Goal: Task Accomplishment & Management: Use online tool/utility

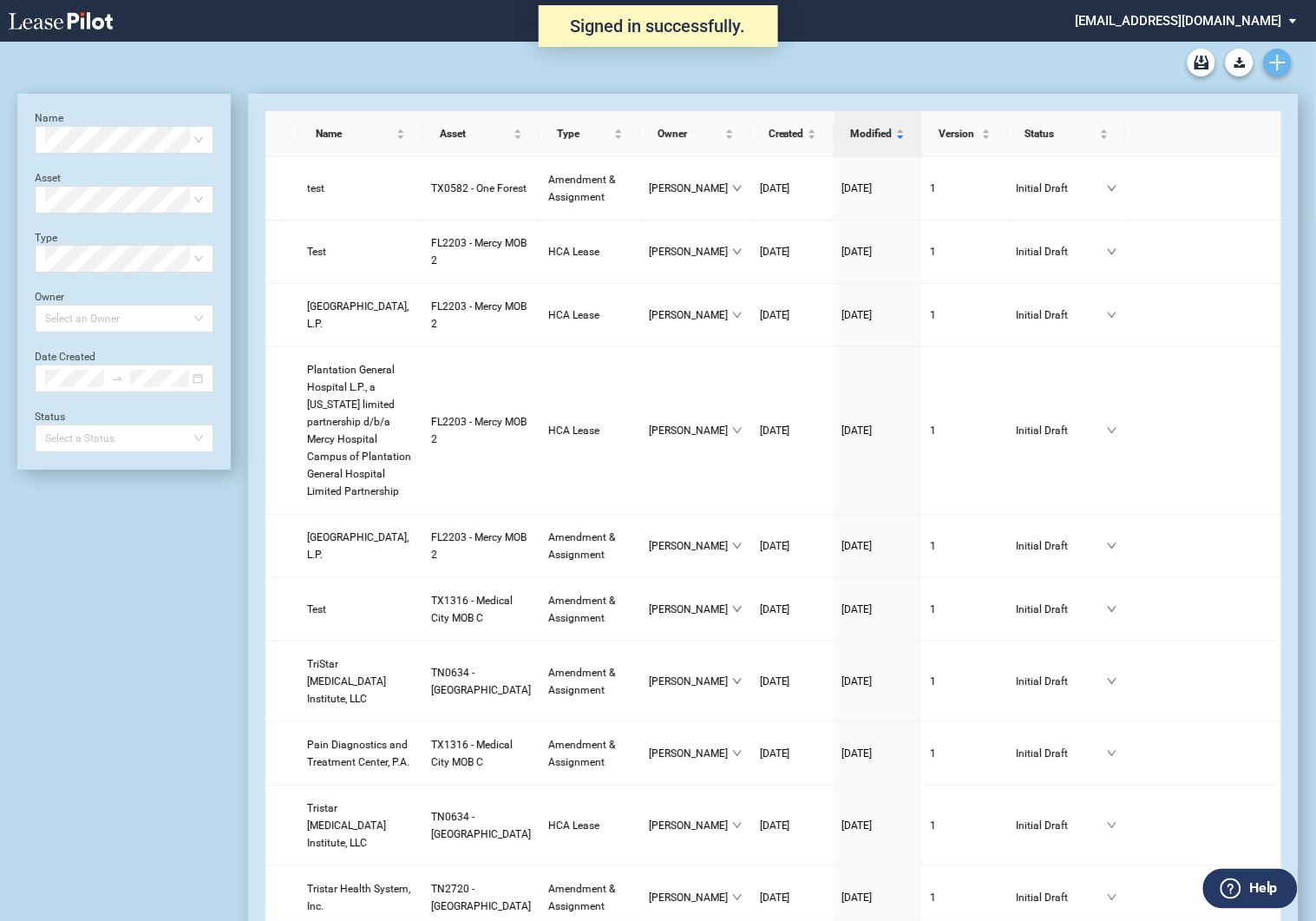
click at [1285, 58] on icon "Create new document" at bounding box center [1277, 62] width 15 height 15
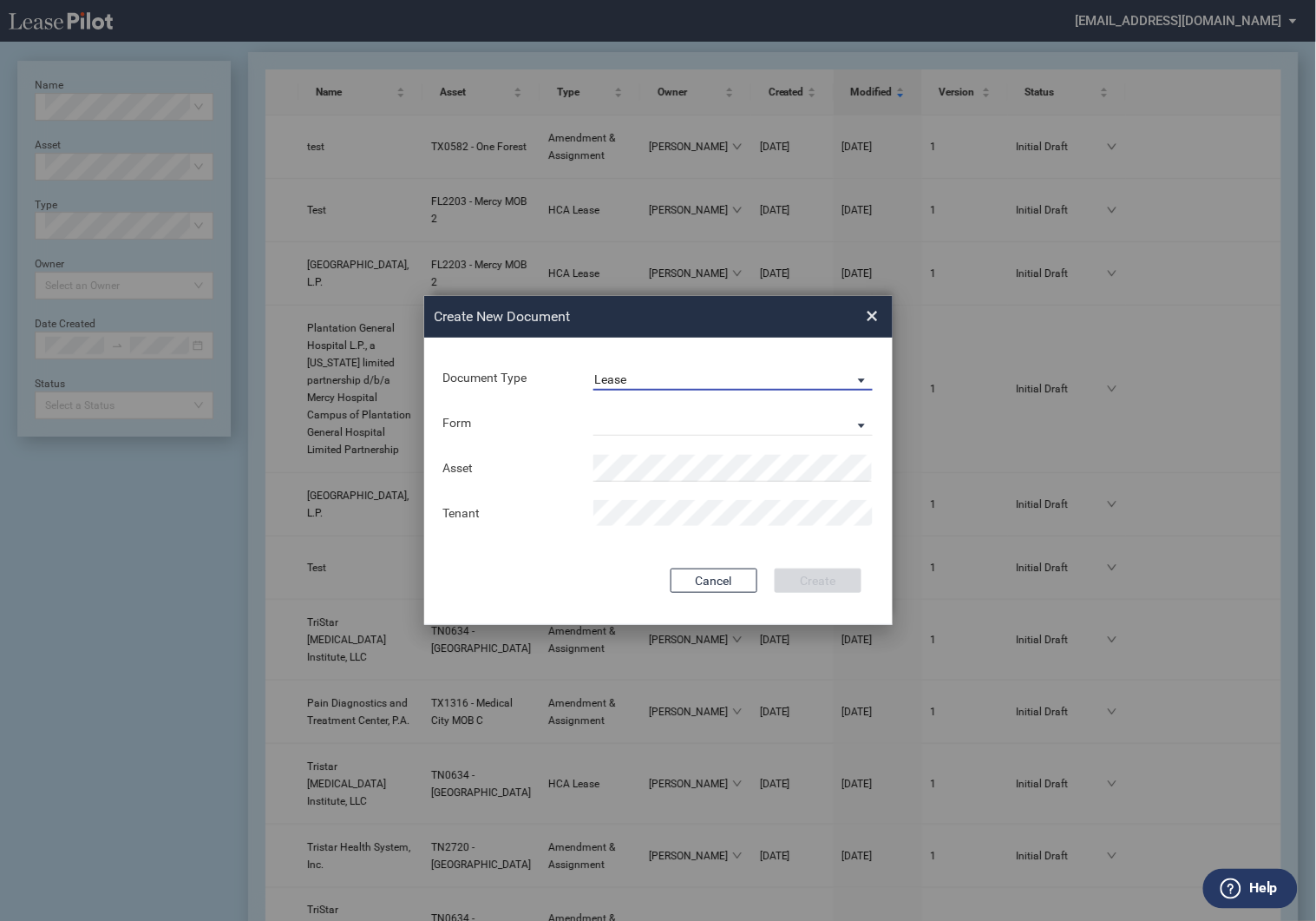
click at [612, 375] on div "Lease" at bounding box center [611, 378] width 32 height 13
click at [622, 430] on div "Amendment" at bounding box center [632, 421] width 74 height 19
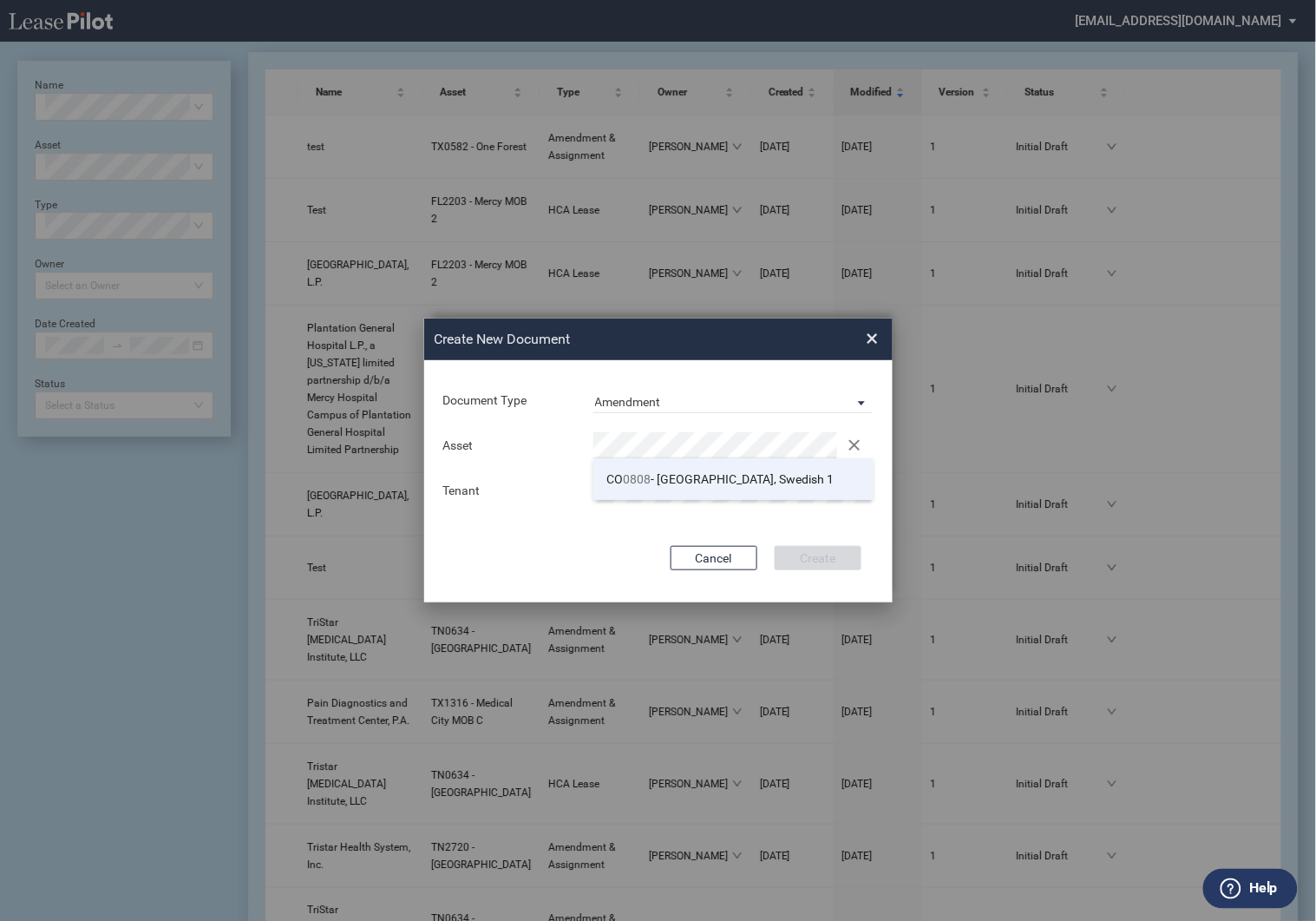
click at [682, 480] on span "CO 0808 - [GEOGRAPHIC_DATA], Swedish 1" at bounding box center [721, 479] width 228 height 13
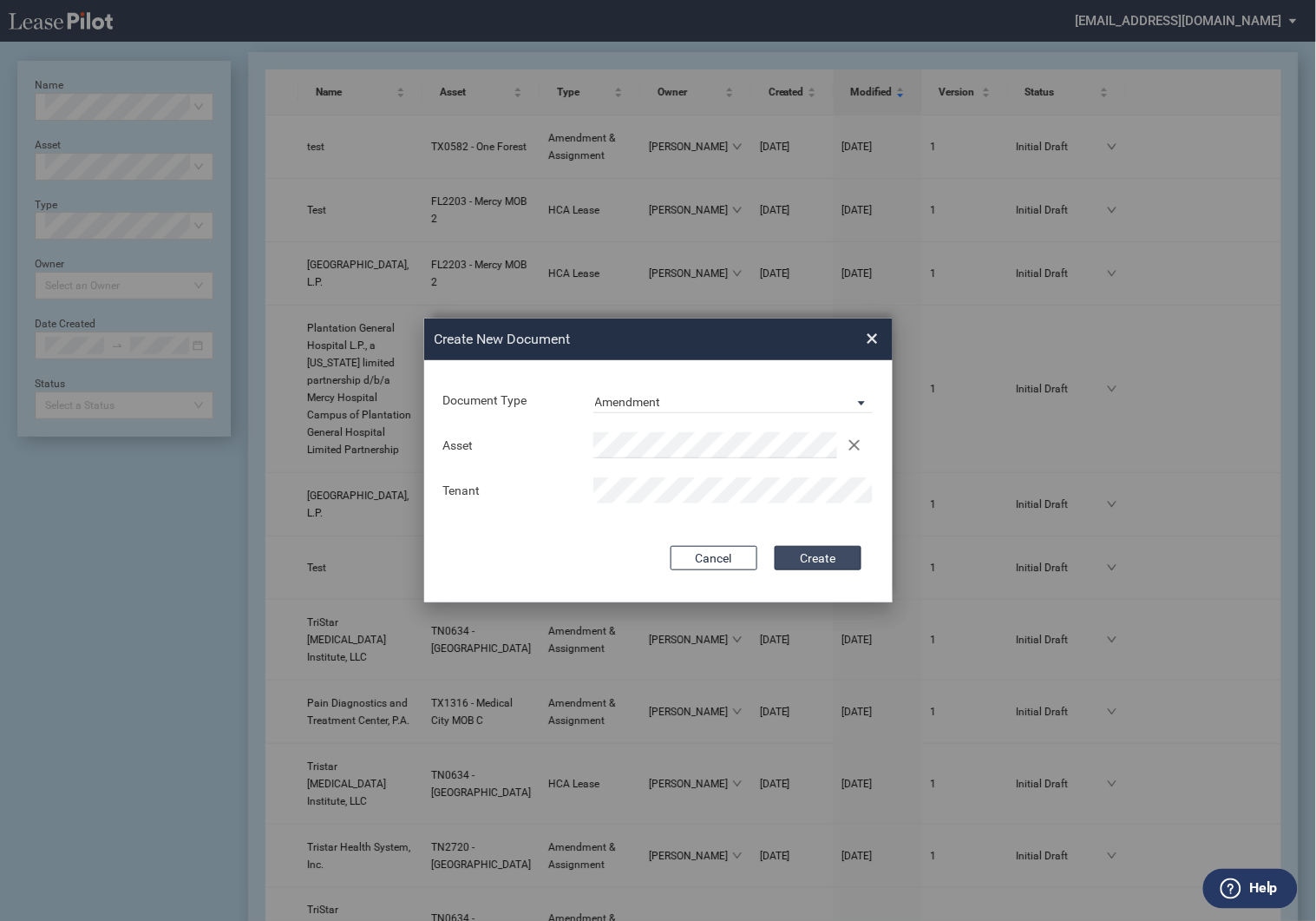
click at [830, 546] on button "Create" at bounding box center [818, 558] width 87 height 24
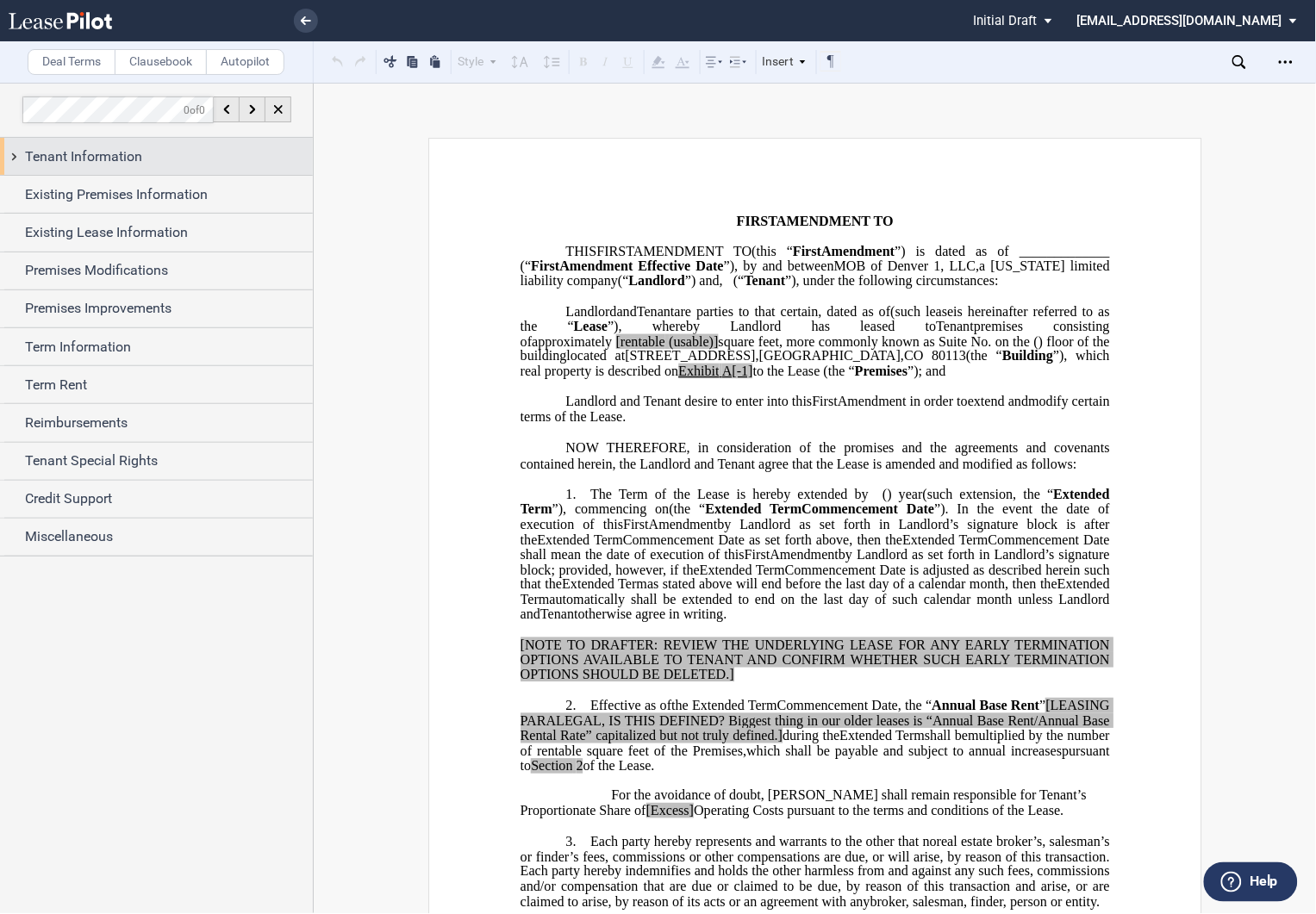
click at [13, 151] on div "Tenant Information" at bounding box center [156, 157] width 313 height 37
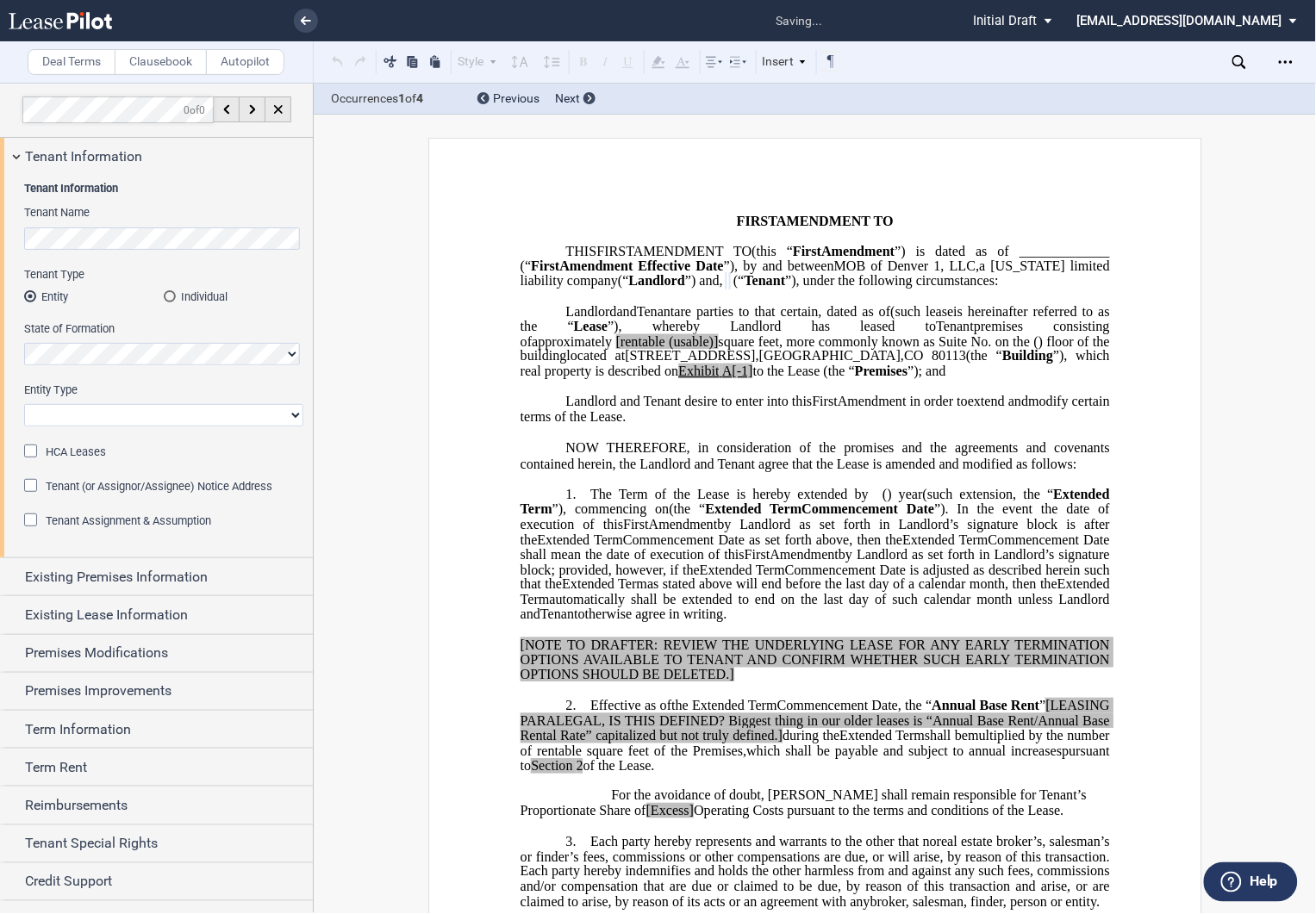
click at [48, 411] on select "Corporation Limited Liability Company General Partnership Limited Partnership O…" at bounding box center [164, 415] width 280 height 22
select select "limited liability company"
click at [24, 404] on select "Corporation Limited Liability Company General Partnership Limited Partnership O…" at bounding box center [164, 415] width 280 height 22
click at [26, 449] on div "HCA Leases" at bounding box center [32, 452] width 17 height 17
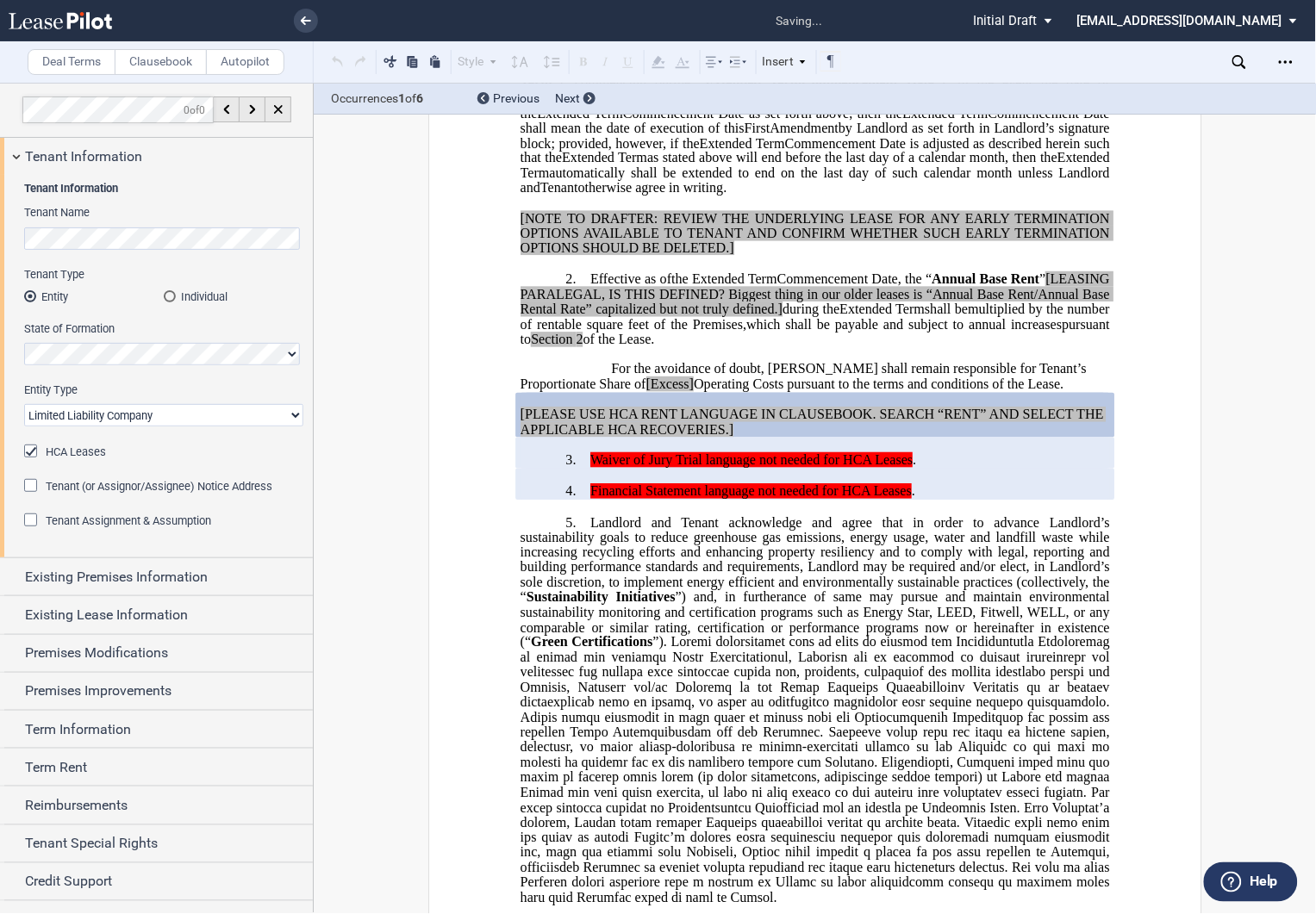
scroll to position [443, 0]
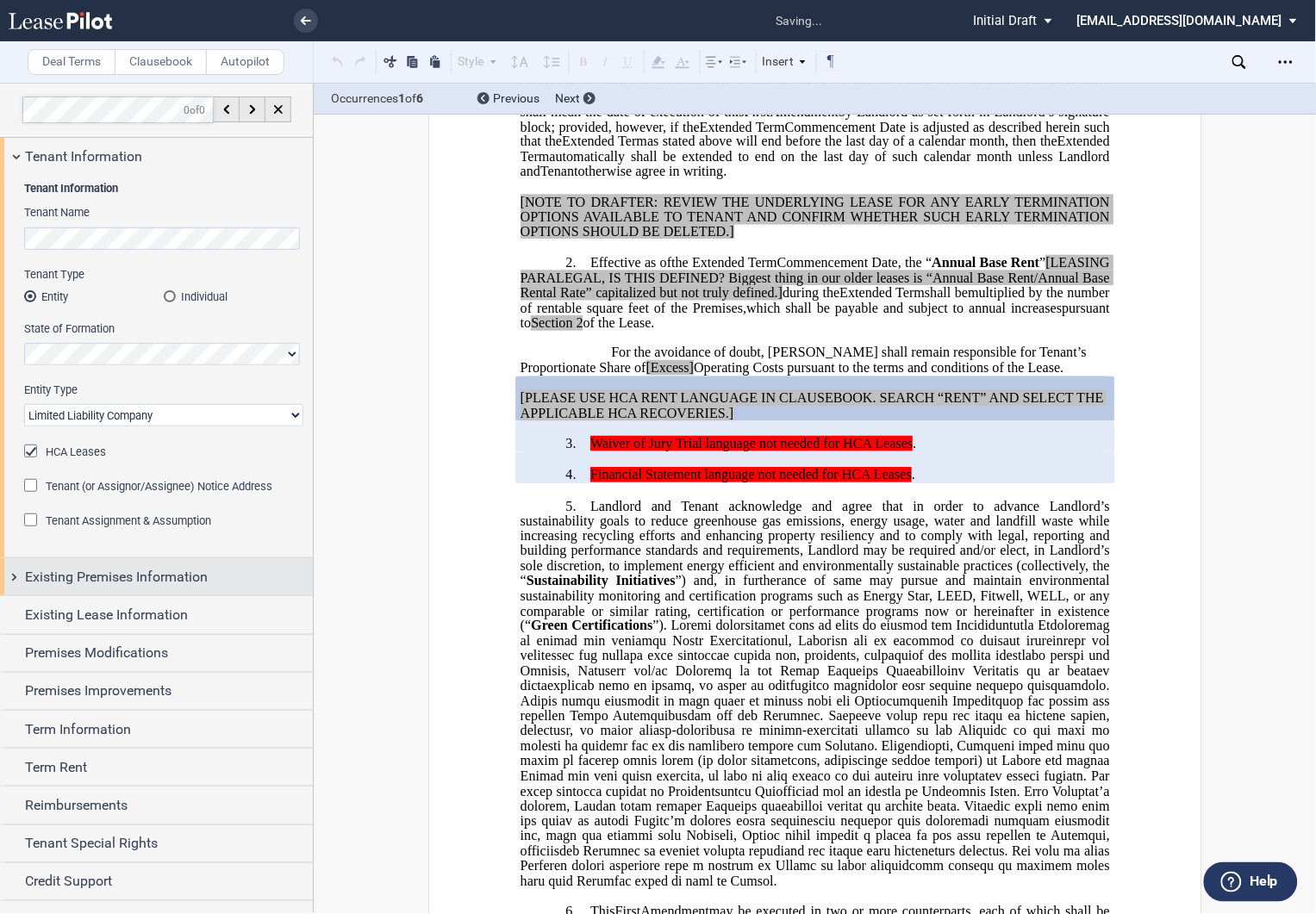
click at [13, 571] on div "Existing Premises Information" at bounding box center [156, 577] width 313 height 37
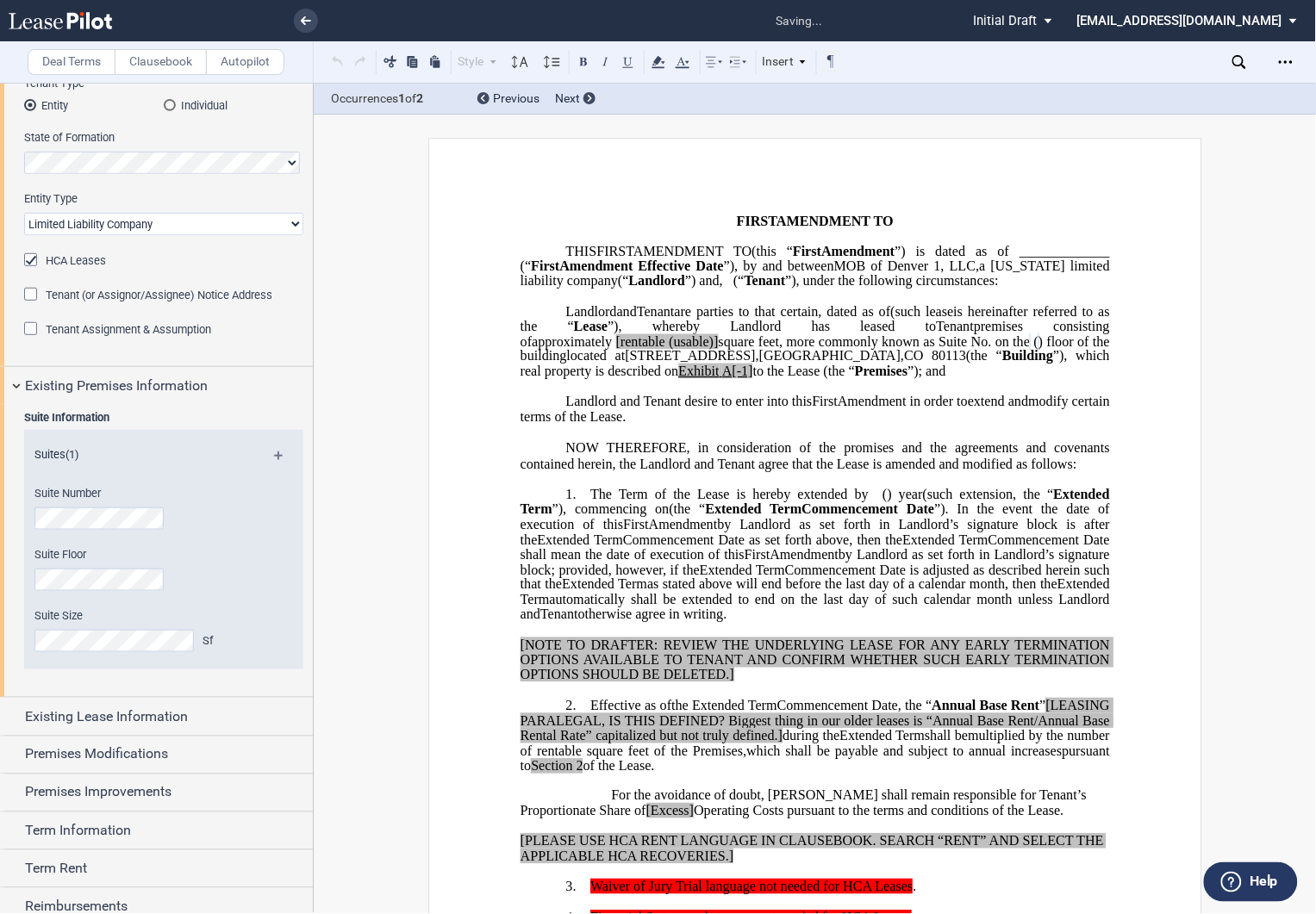
scroll to position [287, 0]
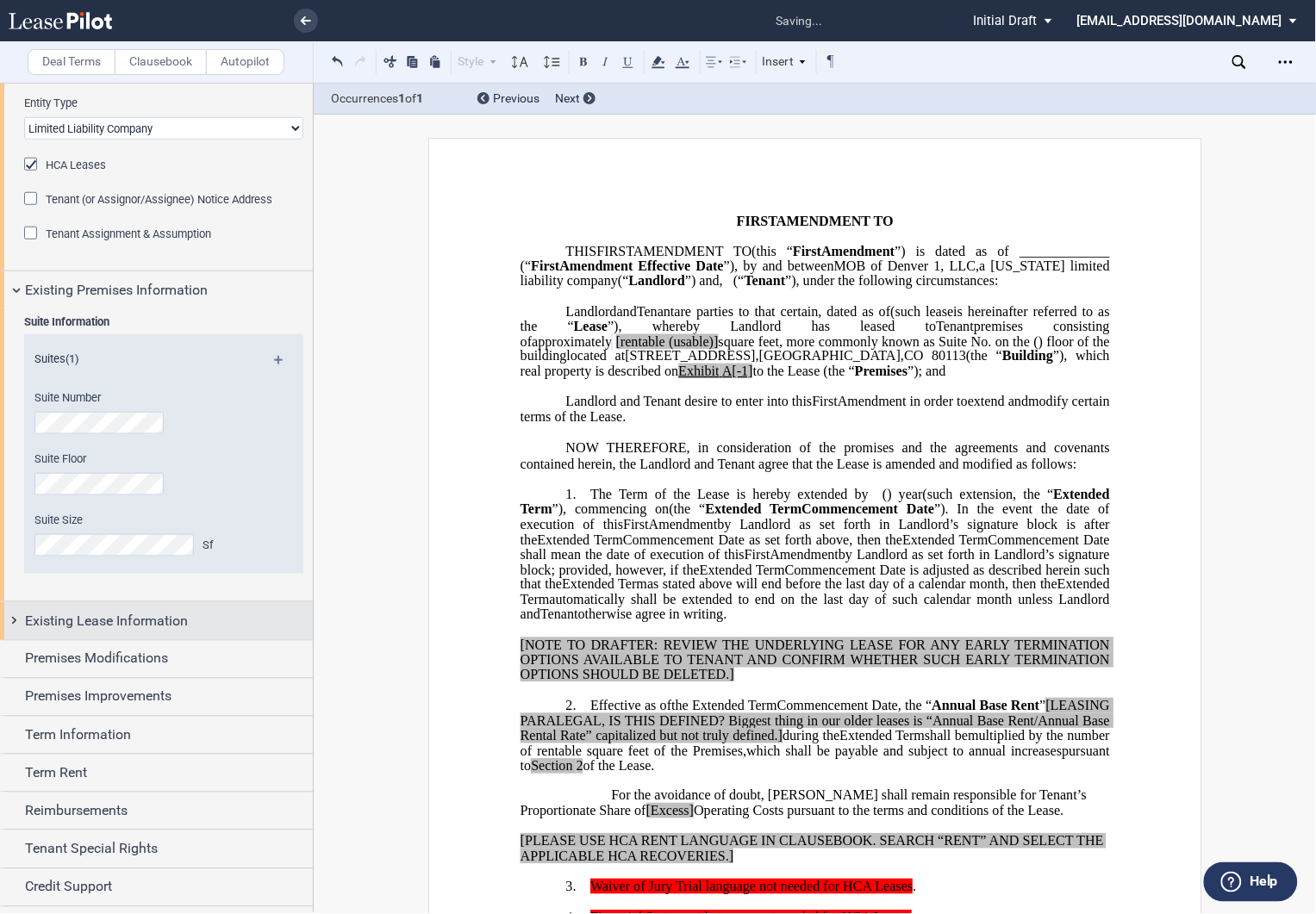
click at [18, 618] on div "Existing Lease Information" at bounding box center [156, 621] width 313 height 37
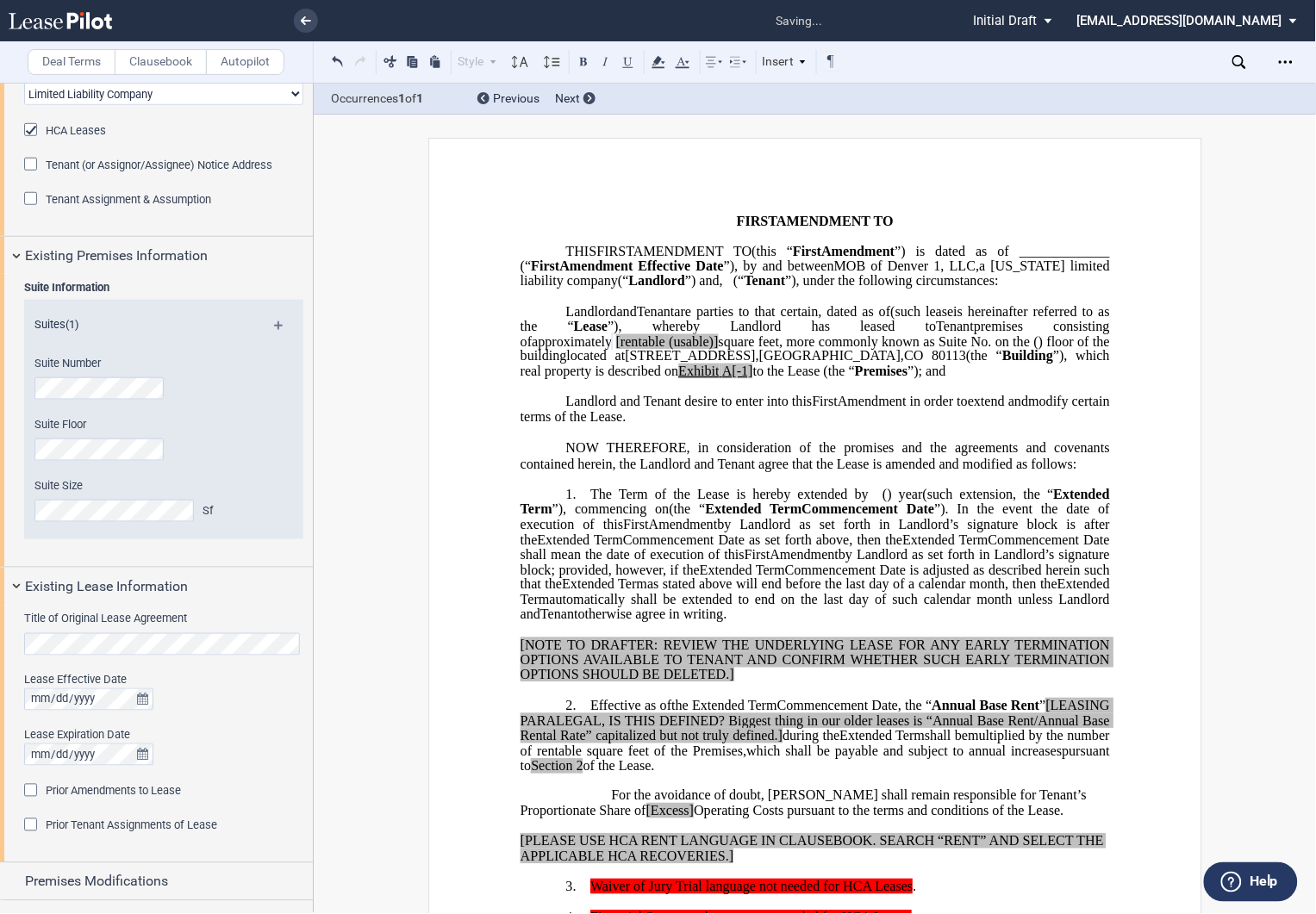
scroll to position [478, 0]
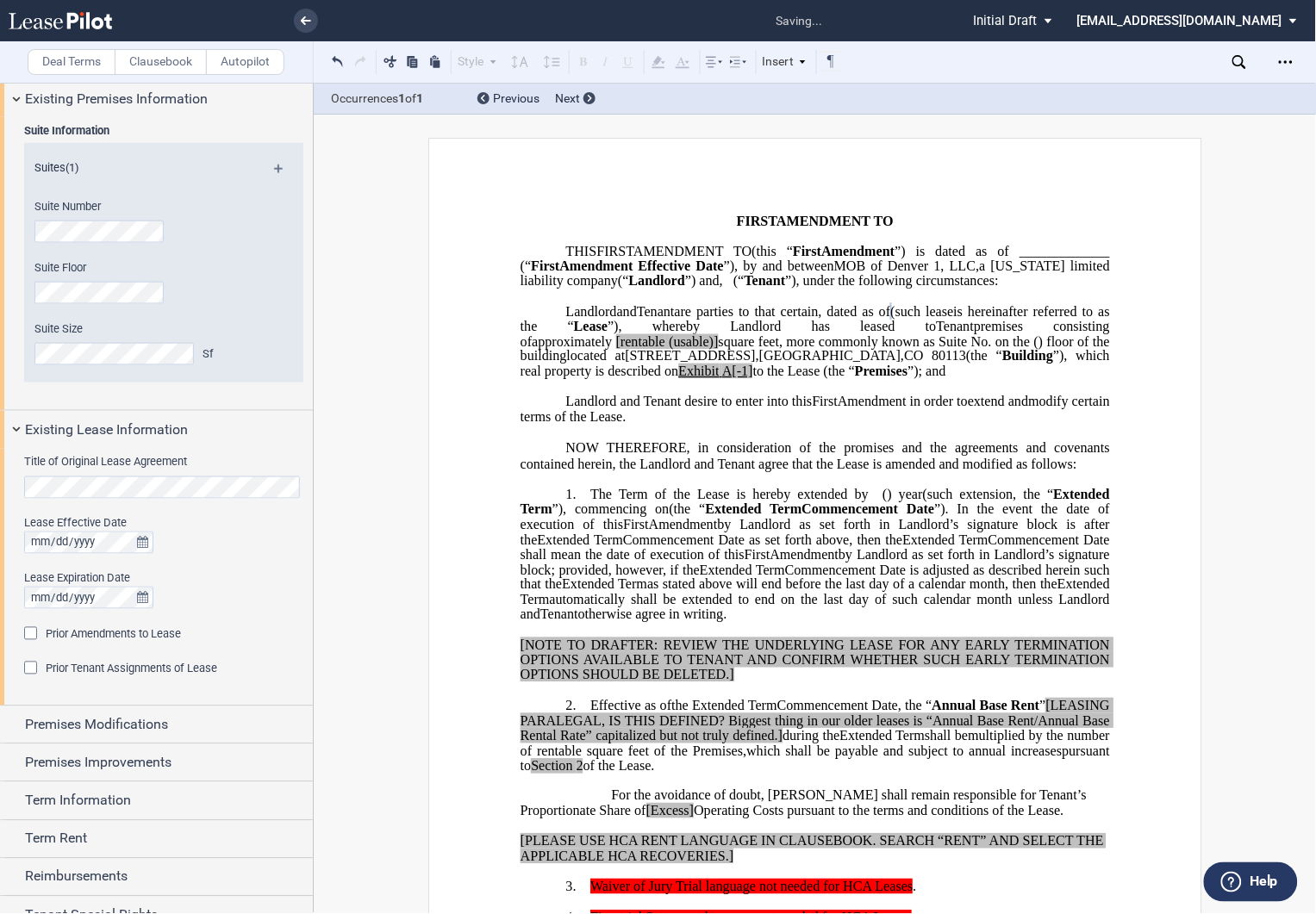
click at [29, 630] on div "Prior Amendments to Lease" at bounding box center [32, 635] width 17 height 17
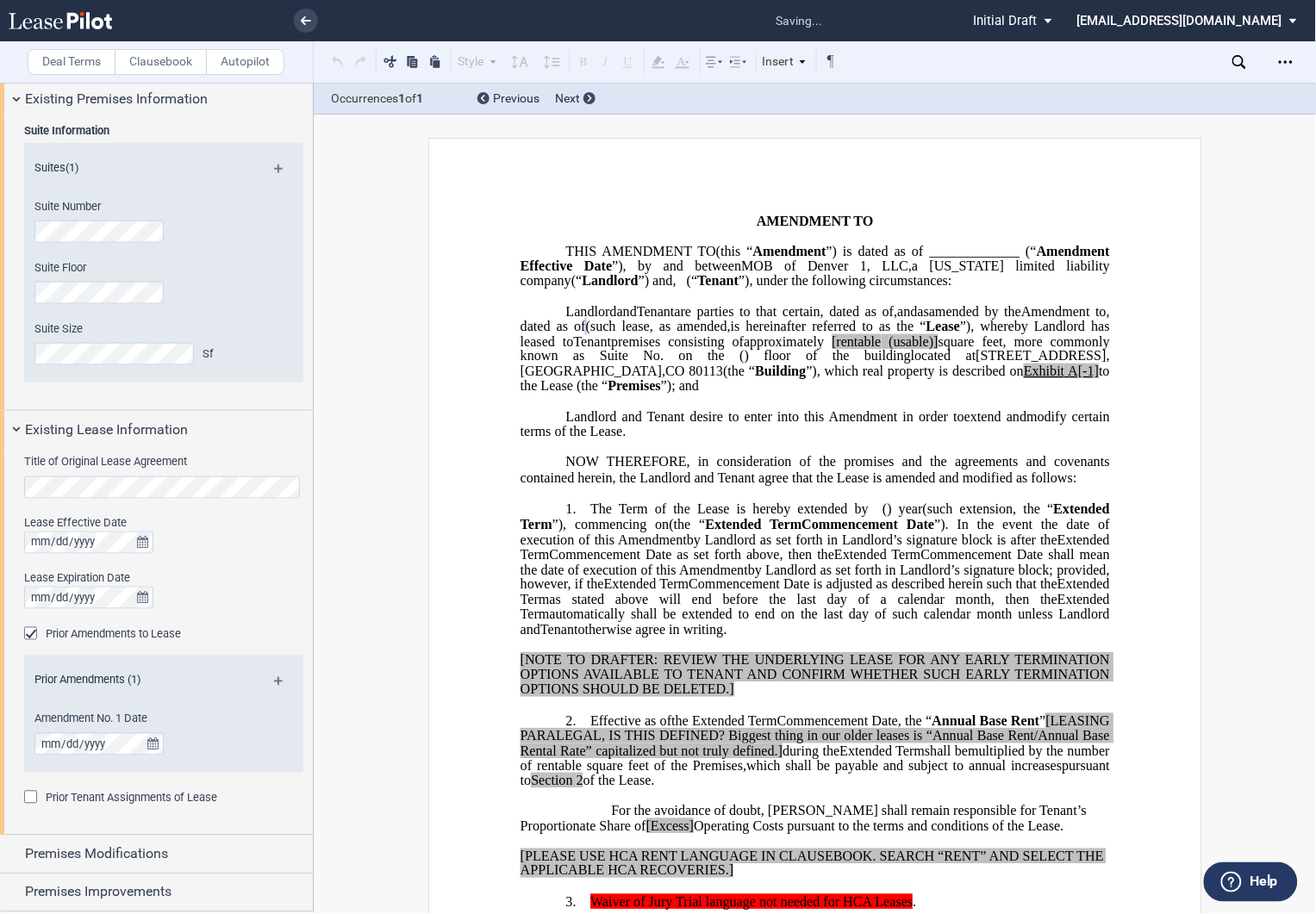
click at [274, 678] on md-icon at bounding box center [286, 687] width 23 height 20
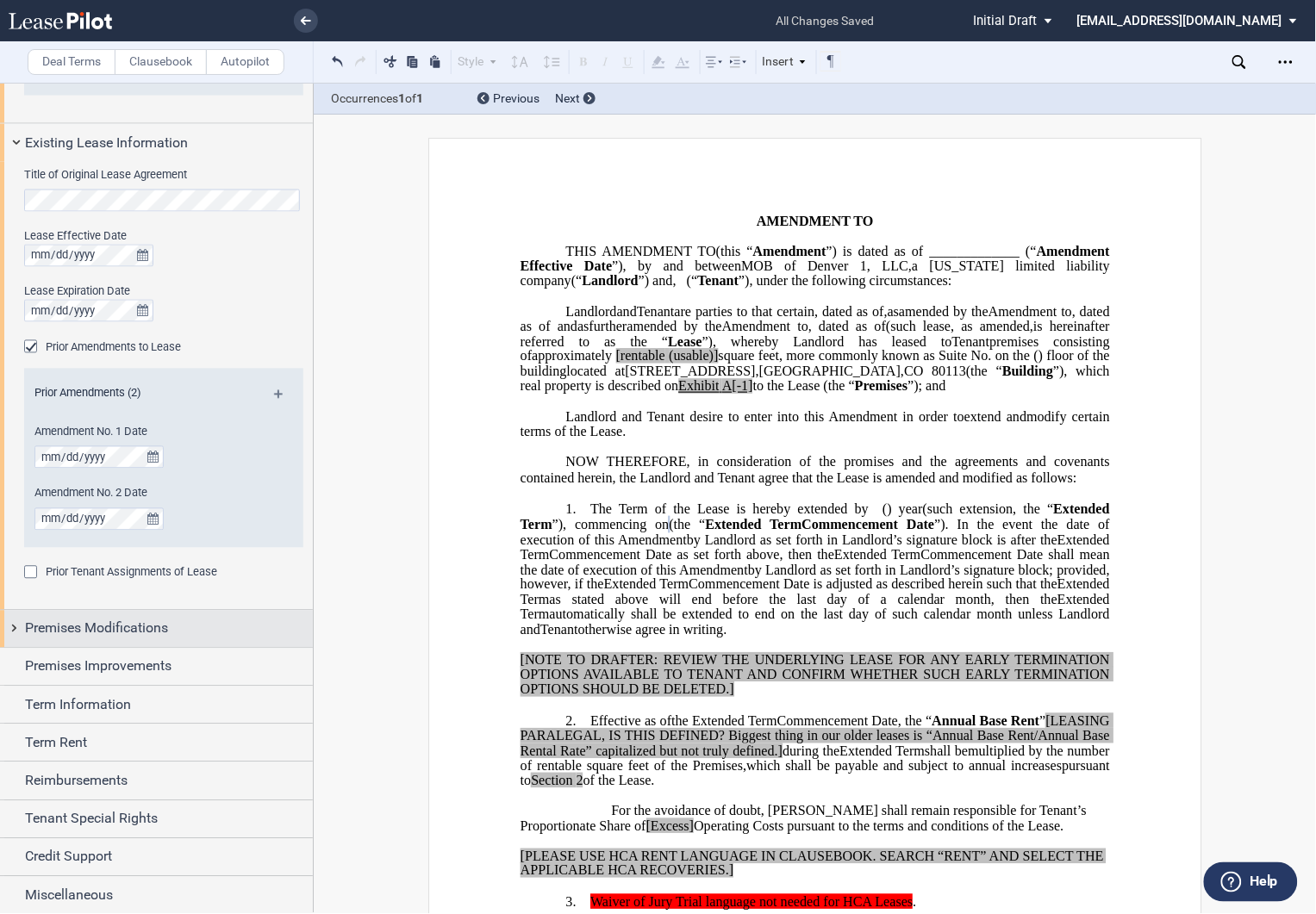
scroll to position [767, 0]
click at [15, 624] on div "Premises Modifications" at bounding box center [156, 627] width 313 height 37
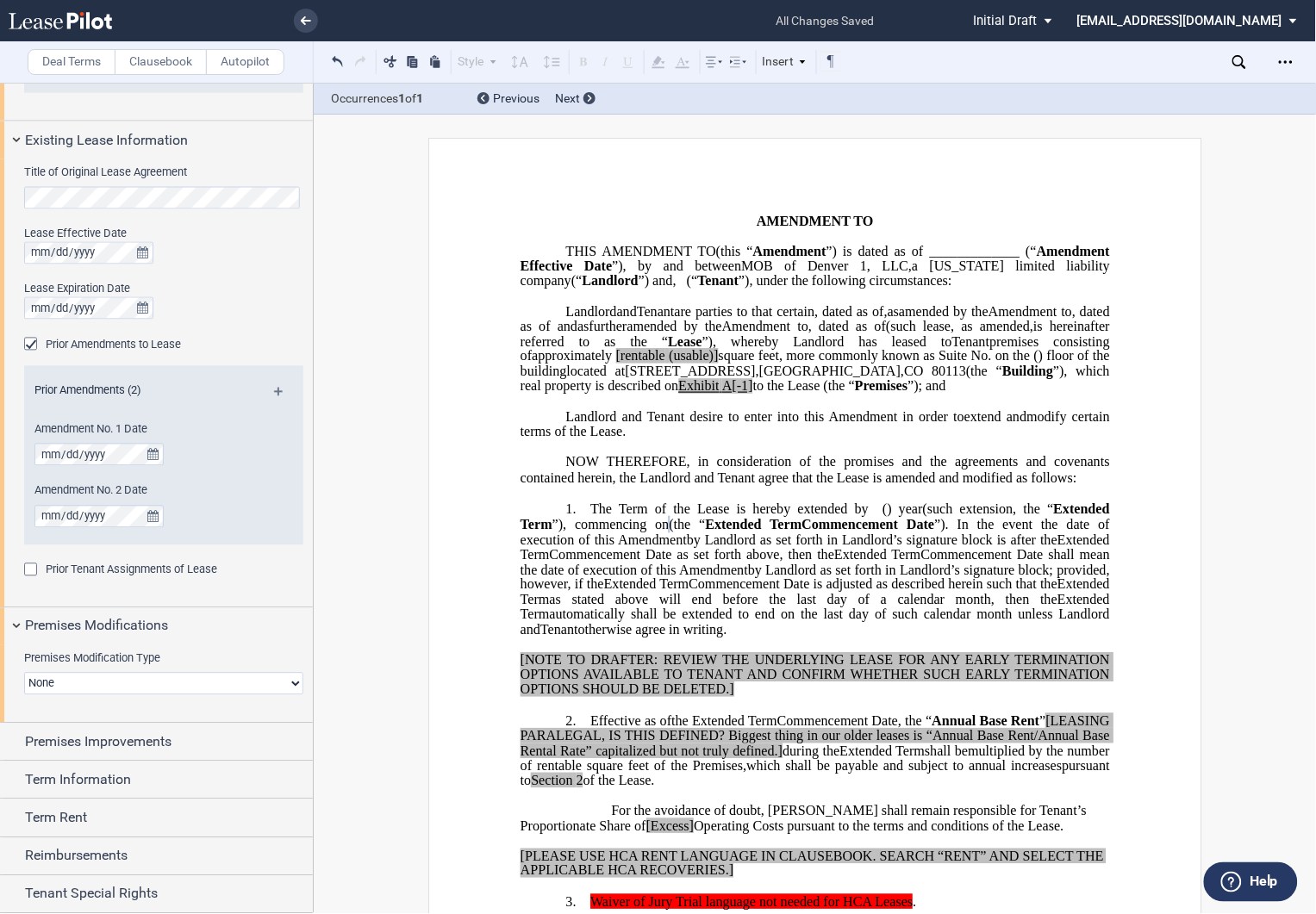
scroll to position [845, 0]
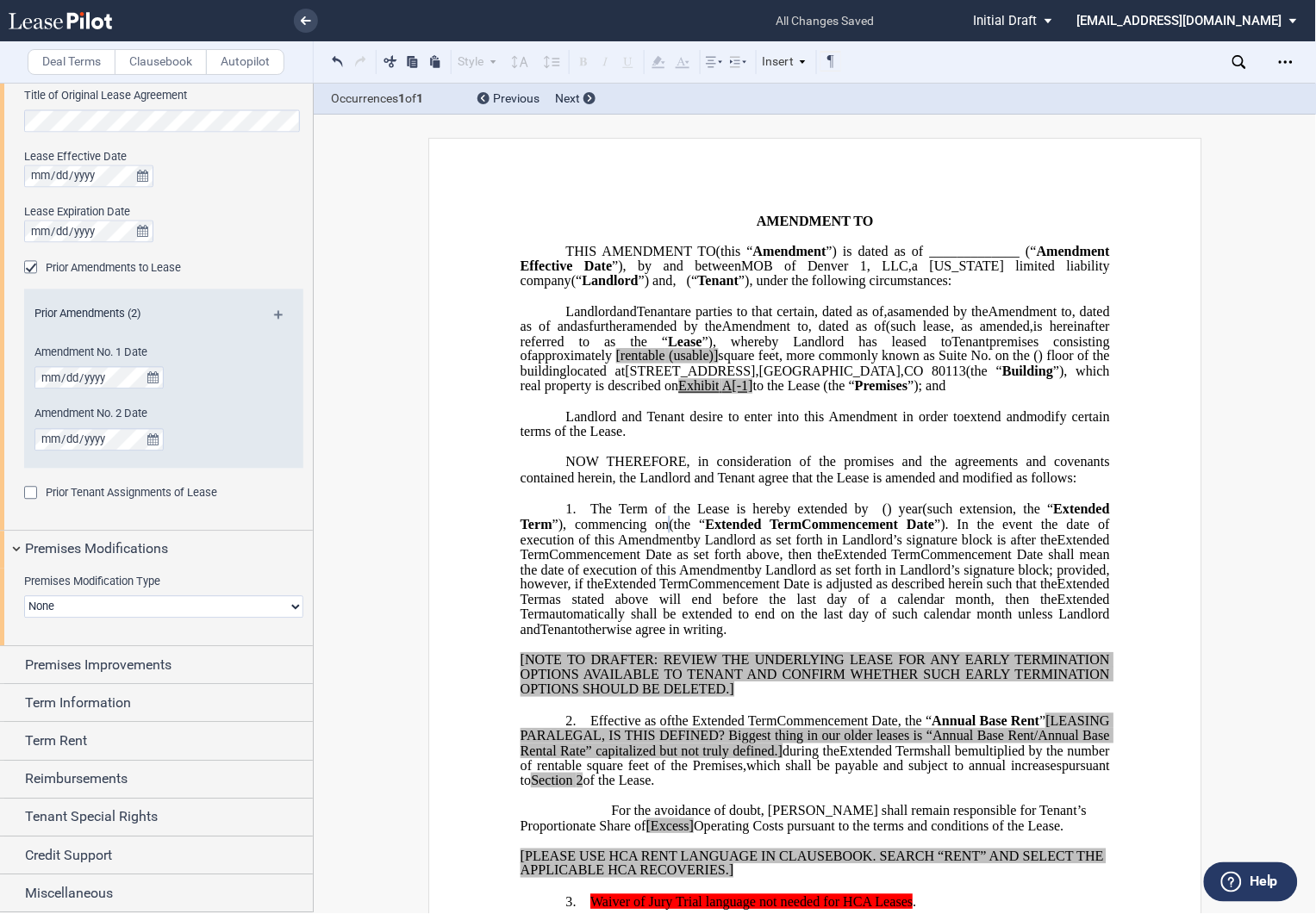
click at [82, 599] on select "None Expansion Relocation" at bounding box center [164, 607] width 280 height 22
click at [13, 661] on div "Premises Improvements" at bounding box center [156, 666] width 313 height 37
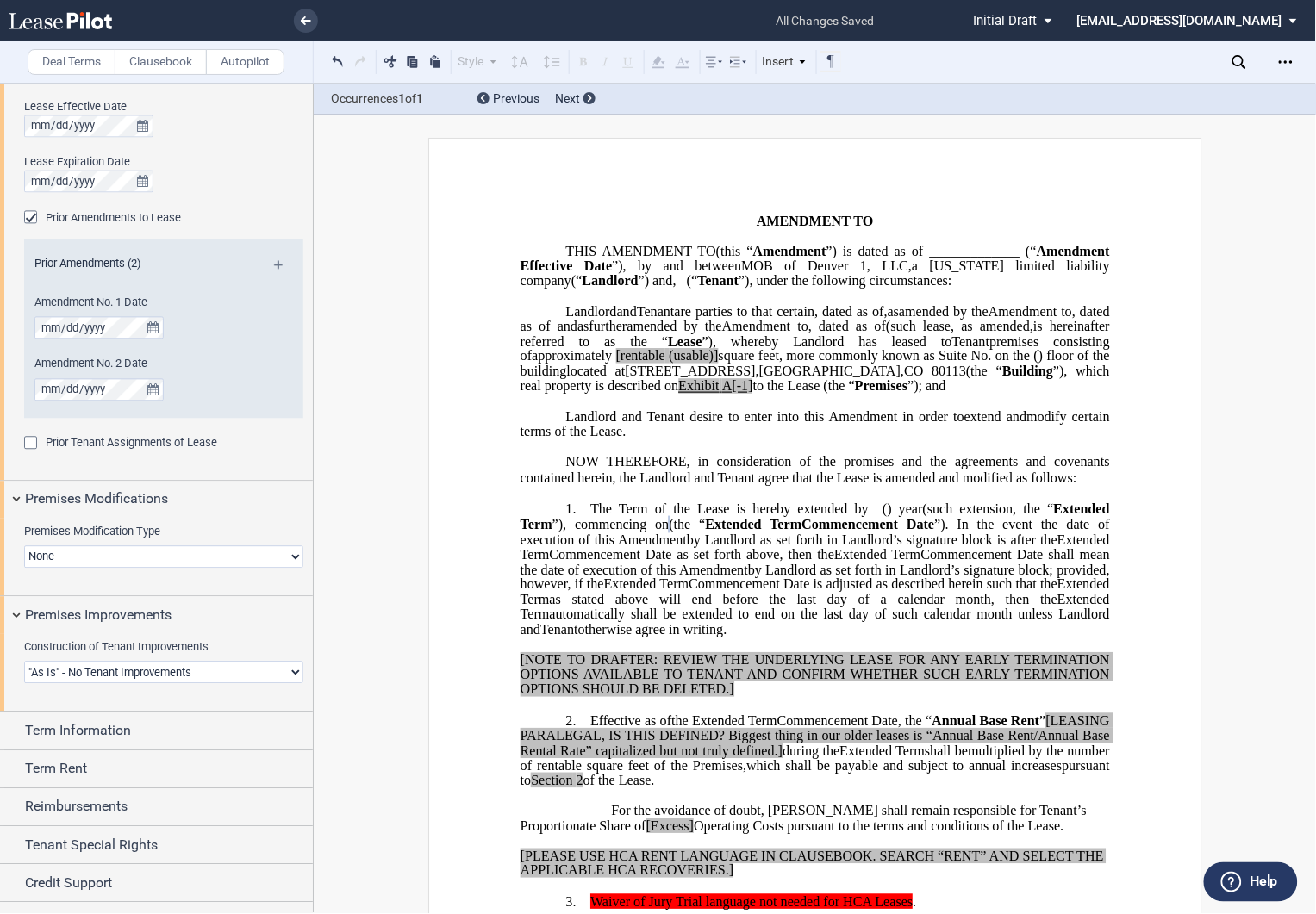
scroll to position [922, 0]
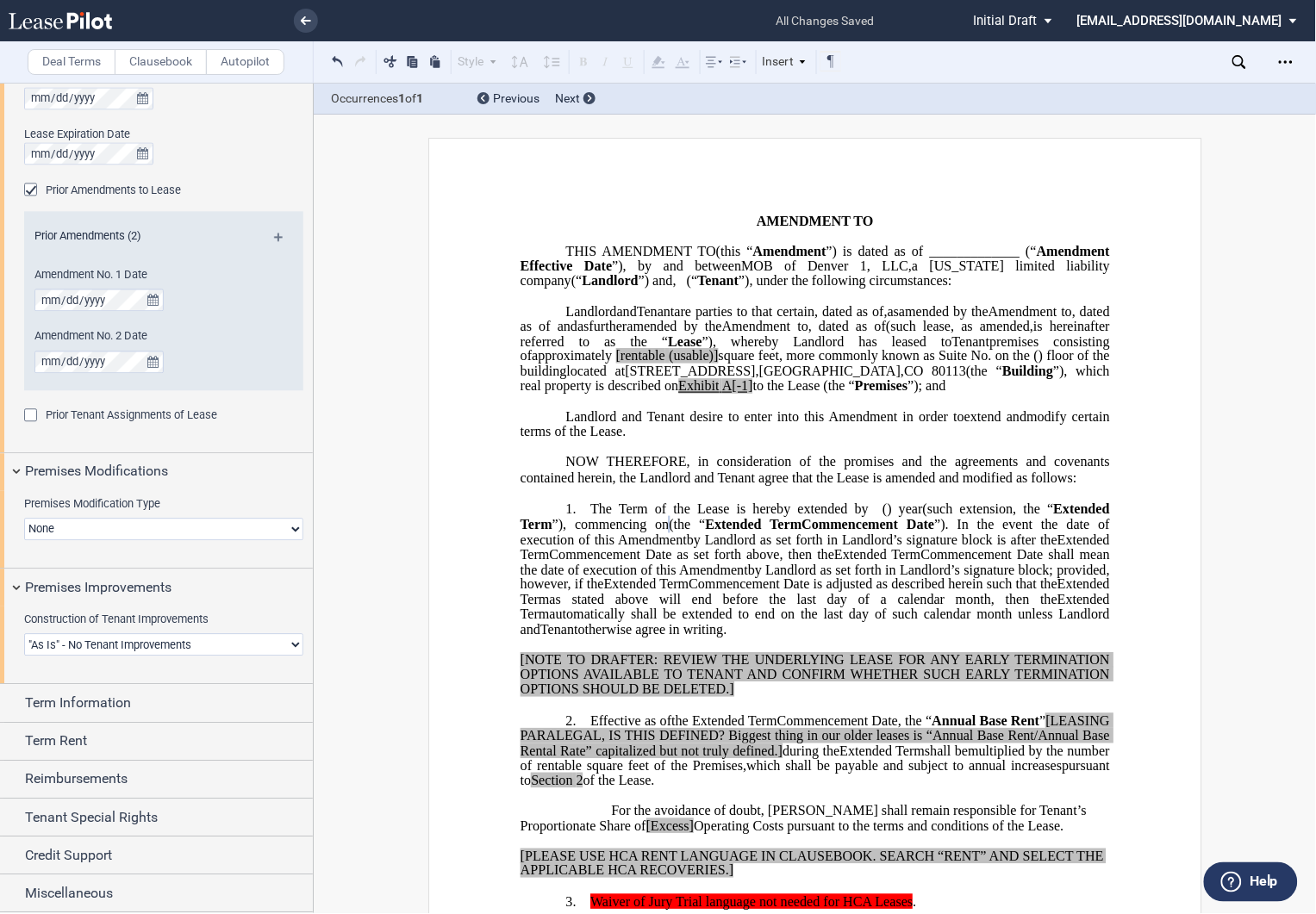
click at [13, 709] on div "Term Information" at bounding box center [156, 704] width 313 height 37
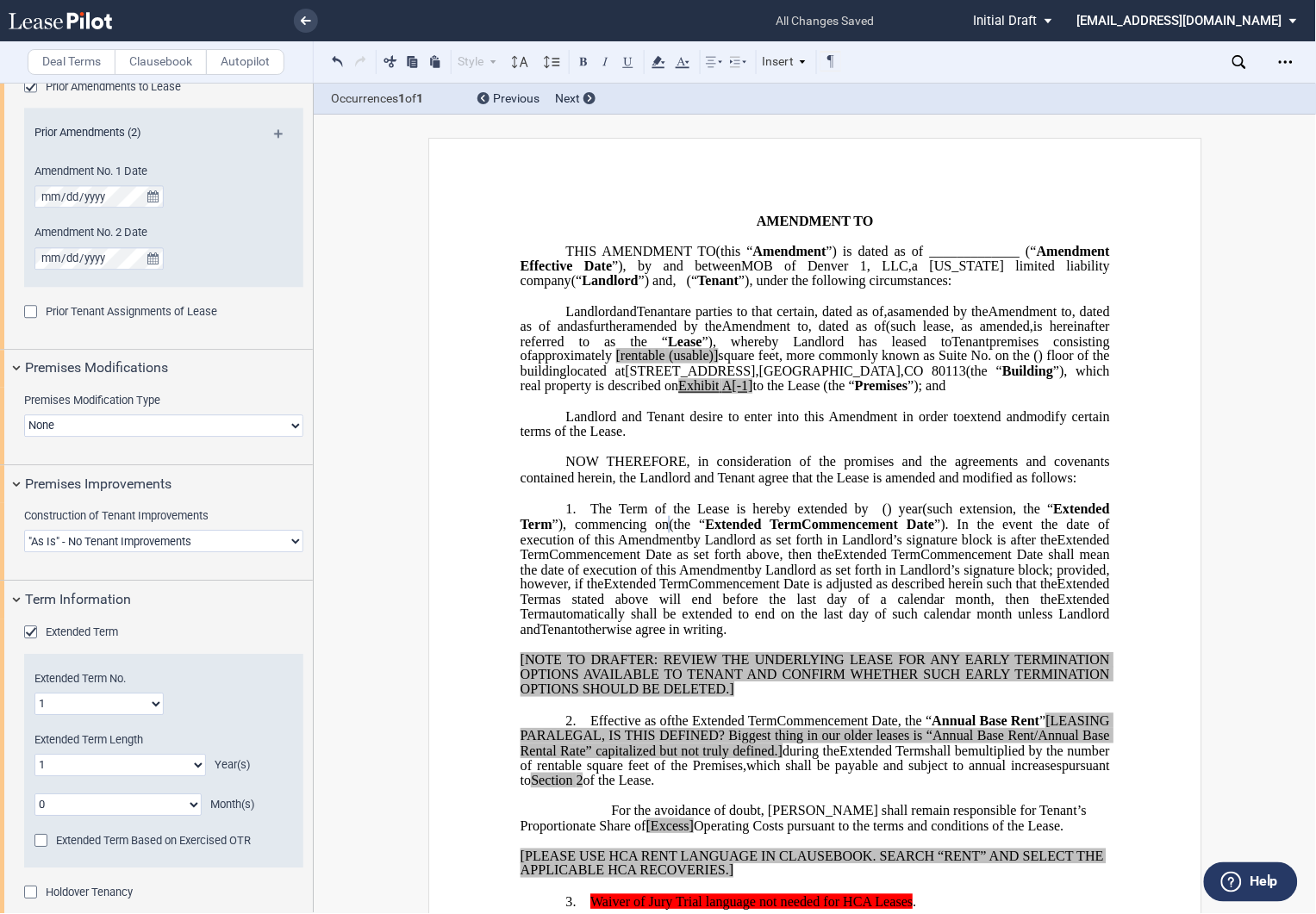
scroll to position [1303, 0]
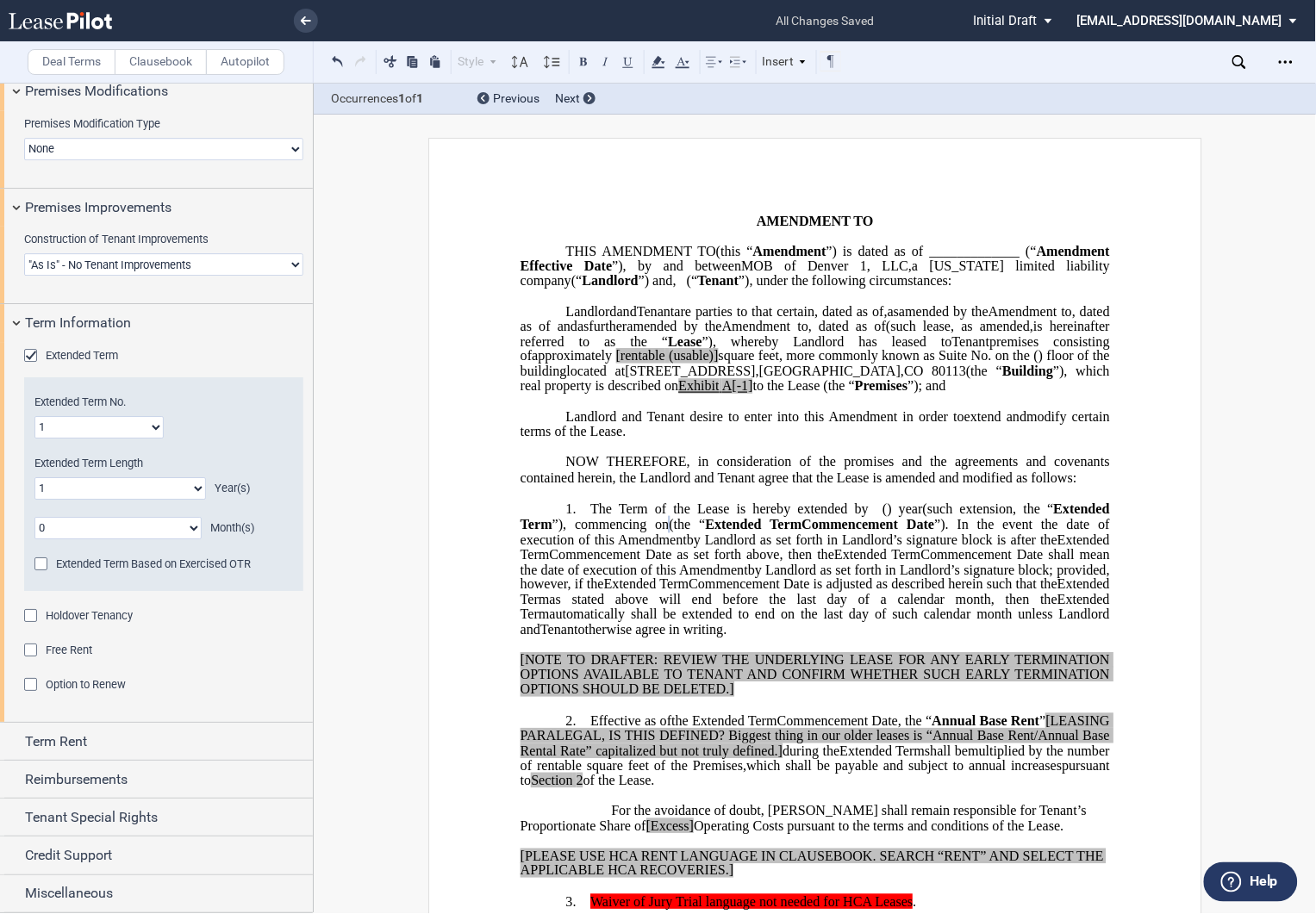
click at [76, 432] on select "1 2 3 4 5 6 7 8 9 10 11 12 13 14 15 16 17 18 19 20" at bounding box center [99, 427] width 129 height 22
select select "number:2"
click at [35, 417] on select "1 2 3 4 5 6 7 8 9 10 11 12 13 14 15 16 17 18 19 20" at bounding box center [99, 427] width 129 height 22
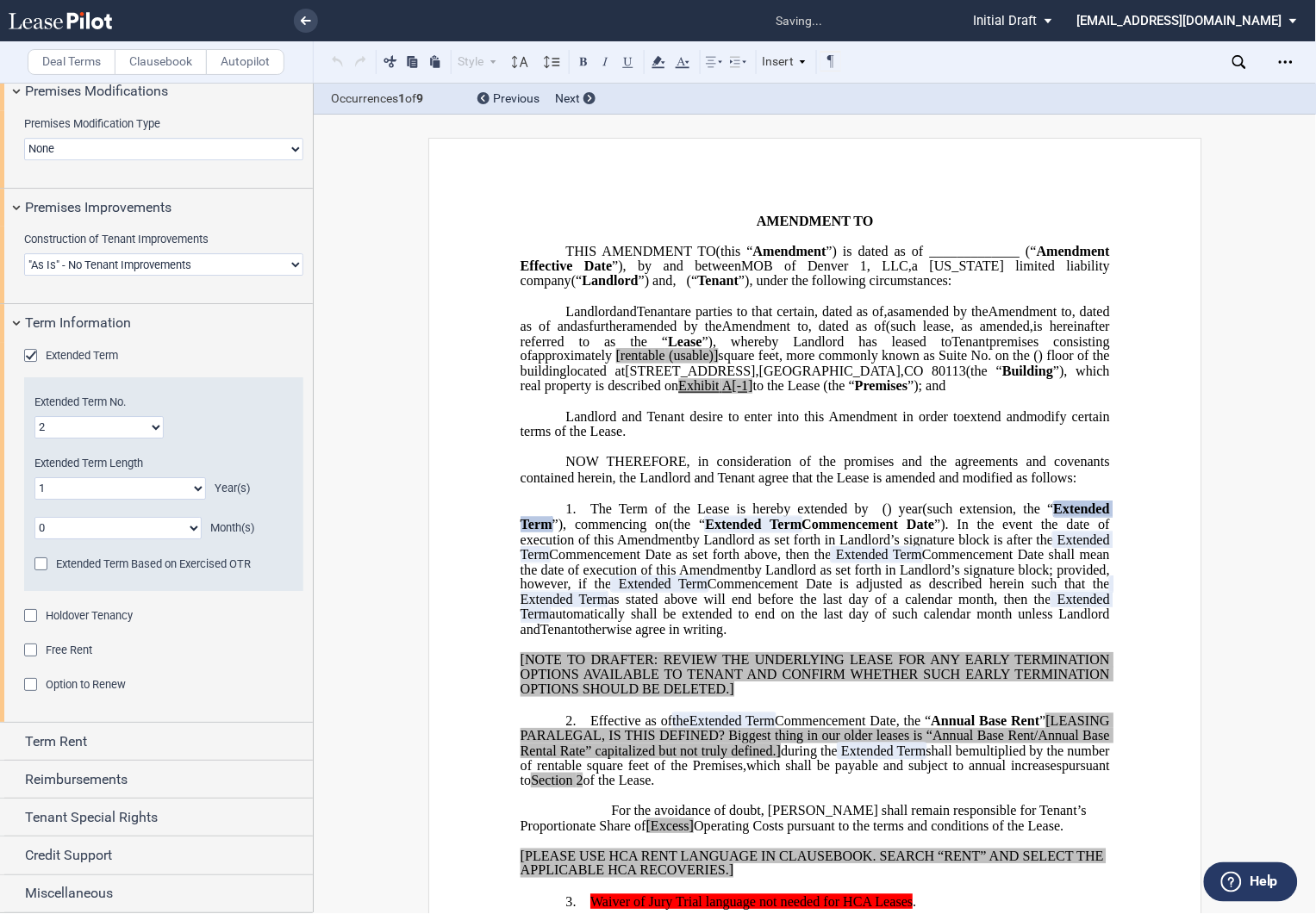
click at [85, 492] on select "0 1 2 3 4 5 6 7 8 9 10 11 12 13 14 15 16 17 18 19 20" at bounding box center [120, 488] width 172 height 22
select select "number:3"
click at [35, 477] on select "0 1 2 3 4 5 6 7 8 9 10 11 12 13 14 15 16 17 18 19 20" at bounding box center [120, 488] width 172 height 22
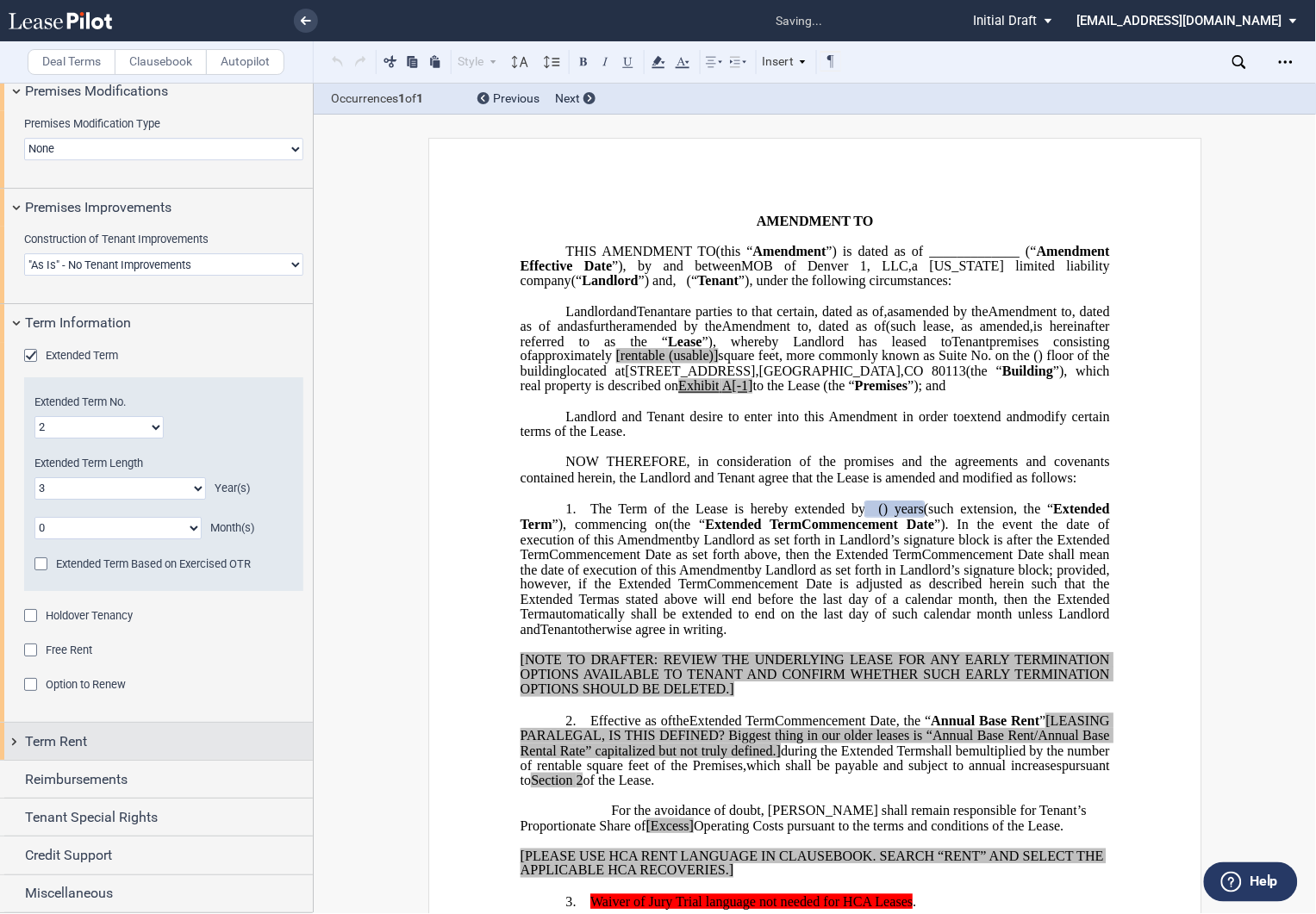
click at [20, 738] on div "Term Rent" at bounding box center [156, 741] width 313 height 37
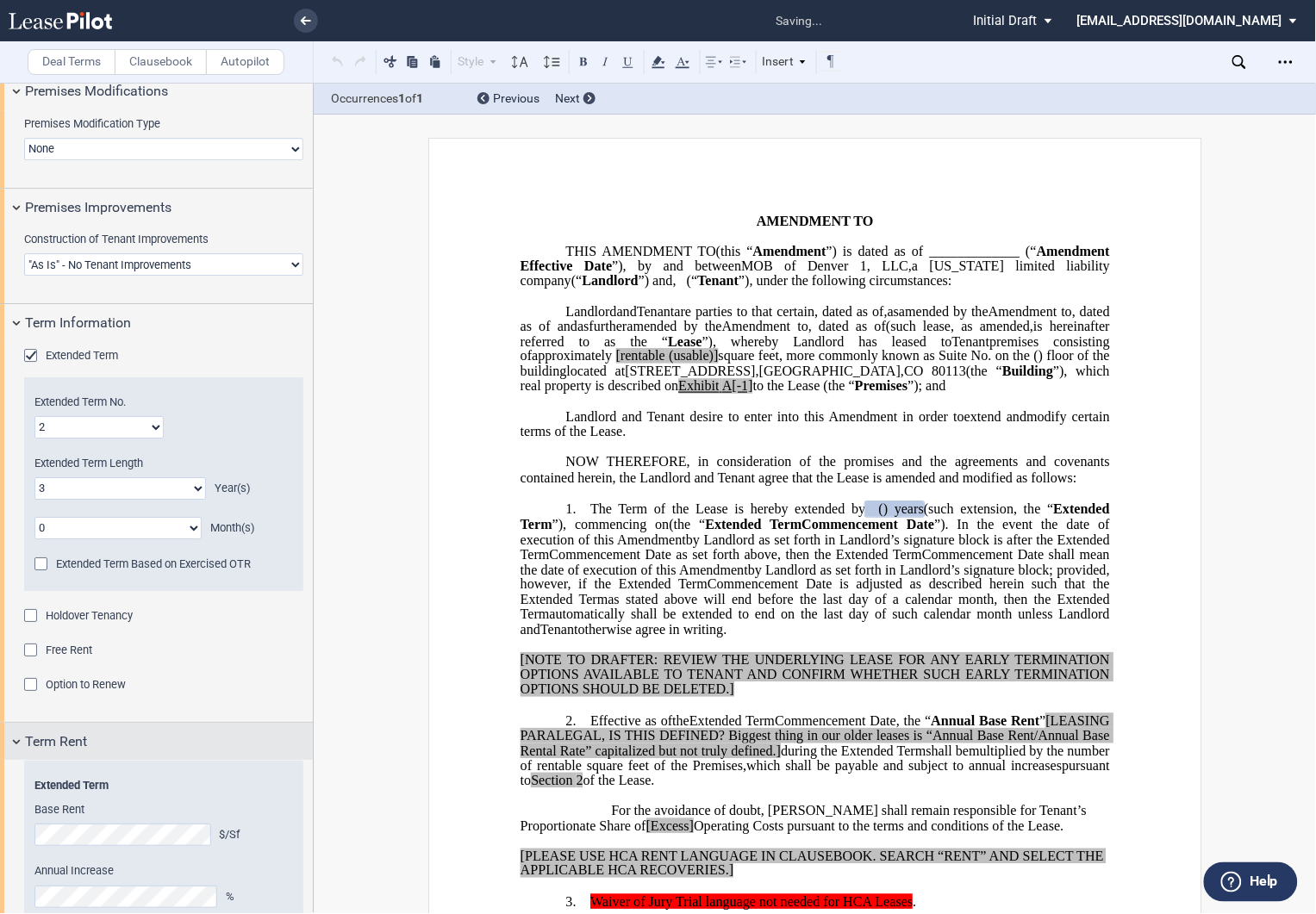
scroll to position [1495, 0]
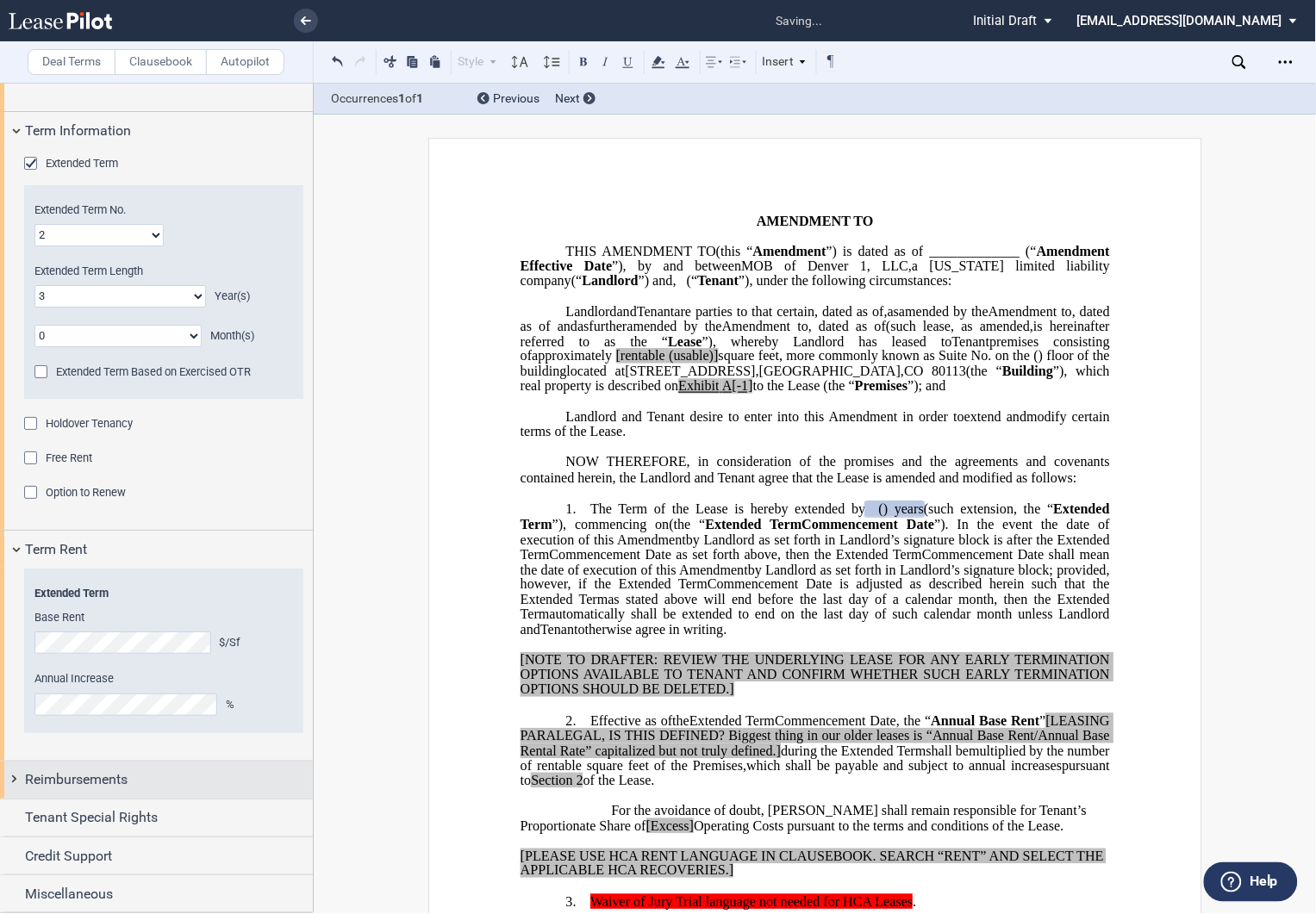
click at [5, 775] on div "Reimbursements" at bounding box center [156, 781] width 313 height 37
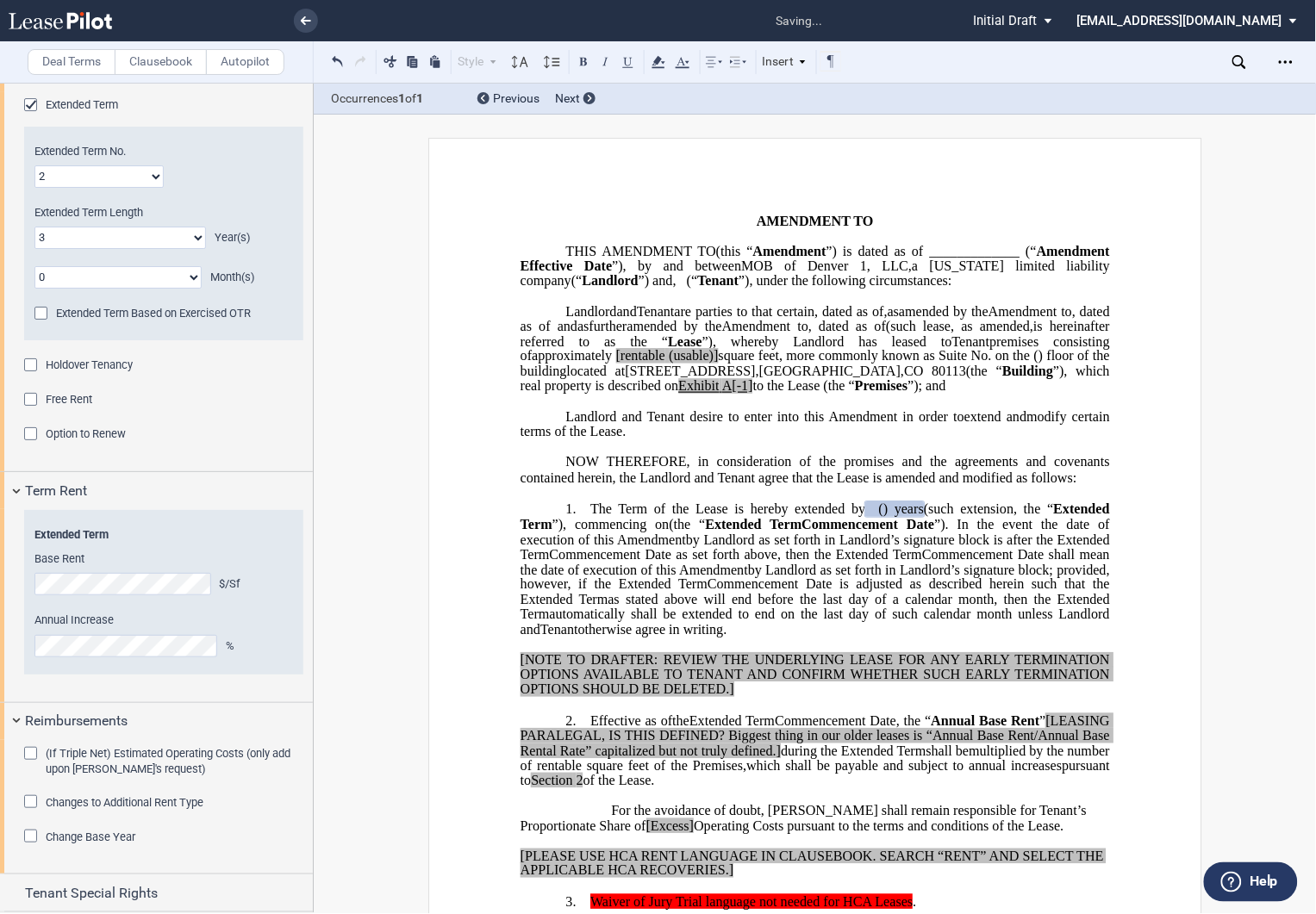
scroll to position [1629, 0]
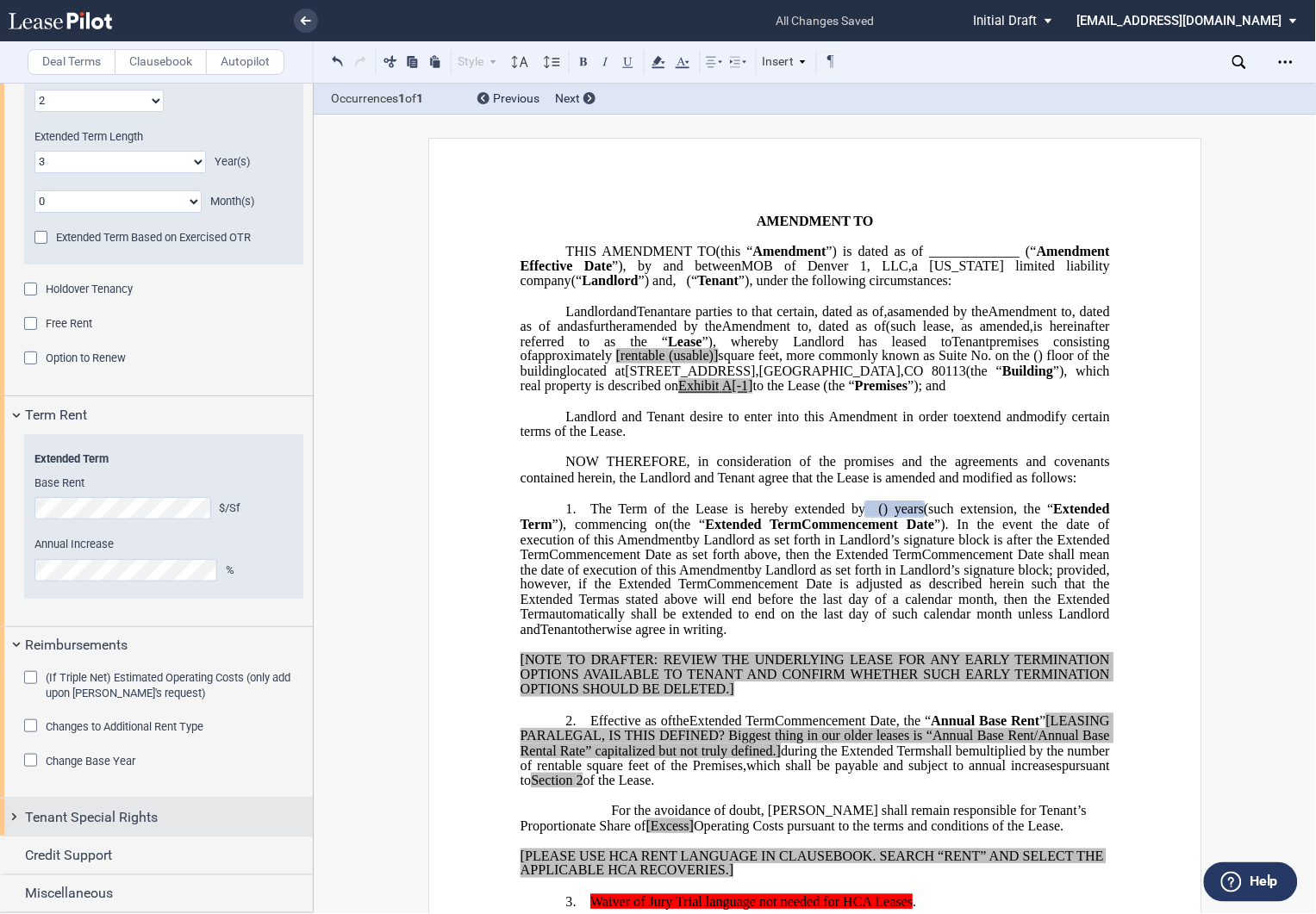
click at [10, 813] on div "Tenant Special Rights" at bounding box center [156, 817] width 313 height 37
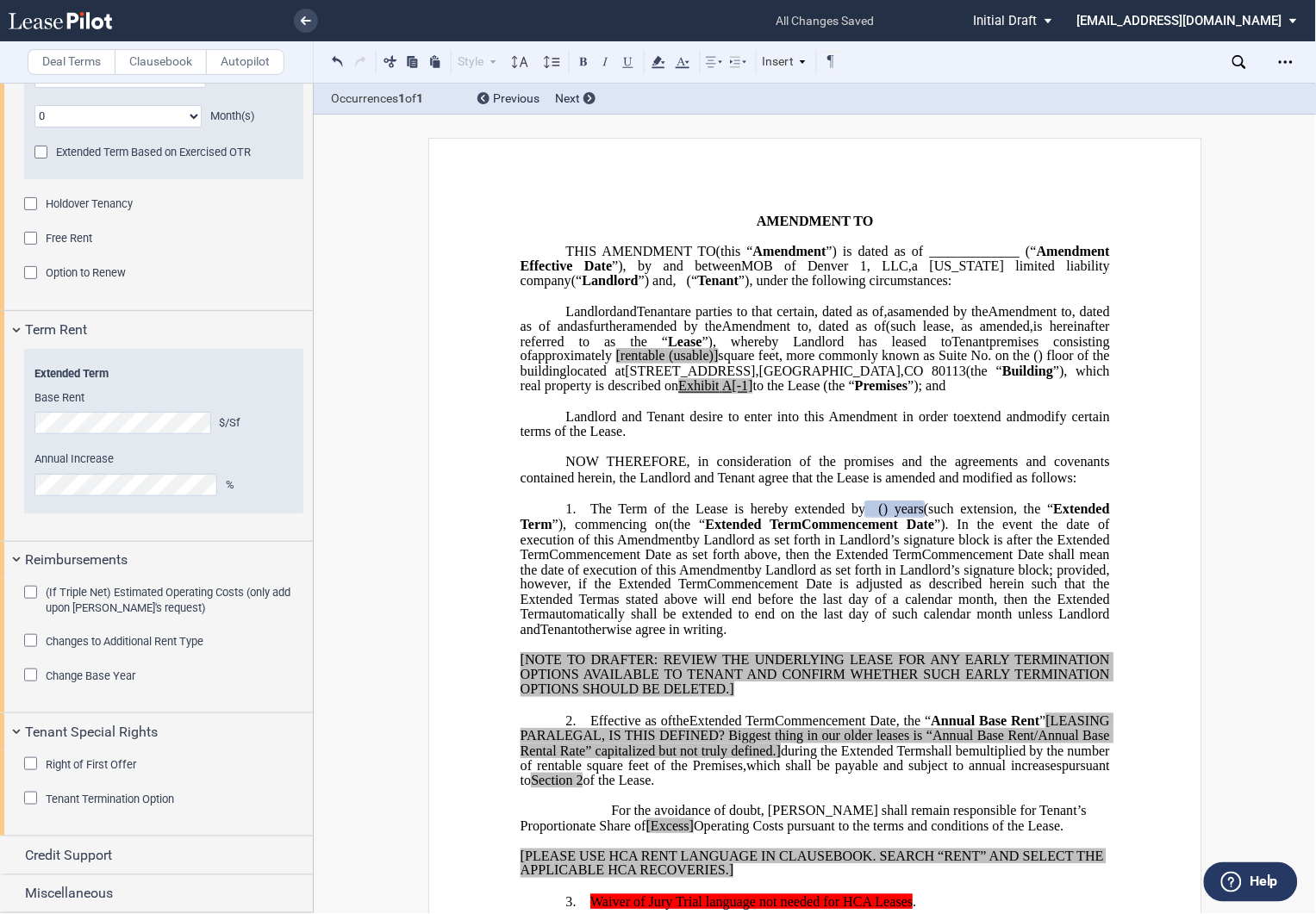
click at [26, 673] on div "Change Base Year" at bounding box center [32, 676] width 17 height 17
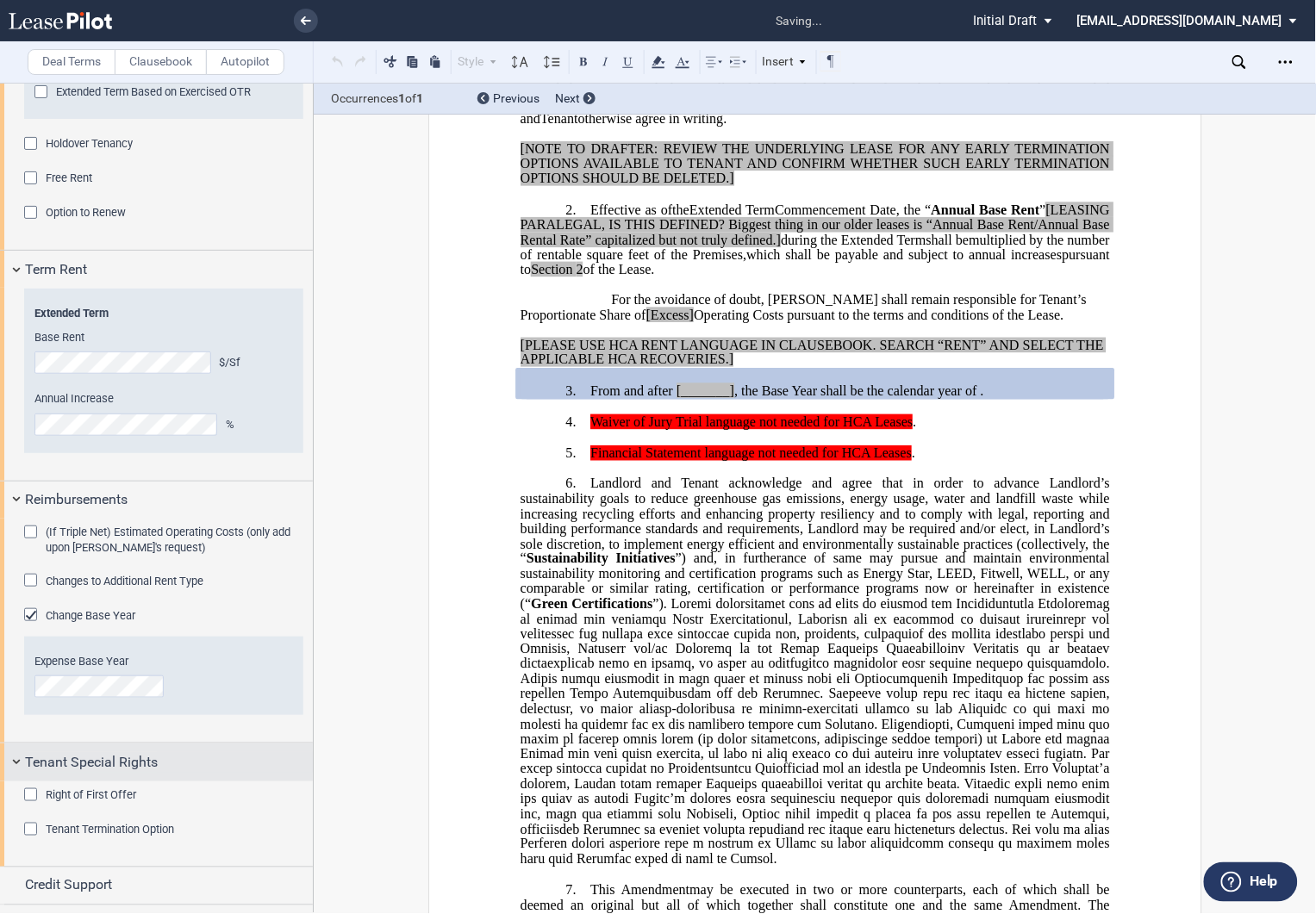
scroll to position [1805, 0]
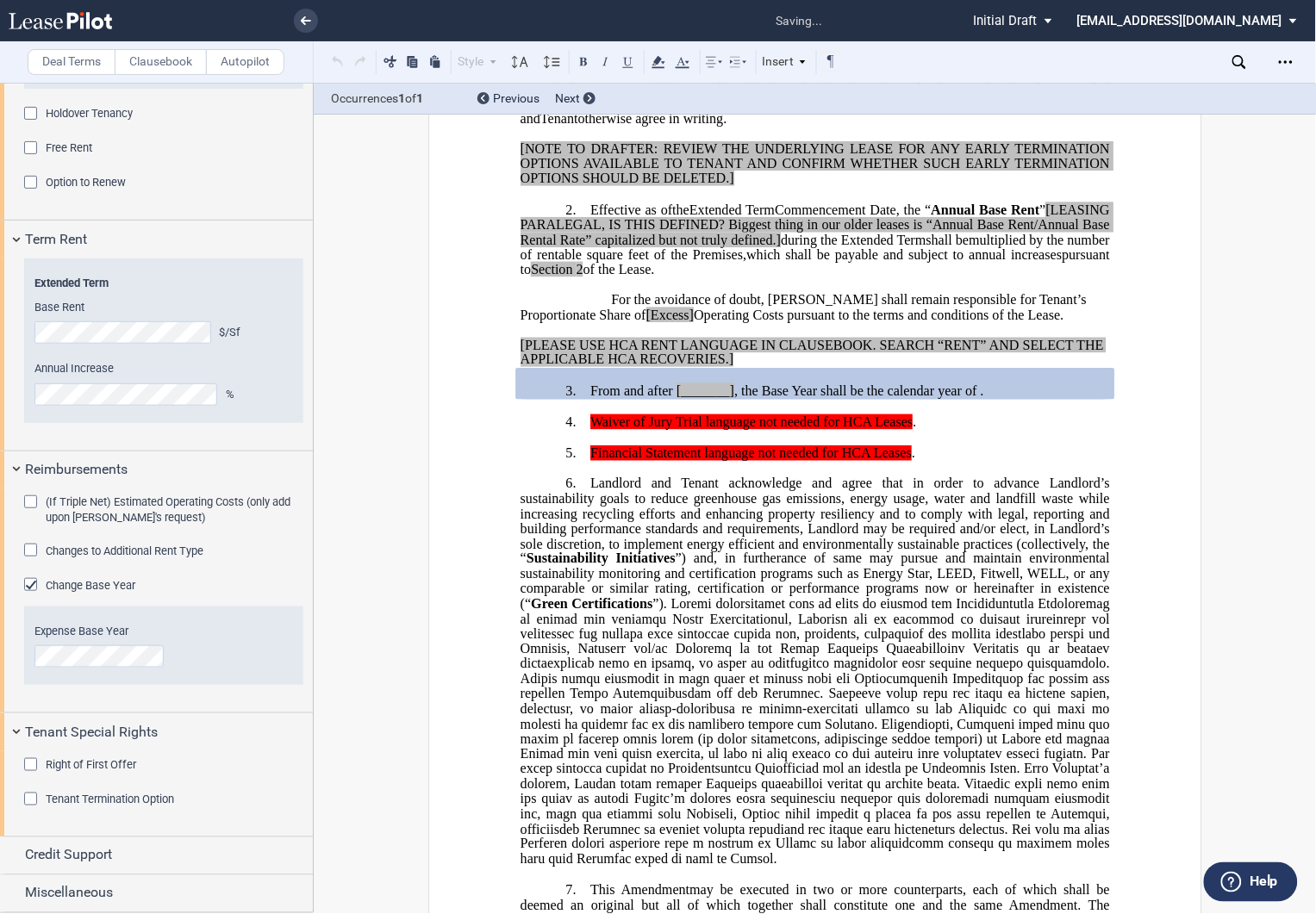
click at [88, 672] on div "Expense Base Year Tax Base Year" at bounding box center [164, 645] width 280 height 78
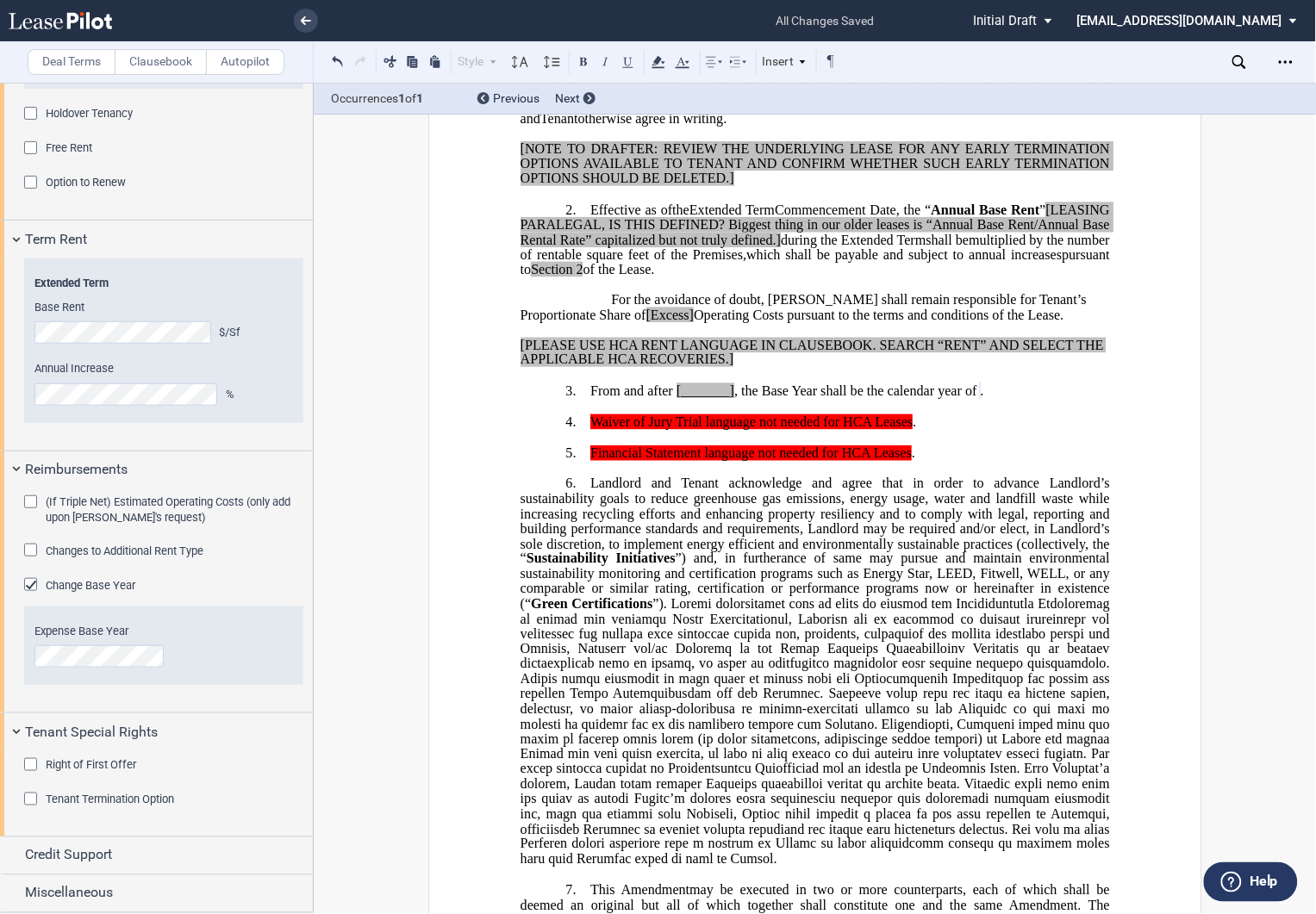
click at [27, 587] on div "Change Base Year" at bounding box center [32, 586] width 17 height 17
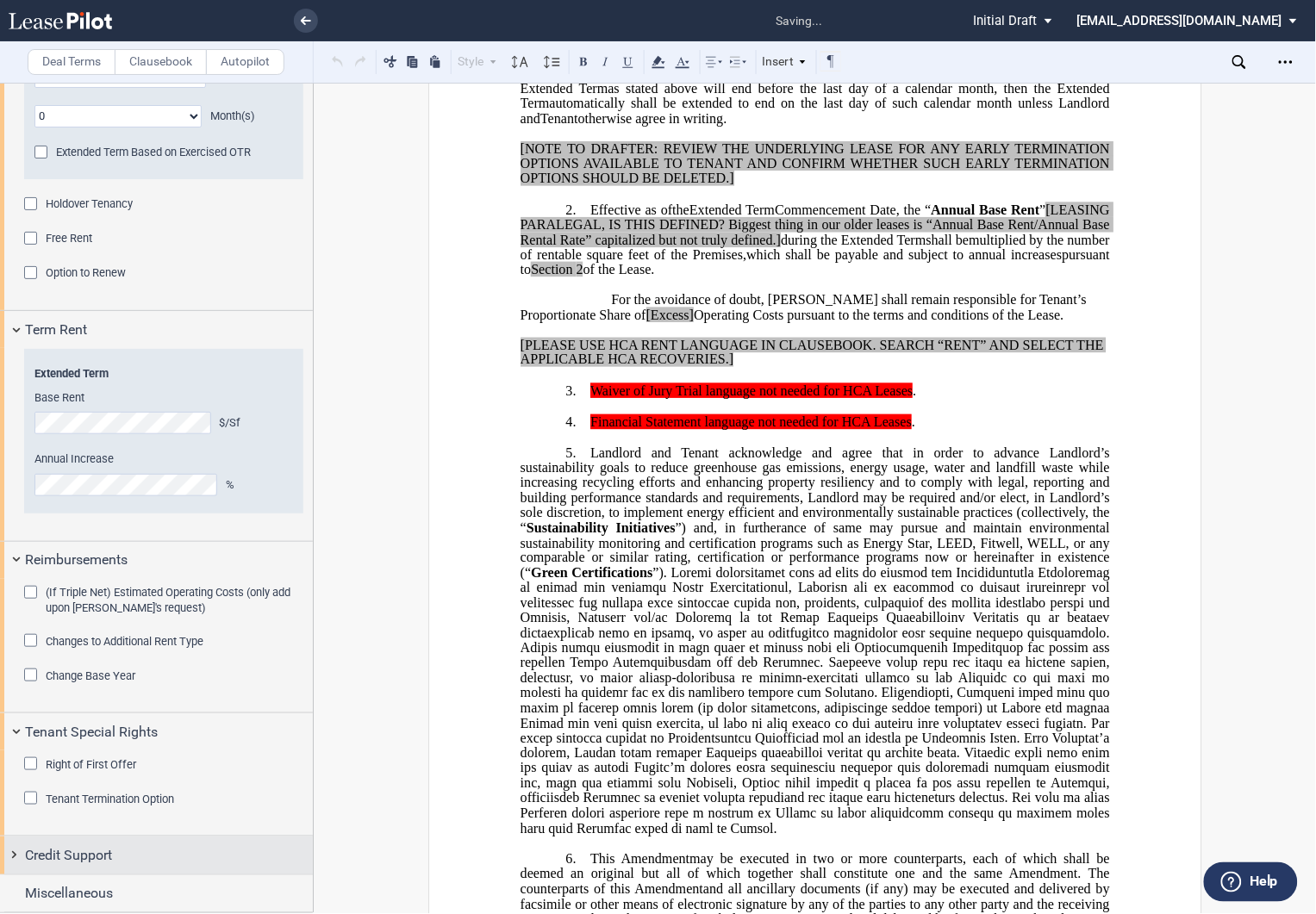
click at [14, 849] on div "Credit Support" at bounding box center [156, 855] width 313 height 37
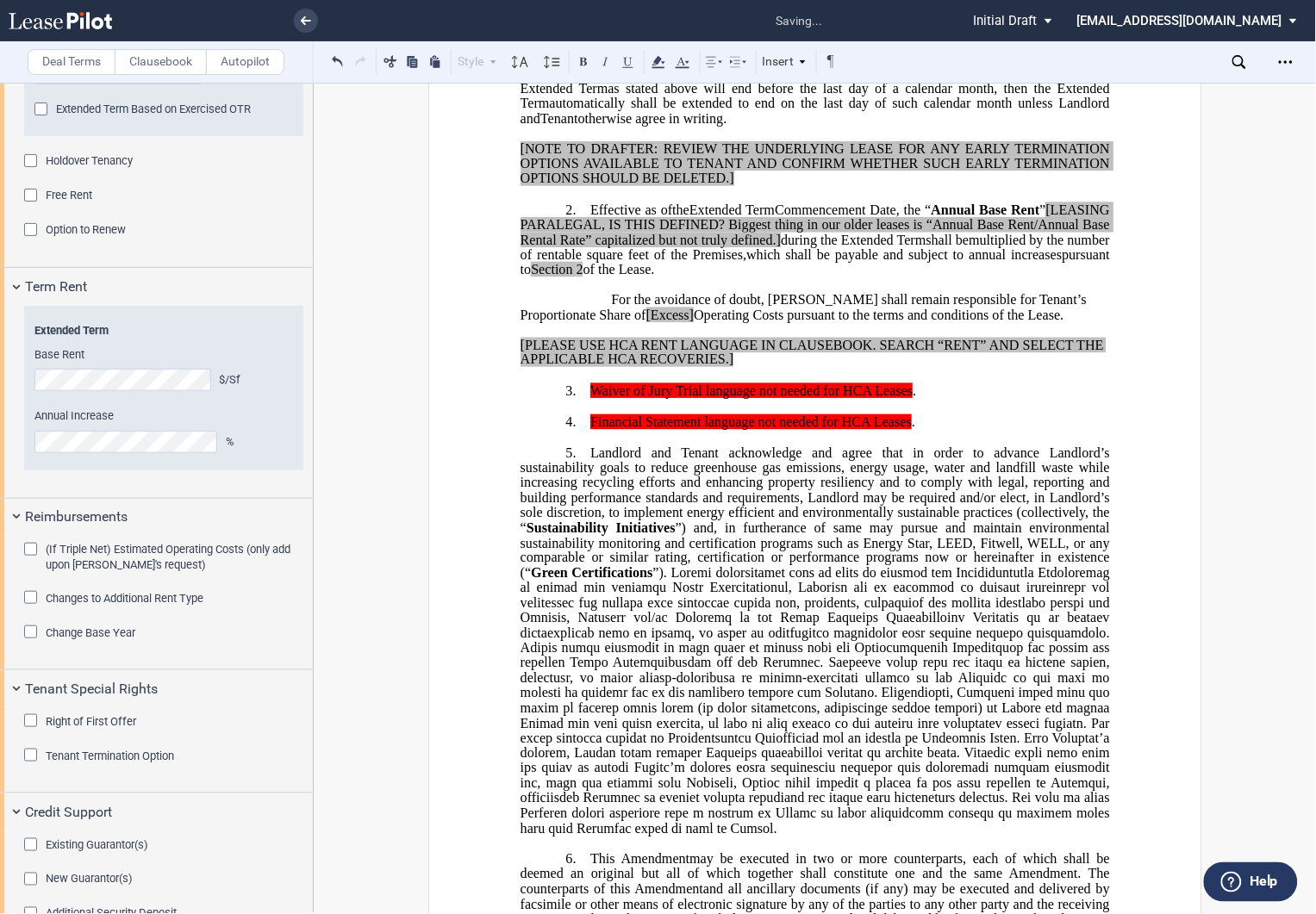
scroll to position [1835, 0]
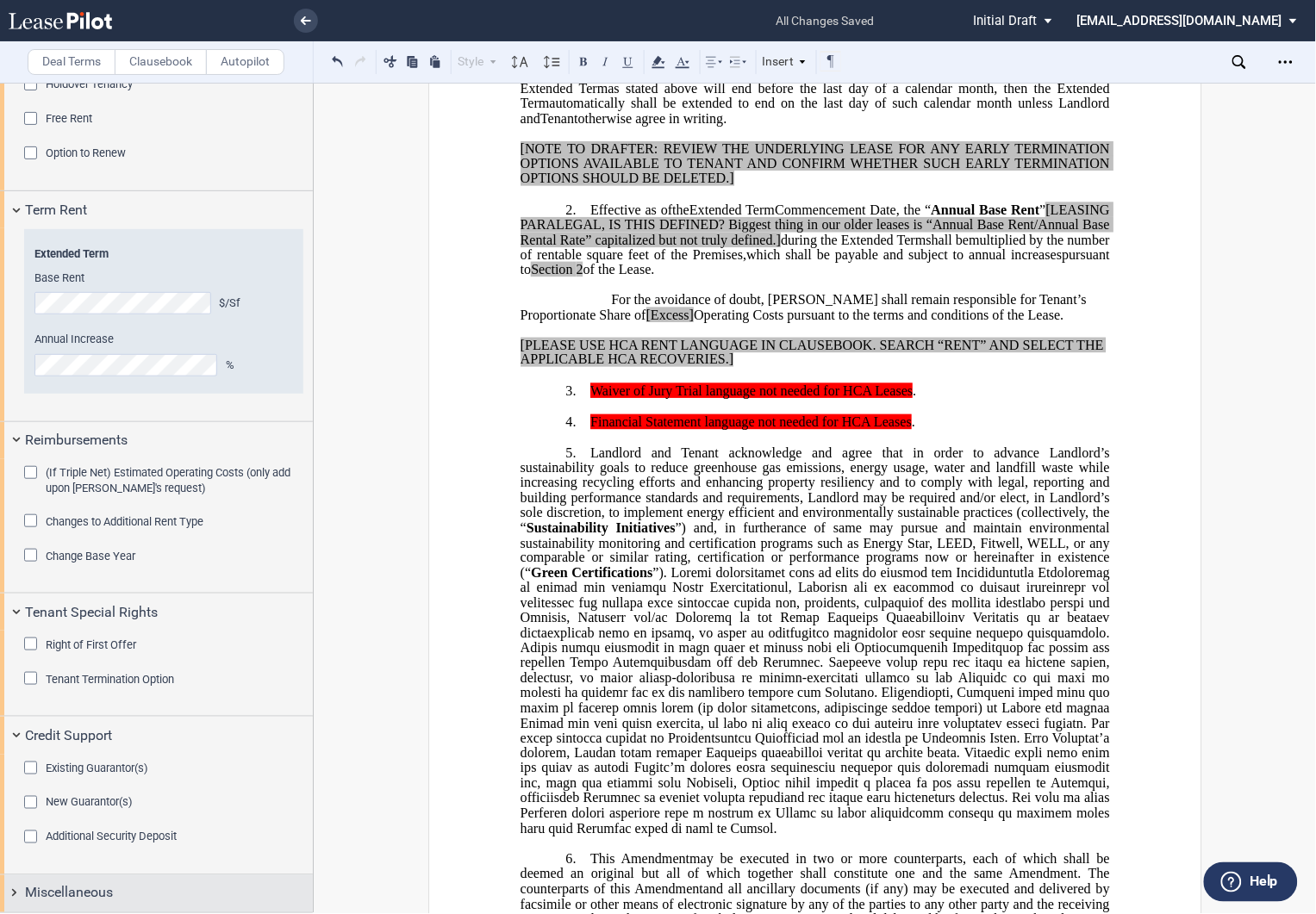
click at [18, 897] on div "Miscellaneous" at bounding box center [156, 894] width 313 height 37
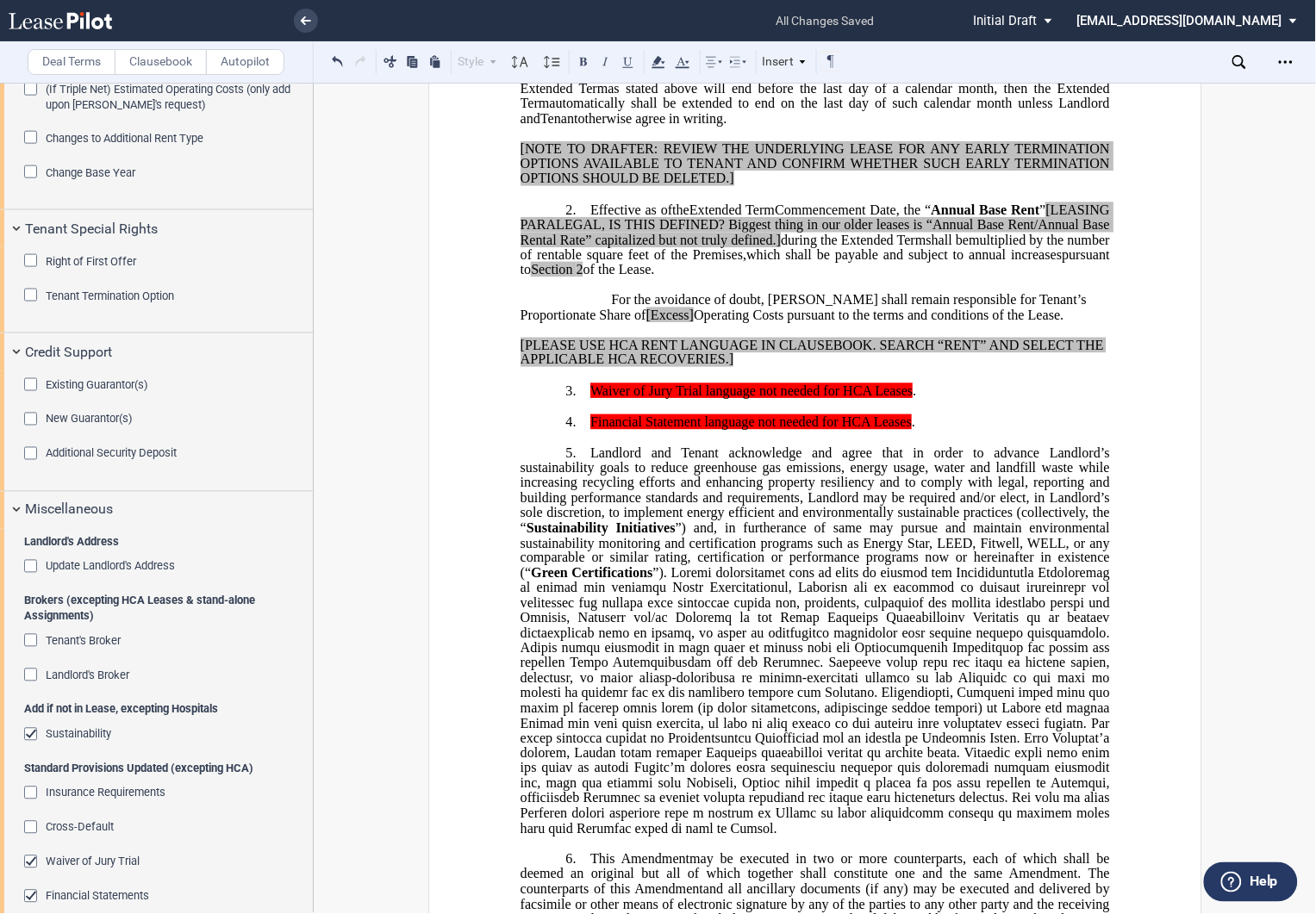
click at [26, 294] on div "Tenant Termination Option" at bounding box center [32, 296] width 17 height 17
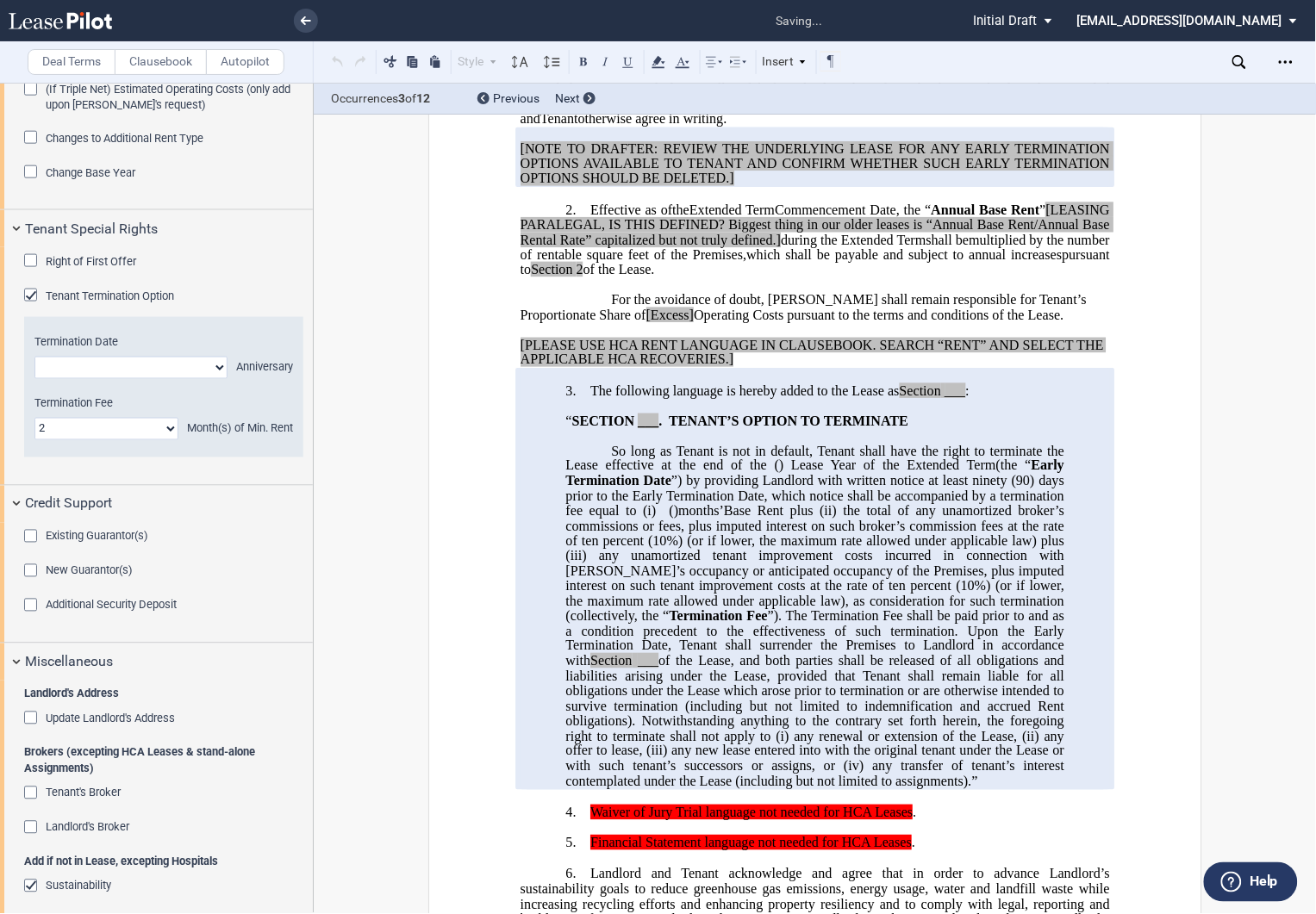
click at [27, 294] on div "Tenant Termination Option" at bounding box center [32, 296] width 17 height 17
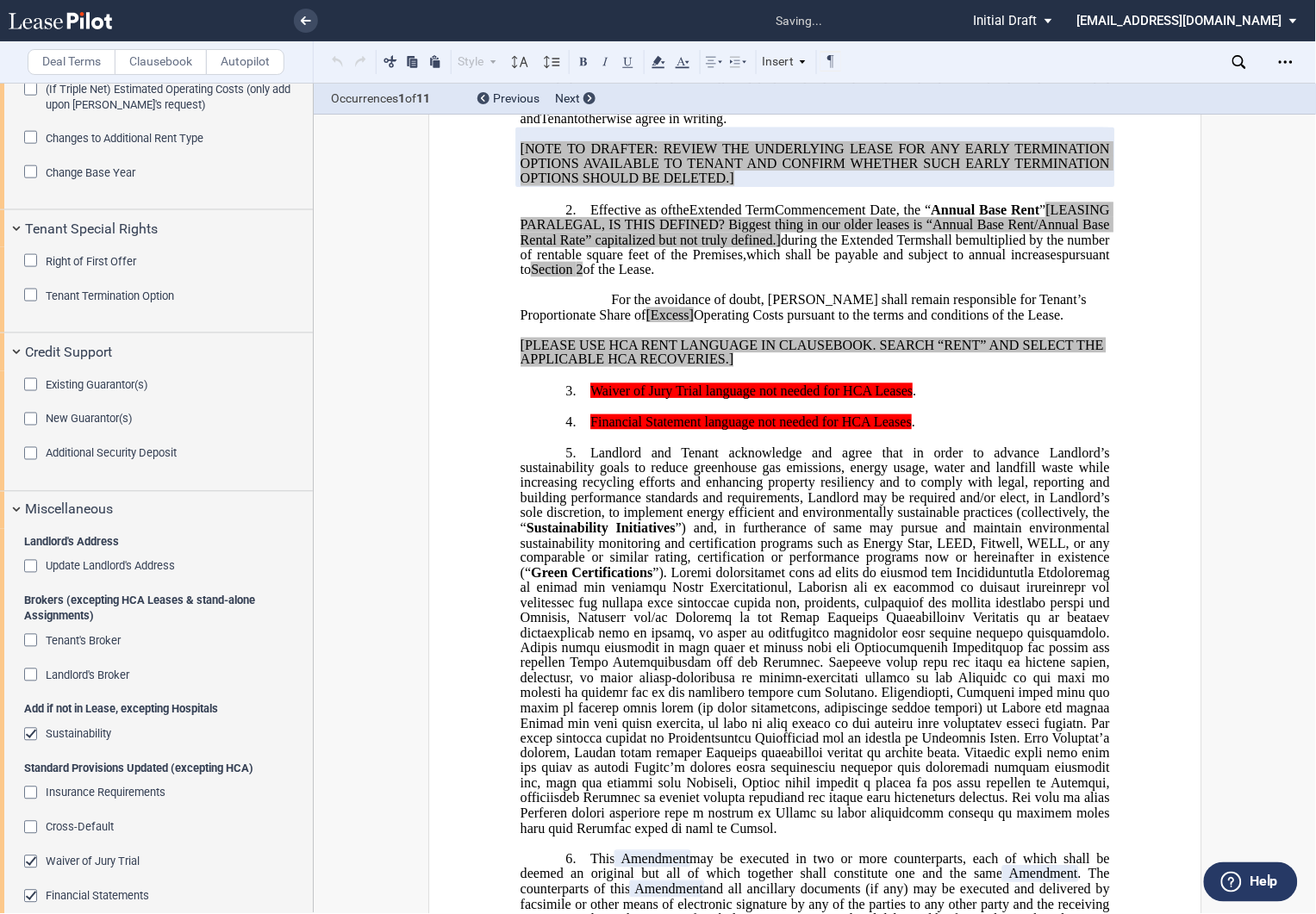
click at [27, 294] on div "Tenant Termination Option" at bounding box center [32, 296] width 17 height 17
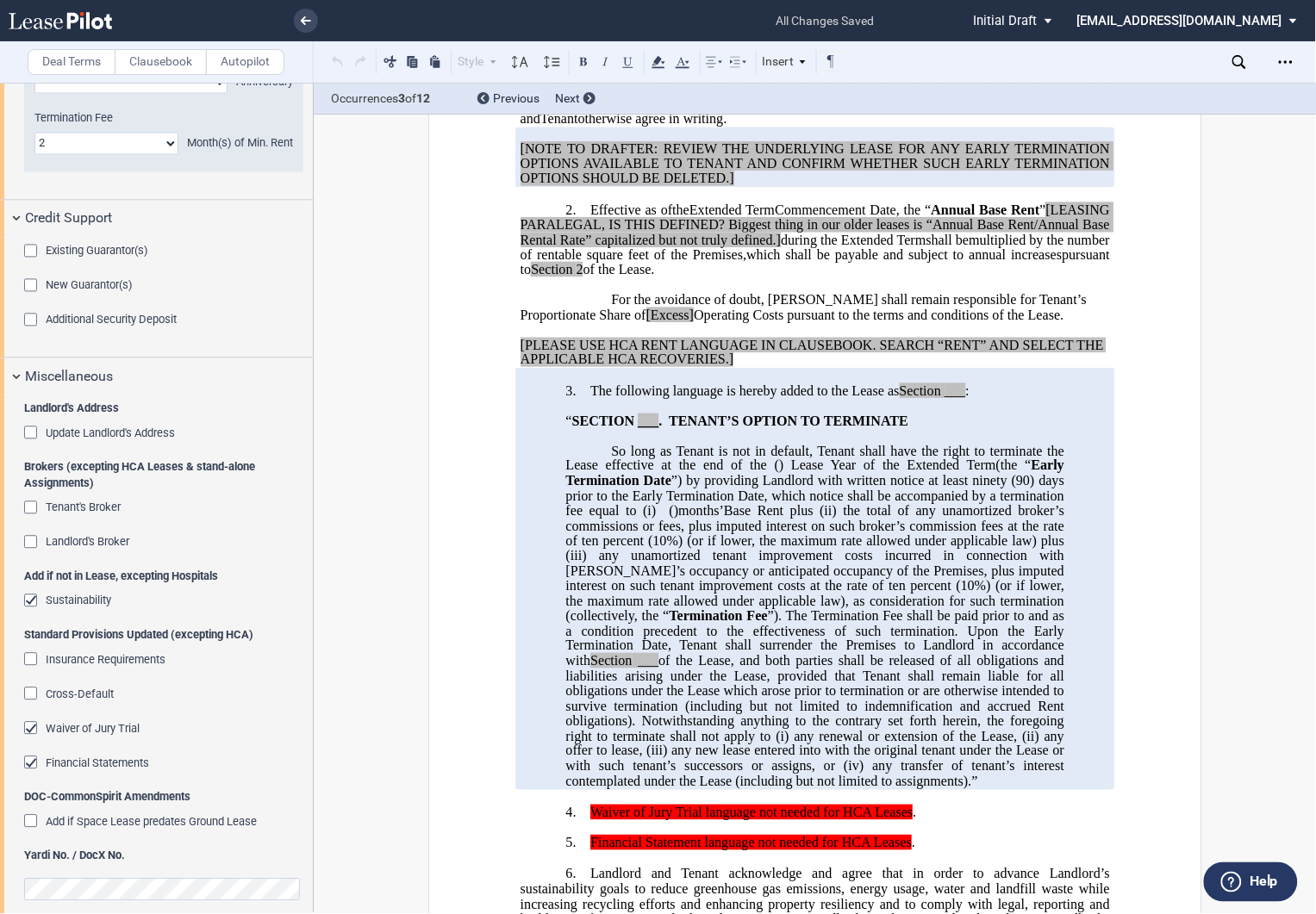
scroll to position [2504, 0]
click at [28, 598] on div "Sustainability" at bounding box center [32, 601] width 17 height 17
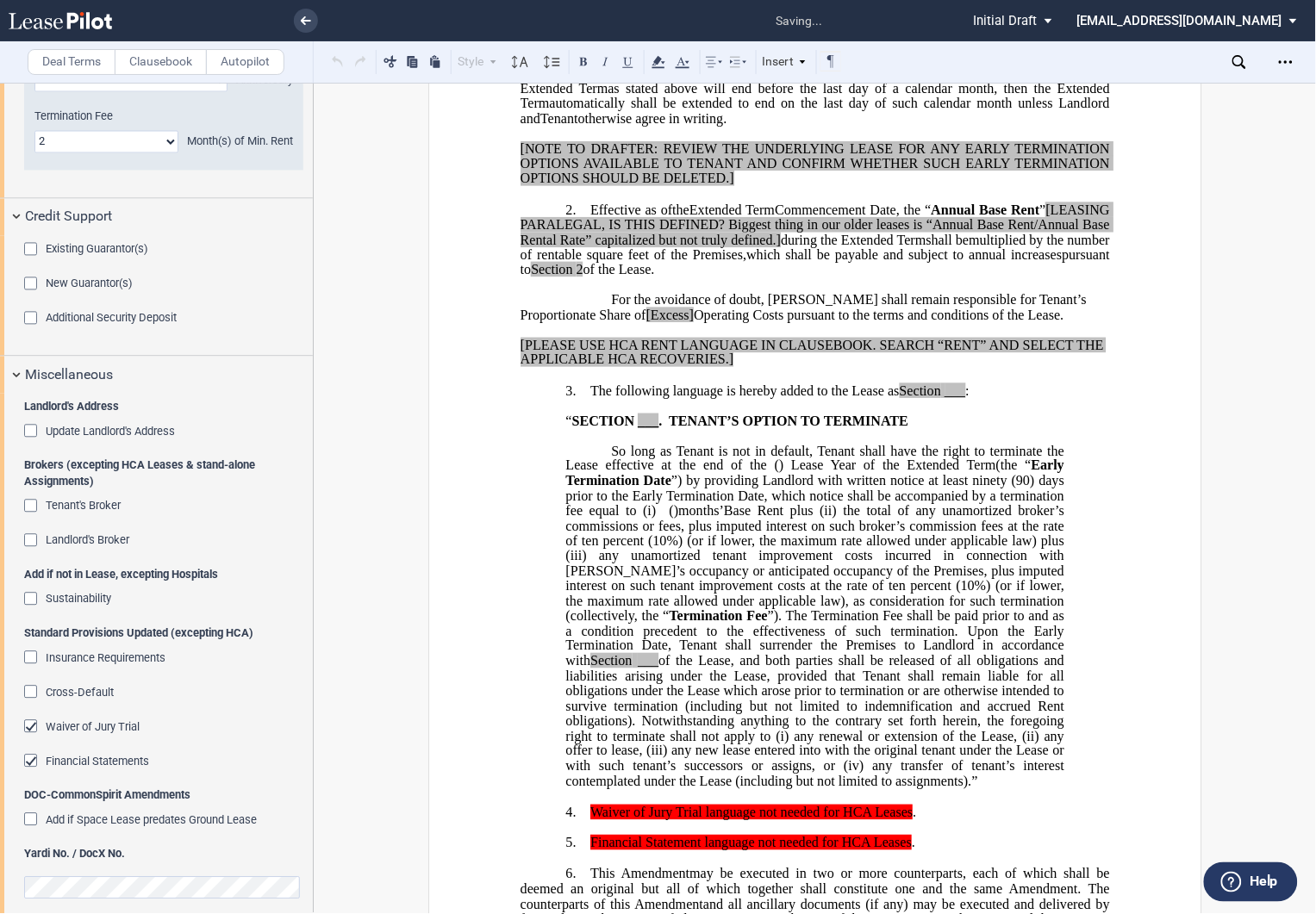
click at [29, 724] on div "Waiver of Jury Trial" at bounding box center [32, 728] width 17 height 17
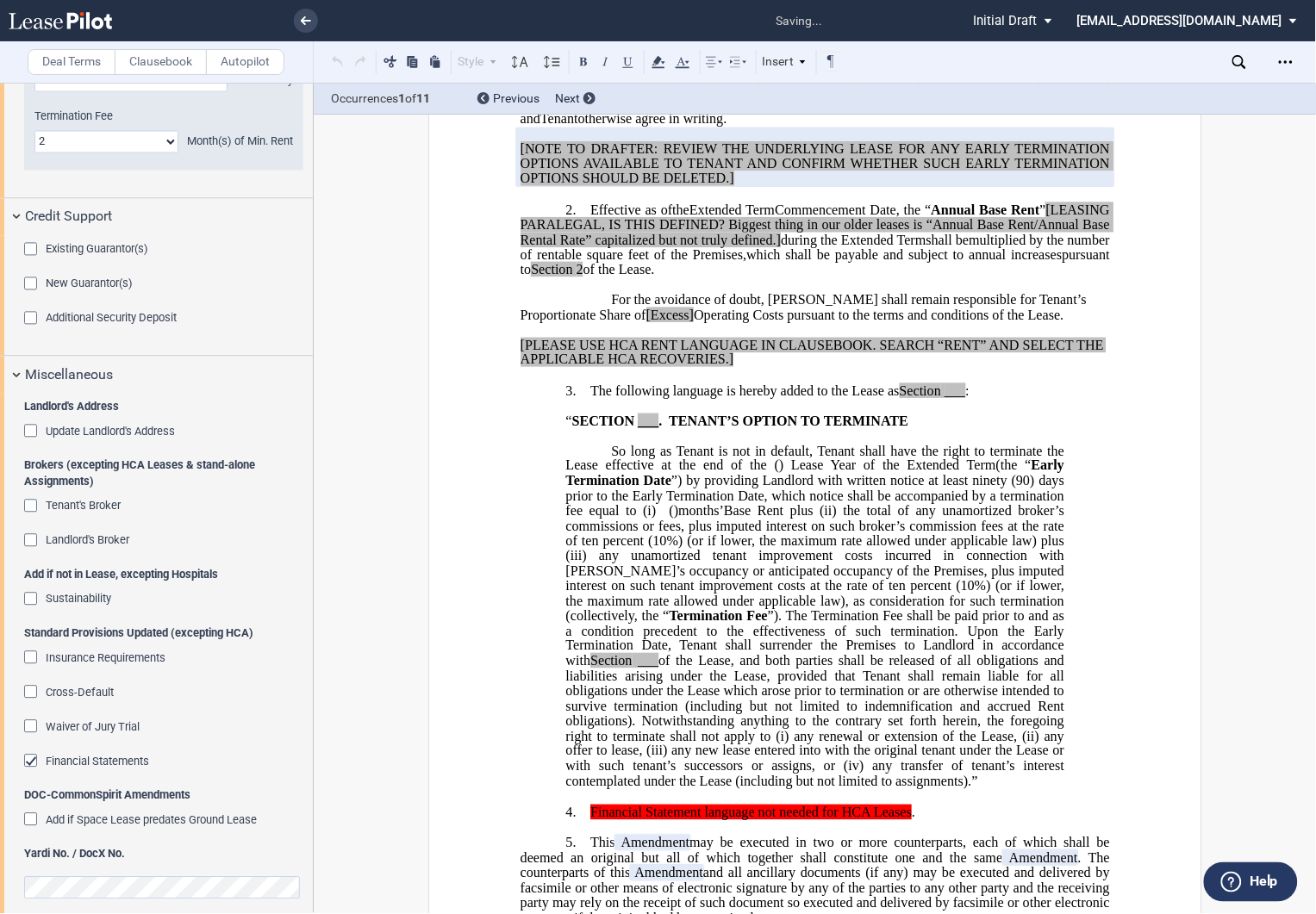
click at [32, 764] on div "Financial Statements" at bounding box center [32, 763] width 17 height 17
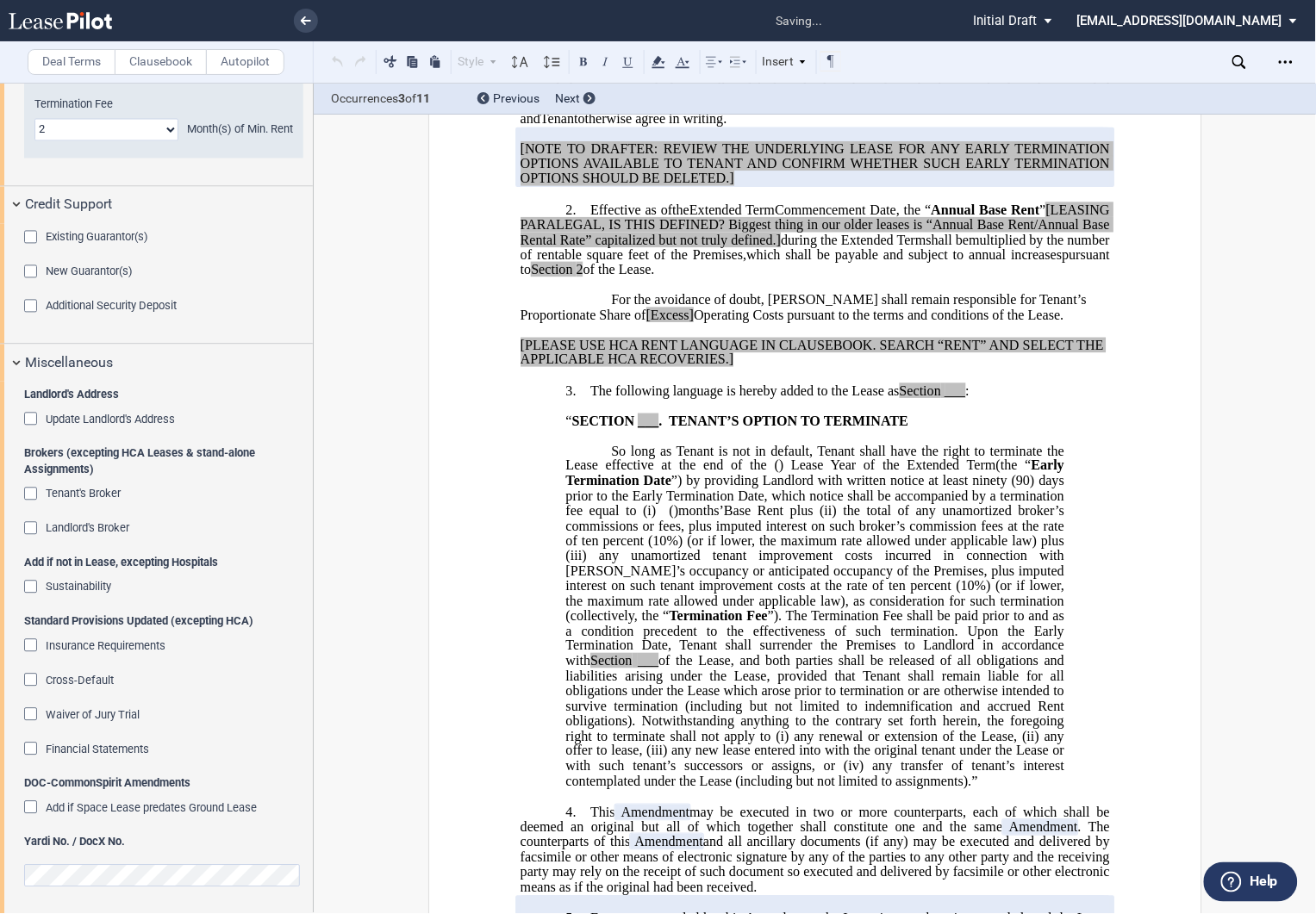
scroll to position [2520, 0]
click at [1193, 491] on div "﻿ ﻿ ﻿ FIRST AMENDMENT TO ﻿ ﻿ ASSIGNMENT, ASSUMPTION AND ﻿ ﻿ FIRST AMENDMENT TO …" at bounding box center [815, 767] width 774 height 2280
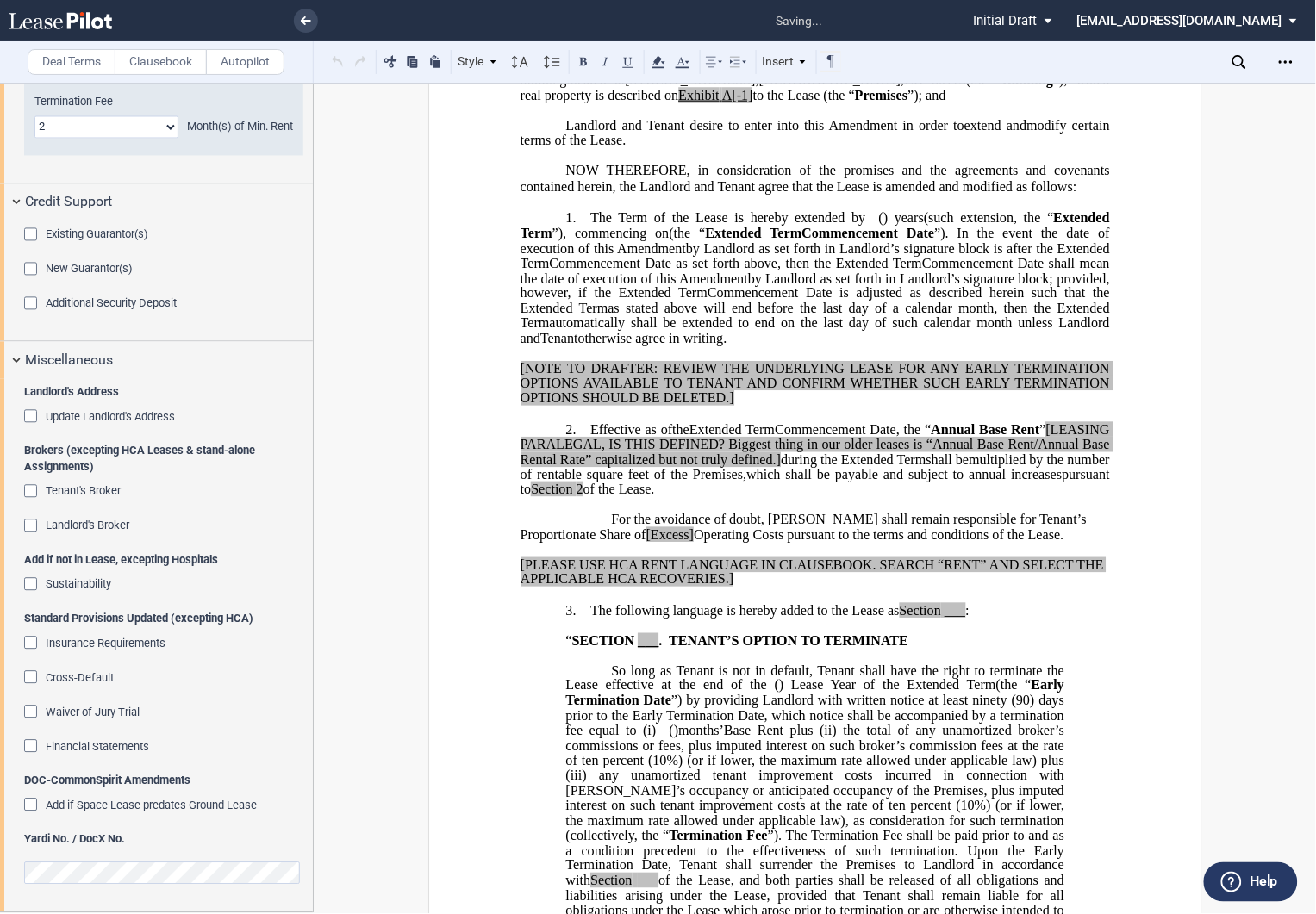
scroll to position [0, 0]
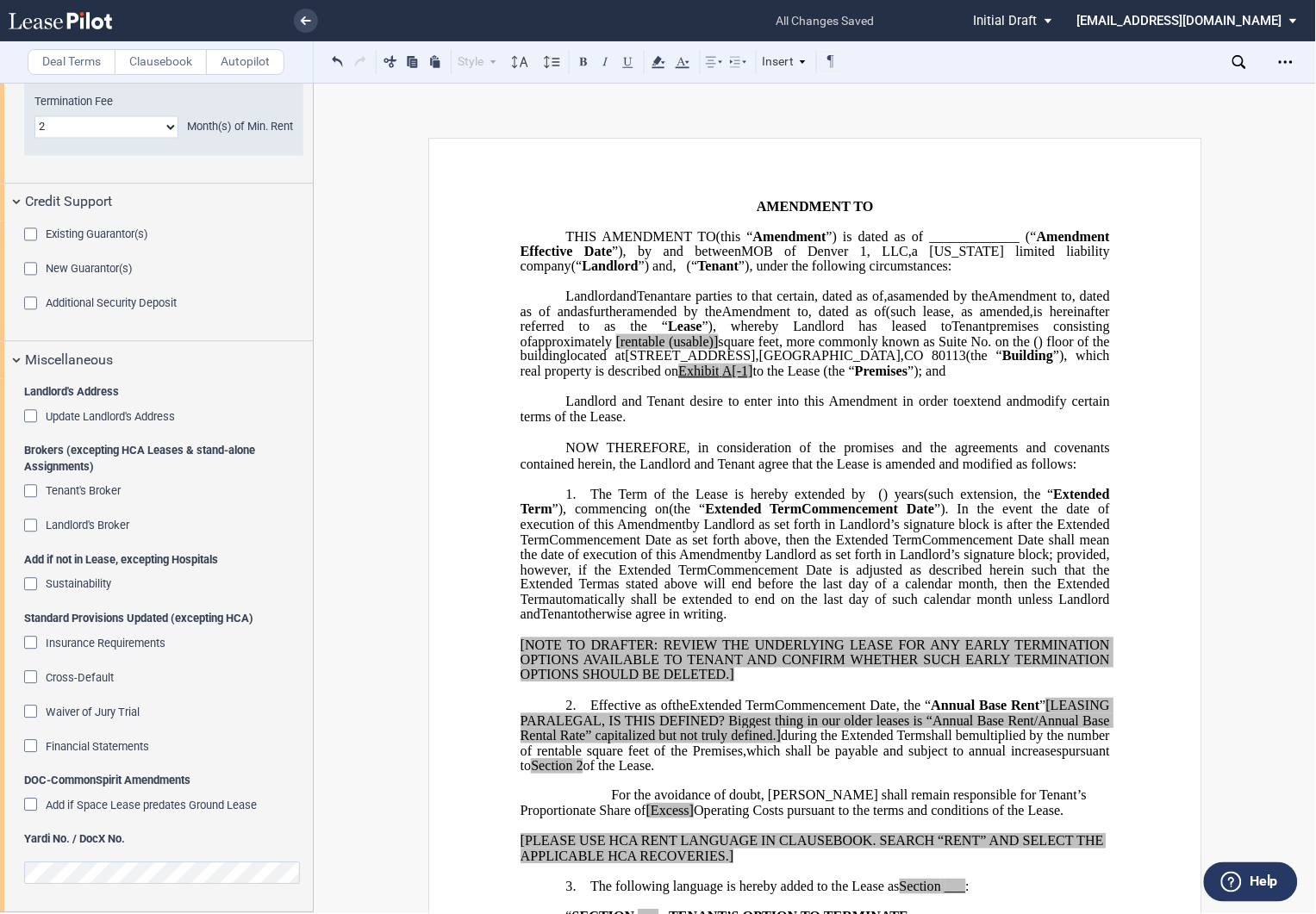
click at [672, 267] on span "”) and" at bounding box center [654, 265] width 35 height 15
click at [615, 349] on span at bounding box center [613, 341] width 4 height 15
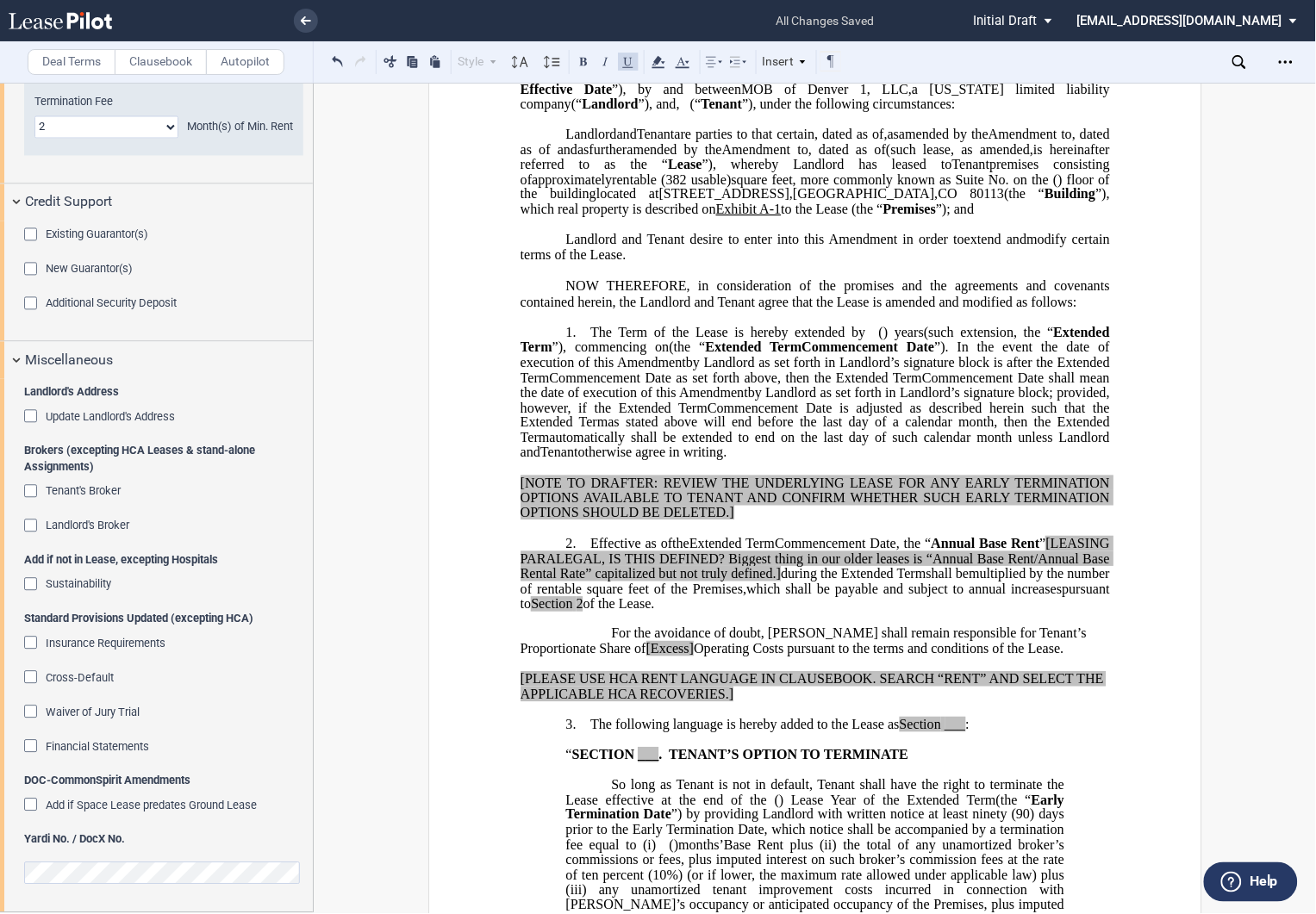
scroll to position [191, 0]
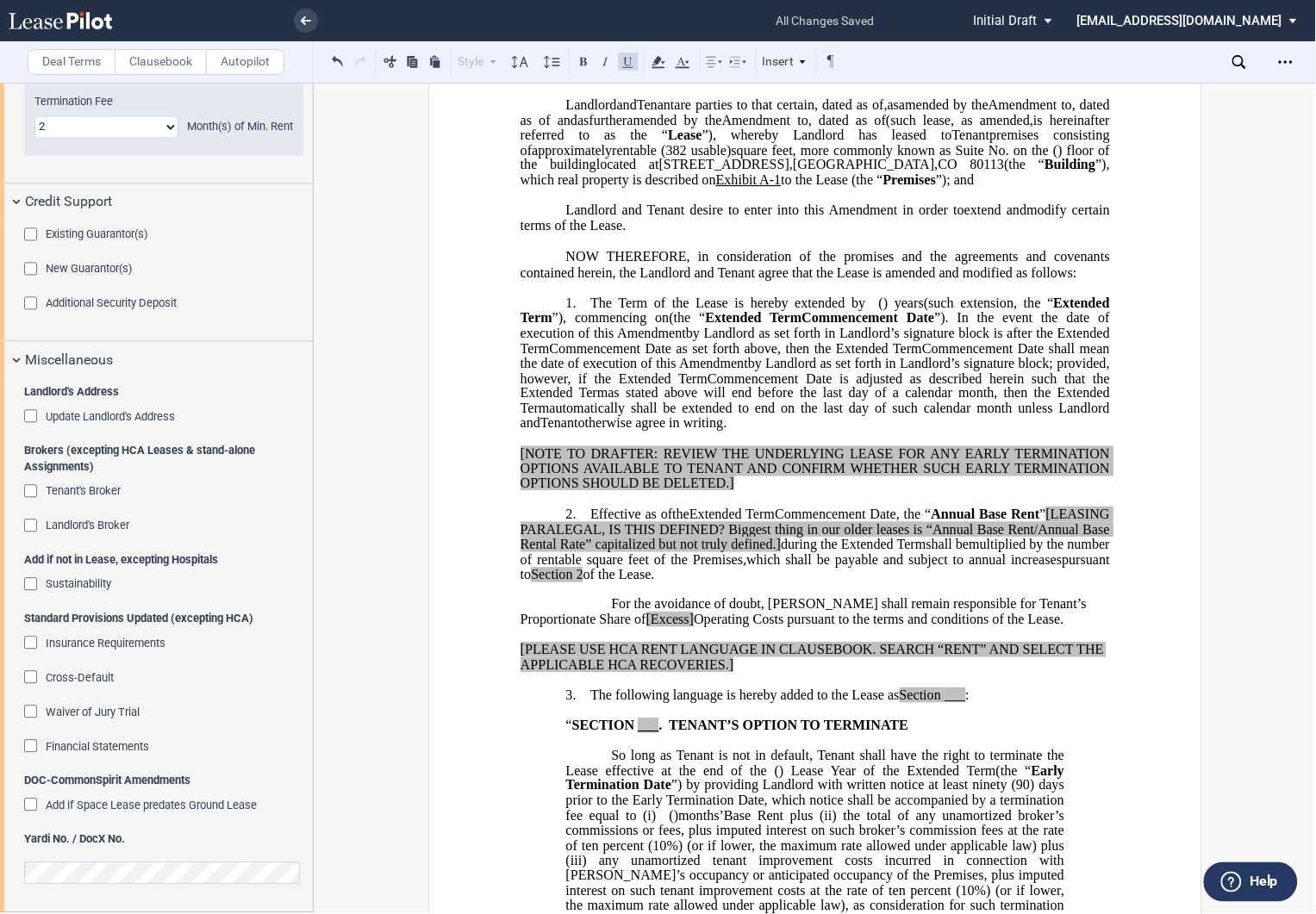
click at [569, 490] on span "[NOTE TO DRAFTER: REVIEW THE UNDERLYING LEASE FOR ANY EARLY TERMINATION OPTIONS…" at bounding box center [816, 467] width 593 height 44
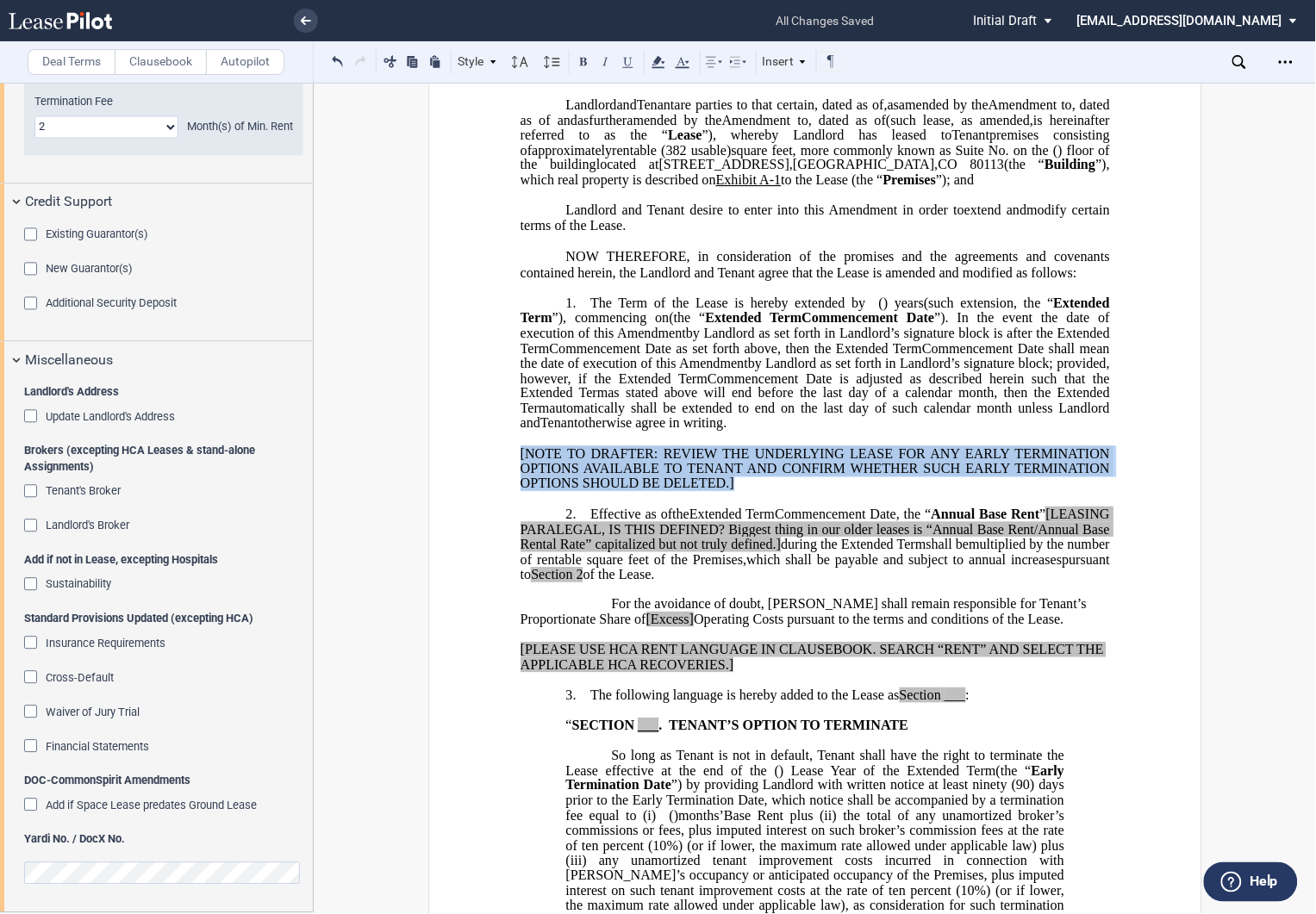
drag, startPoint x: 550, startPoint y: 514, endPoint x: 772, endPoint y: 546, distance: 224.3
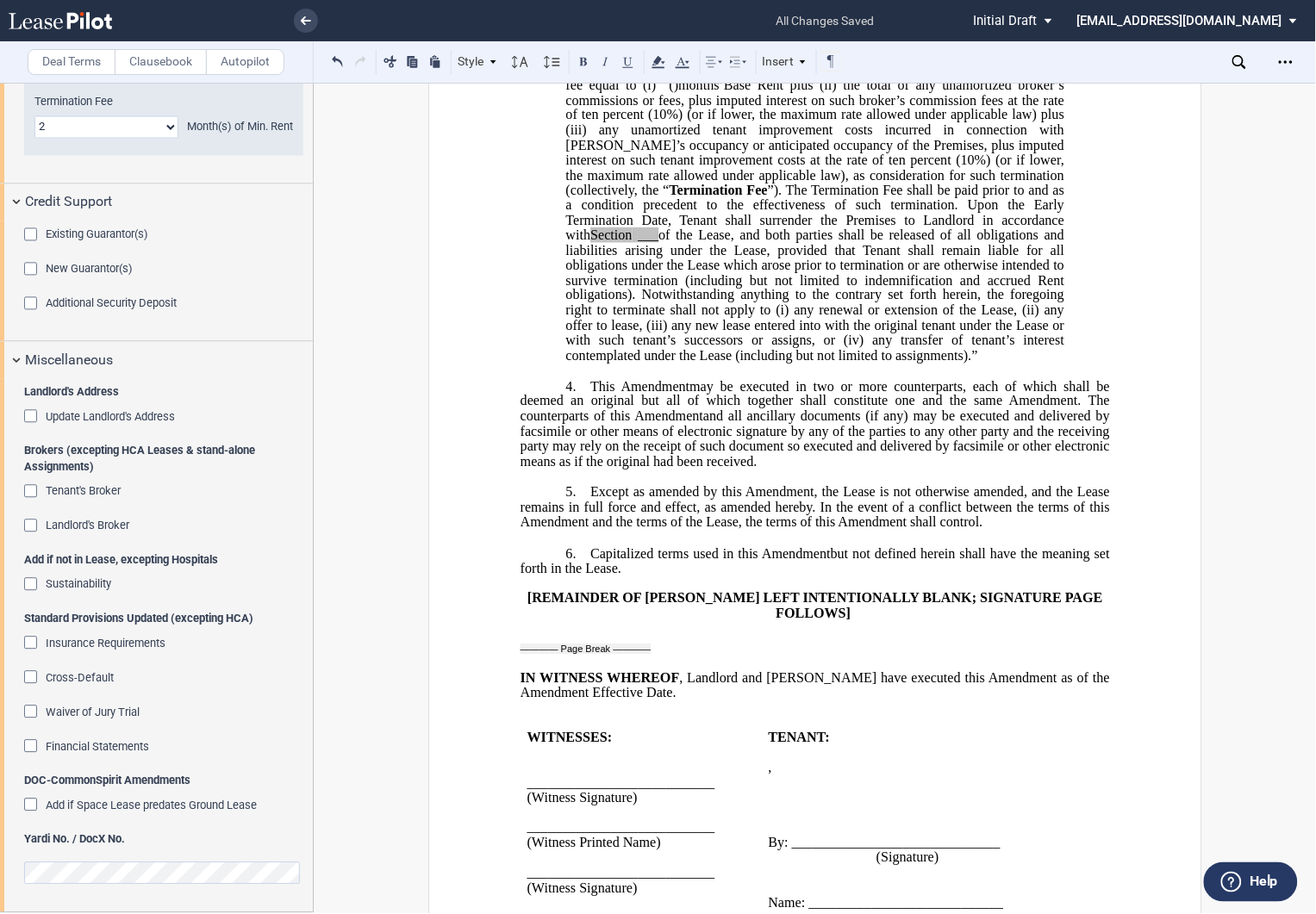
scroll to position [957, 0]
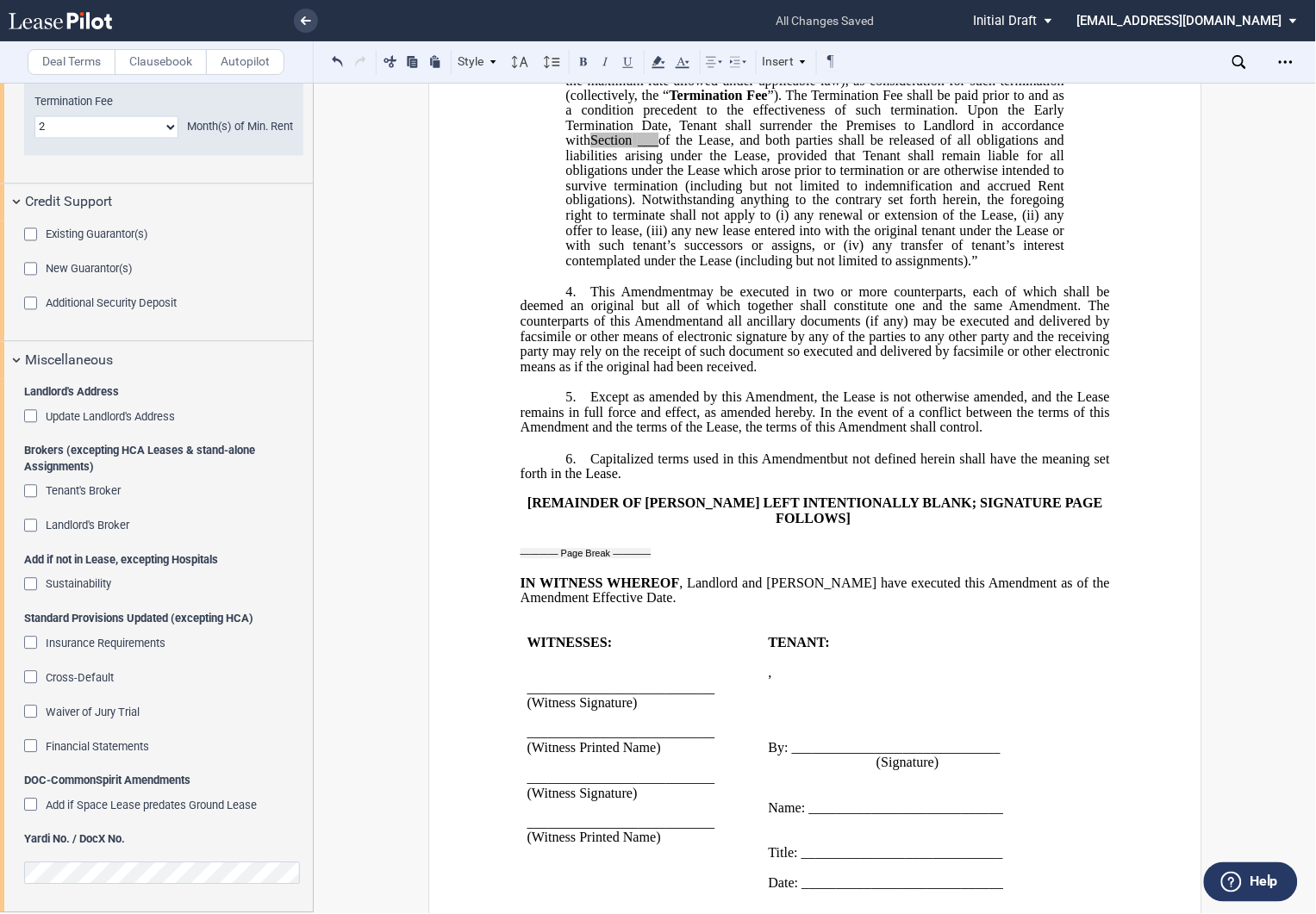
click at [590, 299] on span "This" at bounding box center [603, 290] width 25 height 15
click at [532, 576] on p "﻿" at bounding box center [815, 568] width 589 height 14
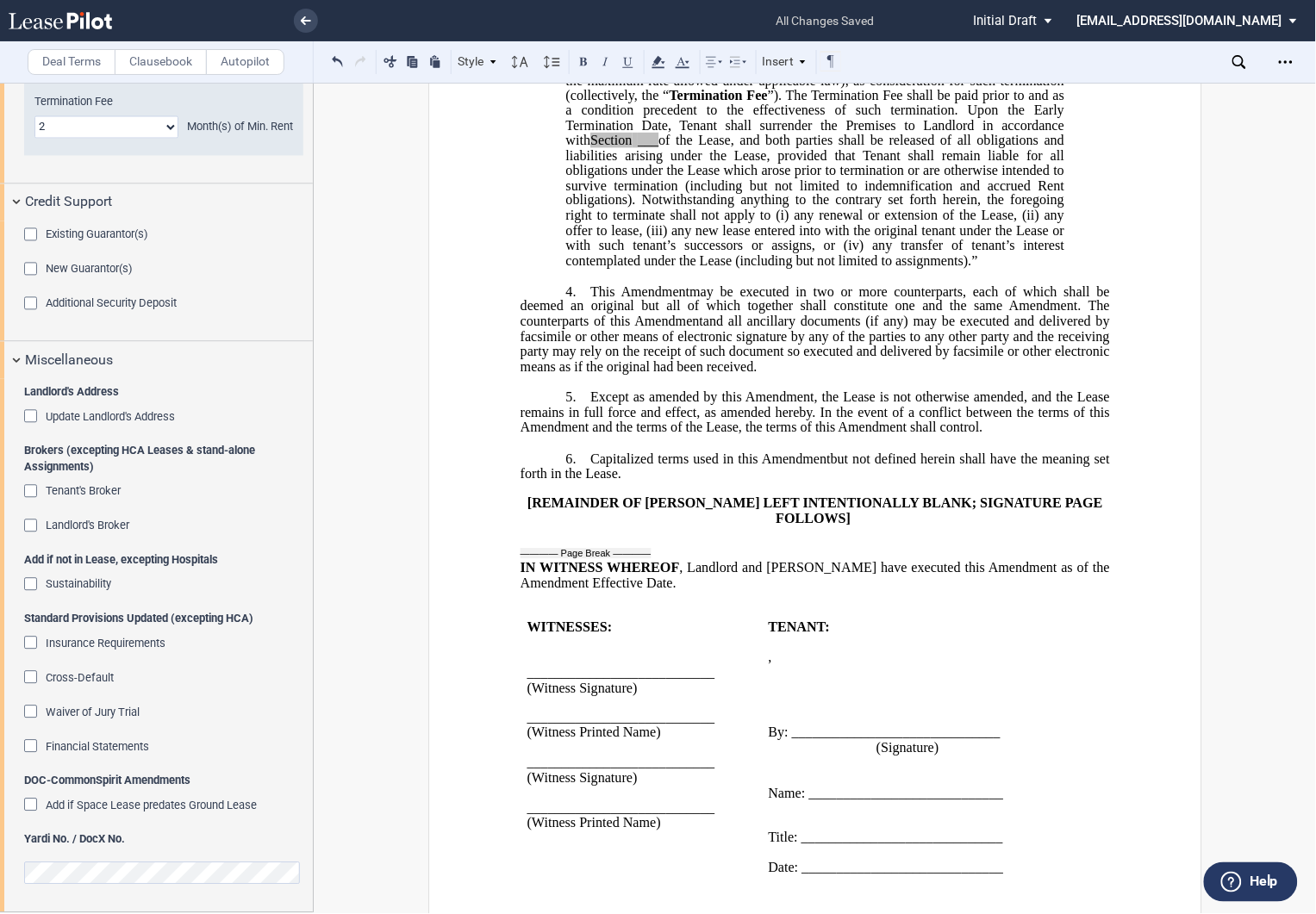
click at [590, 299] on span "This" at bounding box center [603, 290] width 25 height 15
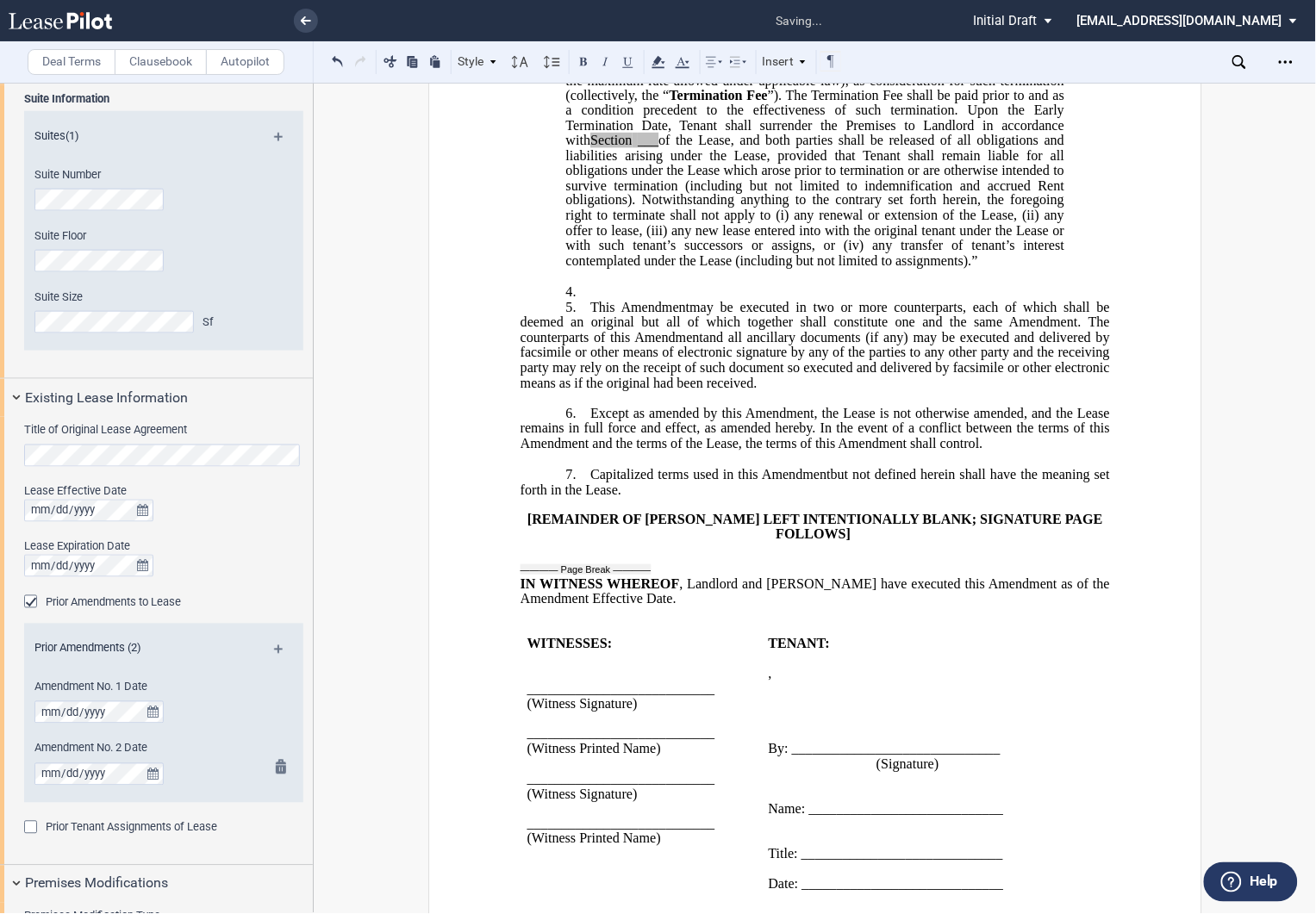
scroll to position [0, 0]
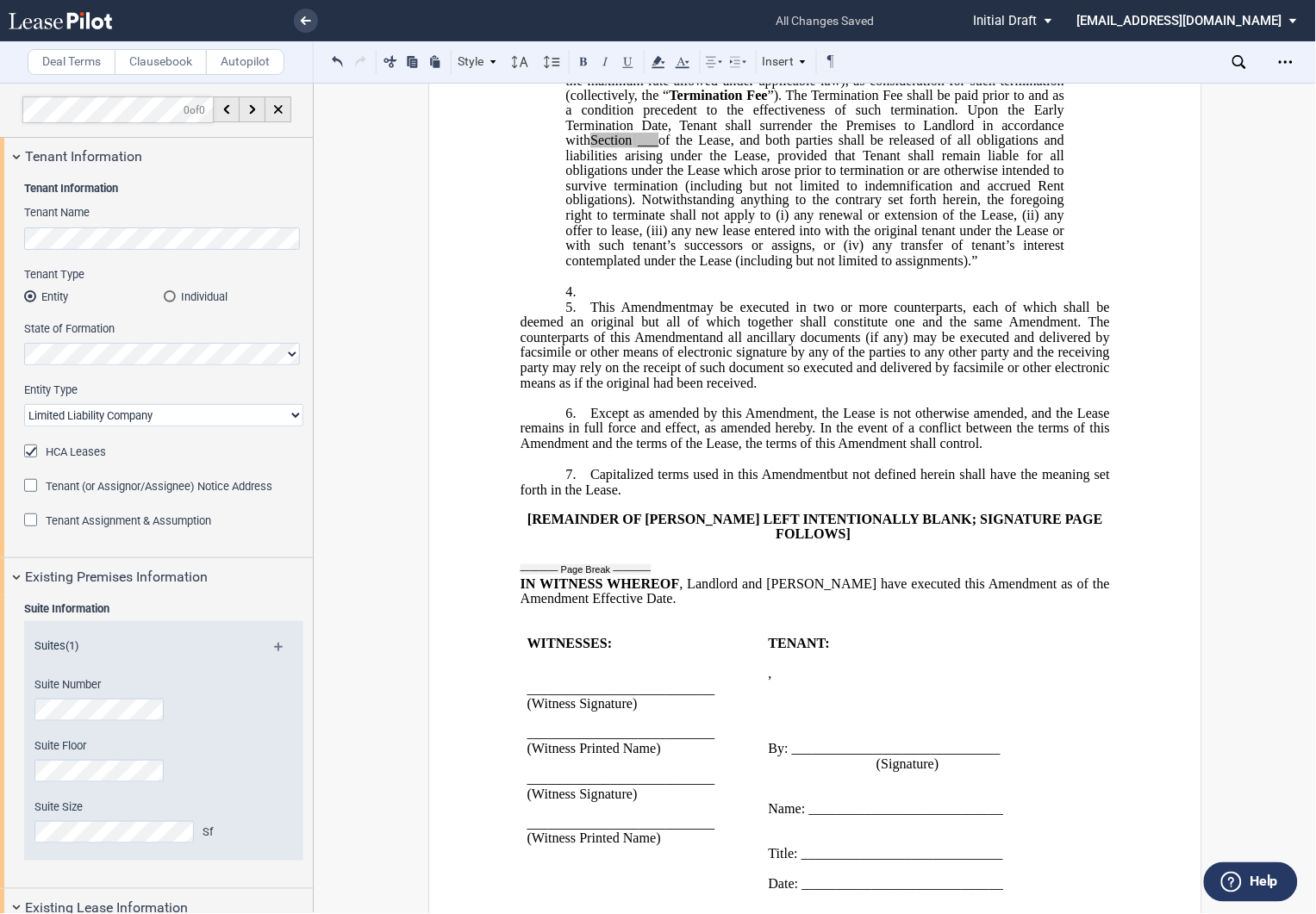
click at [174, 59] on label "Clausebook" at bounding box center [161, 61] width 93 height 26
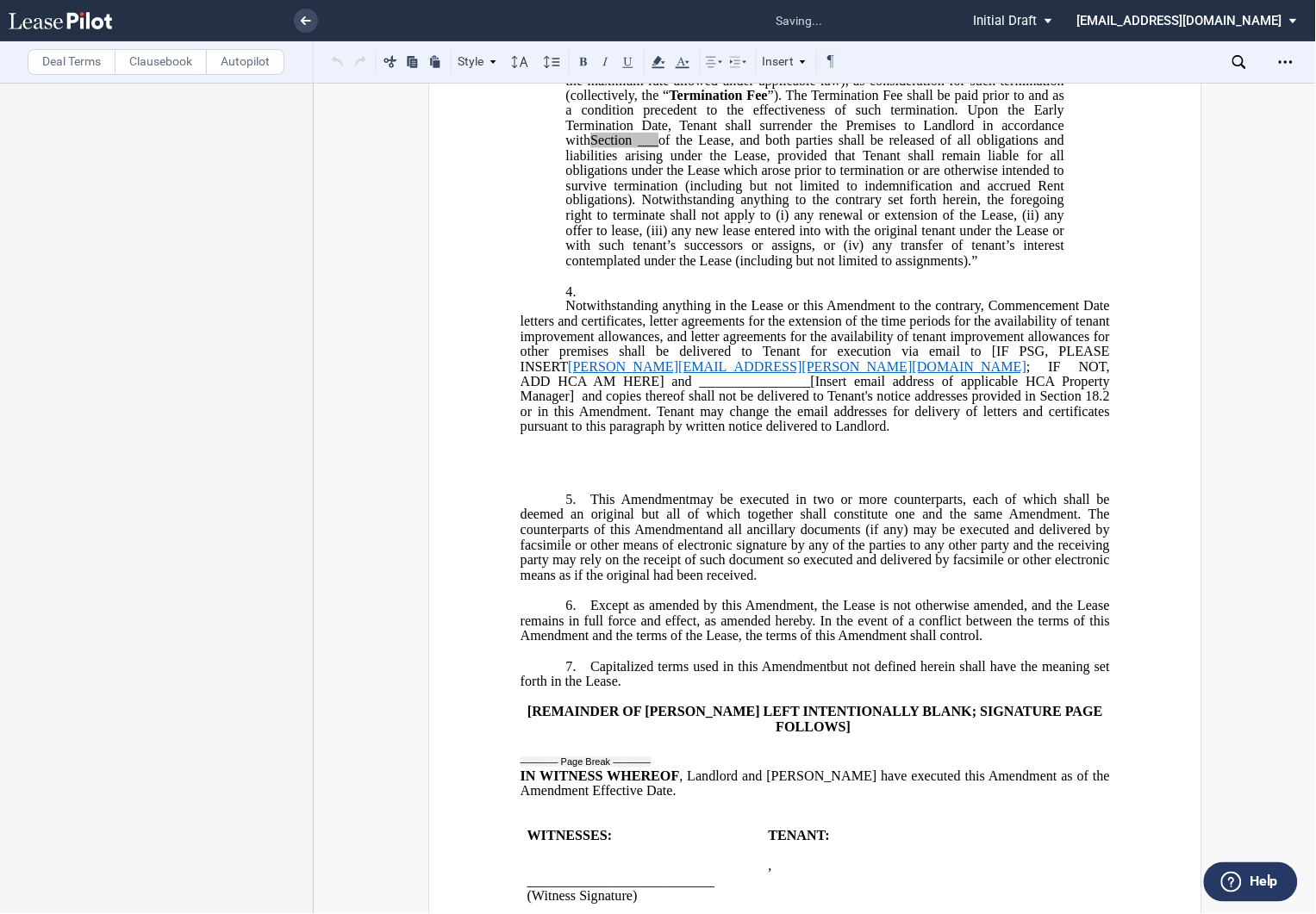
click at [605, 300] on p "4. ﻿" at bounding box center [815, 291] width 589 height 16
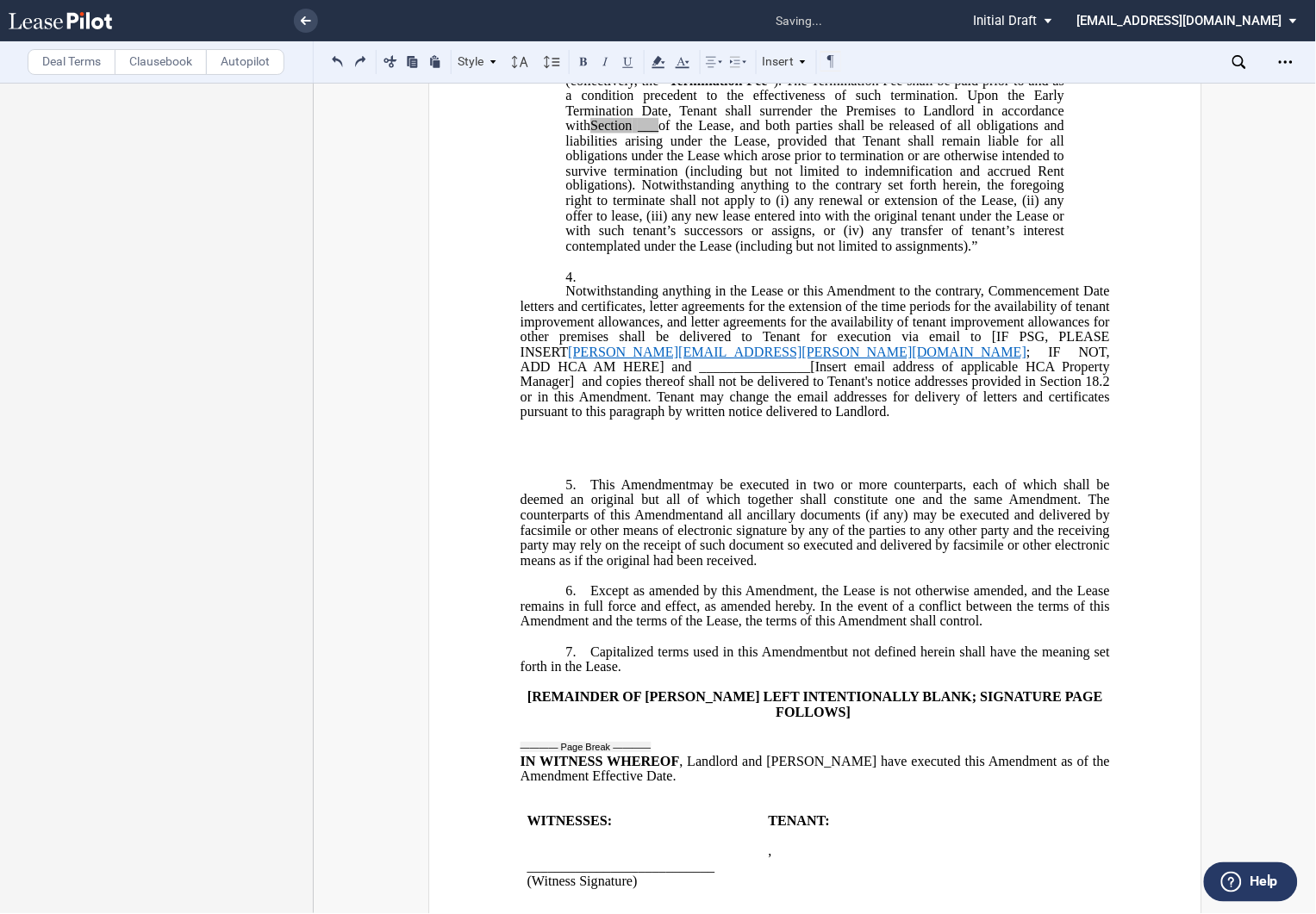
click at [554, 358] on p "Notwithstanding anything in the Lease or this Amendment to the contrary, Commen…" at bounding box center [815, 352] width 589 height 135
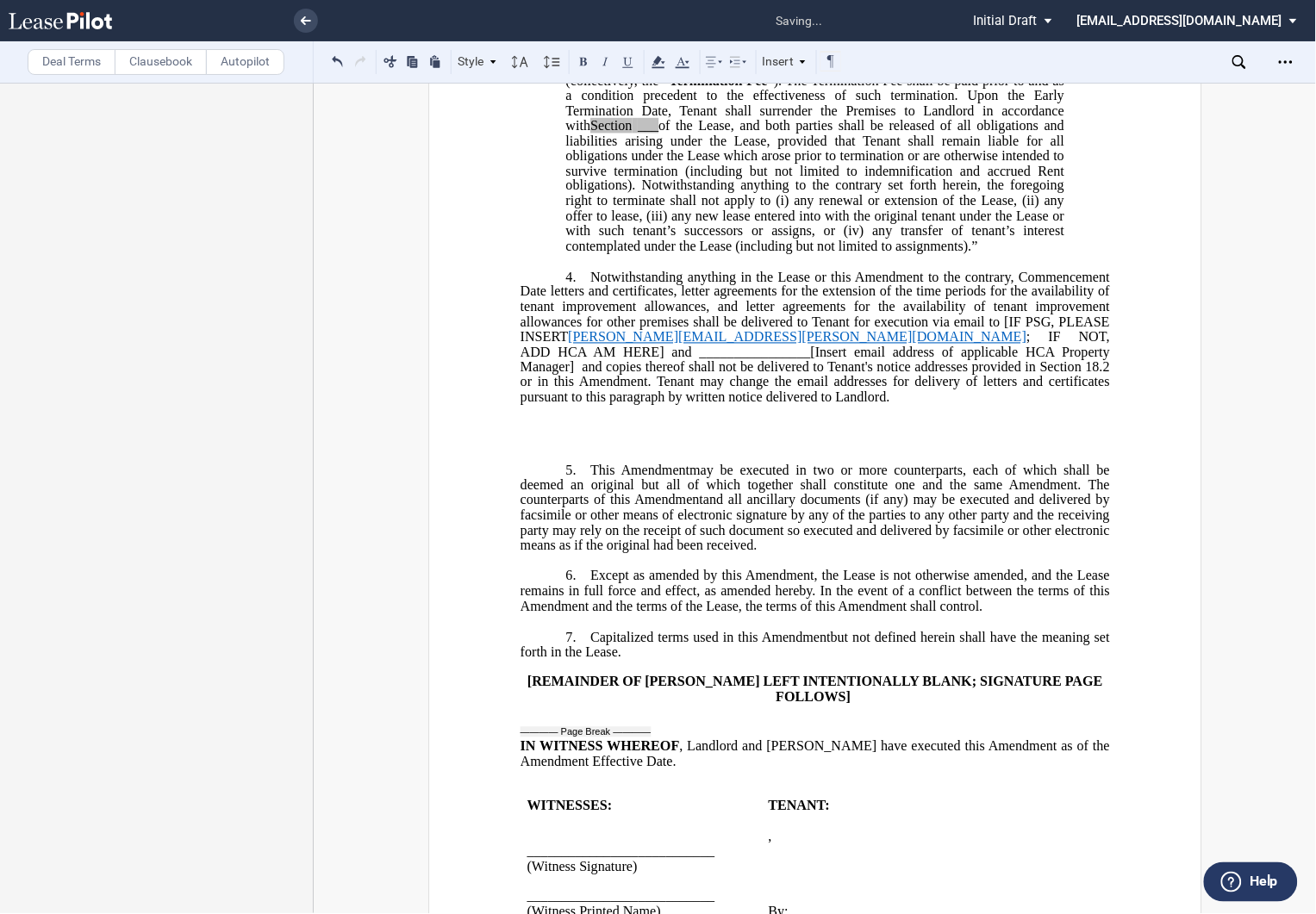
click at [851, 313] on span "Notwithstanding anything in the Lease or this Amendment to the contrary, Commen…" at bounding box center [816, 291] width 593 height 44
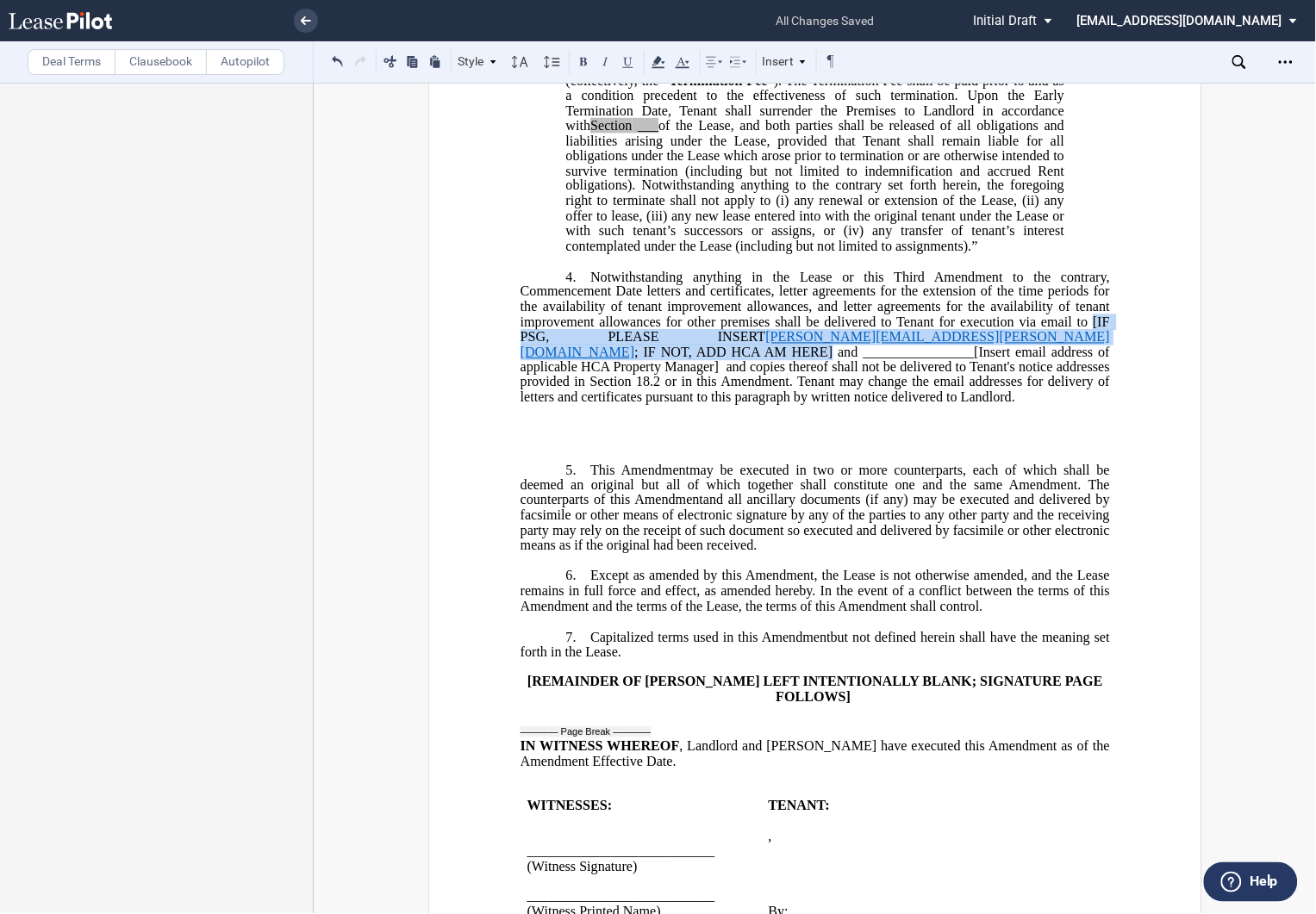
drag, startPoint x: 1089, startPoint y: 382, endPoint x: 557, endPoint y: 417, distance: 533.2
click at [557, 404] on span "Notwithstanding anything in the Lease or this Third Amendment to the contrary, …" at bounding box center [816, 336] width 593 height 135
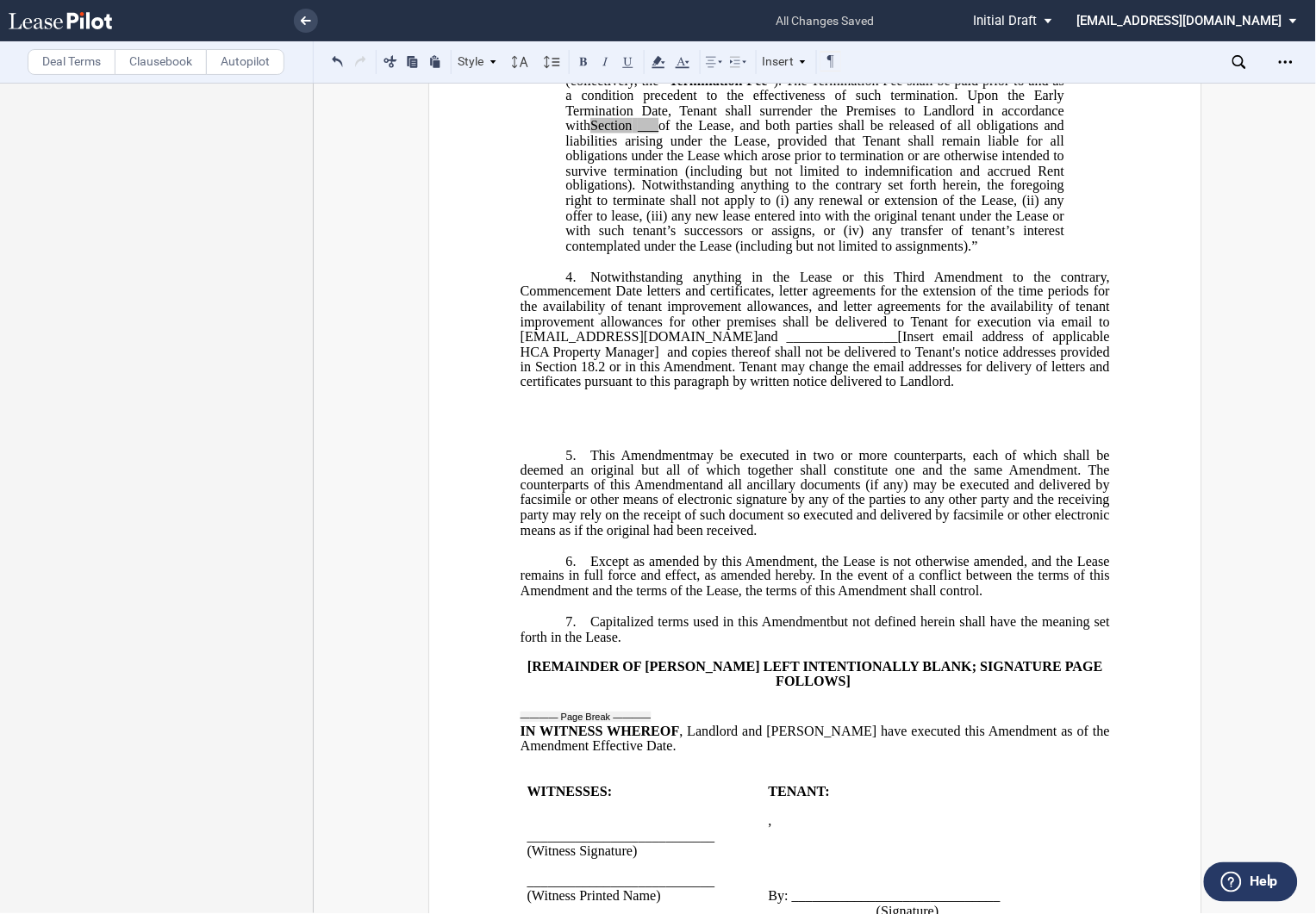
drag, startPoint x: 879, startPoint y: 397, endPoint x: 622, endPoint y: 417, distance: 257.8
click at [622, 360] on span "and ________________[Insert email address of applicable HCA Property Manager]" at bounding box center [816, 344] width 593 height 30
click at [566, 435] on p "﻿" at bounding box center [815, 426] width 589 height 16
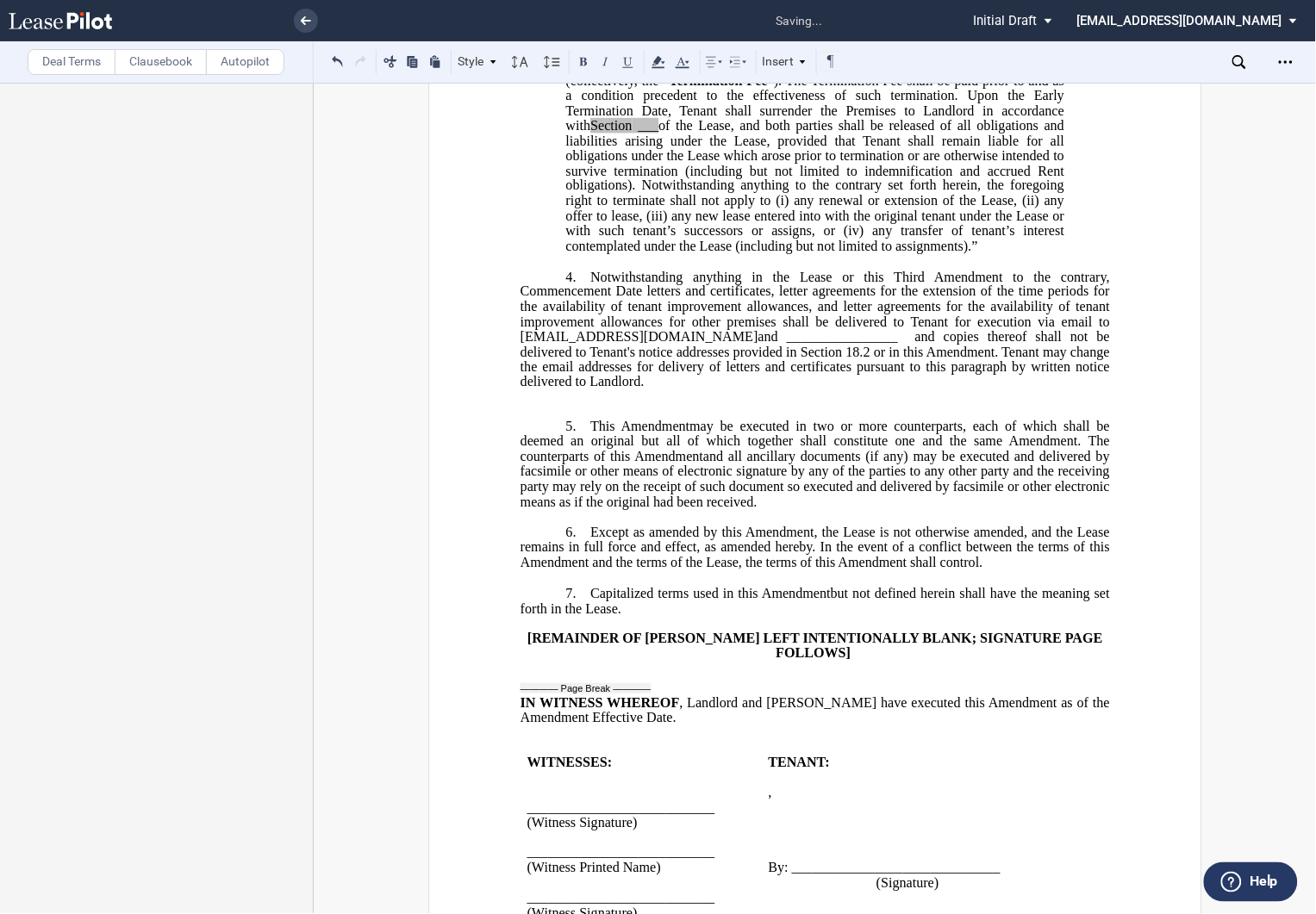
click at [534, 406] on p "﻿" at bounding box center [815, 398] width 589 height 16
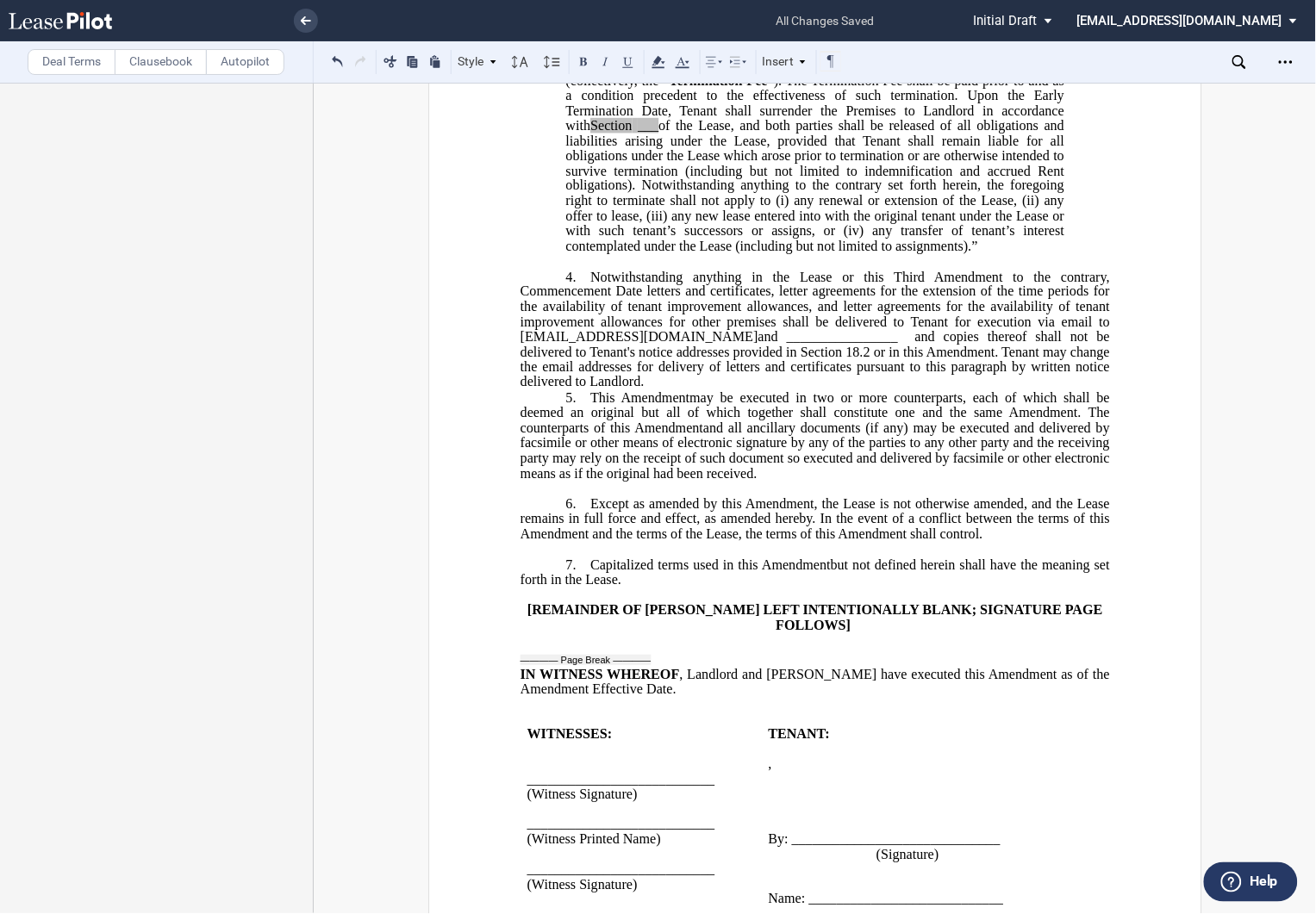
click at [705, 390] on p "4. ﻿ Notwithstanding anything in the Lease or this Third Amendment to the contr…" at bounding box center [815, 329] width 589 height 121
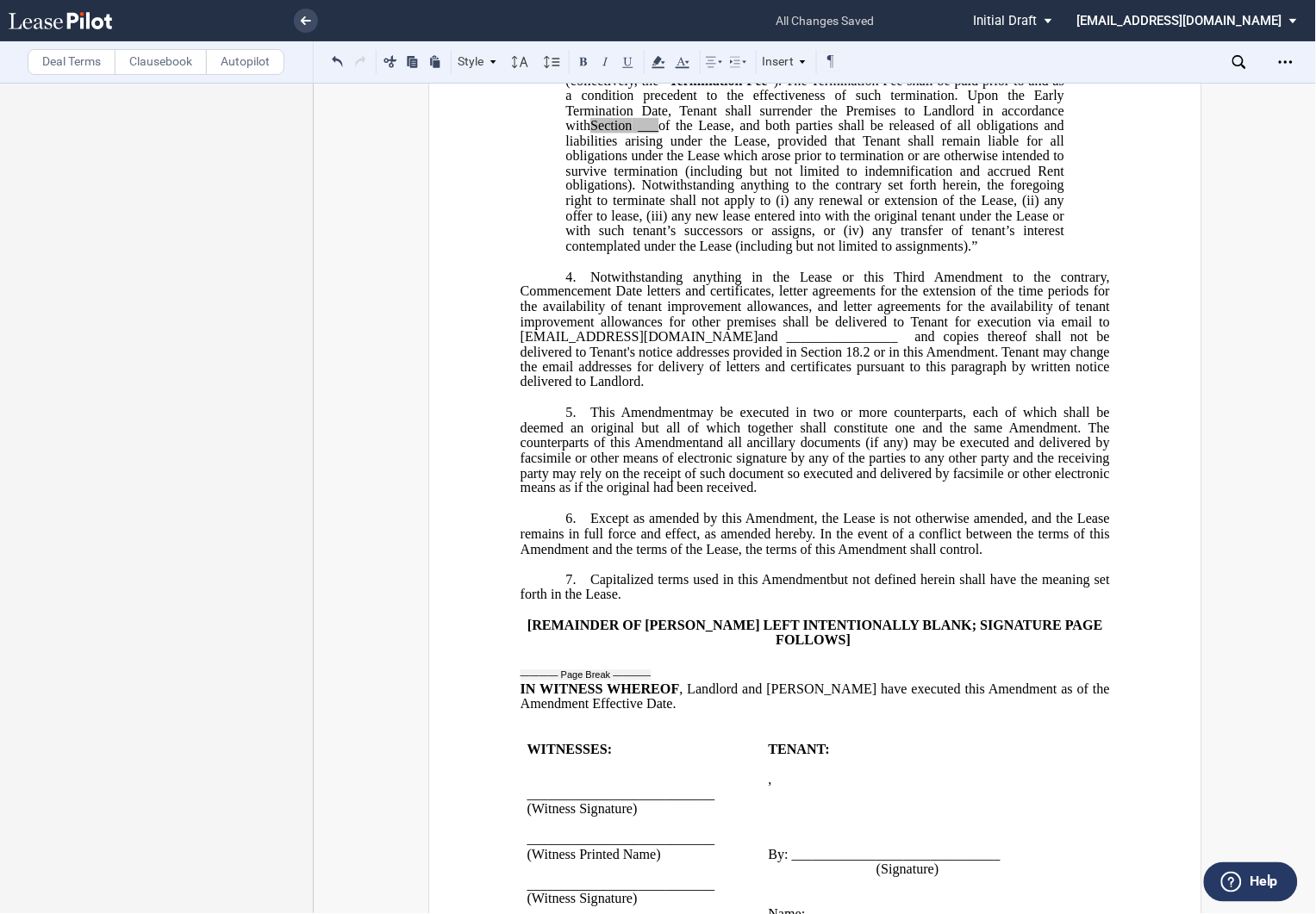
click at [924, 390] on span "and copies thereof shall not be delivered to Tenant's notice addresses provided…" at bounding box center [816, 360] width 593 height 61
click at [1037, 390] on span "and copies thereof shall not be delivered to Tenant's notice addresses provided…" at bounding box center [816, 360] width 593 height 61
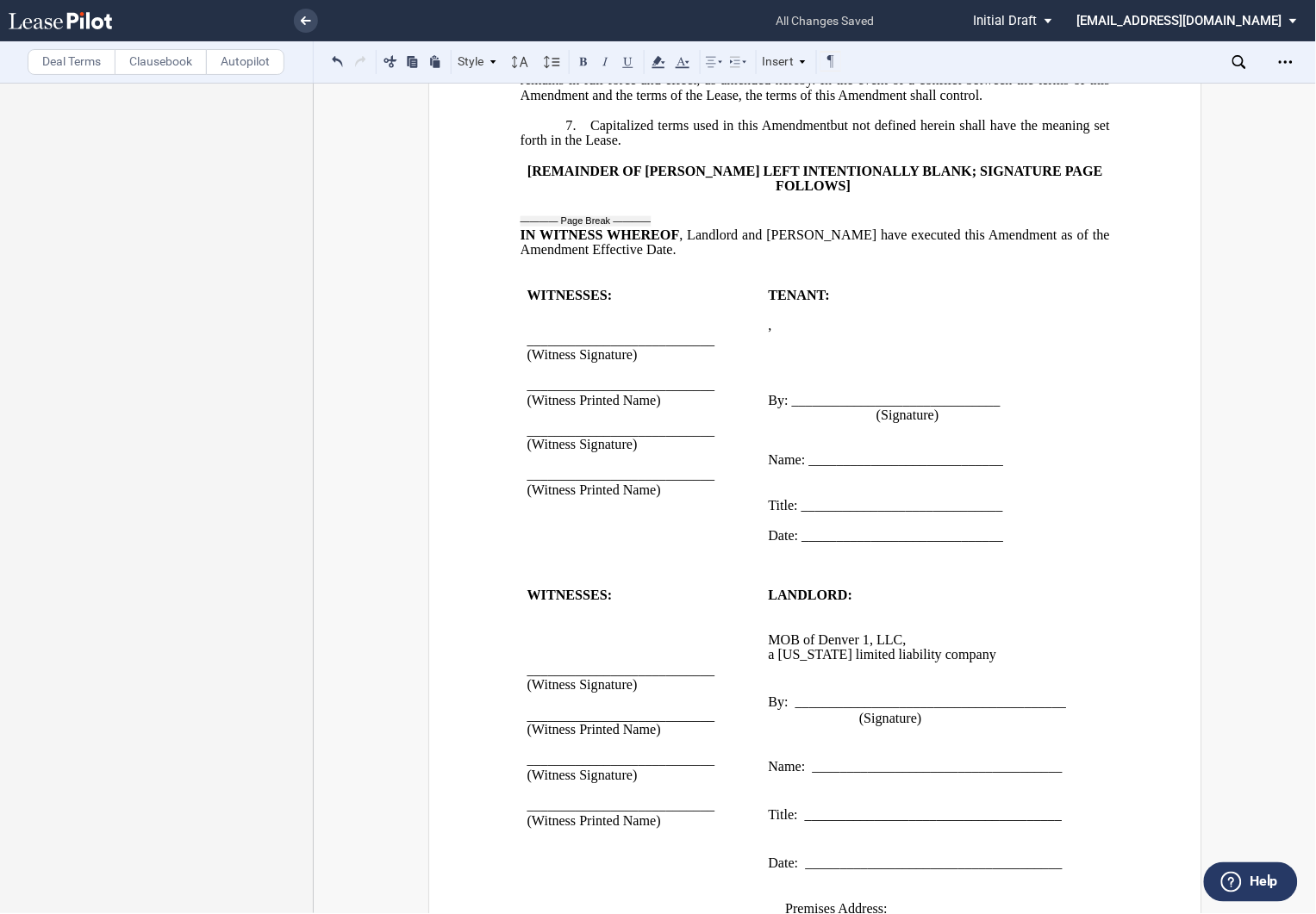
scroll to position [1451, 0]
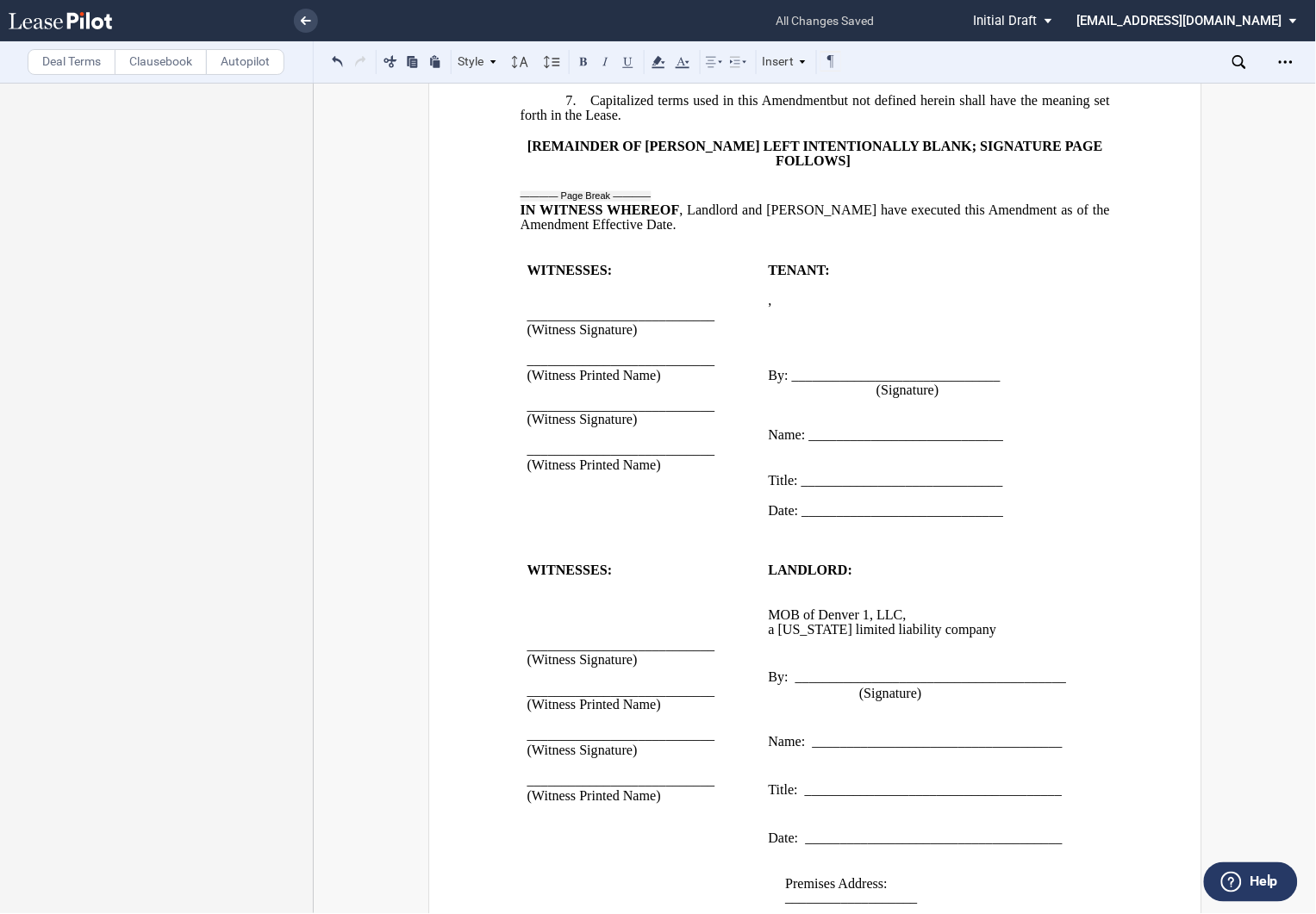
click at [914, 308] on p "﻿ ﻿ ," at bounding box center [922, 300] width 309 height 14
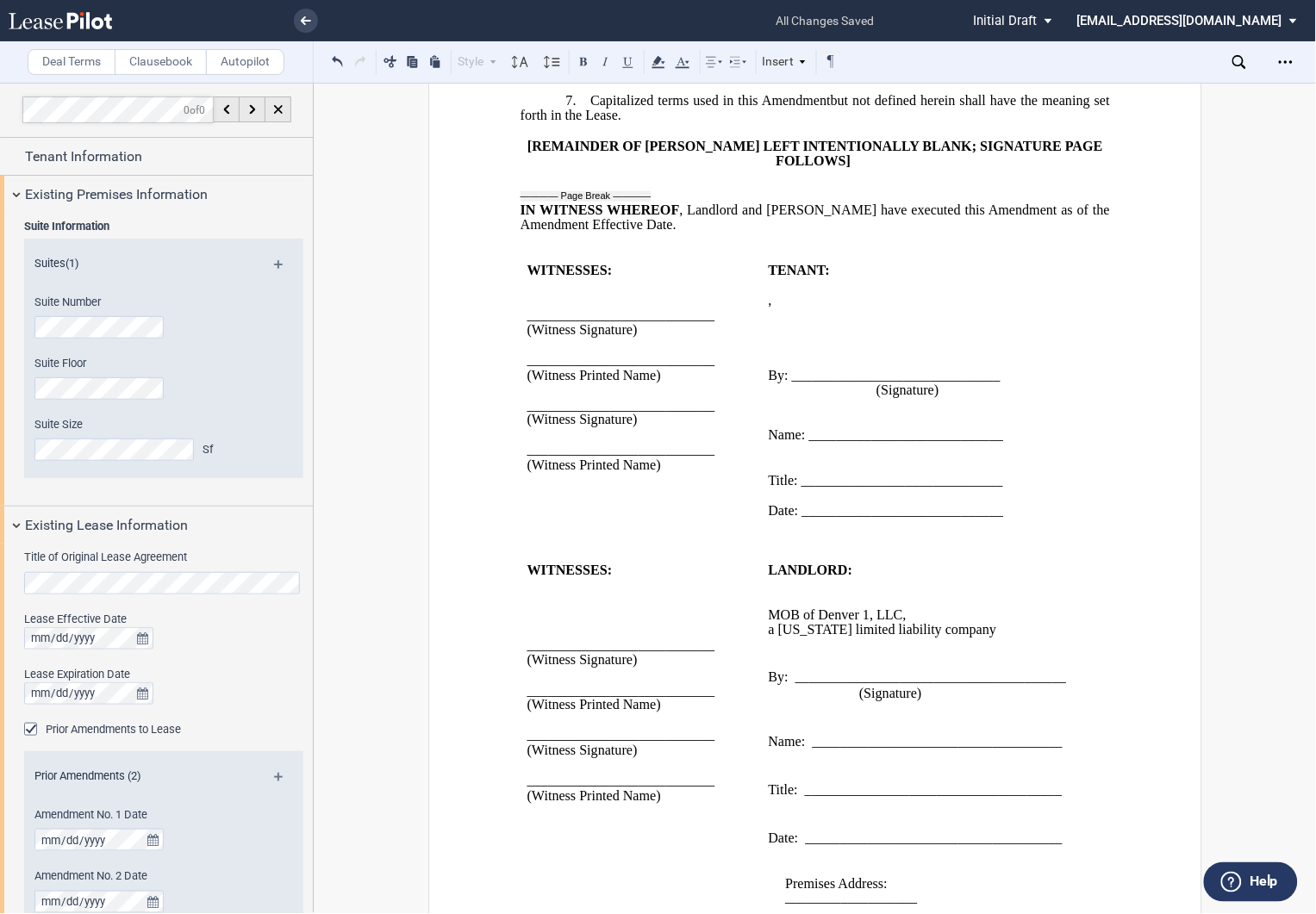
scroll to position [0, 0]
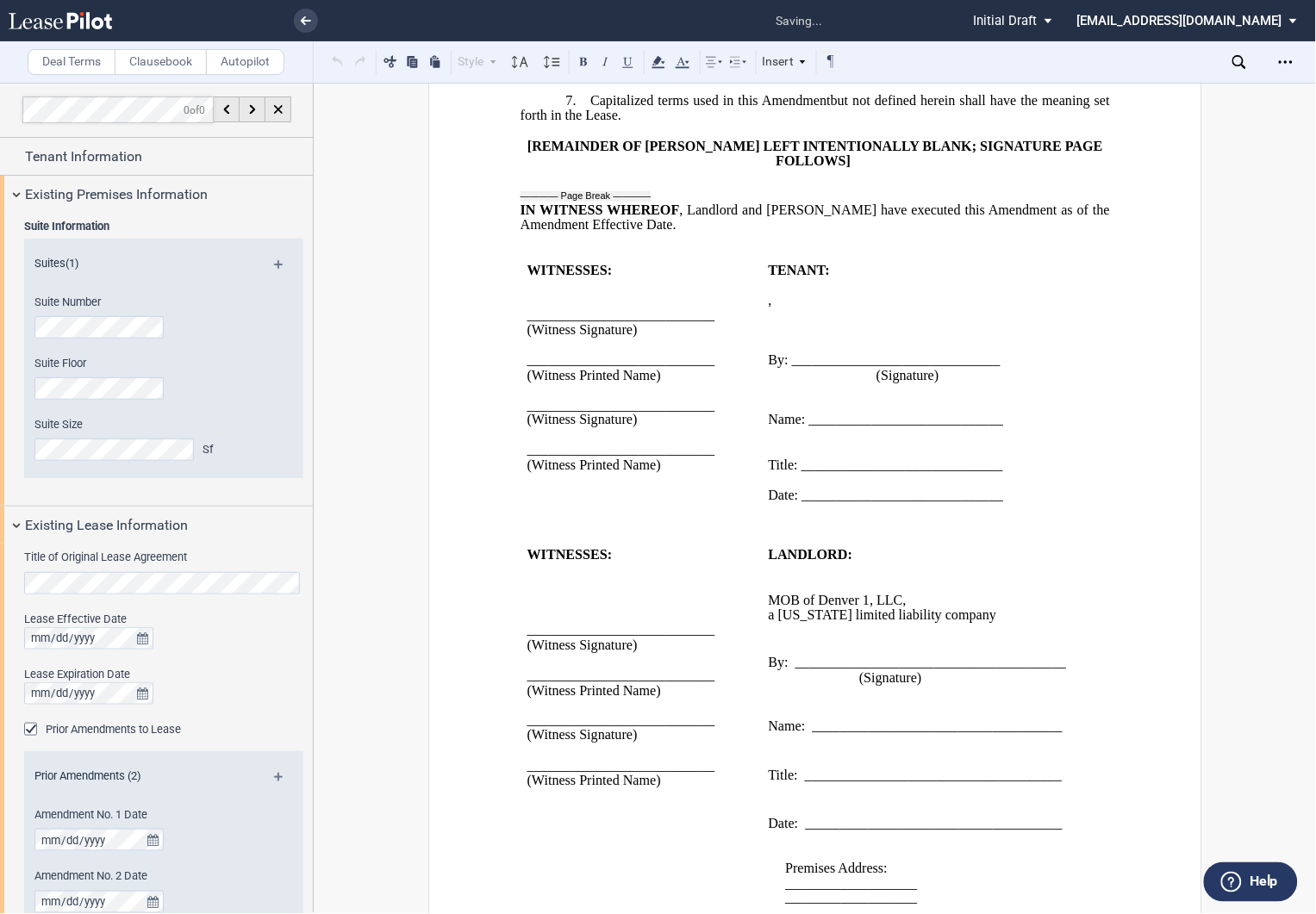
click at [811, 323] on p "﻿" at bounding box center [922, 316] width 309 height 14
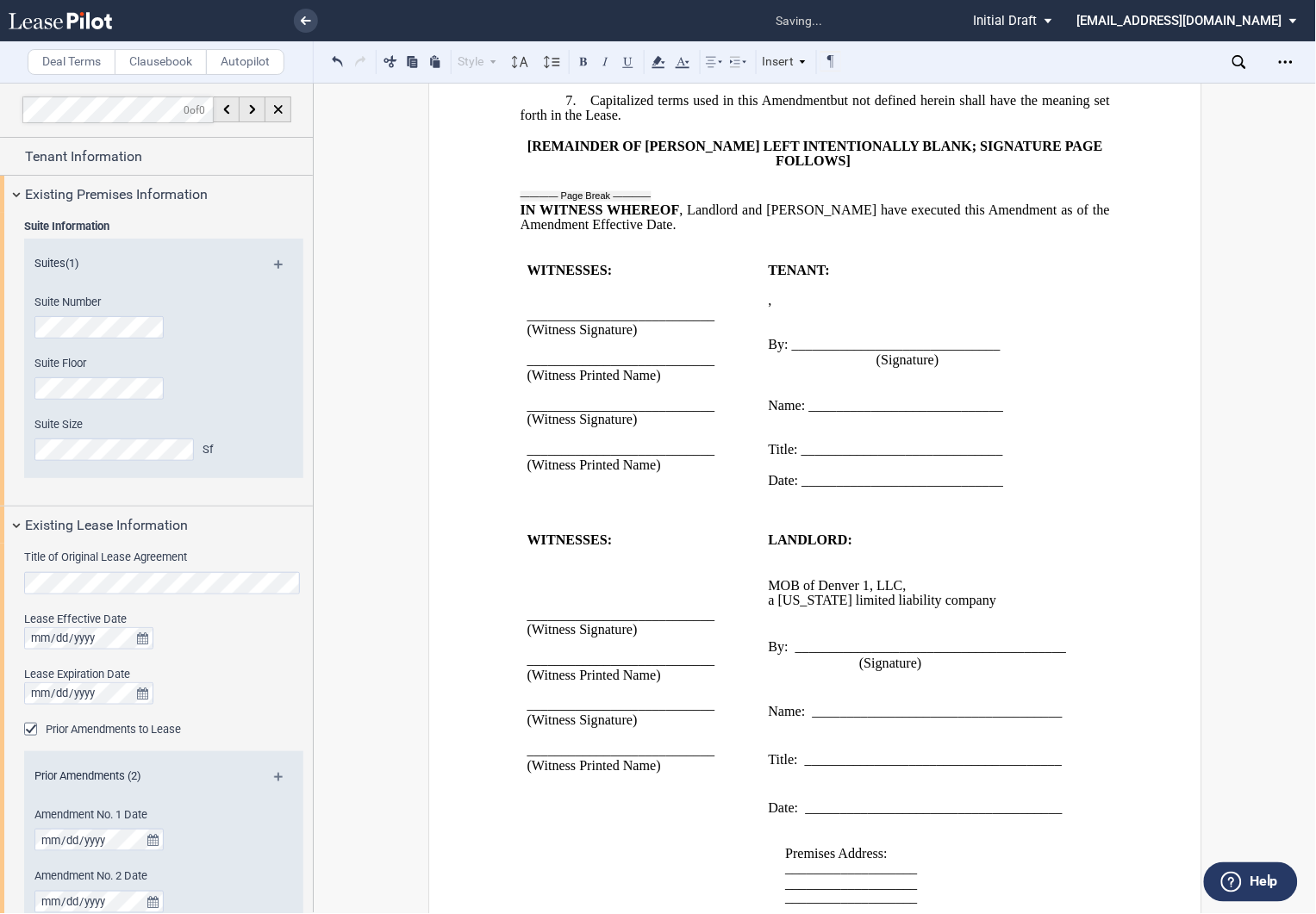
click at [763, 634] on td "LANDLORD: ﻿ ﻿ MOB of Denver 1, LLC , a Delaware limited liability company ﻿ By:…" at bounding box center [922, 727] width 323 height 389
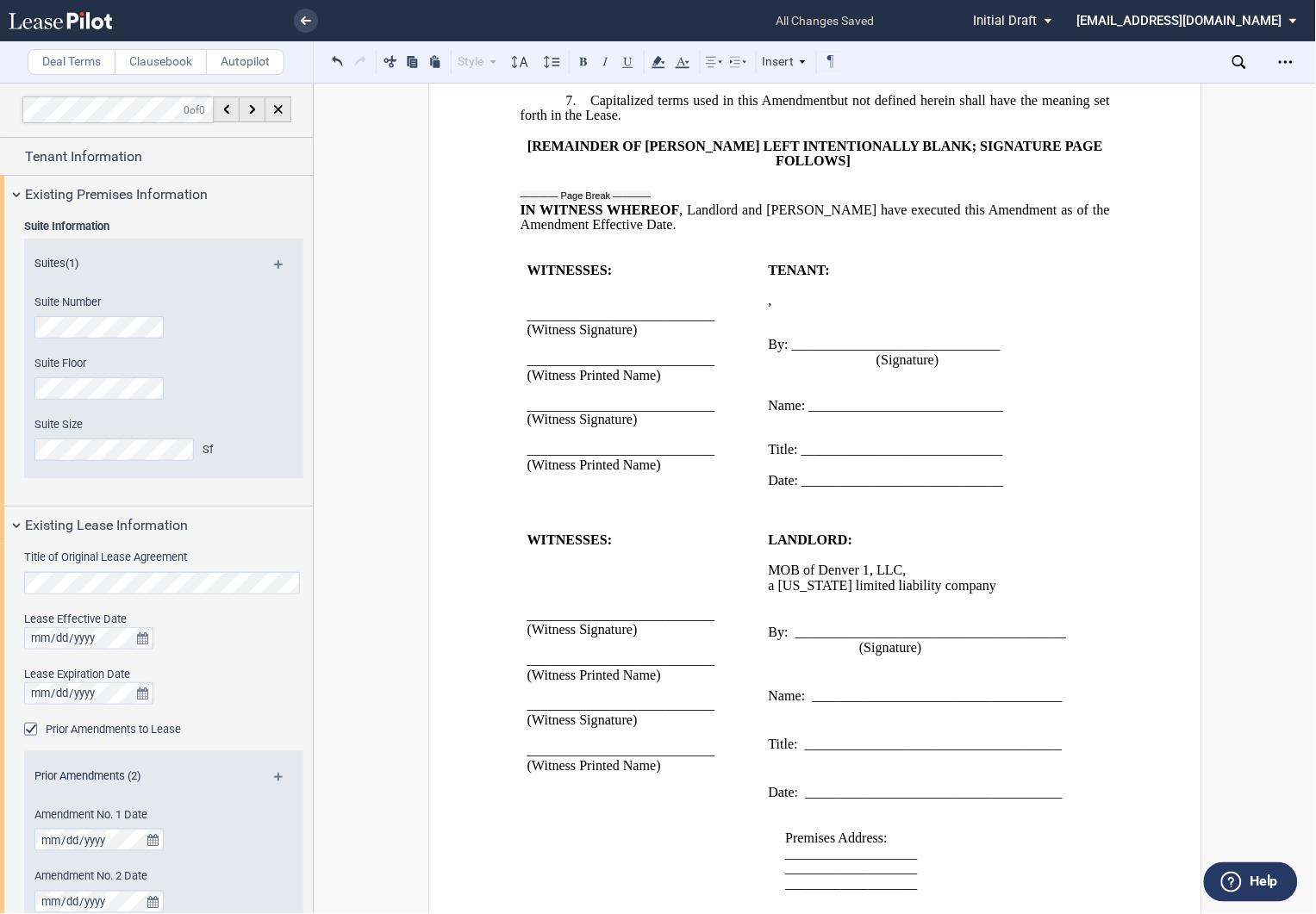
scroll to position [1489, 0]
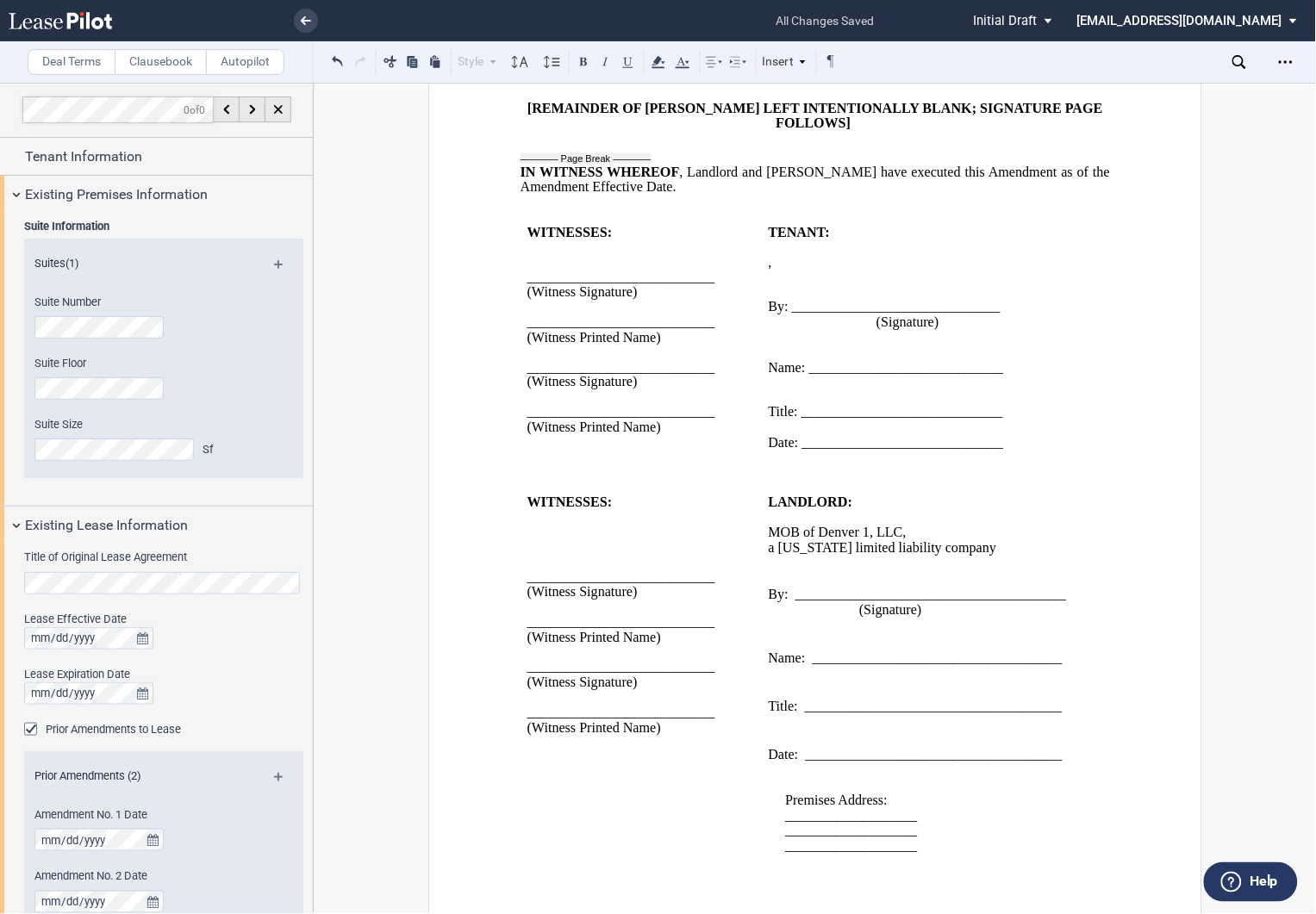
click at [768, 554] on span "a" at bounding box center [770, 546] width 6 height 15
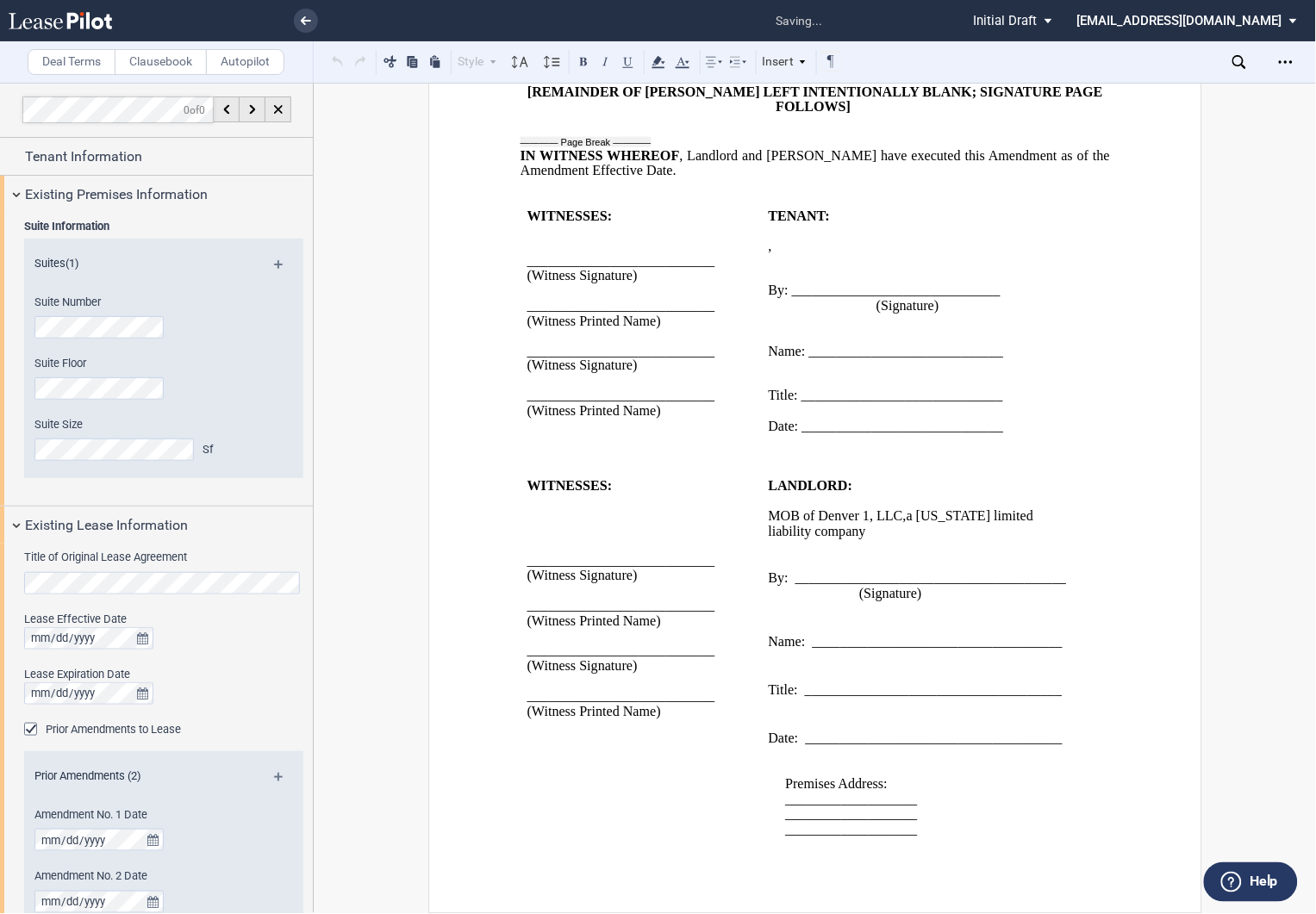
scroll to position [1576, 0]
click at [769, 313] on p "﻿" at bounding box center [922, 320] width 309 height 14
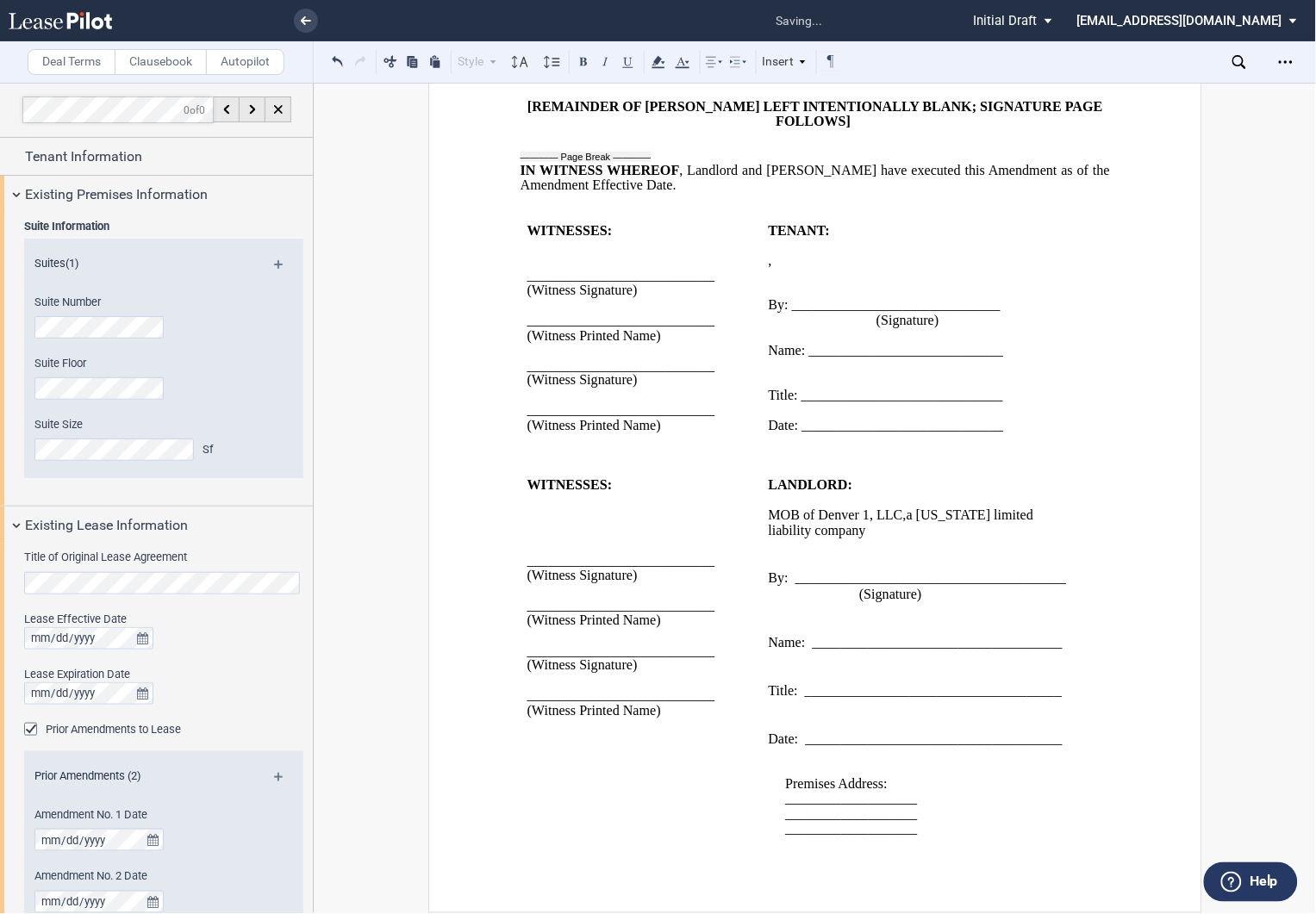
click at [761, 363] on td "TENANT: ﻿ ﻿ ﻿ , ﻿ ﻿ , ﻿ ﻿ ﻿ ﻿ ﻿ ﻿ an individual ﻿ ﻿ ﻿ ﻿ ﻿ ﻿ an individual ﻿ ﻿ B…" at bounding box center [922, 336] width 323 height 225
click at [768, 607] on span at bounding box center [769, 610] width 4 height 15
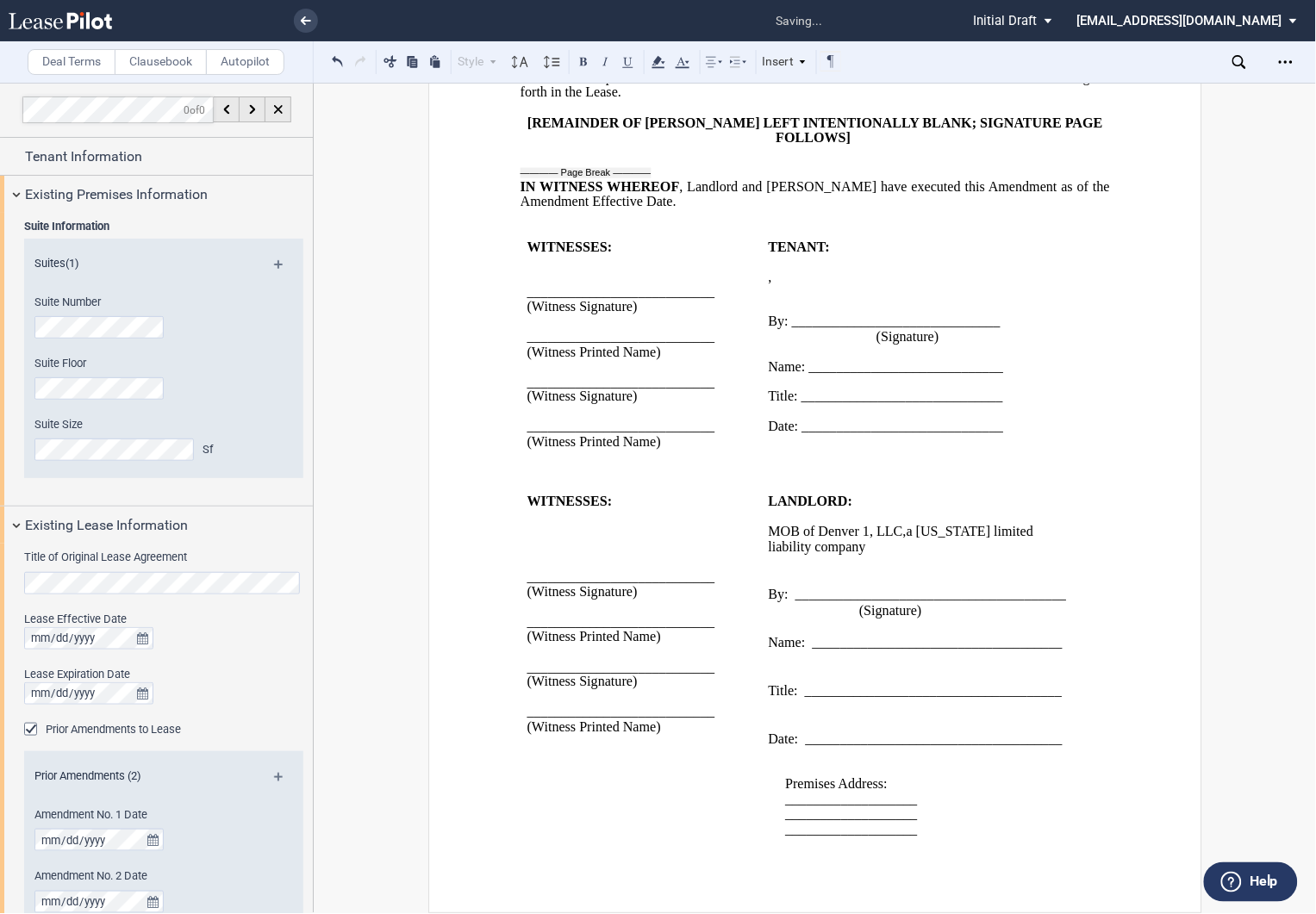
click at [768, 659] on span at bounding box center [769, 658] width 4 height 15
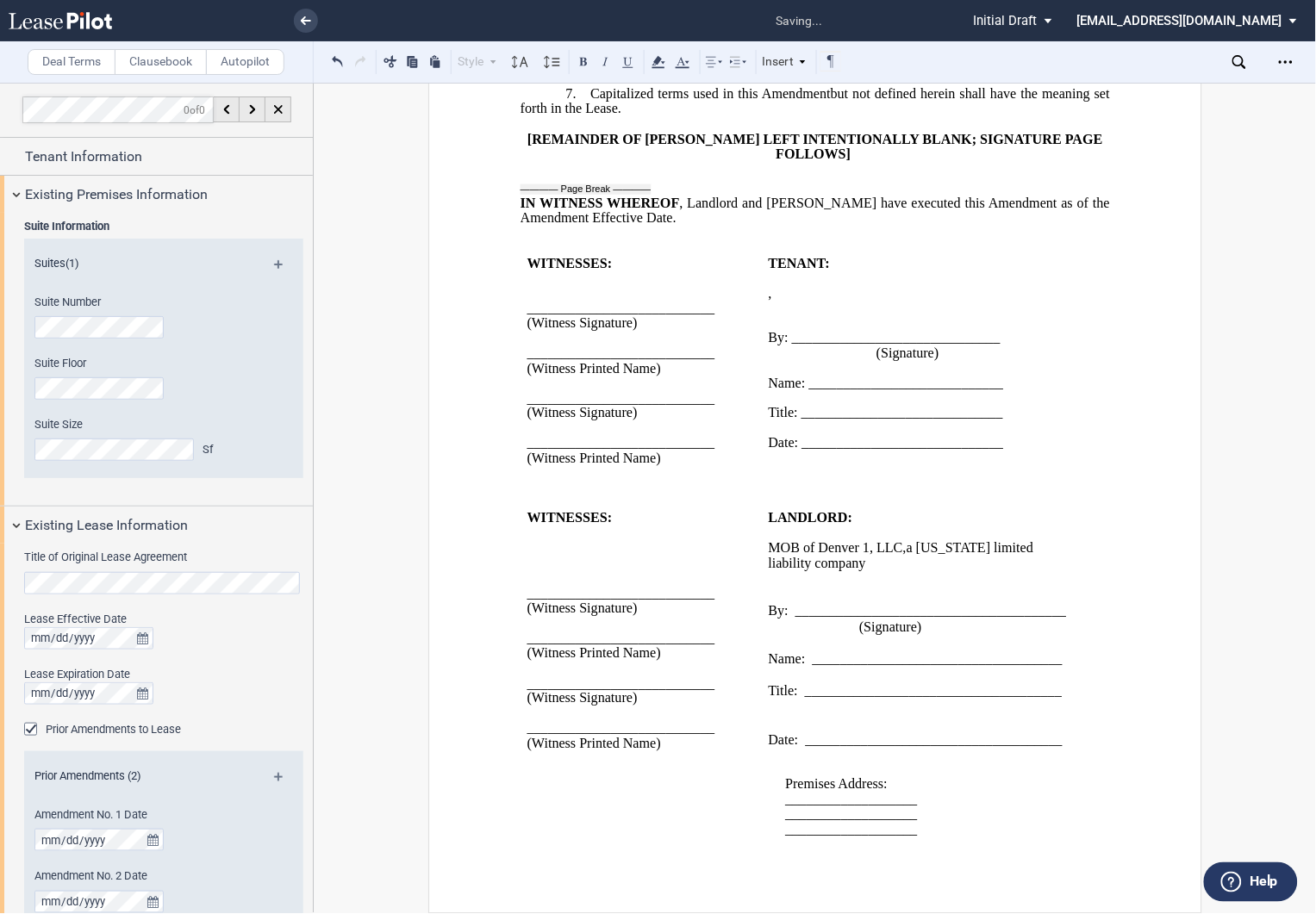
click at [761, 707] on td "LANDLORD: ﻿ MOB of Denver 1, LLC , MOB of Denver 1, LLC , a Delaware limited li…" at bounding box center [922, 682] width 323 height 341
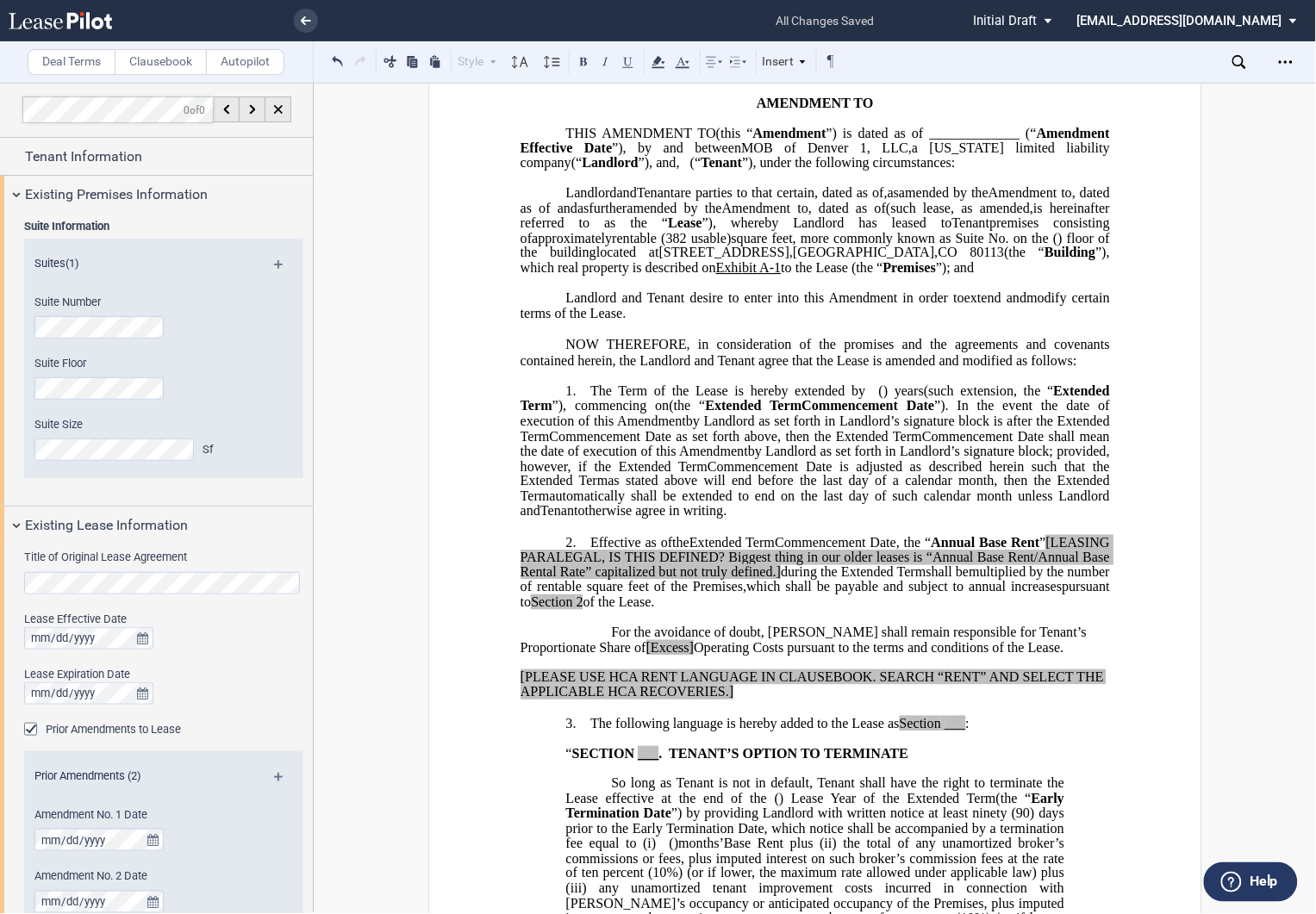
scroll to position [0, 0]
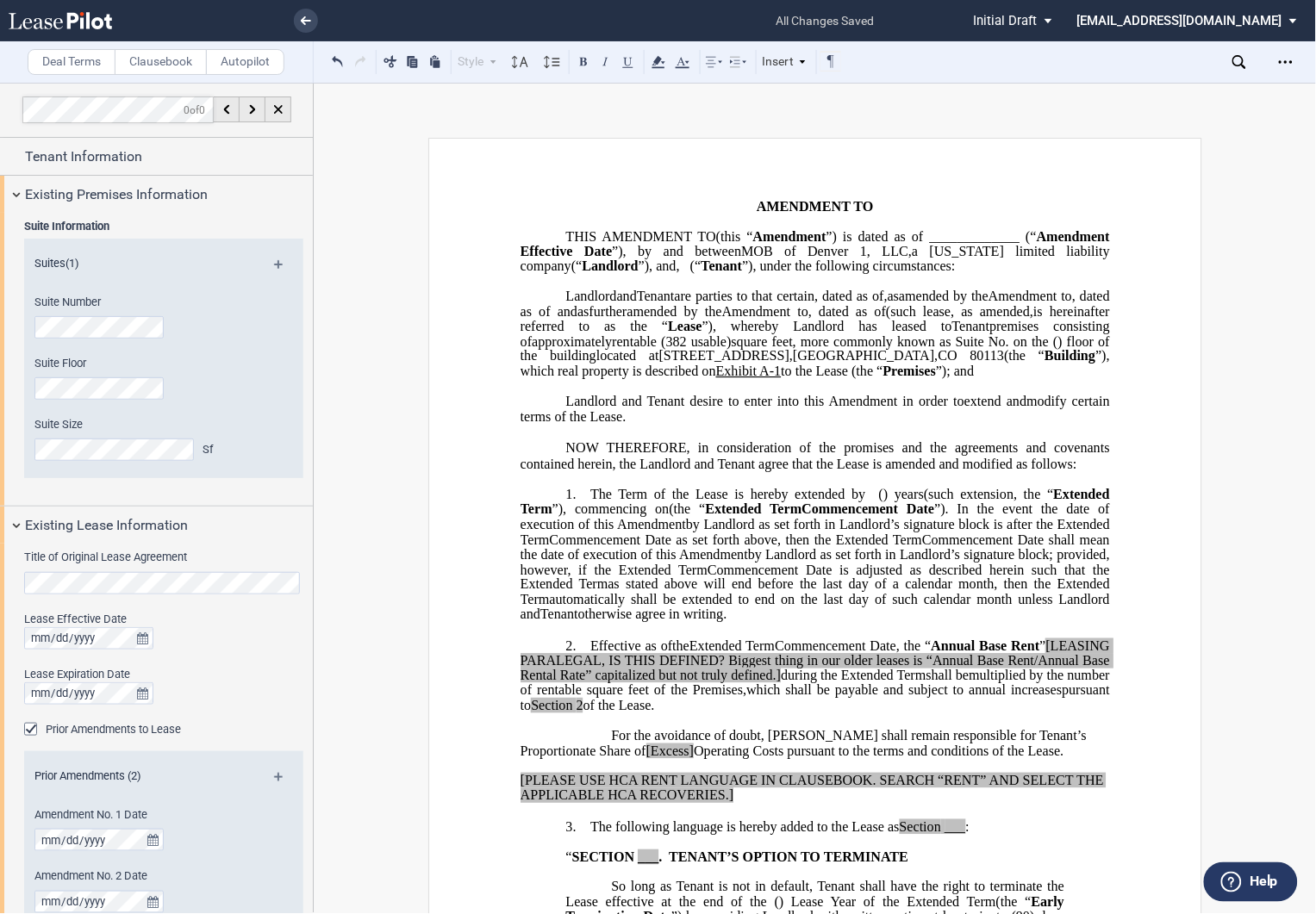
drag, startPoint x: 517, startPoint y: 405, endPoint x: 666, endPoint y: 403, distance: 149.0
click at [666, 364] on span "601 East Hampden Avenue" at bounding box center [724, 356] width 130 height 15
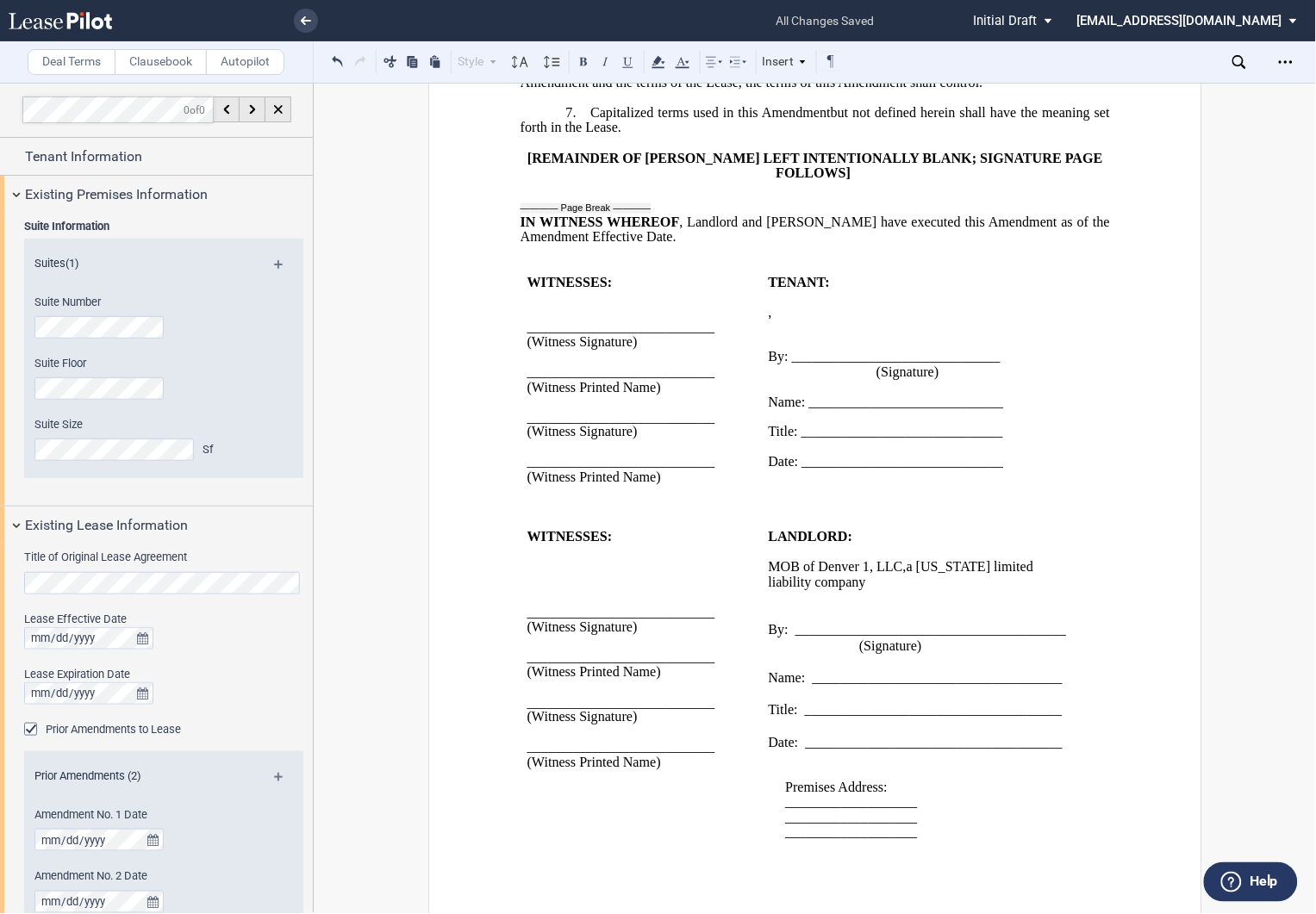
scroll to position [1495, 0]
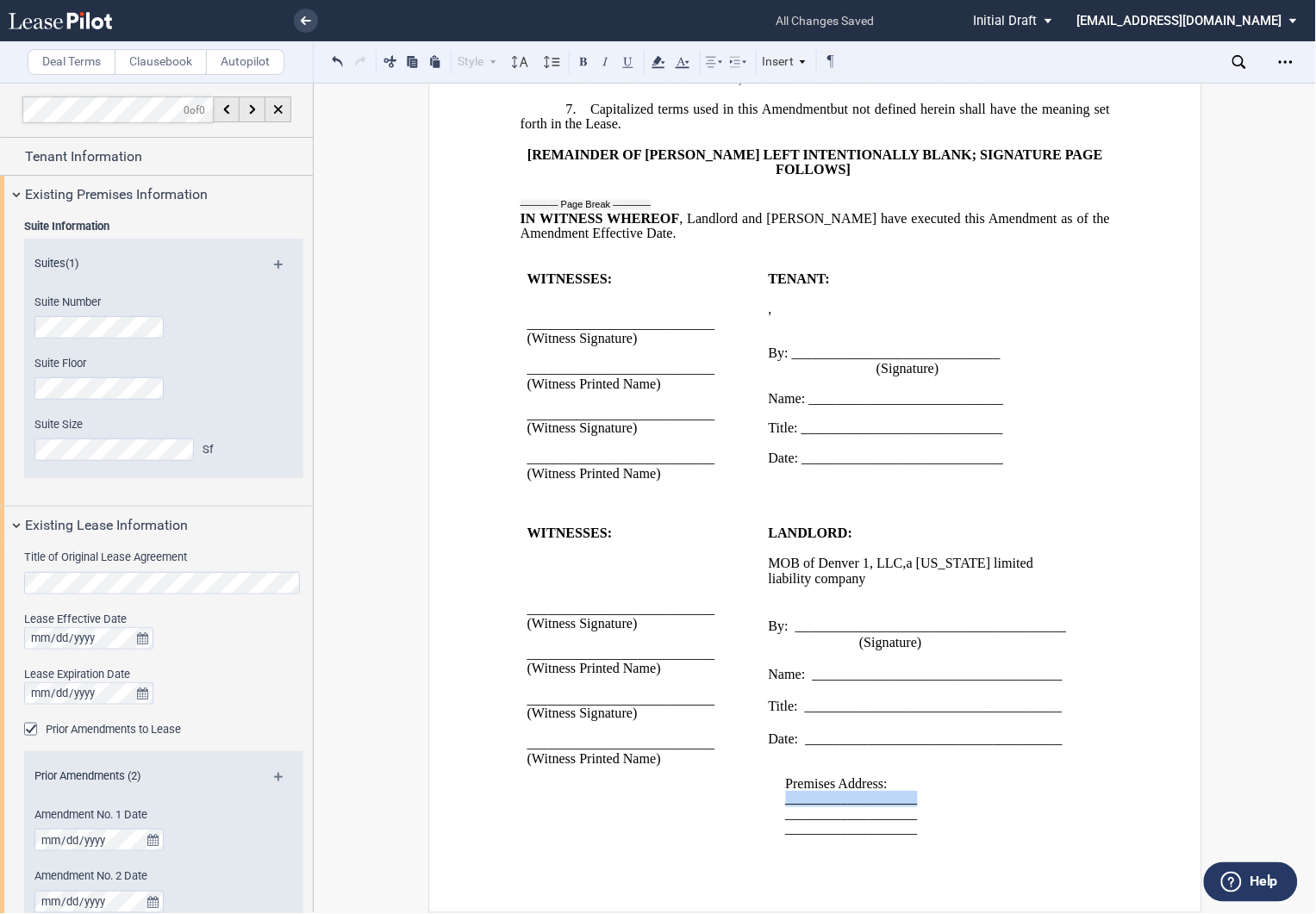
drag, startPoint x: 779, startPoint y: 799, endPoint x: 914, endPoint y: 802, distance: 135.0
click at [914, 802] on div "Premises Address: ___________________ ___________________ ___________________" at bounding box center [922, 792] width 309 height 91
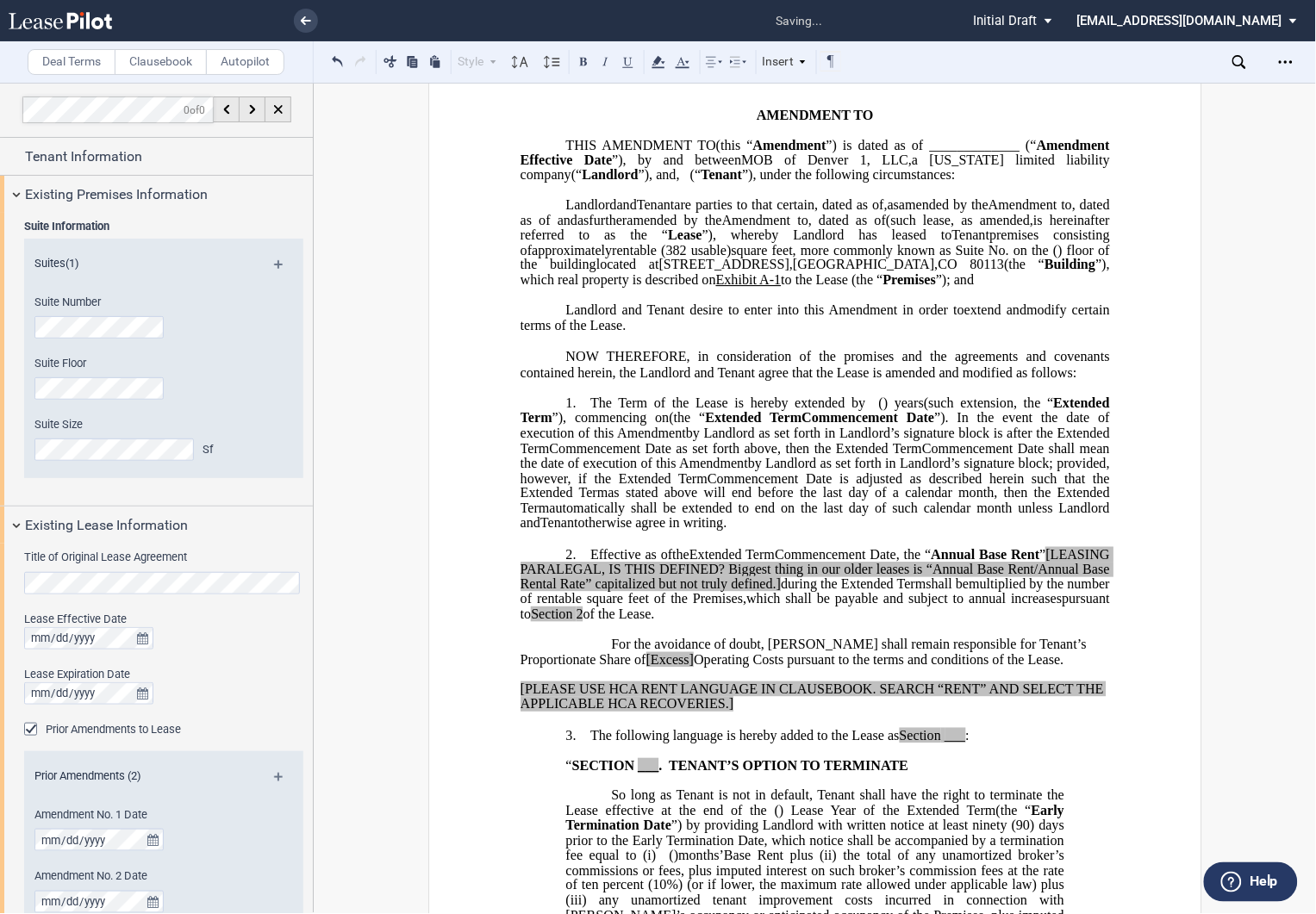
scroll to position [0, 0]
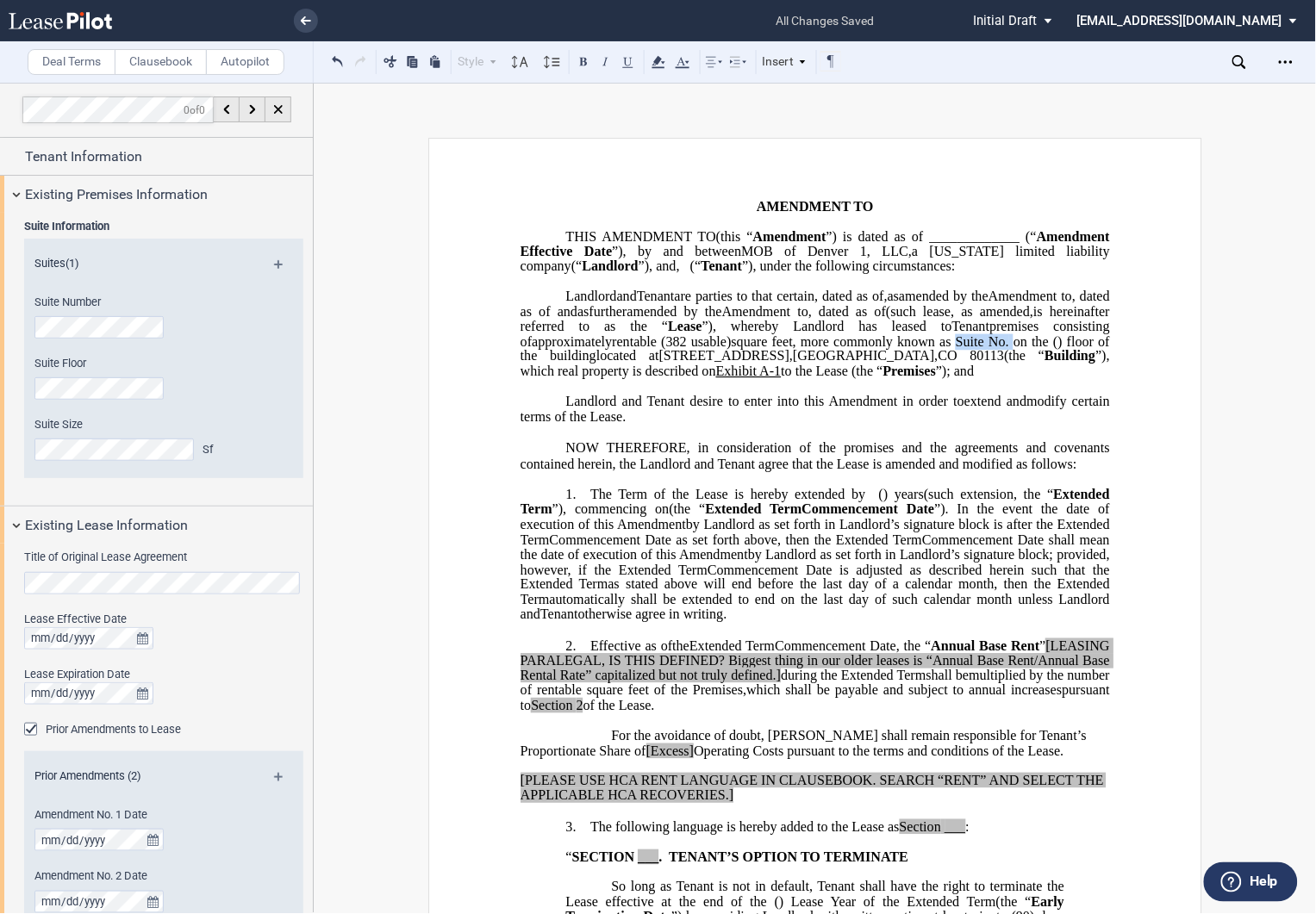
drag, startPoint x: 742, startPoint y: 384, endPoint x: 819, endPoint y: 388, distance: 77.1
click at [819, 363] on span "approximately ﻿ ﻿ rentable (382 usable) square feet, more commonly known as Sui…" at bounding box center [816, 349] width 593 height 30
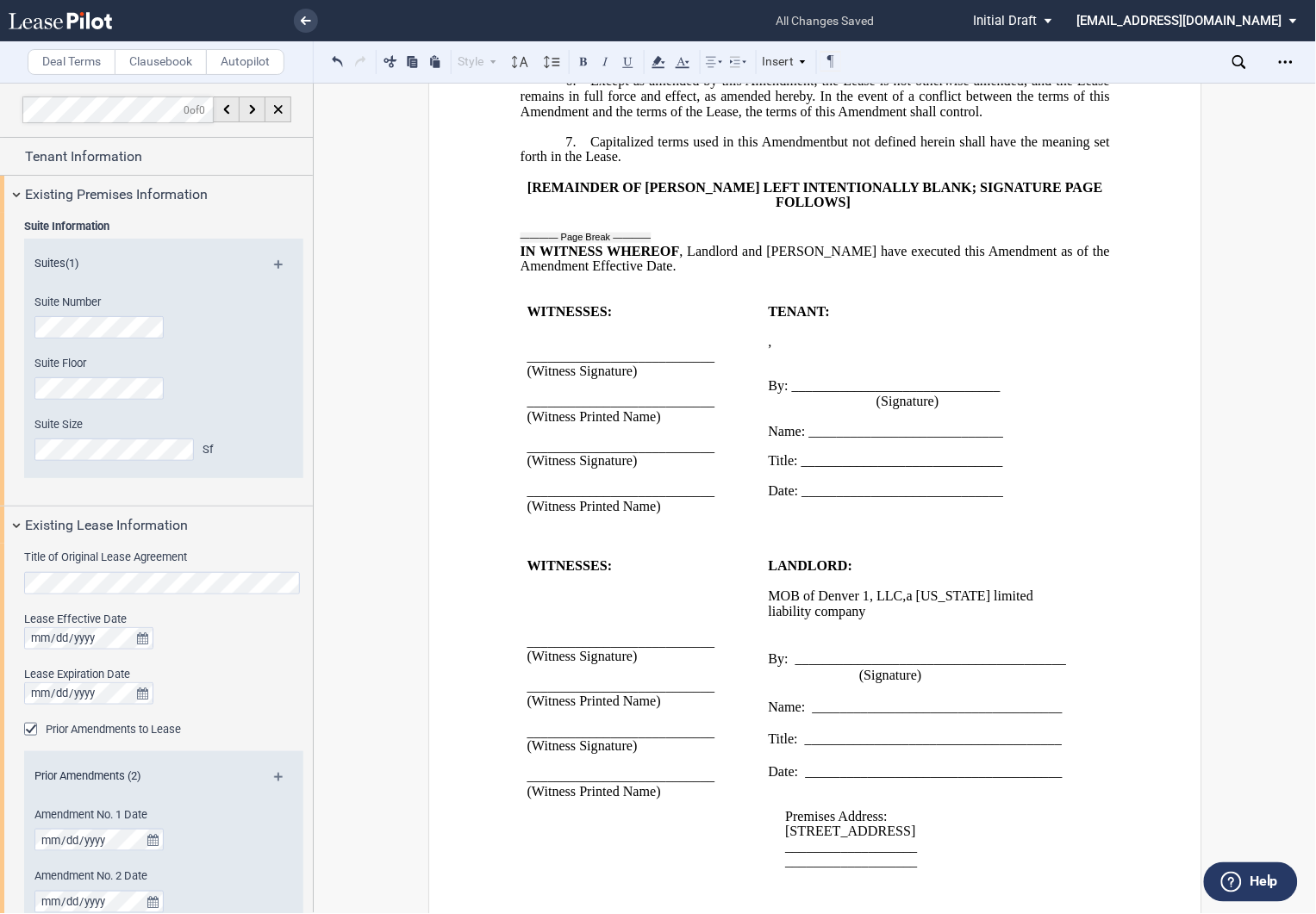
scroll to position [1495, 0]
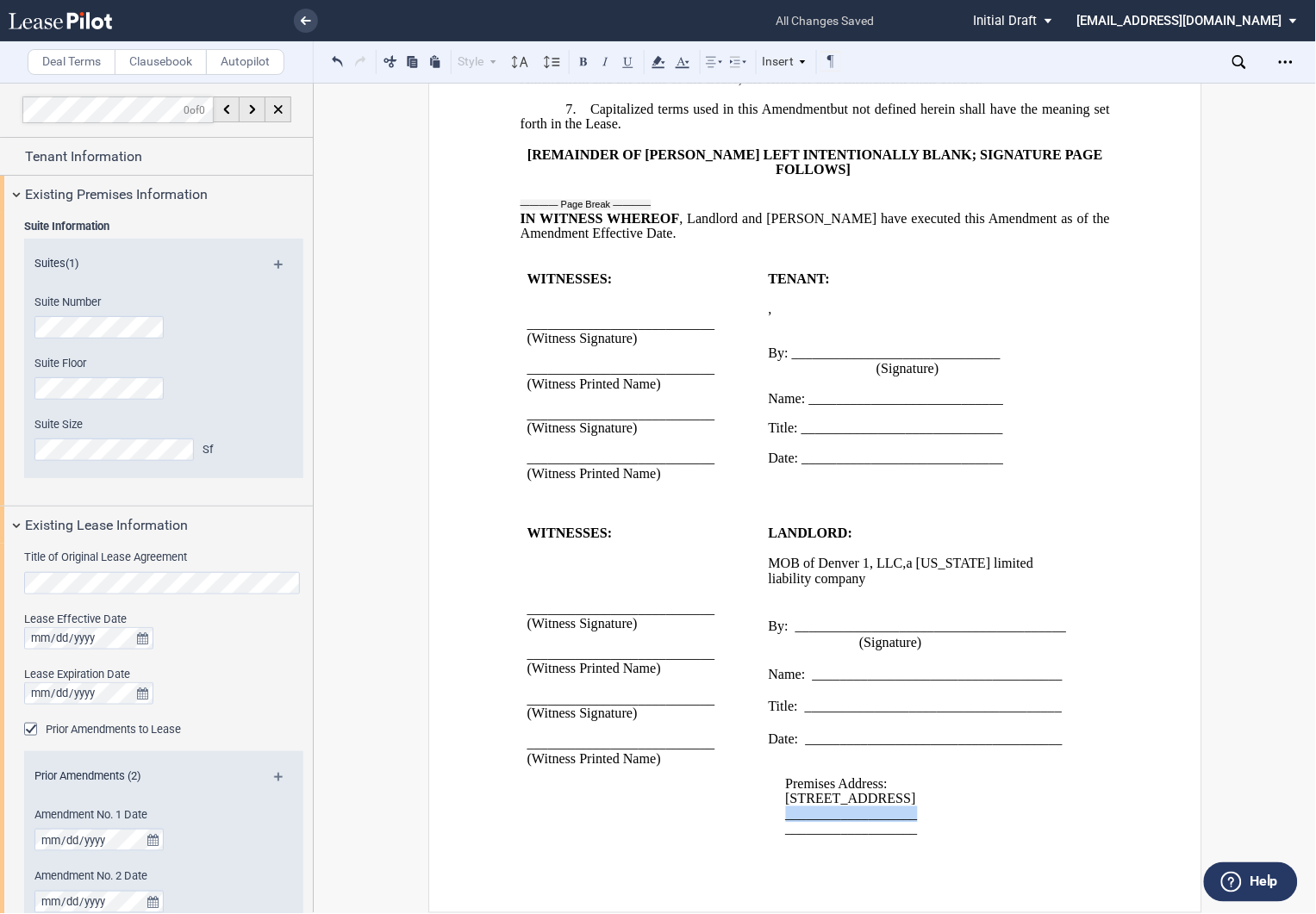
drag, startPoint x: 782, startPoint y: 813, endPoint x: 914, endPoint y: 815, distance: 132.0
click at [914, 815] on p "___________________" at bounding box center [931, 814] width 292 height 14
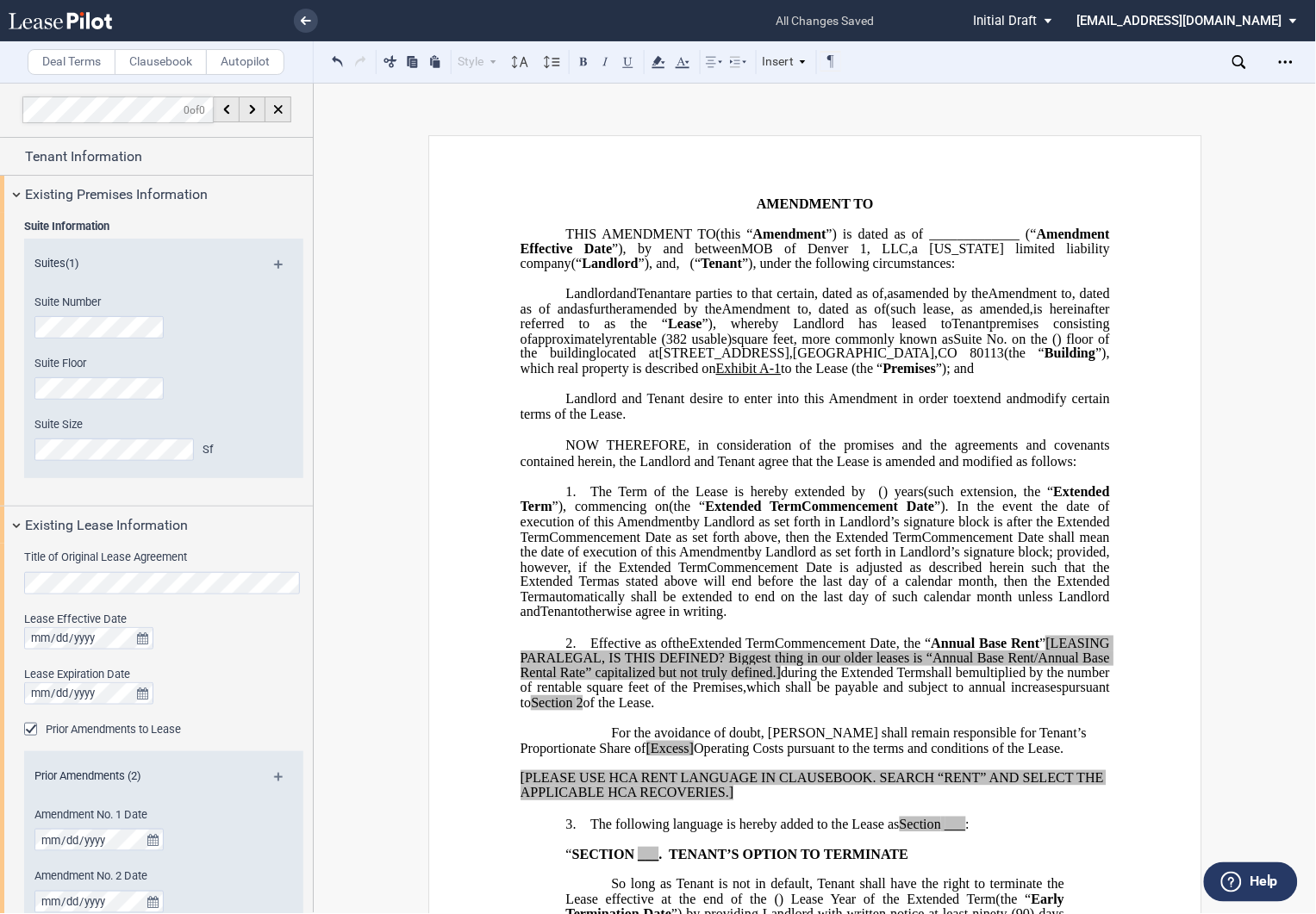
scroll to position [0, 0]
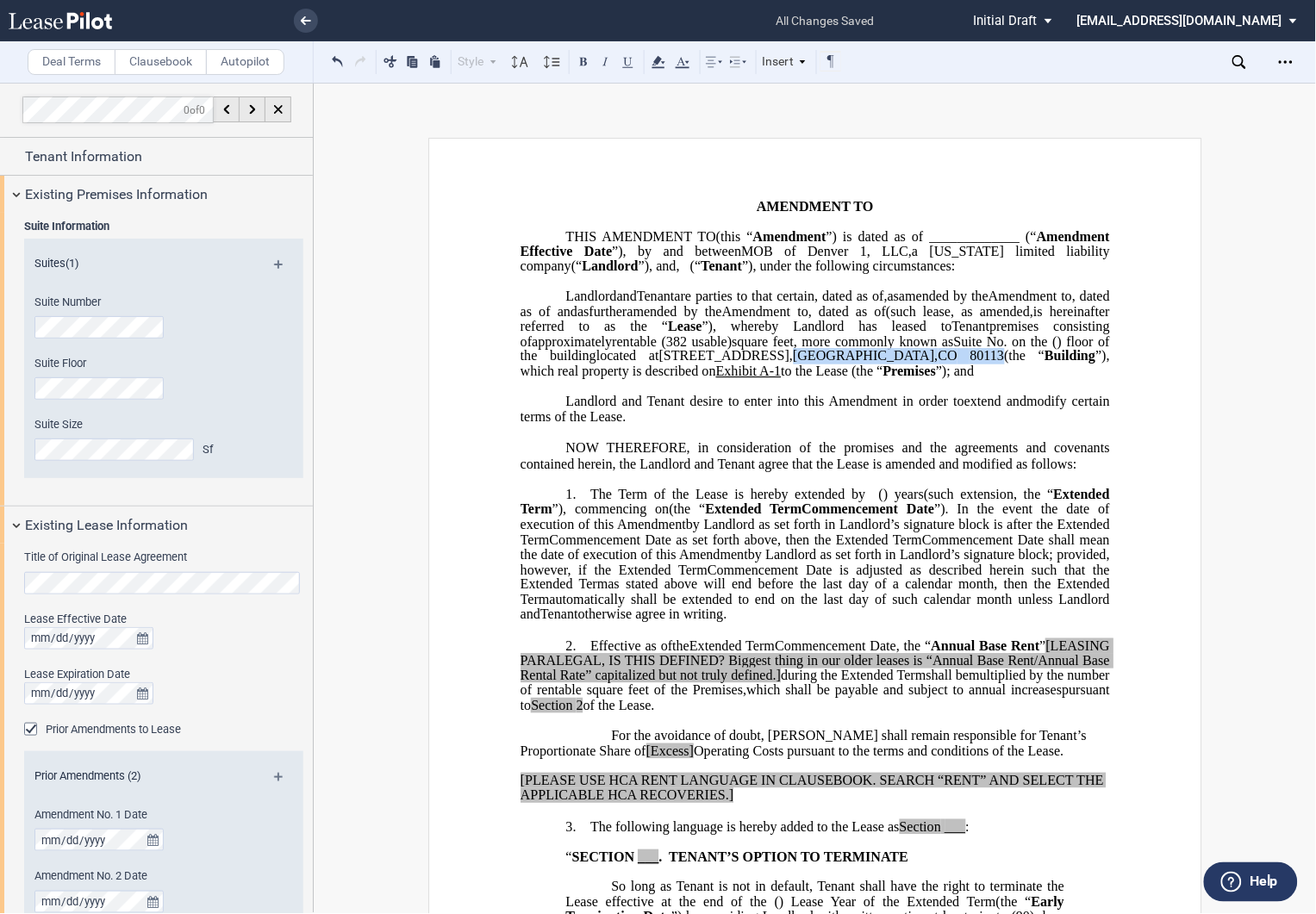
drag, startPoint x: 677, startPoint y: 401, endPoint x: 803, endPoint y: 401, distance: 126.0
click at [803, 379] on span "located at 601 East Hampden Avenue , Englewood , CO 80113 (the “ Building ”), w…" at bounding box center [816, 364] width 593 height 30
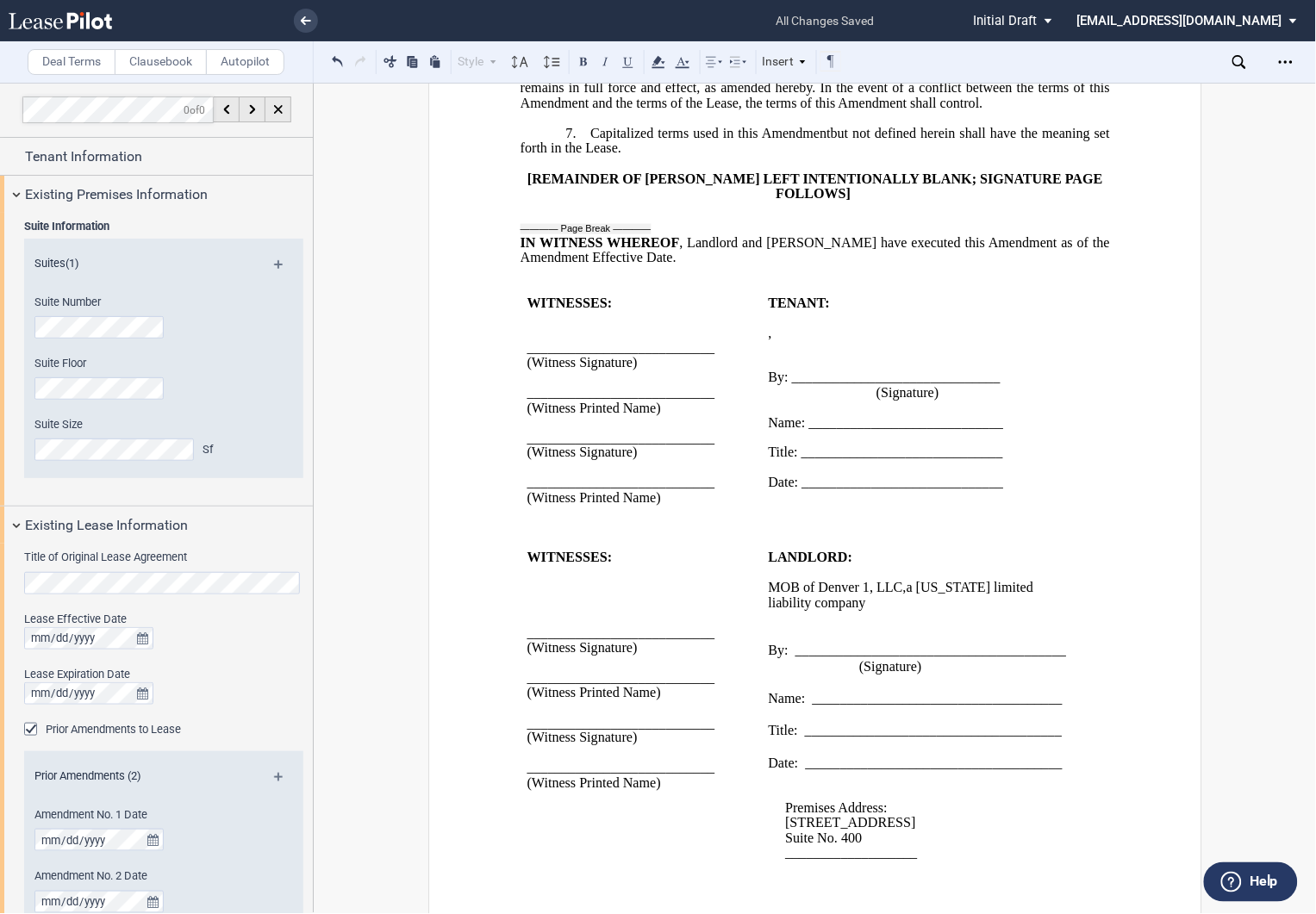
scroll to position [1495, 0]
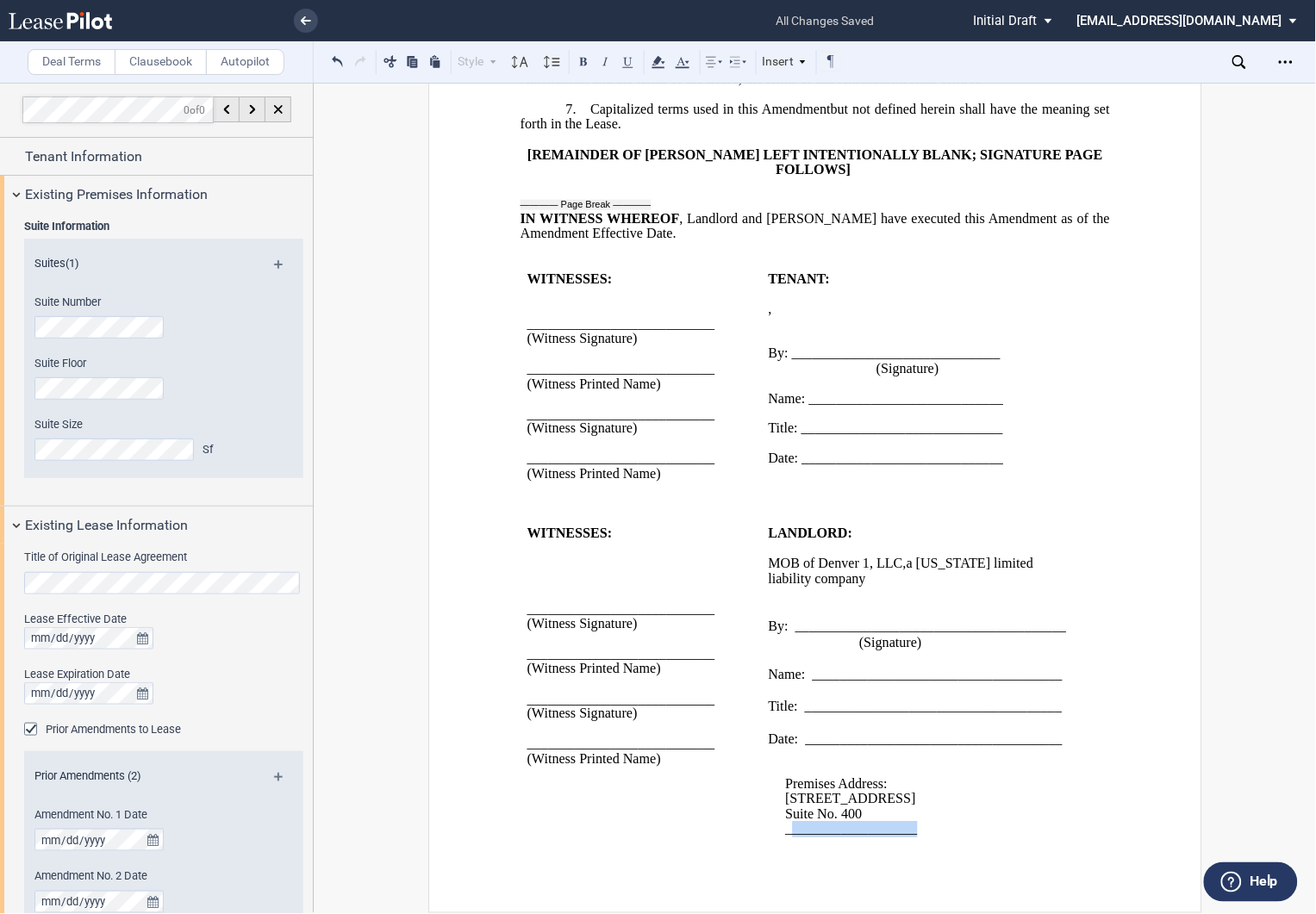
drag, startPoint x: 785, startPoint y: 829, endPoint x: 917, endPoint y: 831, distance: 132.0
click at [917, 831] on p "___________________" at bounding box center [931, 829] width 292 height 14
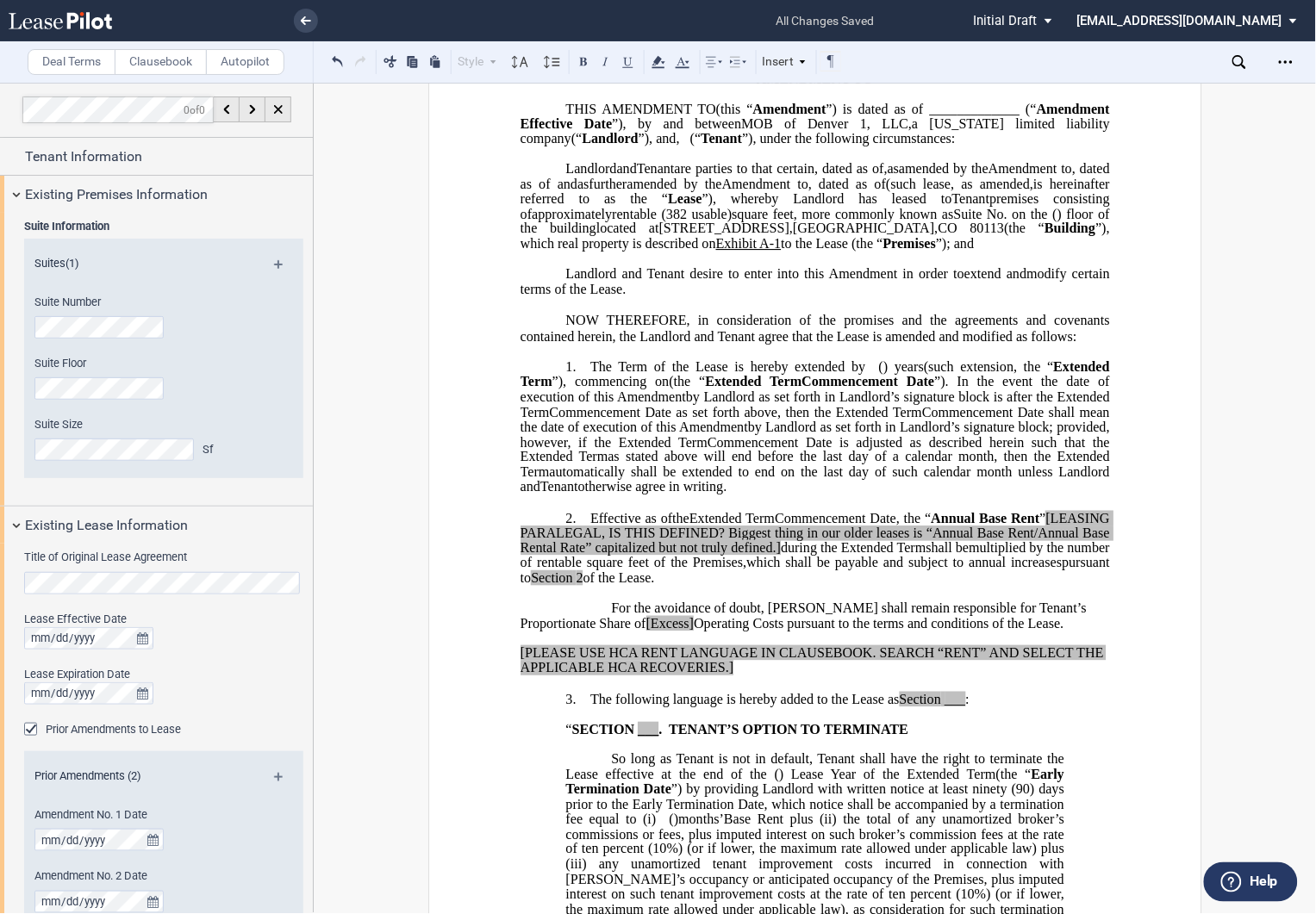
scroll to position [0, 0]
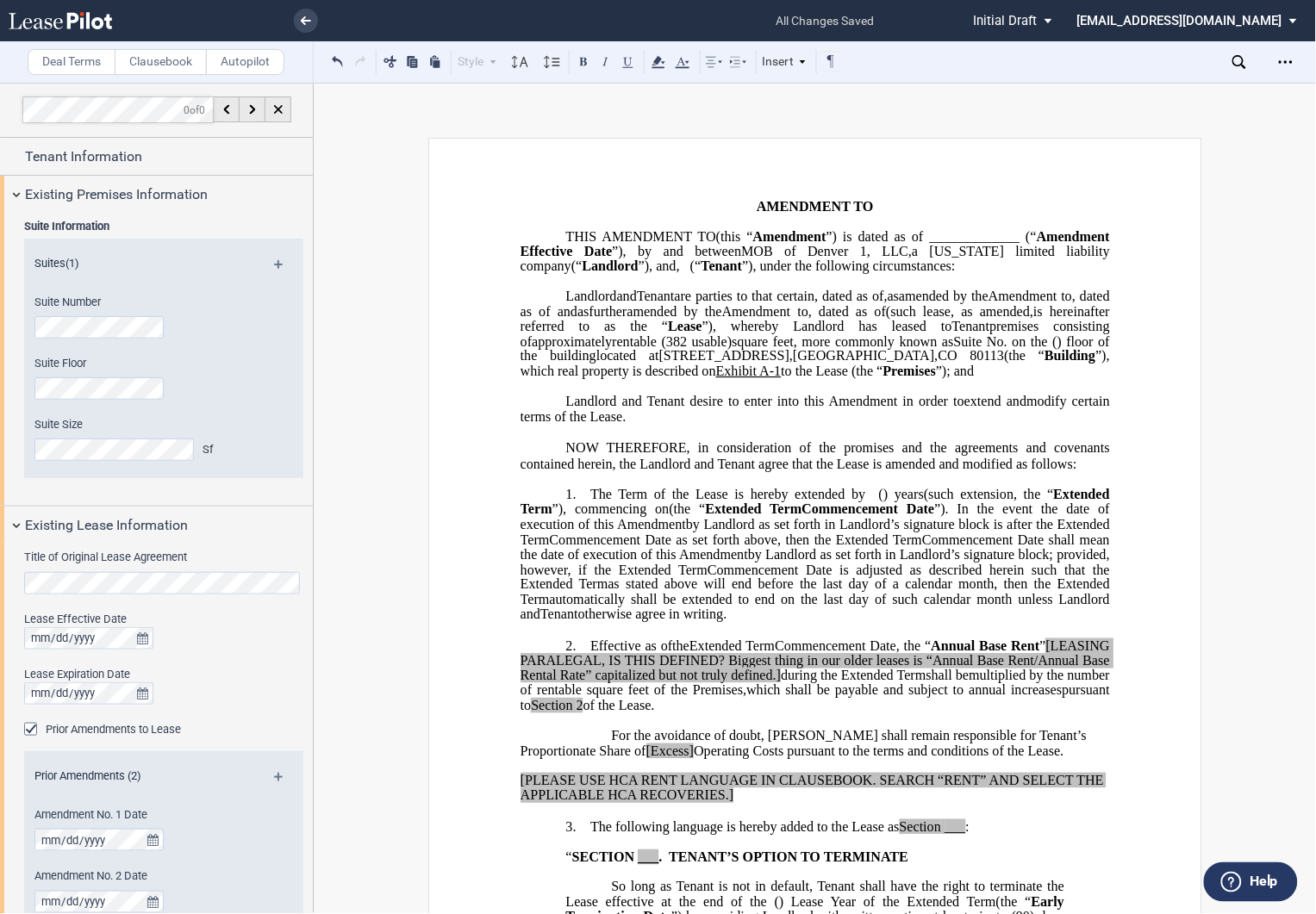
drag, startPoint x: 1117, startPoint y: 91, endPoint x: 1060, endPoint y: 99, distance: 57.6
click at [1117, 91] on div "Deal Terms Clausebook Autopilot Style 1. Section (a) Subsection (a) Subsection …" at bounding box center [658, 498] width 1316 height 831
click at [153, 70] on label "Clausebook" at bounding box center [161, 61] width 93 height 26
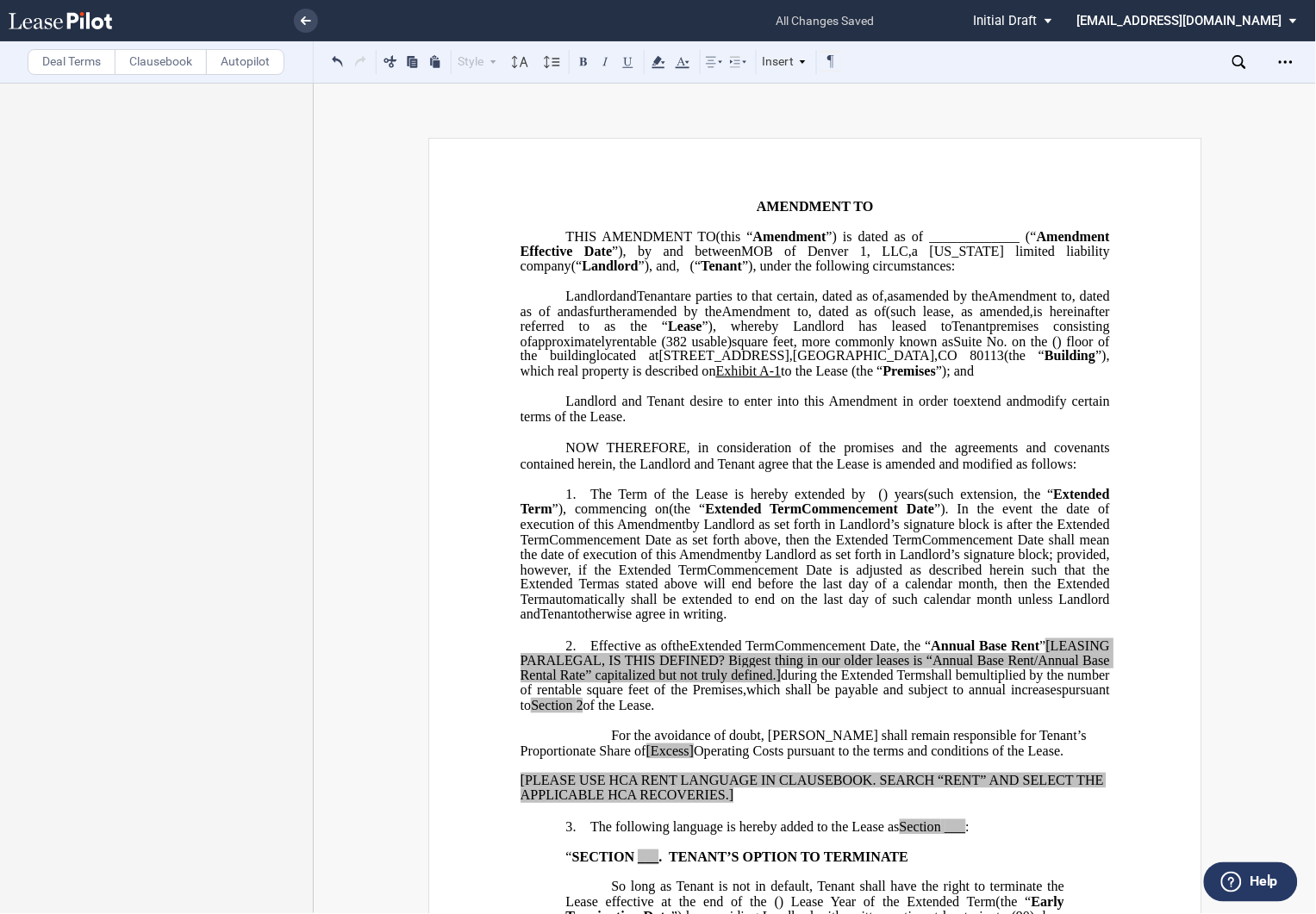
click at [205, 902] on div at bounding box center [156, 497] width 313 height 830
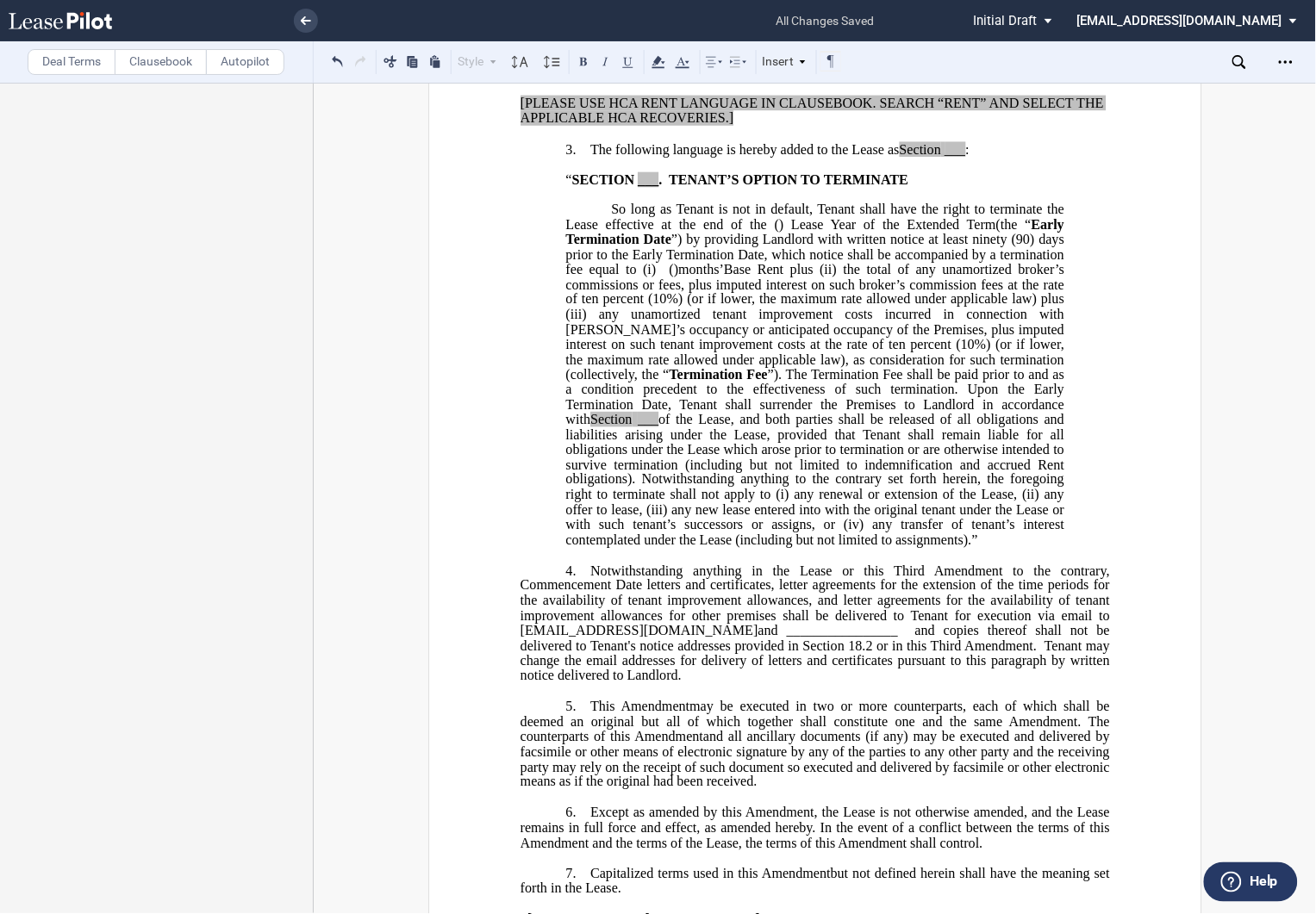
scroll to position [1148, 0]
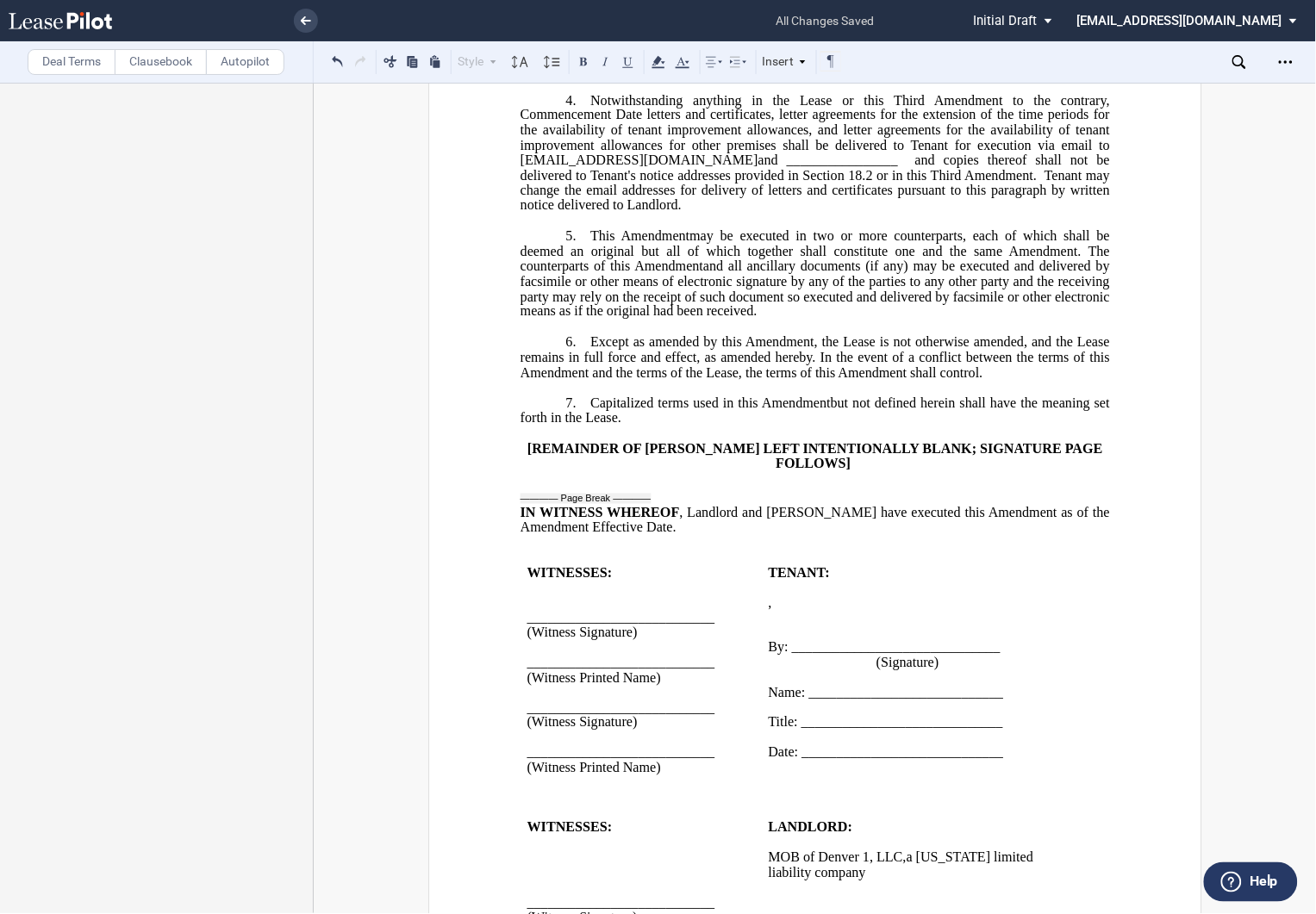
drag, startPoint x: 780, startPoint y: 221, endPoint x: 884, endPoint y: 216, distance: 104.1
click at [884, 168] on span "and ________________" at bounding box center [827, 159] width 140 height 15
click at [979, 610] on p "﻿ ﻿ , ﻿ ﻿ ﻿ ﻿ ﻿ ﻿ an individual" at bounding box center [922, 603] width 309 height 14
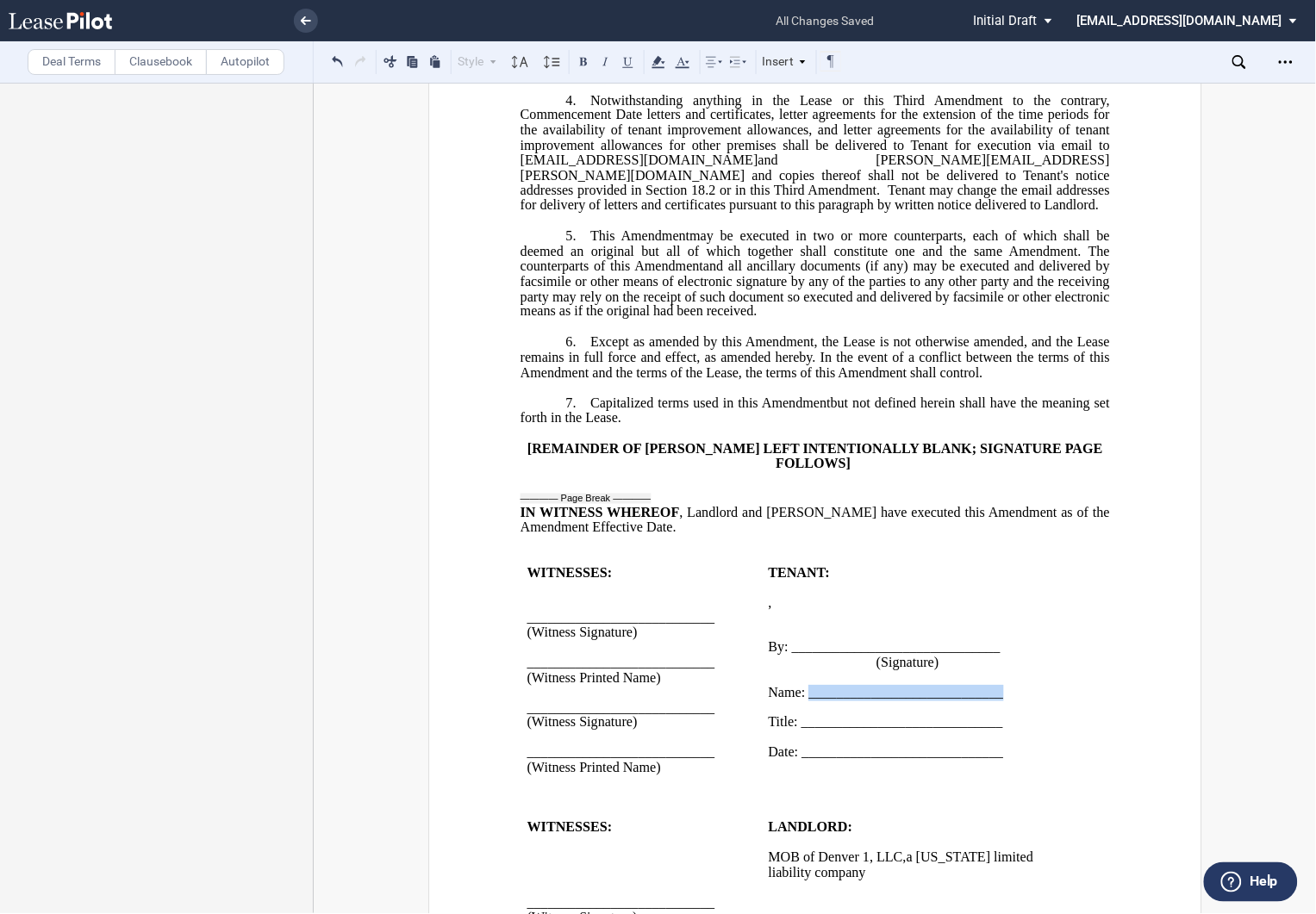
drag, startPoint x: 998, startPoint y: 756, endPoint x: 806, endPoint y: 756, distance: 192.0
click at [806, 700] on p "Name: ____________________________" at bounding box center [922, 692] width 309 height 14
drag, startPoint x: 1007, startPoint y: 781, endPoint x: 798, endPoint y: 790, distance: 209.2
click at [798, 731] on p "Title: _____________________________" at bounding box center [922, 723] width 309 height 14
drag, startPoint x: 935, startPoint y: 793, endPoint x: 796, endPoint y: 786, distance: 139.2
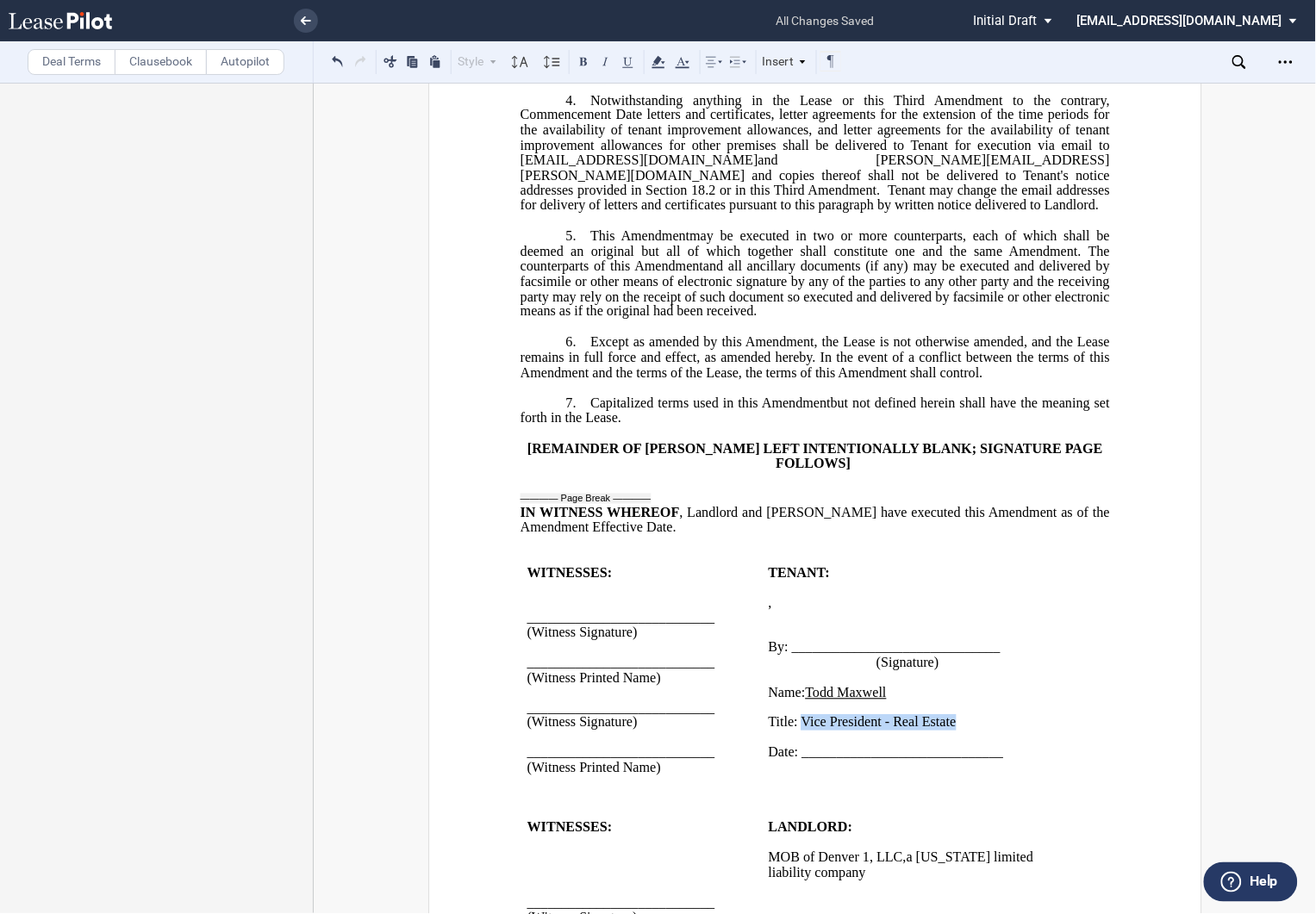
click at [796, 731] on p "Title: ﻿Vice President - Real Estate" at bounding box center [922, 723] width 309 height 14
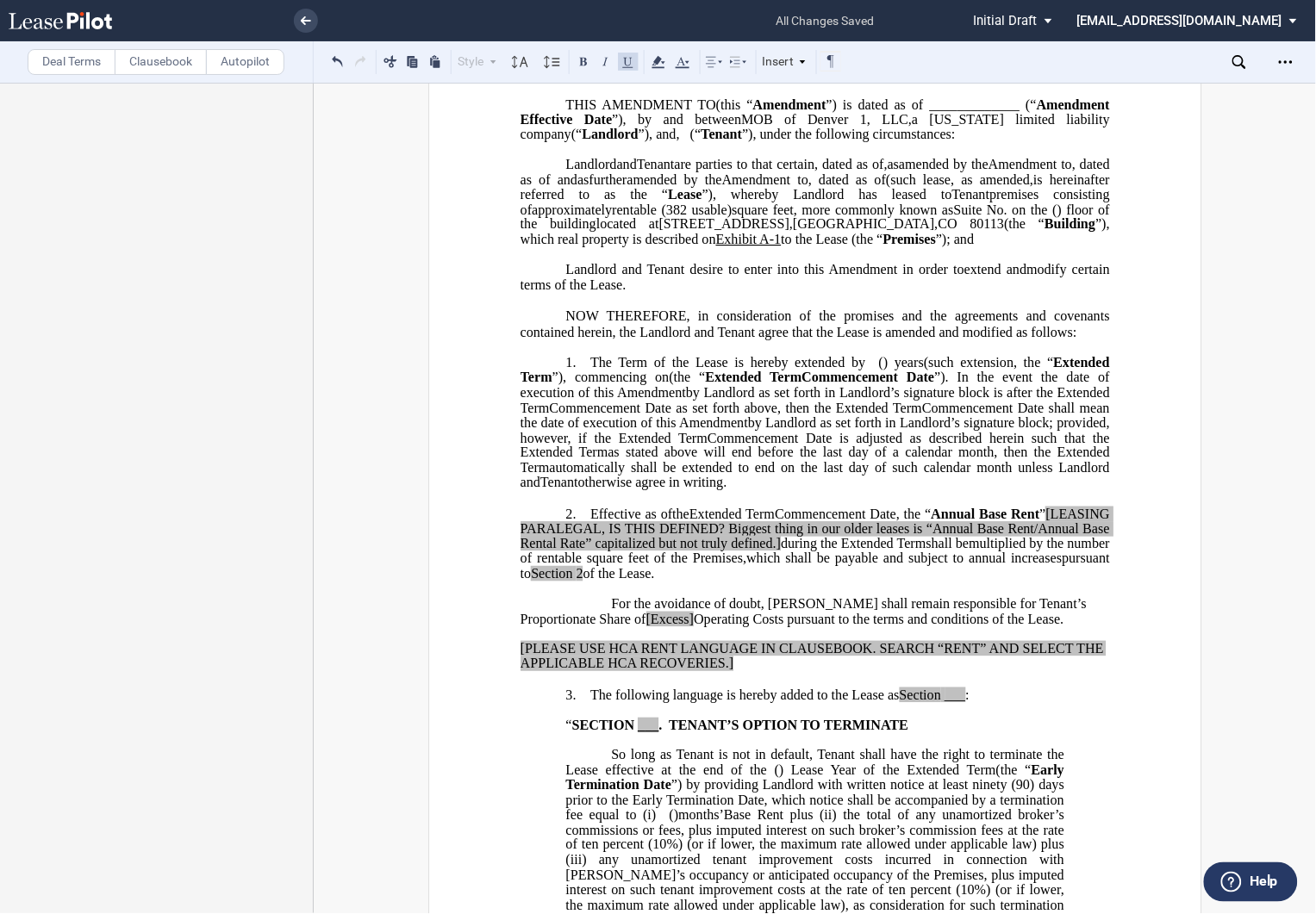
scroll to position [61, 0]
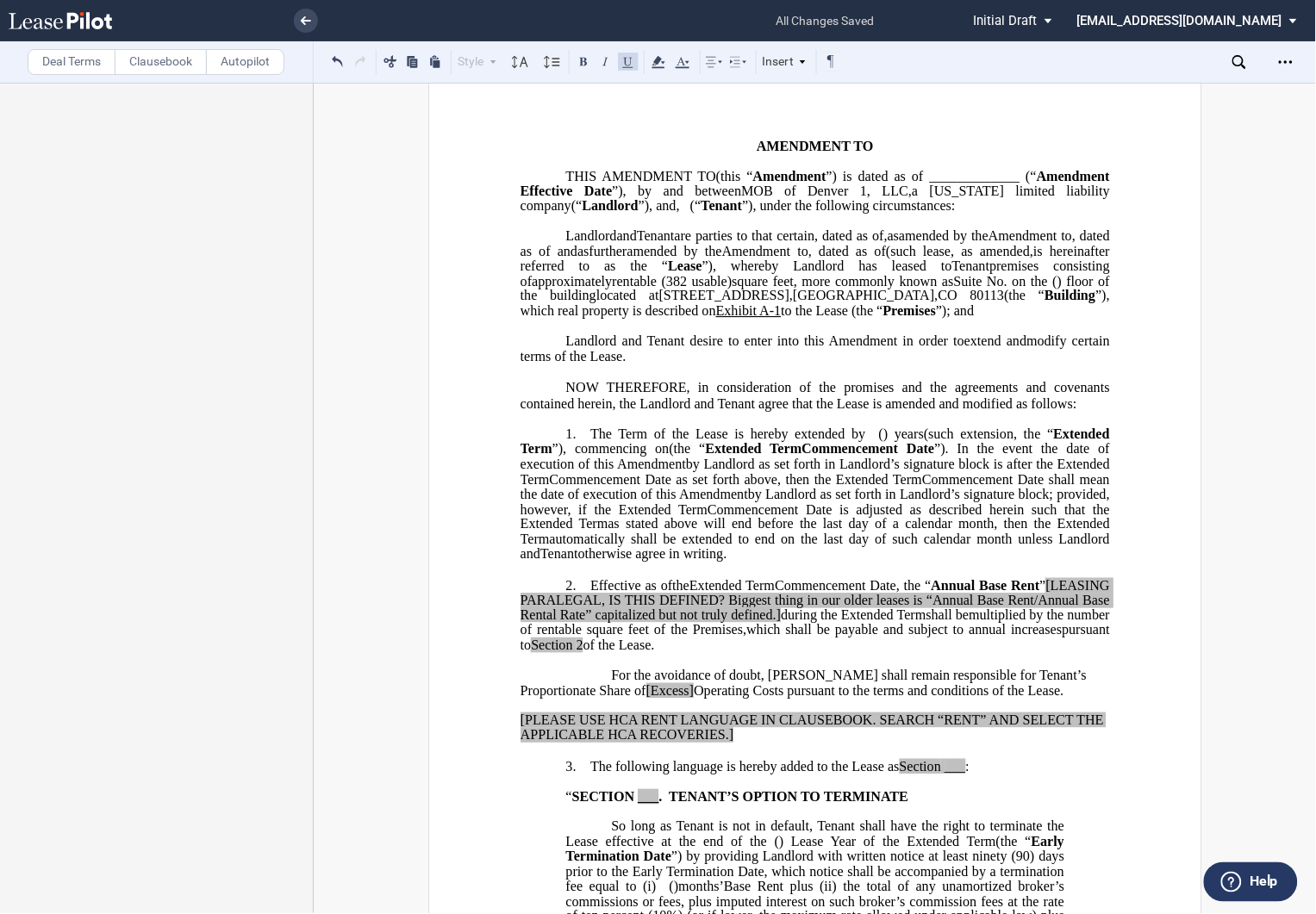
click at [920, 654] on p "2. Effective as of [______] [______] the Extended Term the ﻿ ﻿ Extended Term Co…" at bounding box center [815, 615] width 589 height 76
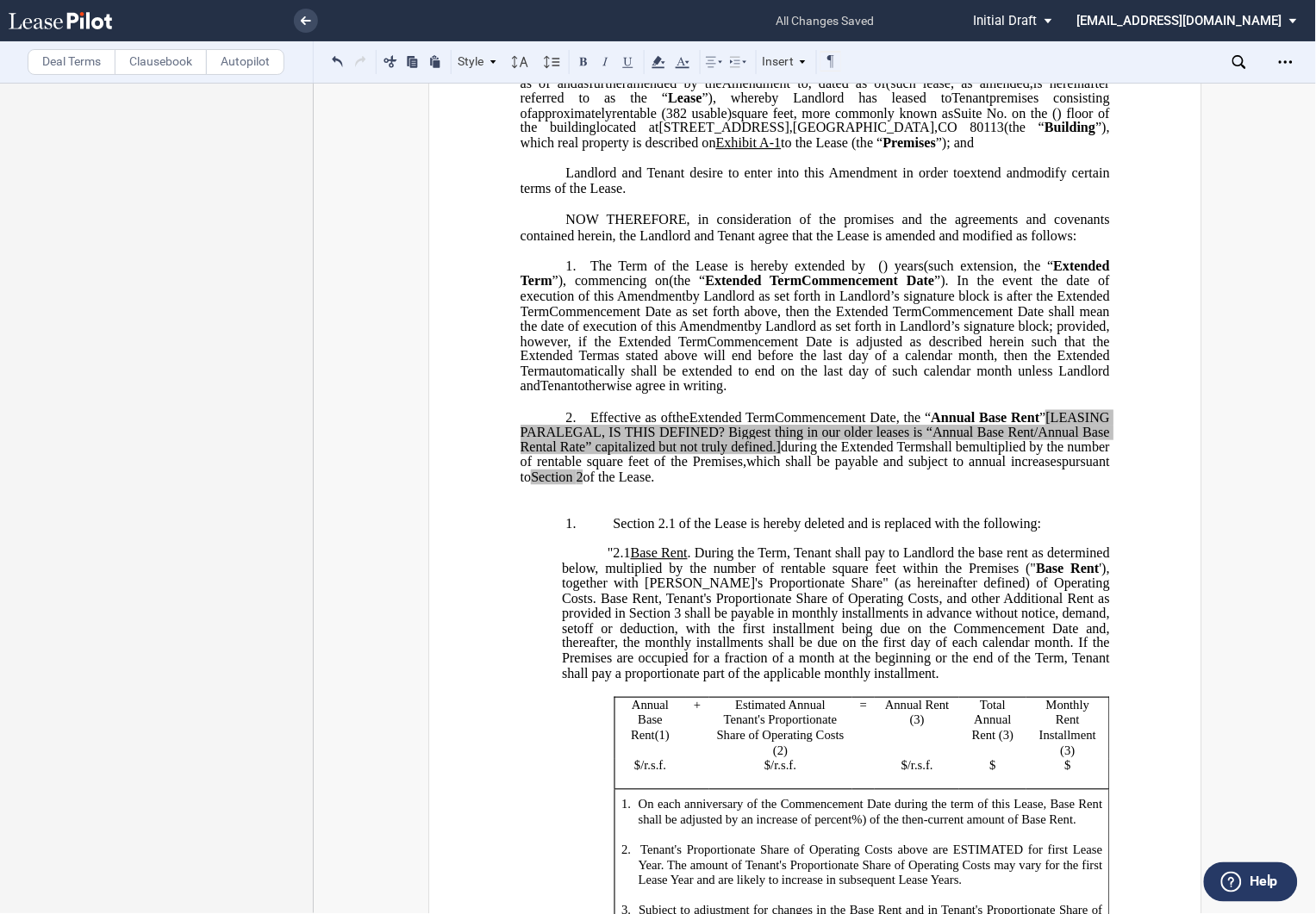
scroll to position [0, 0]
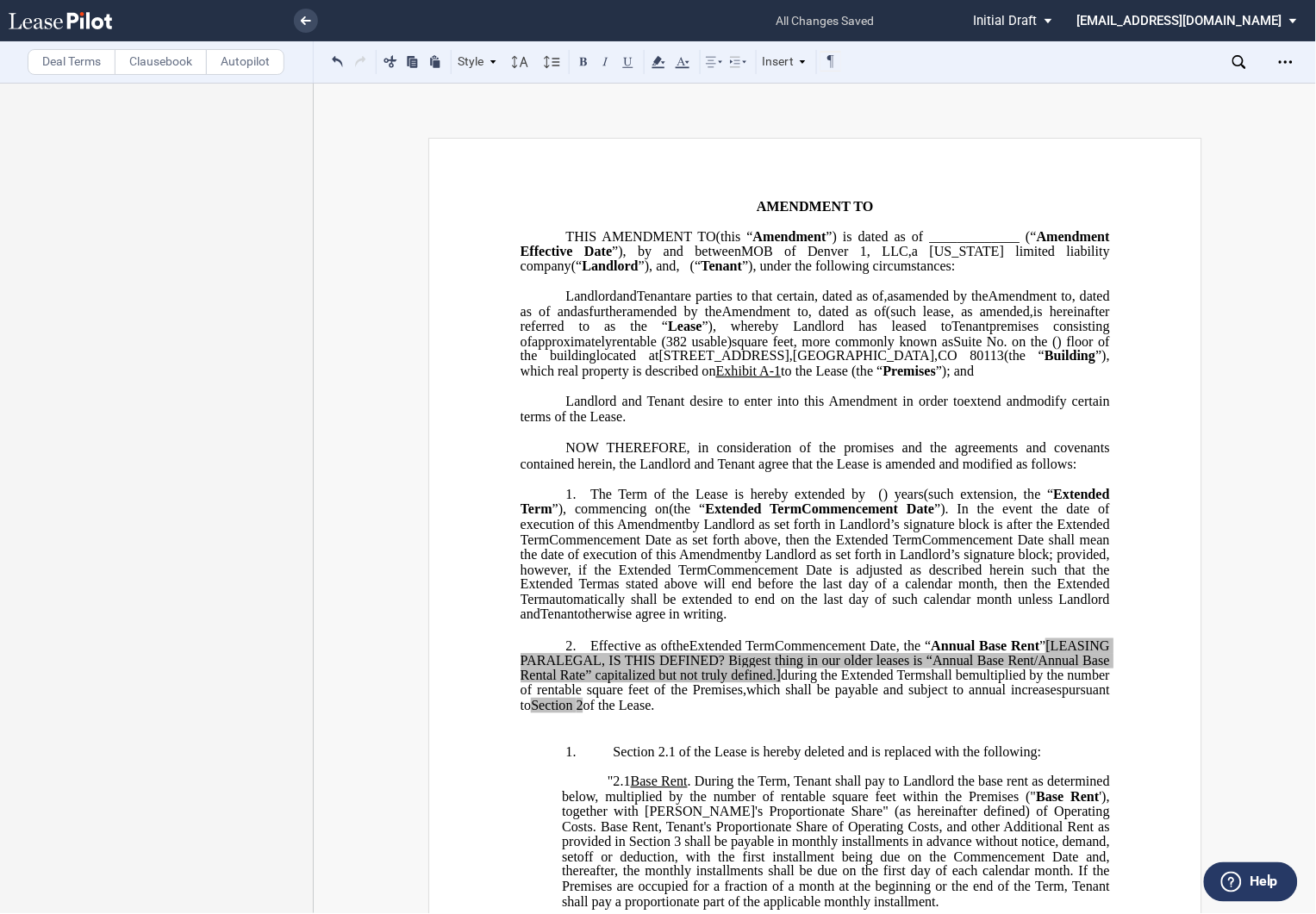
click at [689, 654] on span "the" at bounding box center [680, 645] width 17 height 15
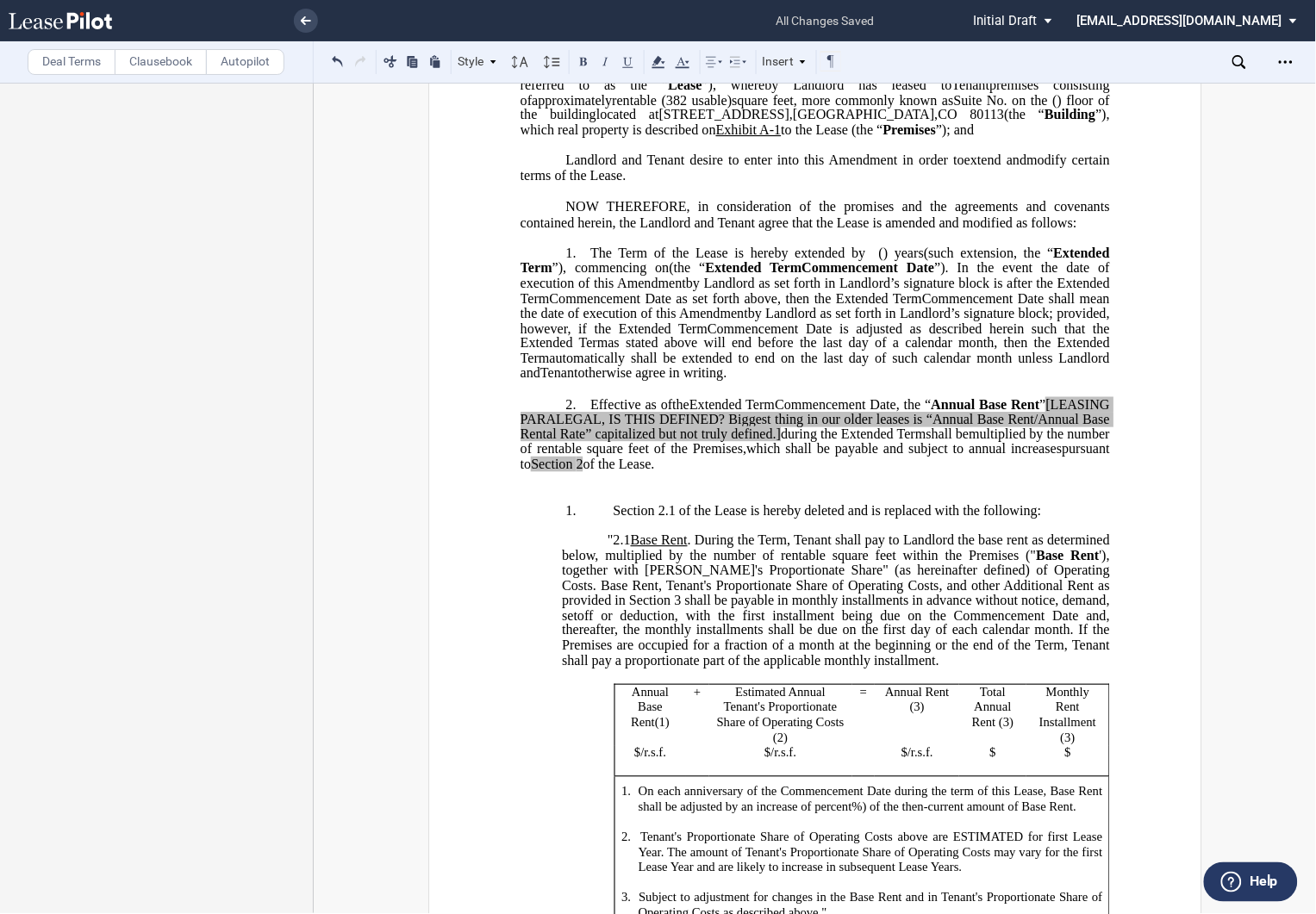
scroll to position [287, 0]
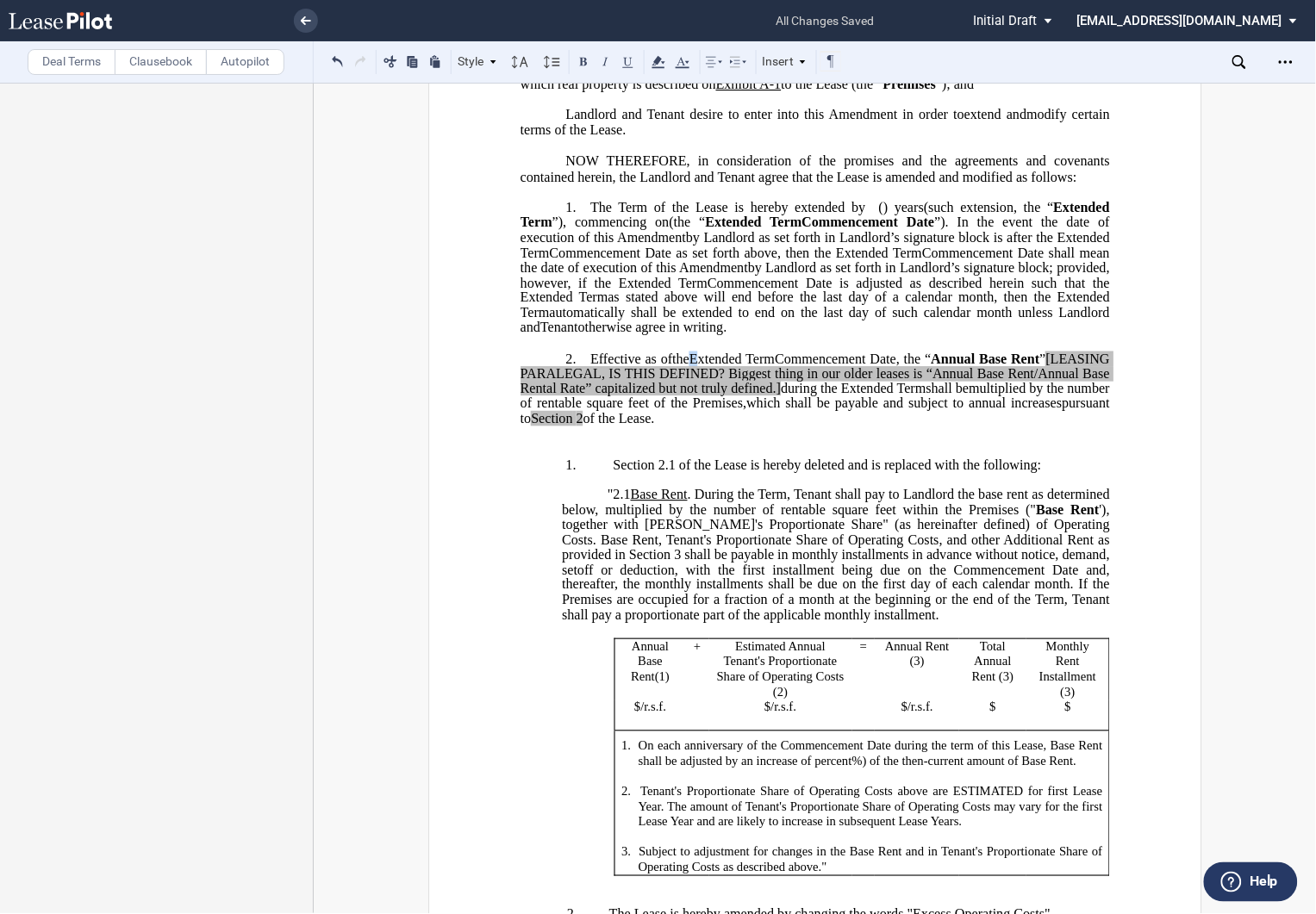
drag, startPoint x: 694, startPoint y: 417, endPoint x: 744, endPoint y: 412, distance: 50.2
click at [744, 367] on span "the ﻿ ﻿ Extended Term" at bounding box center [723, 359] width 102 height 15
click at [877, 396] on span "[LEASING PARALEGAL, IS THIS DEFINED? Biggest thing in our older leases is “Annu…" at bounding box center [816, 374] width 593 height 44
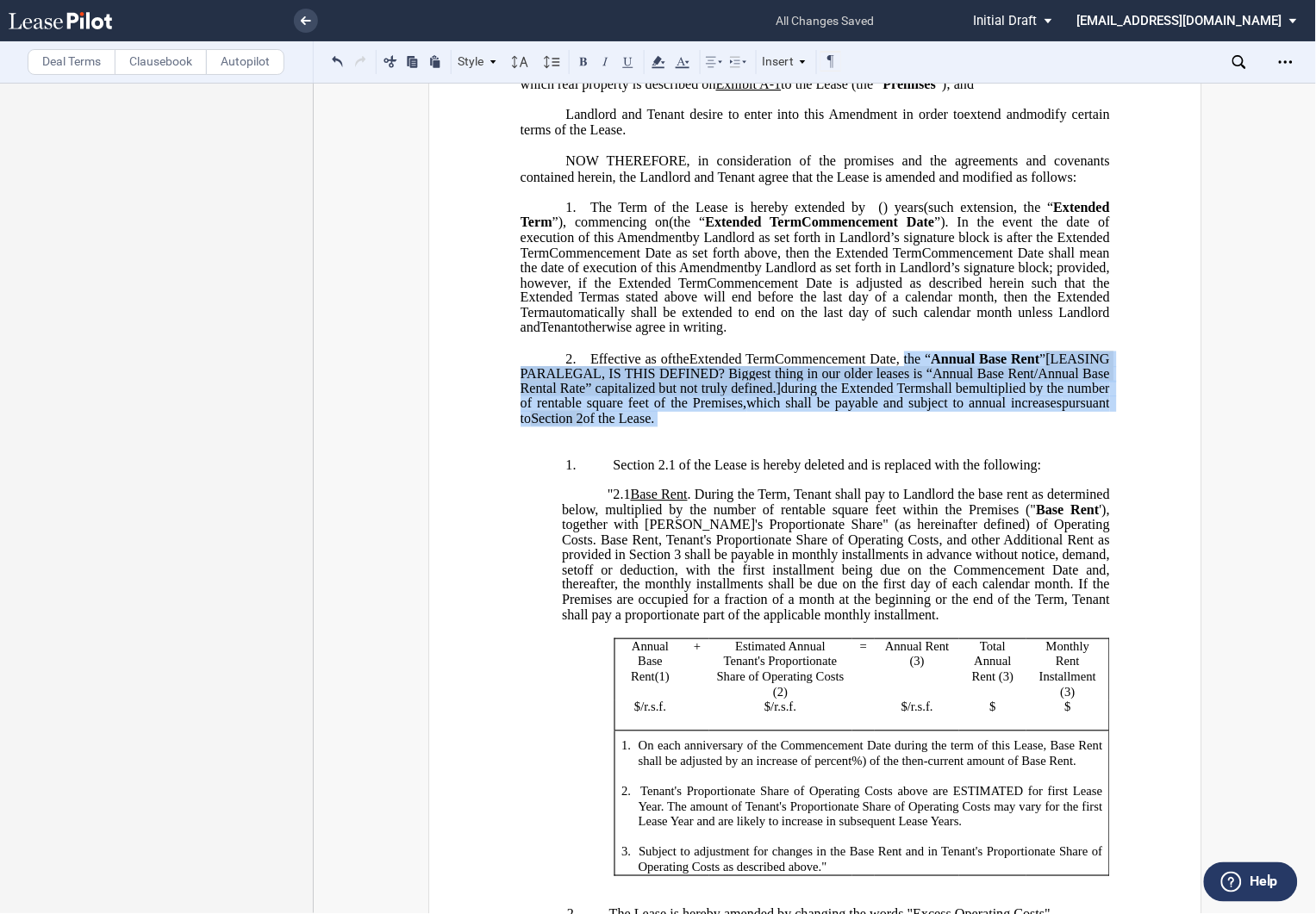
drag, startPoint x: 961, startPoint y: 417, endPoint x: 638, endPoint y: 505, distance: 334.8
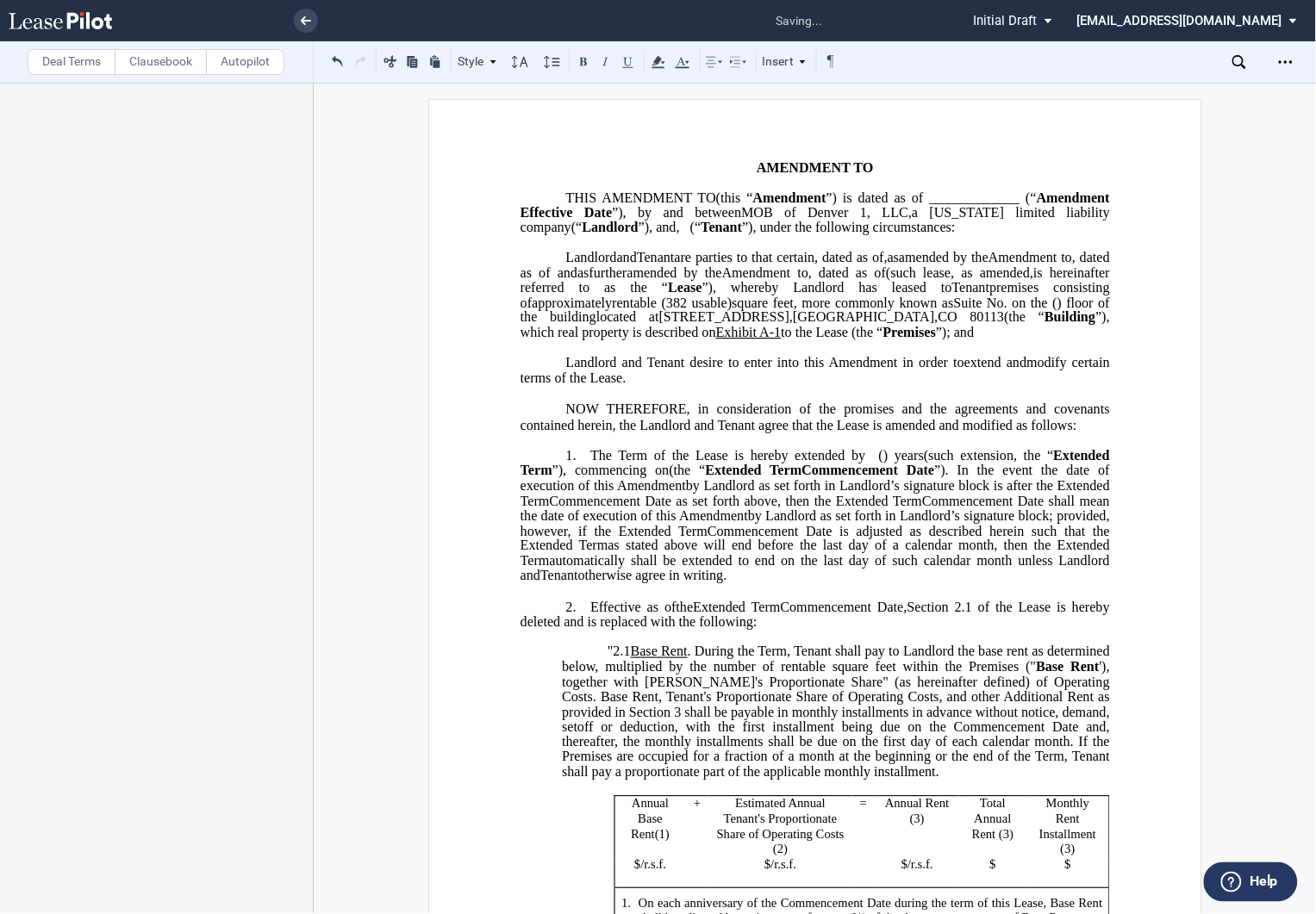
scroll to position [0, 0]
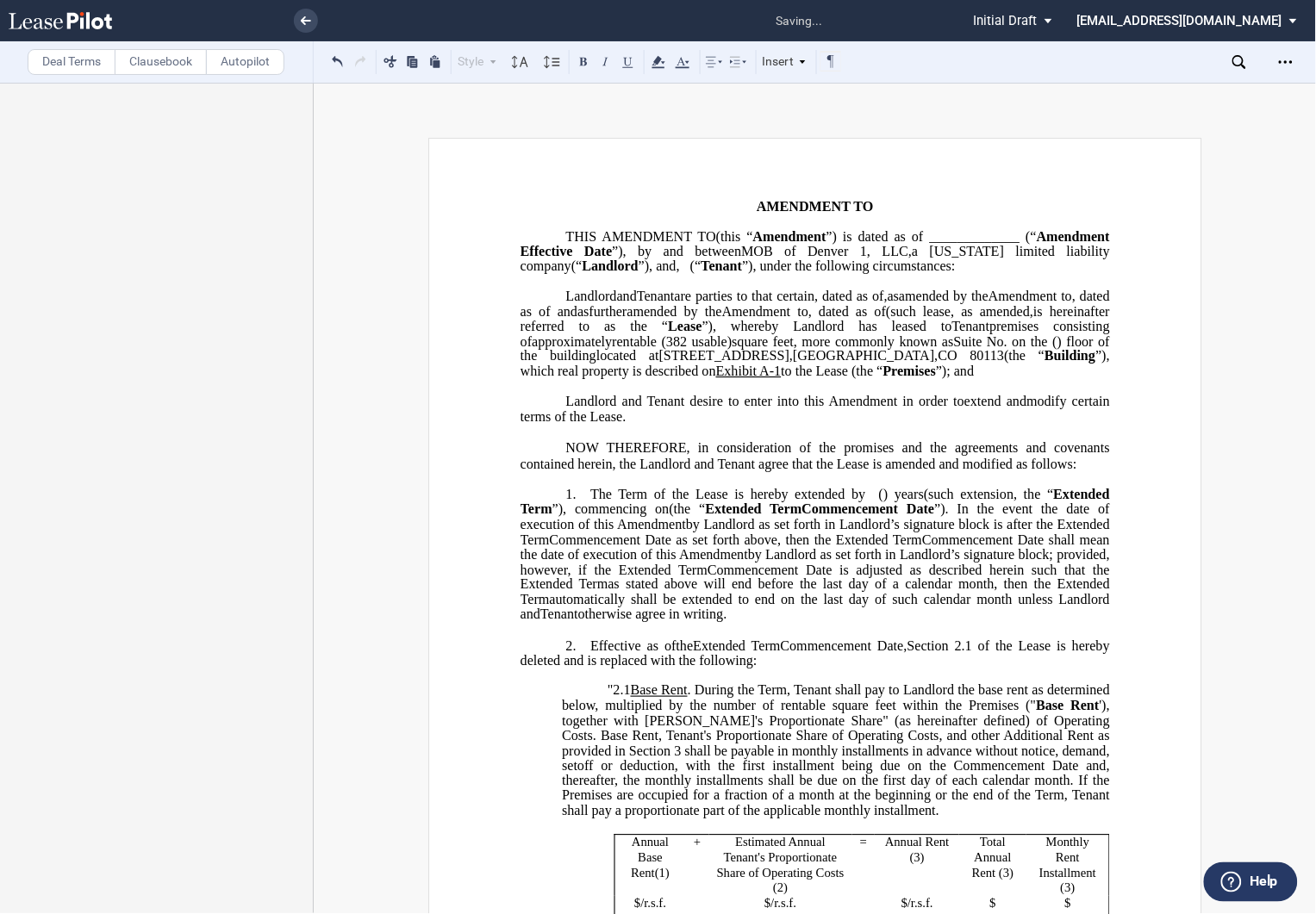
click at [865, 553] on p "1. The Term of the Lease is hereby extended by [__________] ﻿ ﻿ ( ﻿ ﻿ ) year s …" at bounding box center [815, 554] width 589 height 136
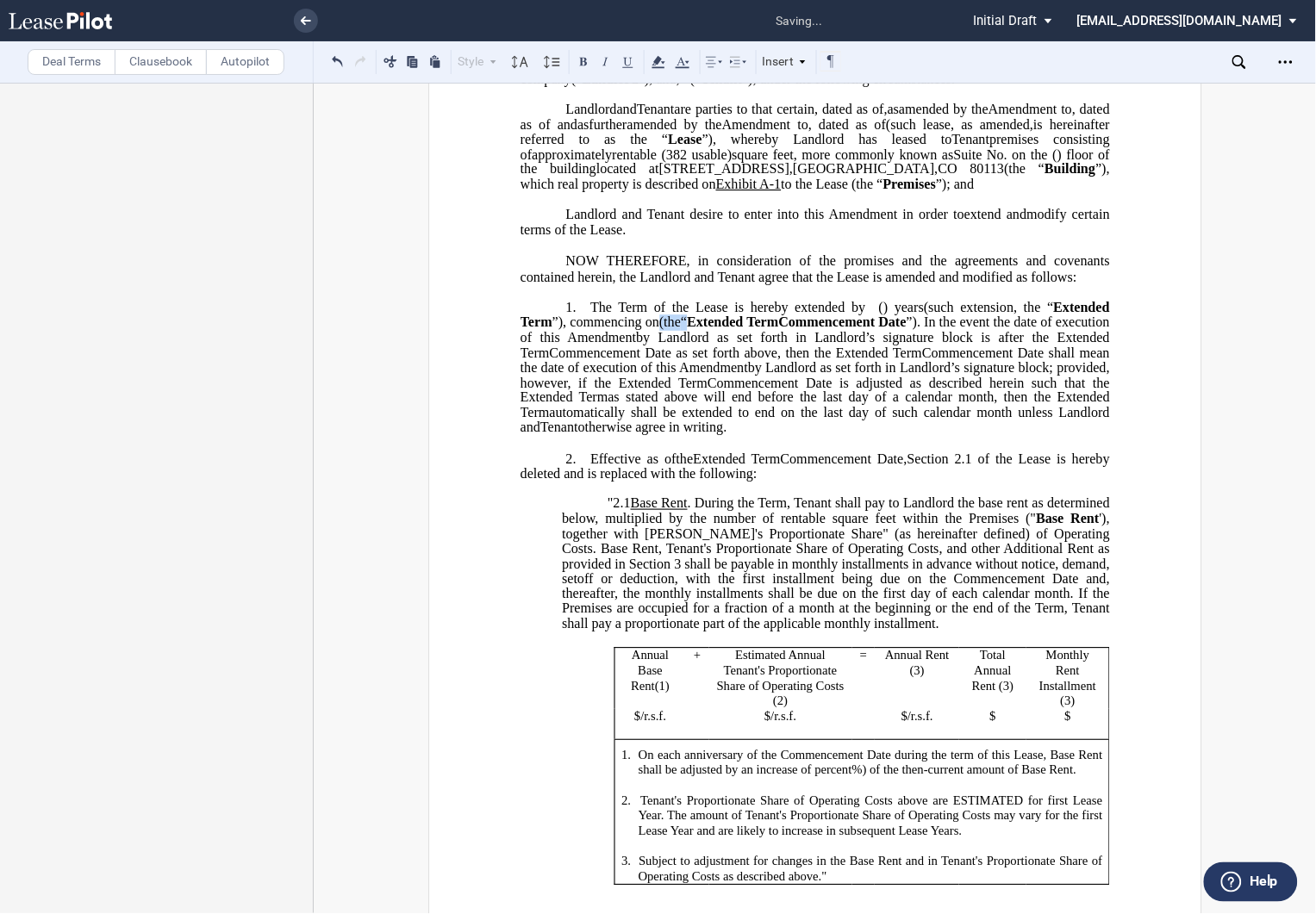
scroll to position [191, 0]
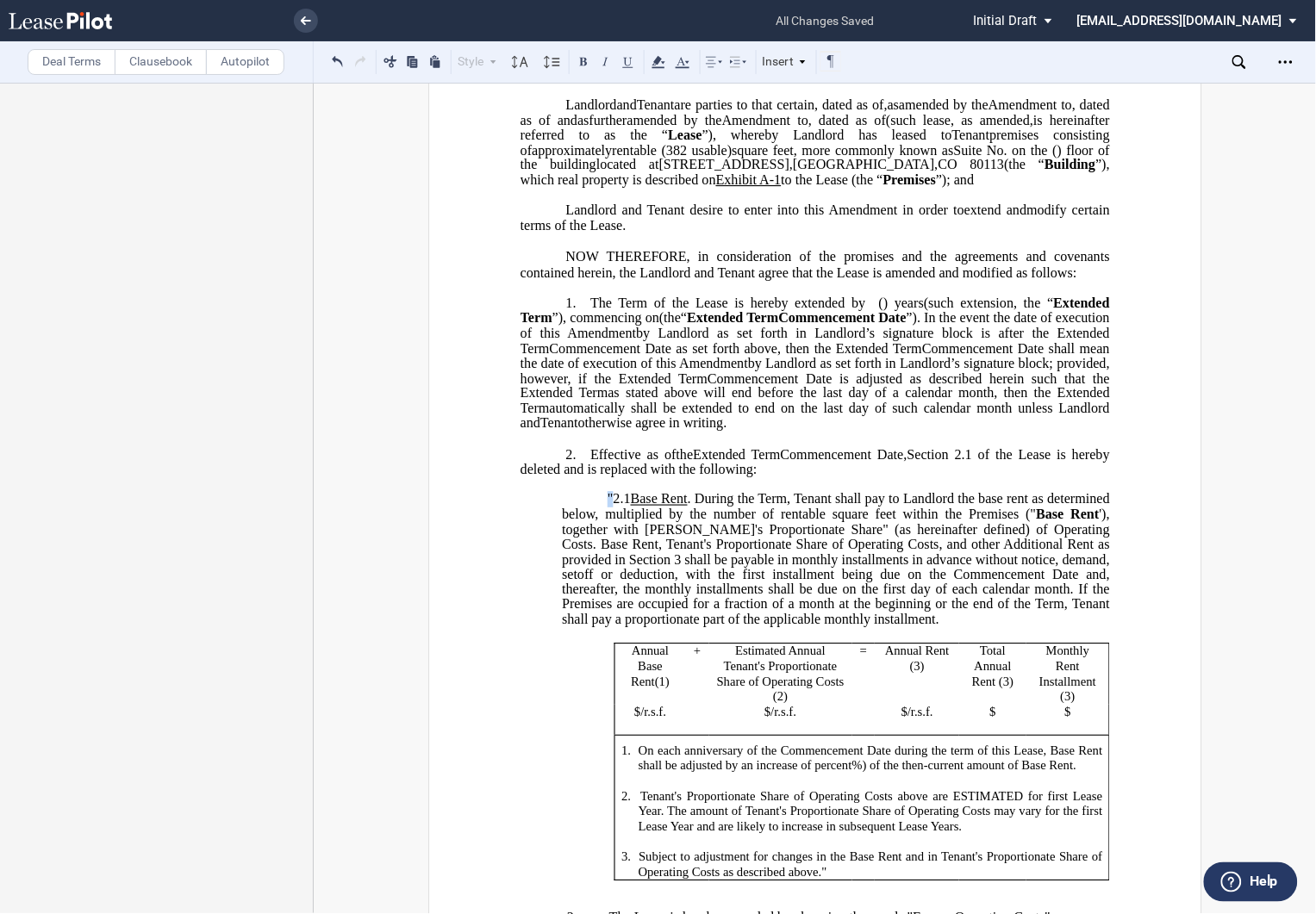
click at [608, 507] on span ""2.1" at bounding box center [619, 499] width 23 height 15
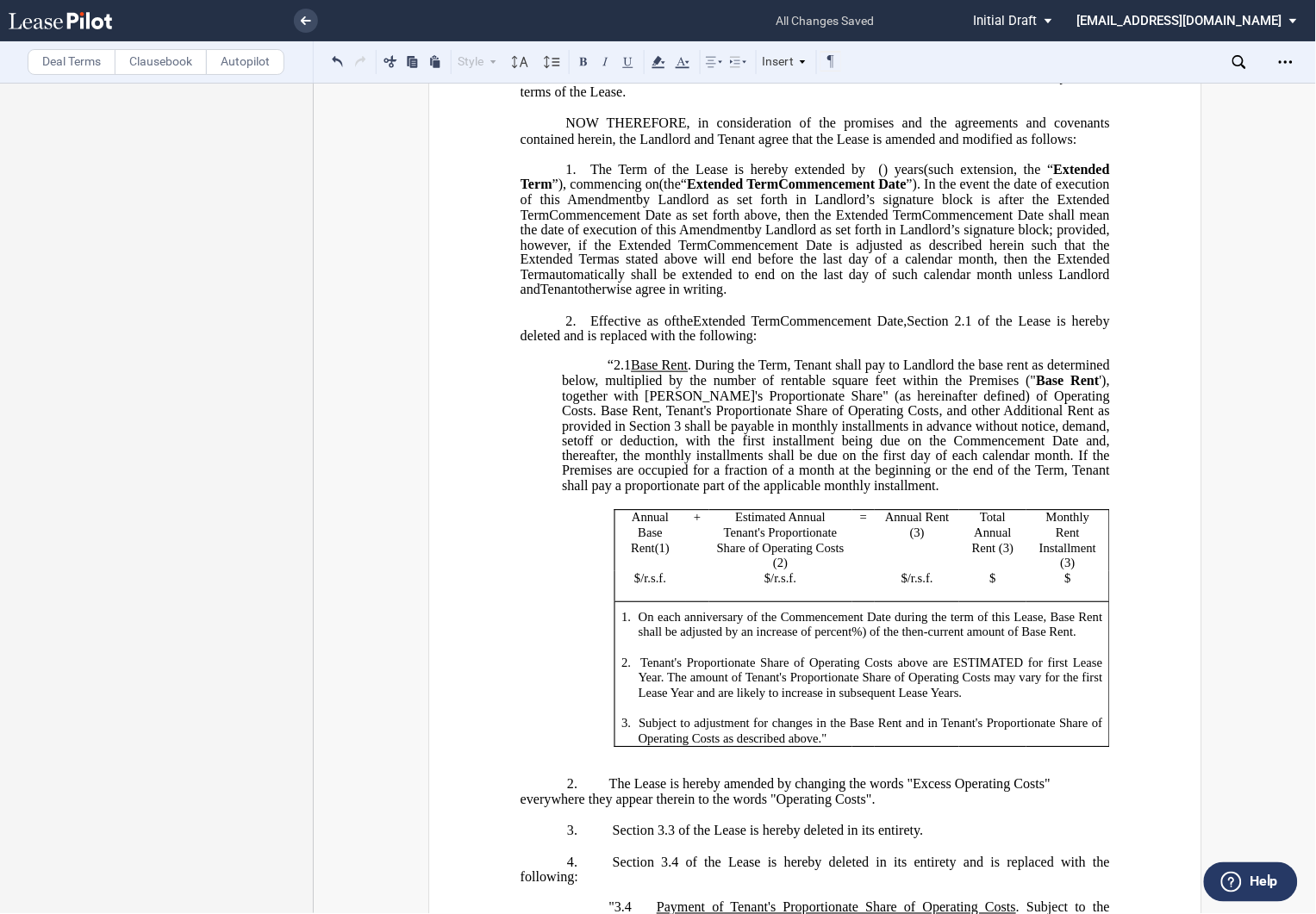
scroll to position [383, 0]
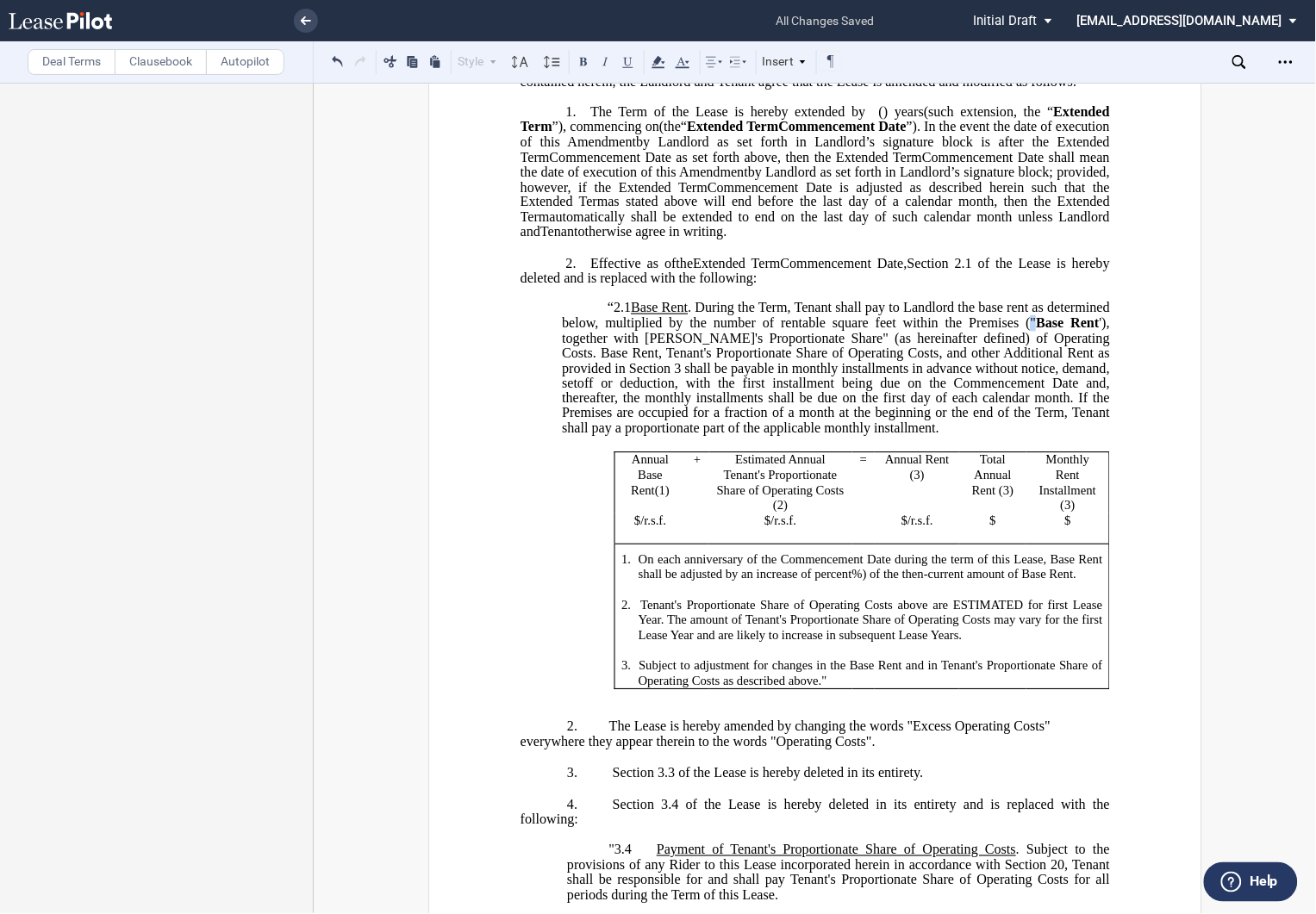
click at [1078, 384] on span "“ ﻿ 2.1 Base Rent . During the Term, Tenant shall pay to Landlord the base rent…" at bounding box center [837, 368] width 551 height 135
click at [551, 150] on span "”). In the event the date of execution of this" at bounding box center [816, 135] width 593 height 30
click at [590, 392] on span "'), together with Tenant's Proportionate Share" (as hereinafter defined) of Ope…" at bounding box center [837, 376] width 551 height 121
click at [780, 581] on span "On each anniversary of the Commencement Date during the term of this Lease, Bas…" at bounding box center [871, 566] width 467 height 29
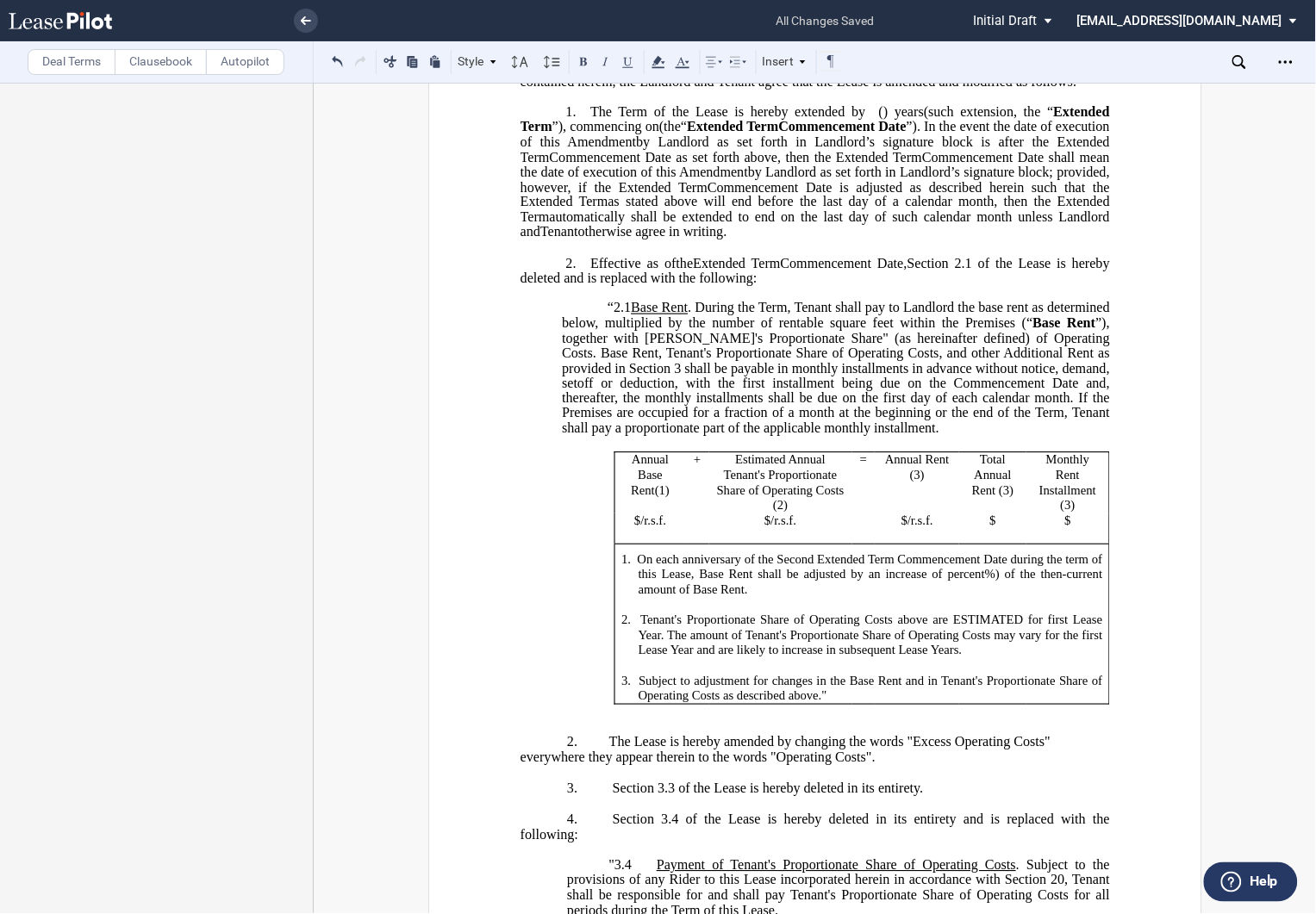
click at [774, 674] on p at bounding box center [870, 666] width 465 height 15
click at [934, 581] on span "On each anniversary of the Second Extended Term Commencement Date during the te…" at bounding box center [871, 566] width 469 height 29
click at [640, 528] on span "/r.s.f." at bounding box center [653, 521] width 26 height 14
click at [771, 528] on span "$" at bounding box center [774, 521] width 6 height 14
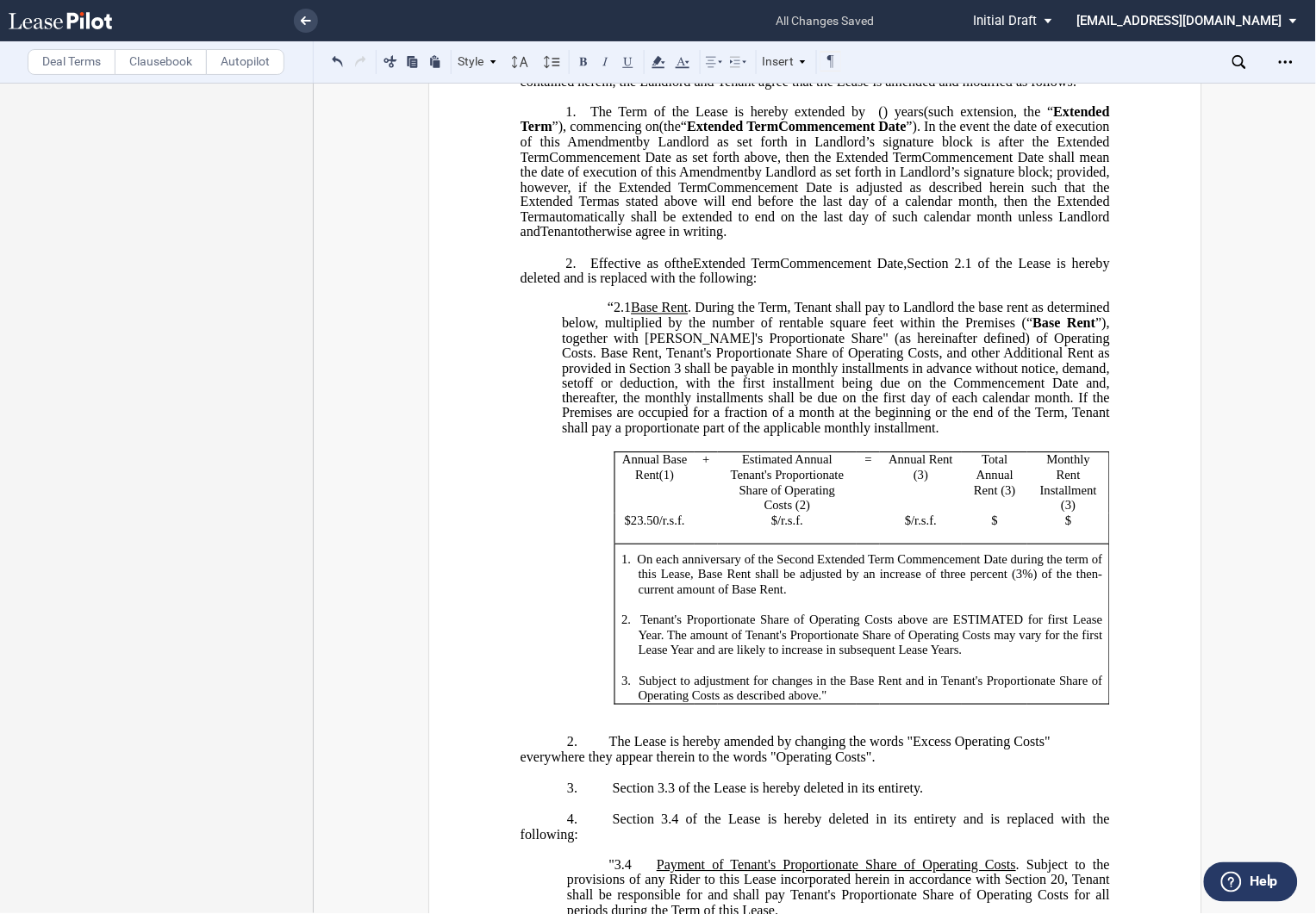
click at [778, 529] on p "$ /r.s.f." at bounding box center [786, 521] width 126 height 15
click at [906, 528] on span "$" at bounding box center [907, 521] width 6 height 14
click at [1005, 529] on p "$" at bounding box center [995, 521] width 51 height 15
click at [833, 104] on p "﻿" at bounding box center [815, 97] width 589 height 14
click at [1001, 529] on p "$" at bounding box center [995, 521] width 51 height 15
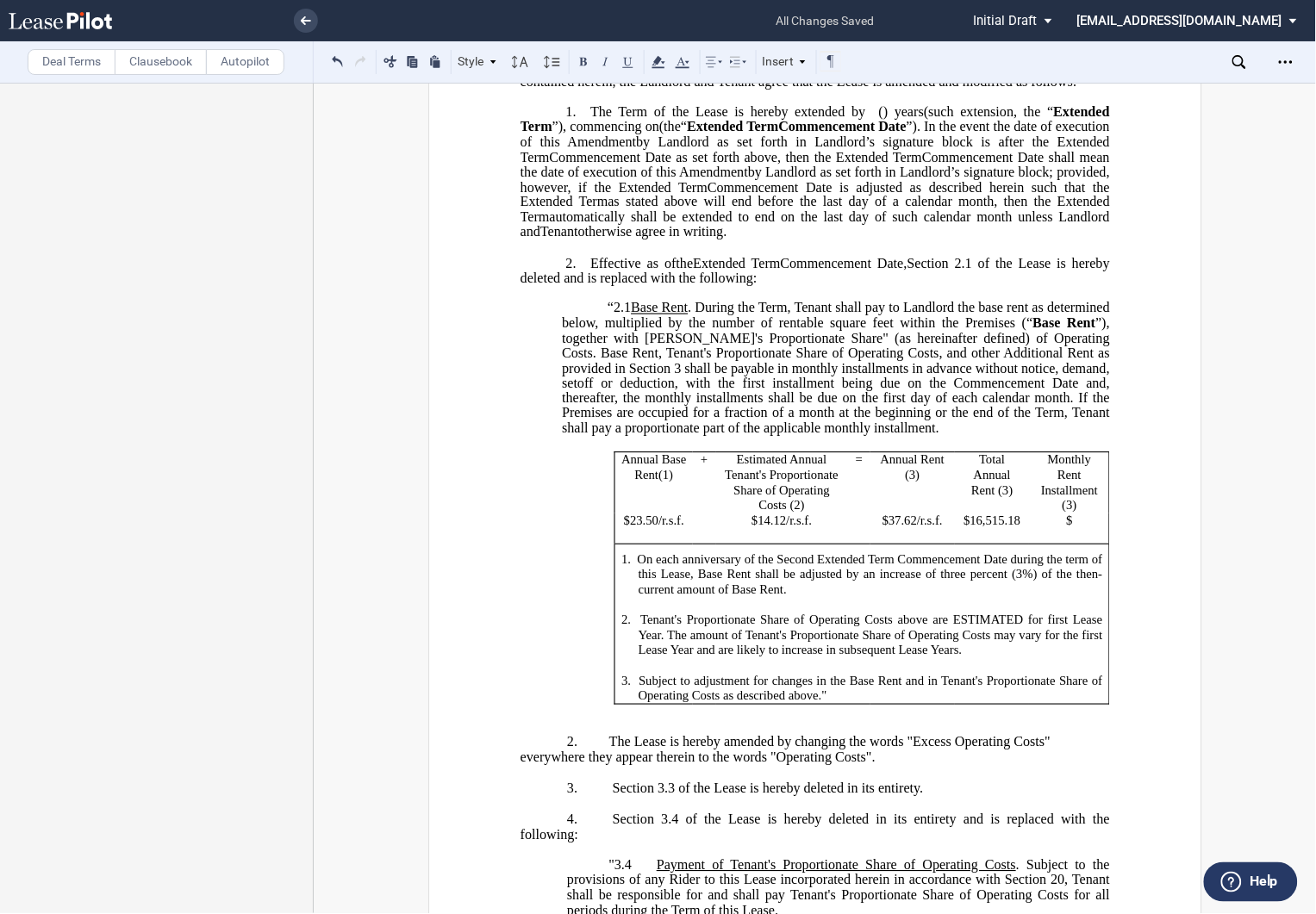
click at [735, 512] on span "Estimated Annual Tenant's Proportionate Share of Operating Costs (2)" at bounding box center [783, 481] width 117 height 60
click at [1084, 529] on p "$" at bounding box center [1068, 521] width 67 height 15
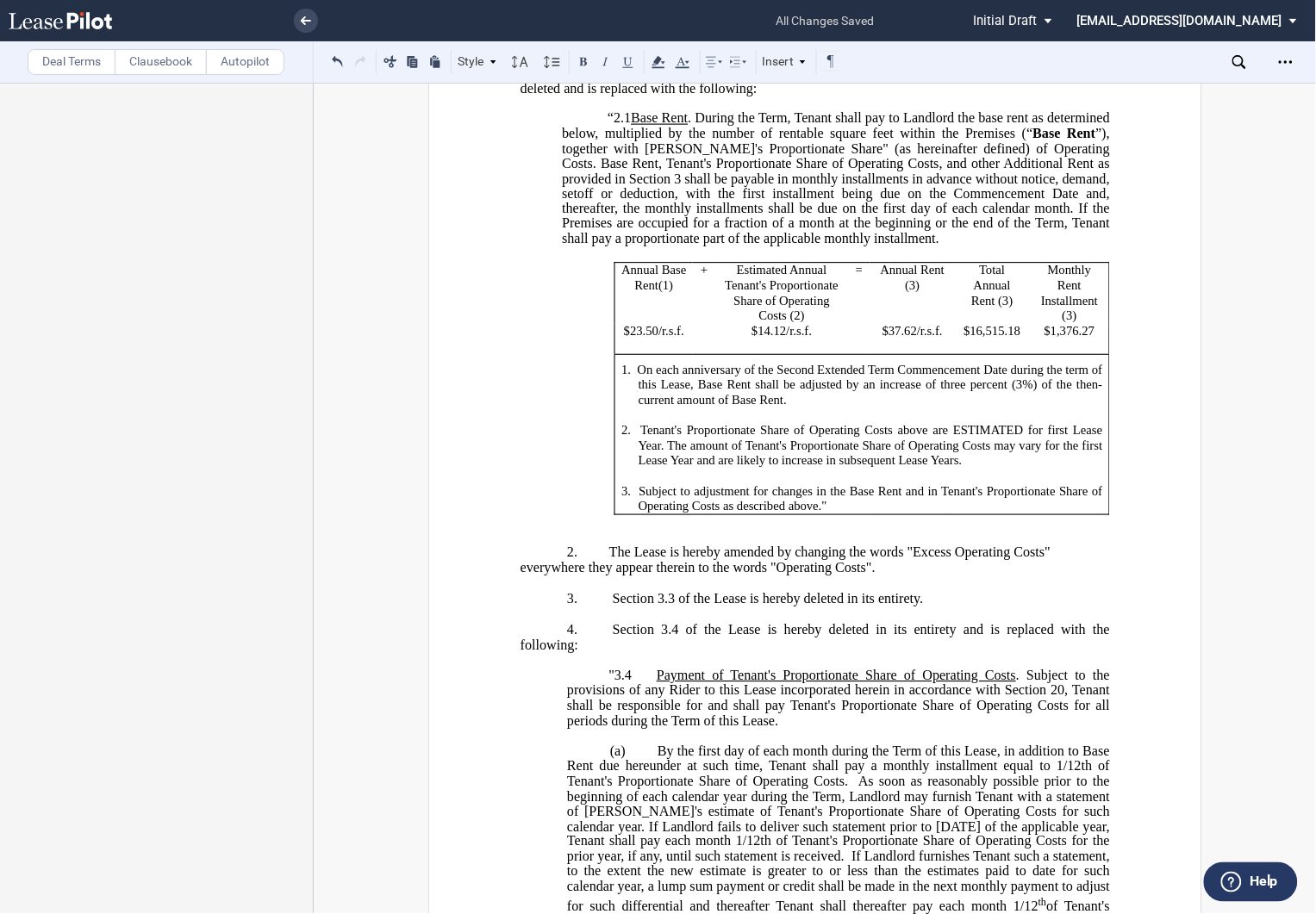
scroll to position [574, 0]
click at [1040, 466] on span "Tenant's Proportionate Share of Operating Costs above are ESTIMATED for first L…" at bounding box center [871, 443] width 467 height 44
click at [1028, 466] on span "Tenant's Proportionate Share of Operating Costs above are ESTIMATED fort he fir…" at bounding box center [871, 443] width 468 height 44
click at [836, 513] on p "3. Subject to adjustment for changes in the Base Rent and in Tenant's Proportio…" at bounding box center [870, 497] width 465 height 30
click at [605, 528] on p "﻿" at bounding box center [815, 521] width 589 height 14
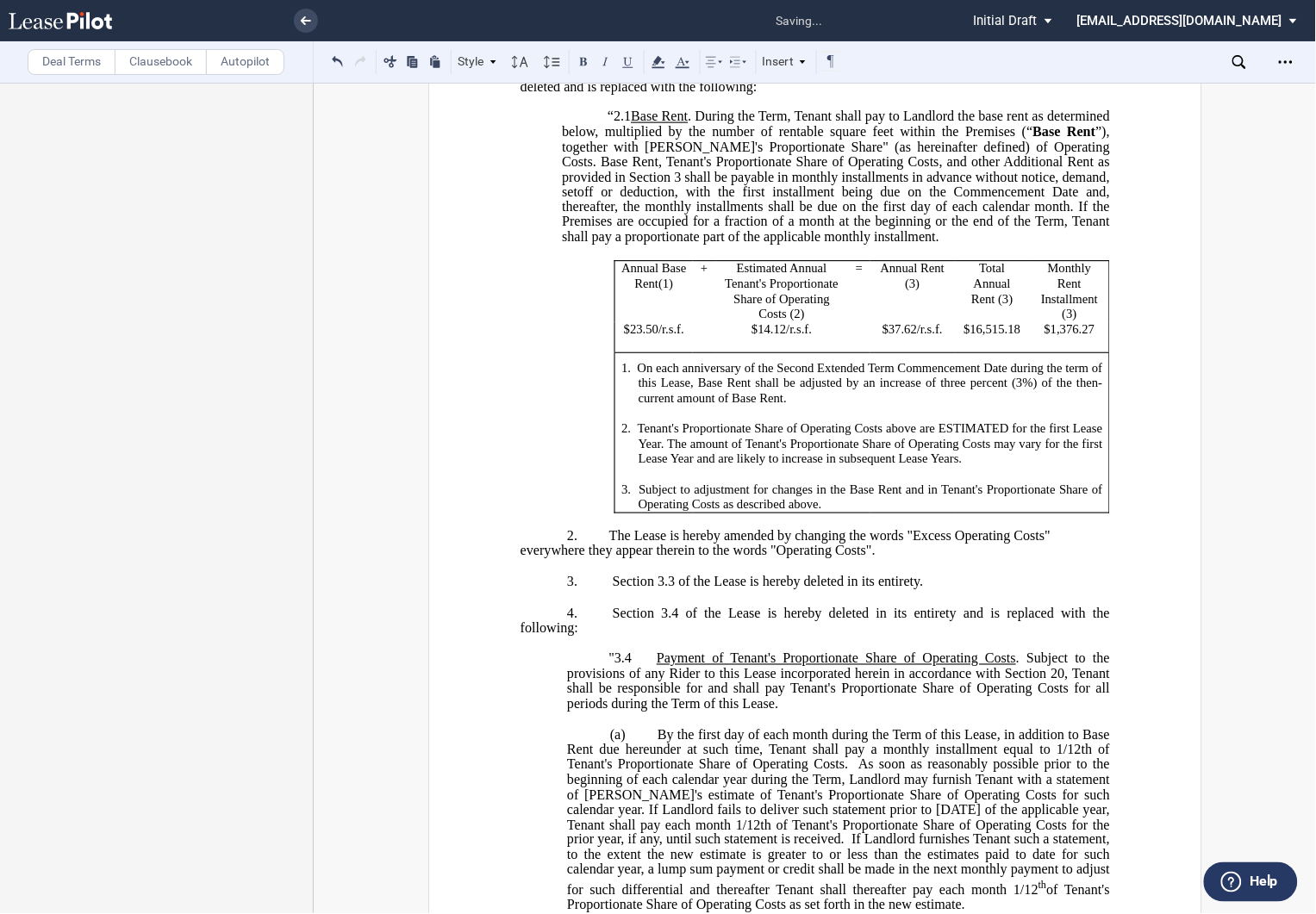
drag, startPoint x: 642, startPoint y: 135, endPoint x: 669, endPoint y: 136, distance: 27.0
click at [669, 95] on p "2. Effective as of [______] [______] the Extended Term the ﻿ ﻿ Extended Term Co…" at bounding box center [815, 80] width 589 height 31
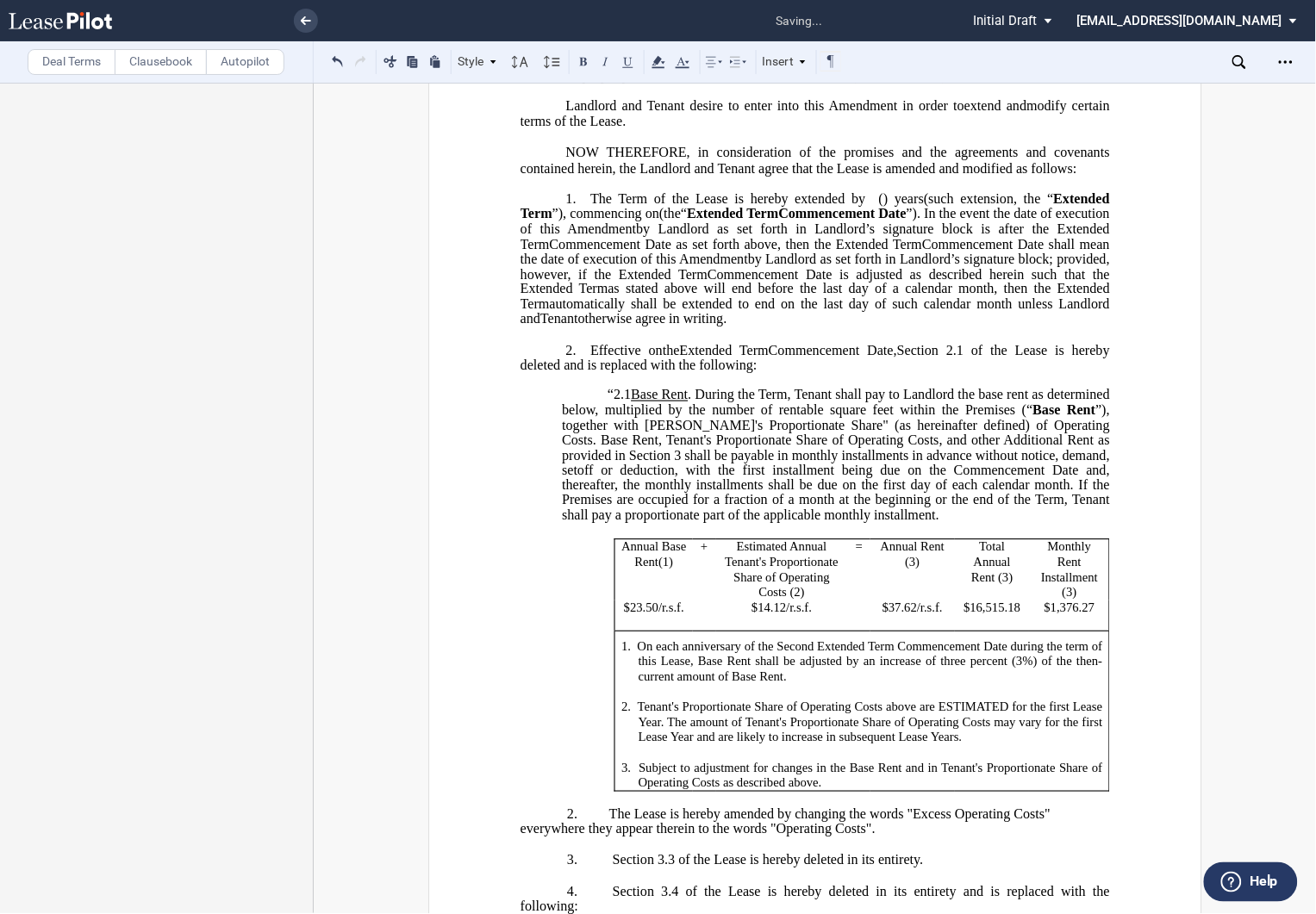
scroll to position [287, 0]
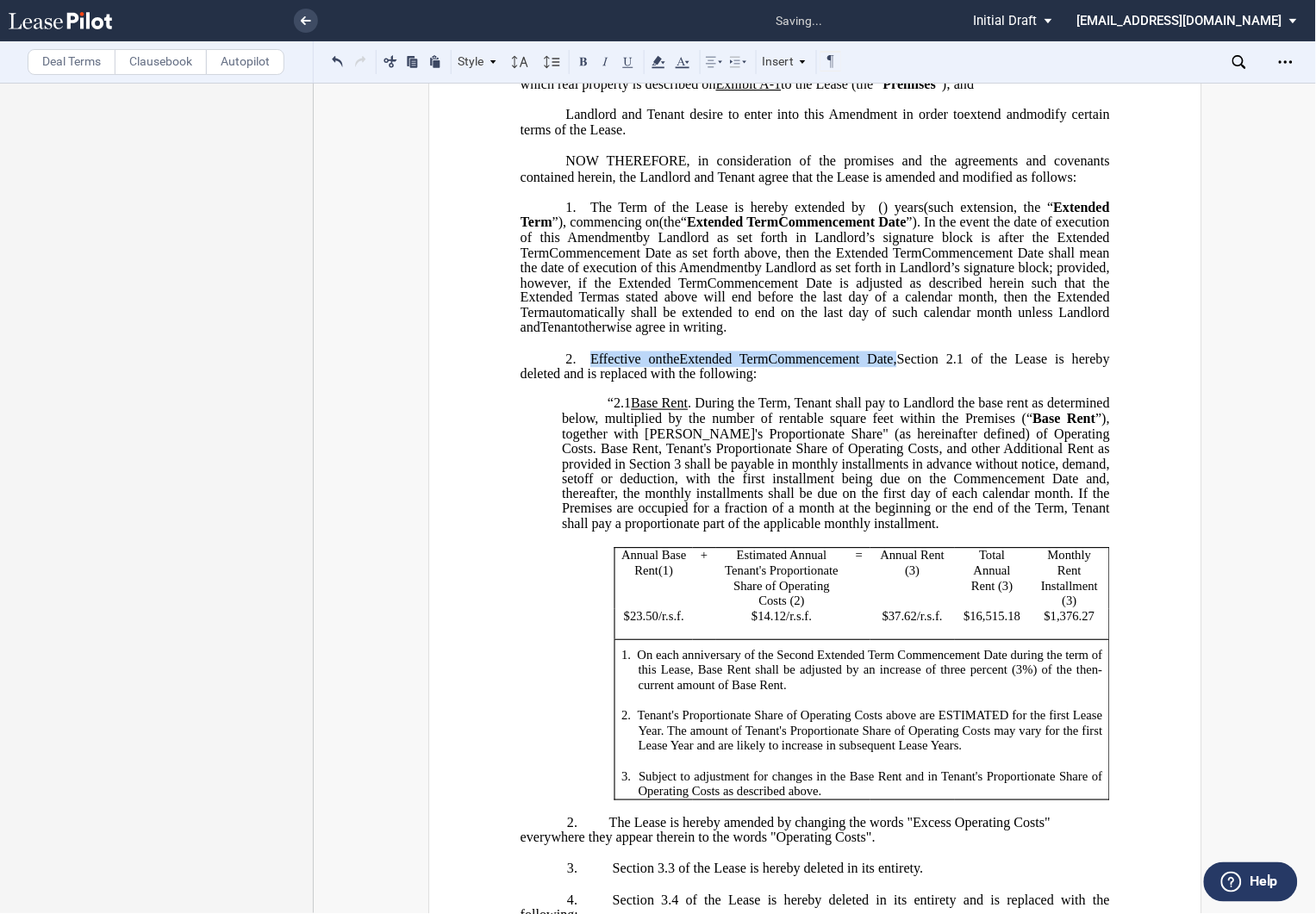
drag, startPoint x: 591, startPoint y: 417, endPoint x: 953, endPoint y: 417, distance: 362.0
click at [953, 383] on p "2. Effective on [______] [______] the Extended Term the ﻿ ﻿ Extended Term Comme…" at bounding box center [815, 367] width 589 height 31
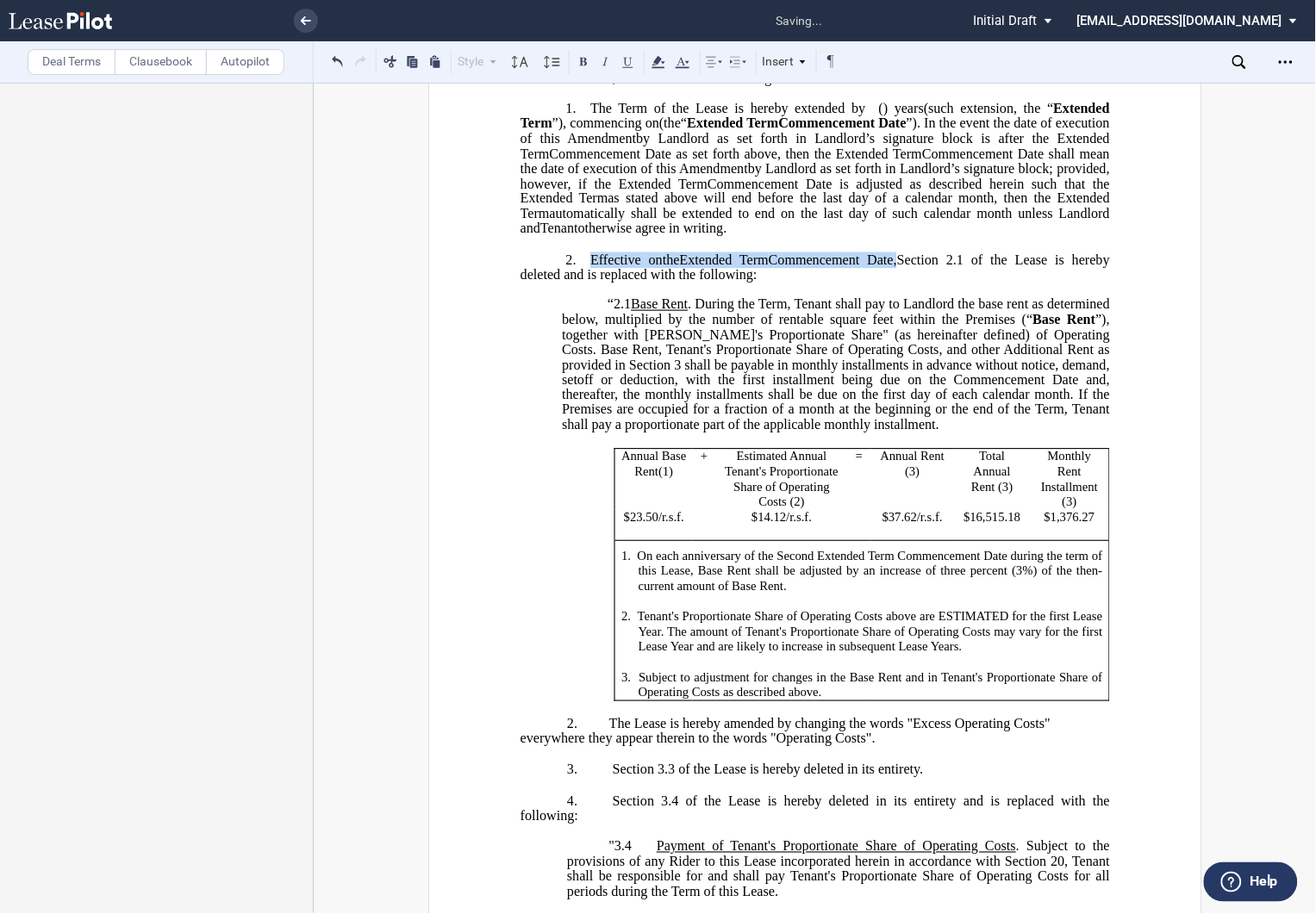
scroll to position [669, 0]
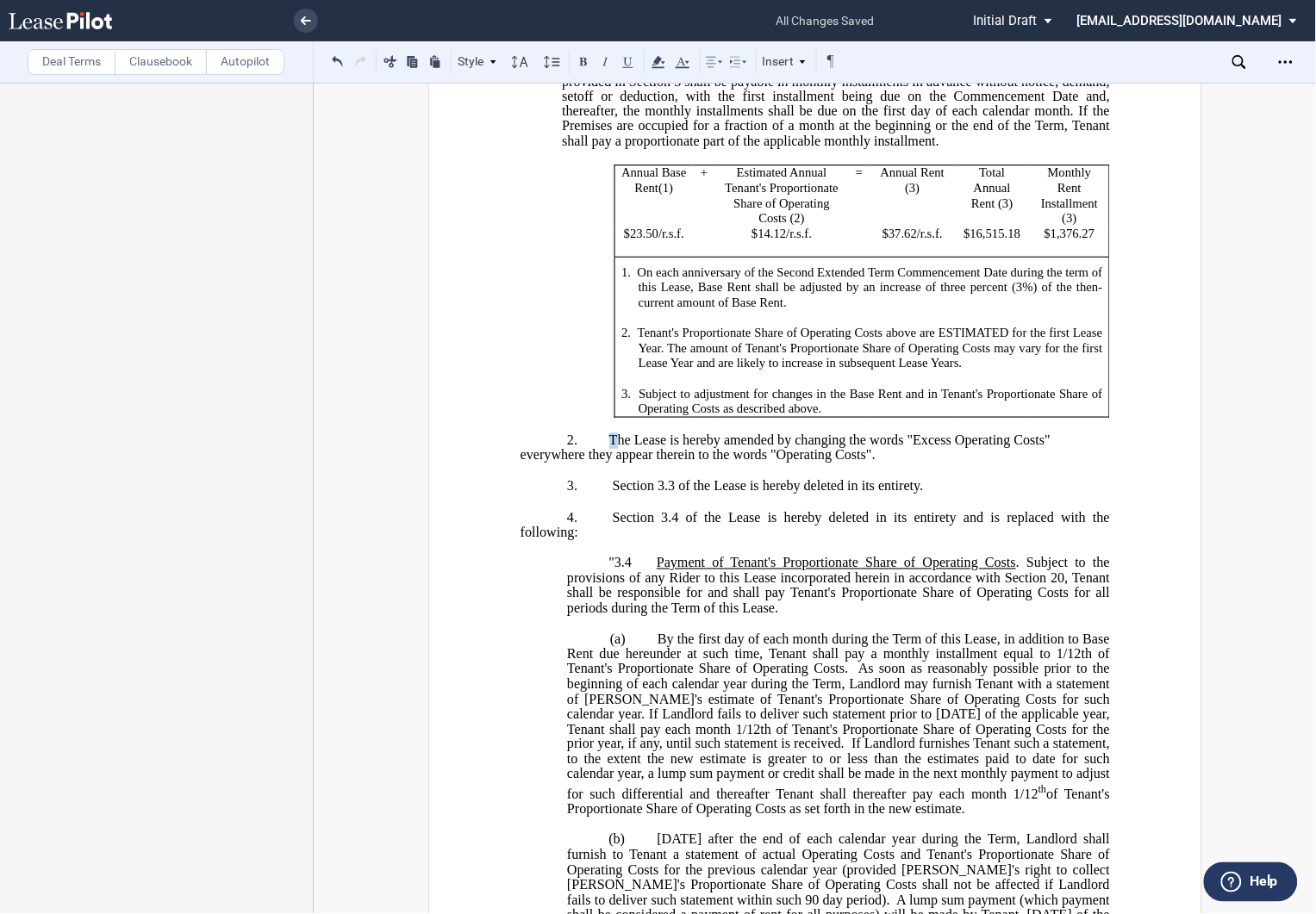
click at [614, 448] on span "The Lease is hereby amended by changing the words "Excess Operating Costs"" at bounding box center [829, 440] width 442 height 15
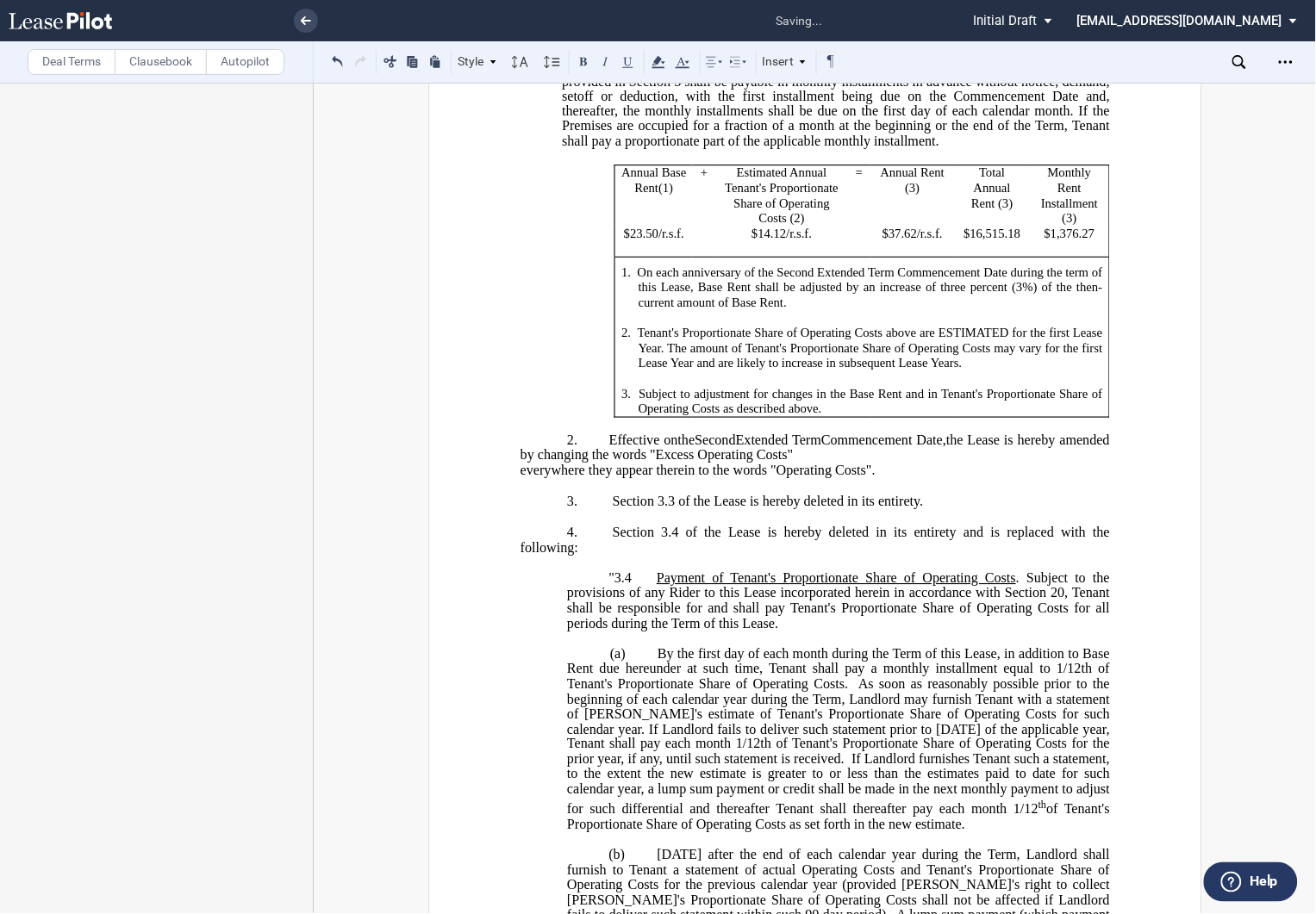
click at [520, 478] on span "everywhere they appear therein to the words "Operating Costs"." at bounding box center [697, 470] width 355 height 15
click at [602, 508] on span at bounding box center [595, 501] width 34 height 14
click at [613, 509] on span "Section 3.3 of the Lease is hereby deleted in its entirety." at bounding box center [767, 501] width 311 height 15
click at [605, 508] on span at bounding box center [595, 501] width 34 height 14
click at [612, 509] on span "Section 3.3 of the Lease is hereby deleted in its entirety." at bounding box center [767, 501] width 311 height 15
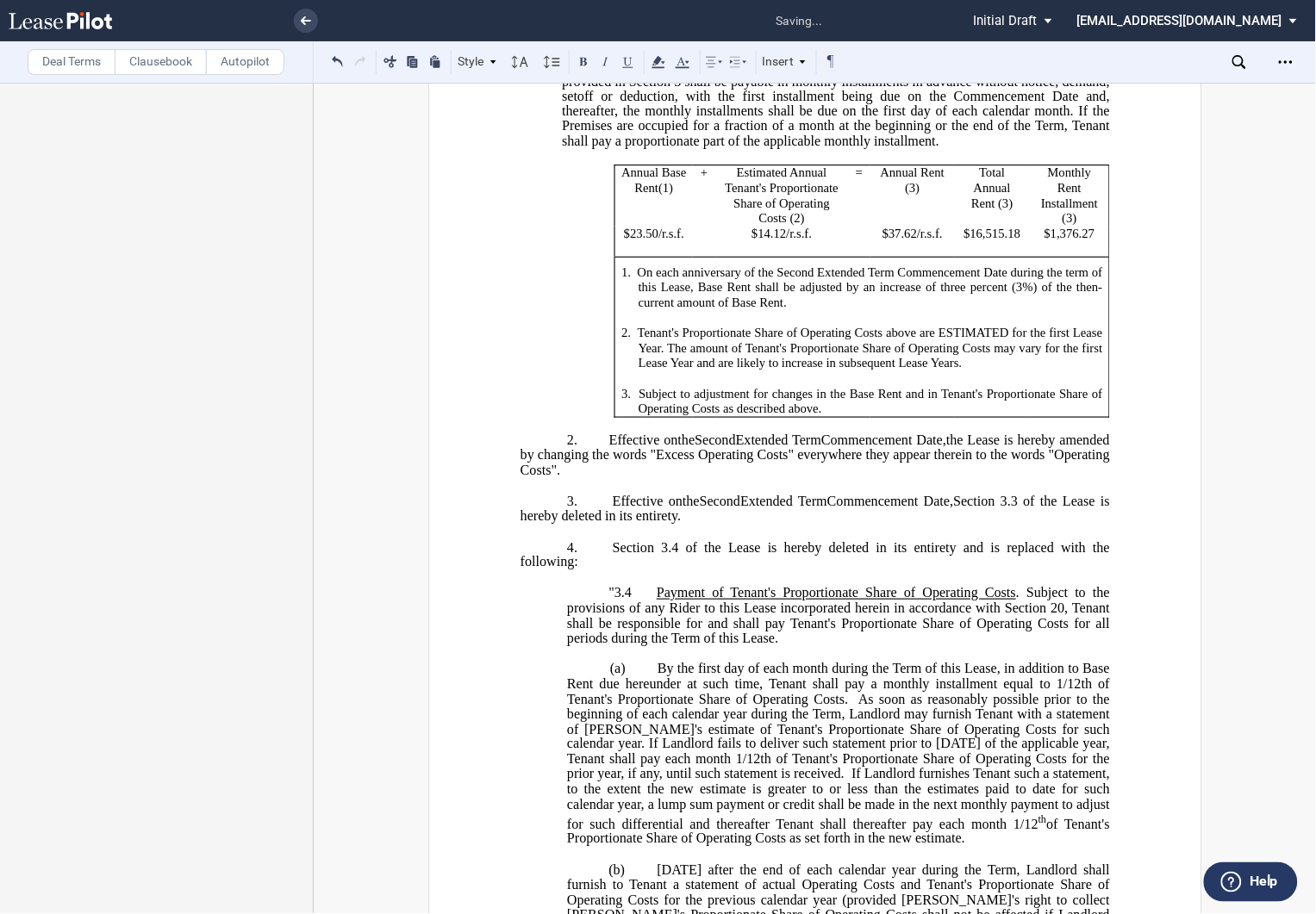
click at [607, 570] on span "Section 3.4 of the Lease is hereby deleted in its entirety and is replaced with…" at bounding box center [816, 555] width 593 height 30
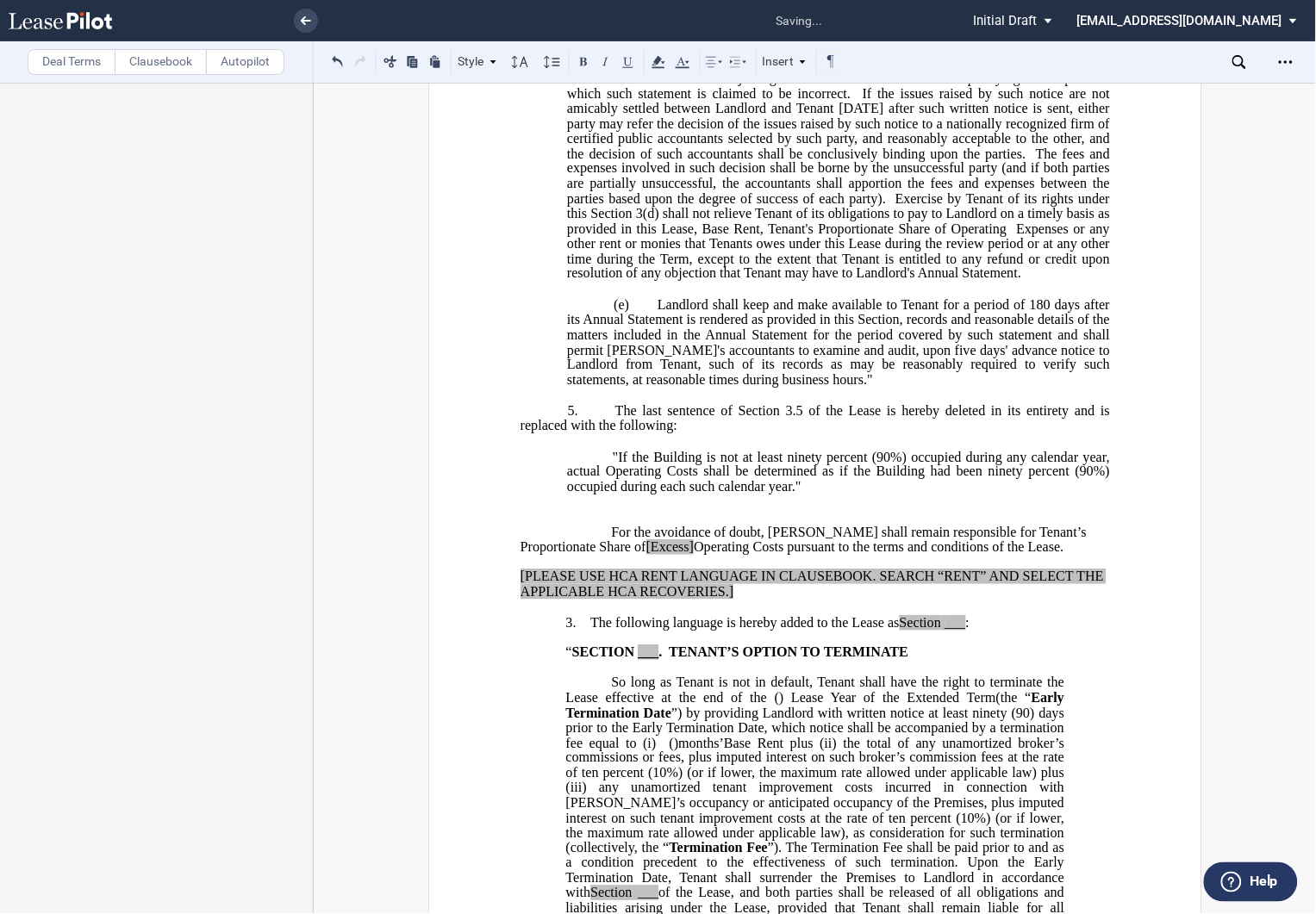
scroll to position [1914, 0]
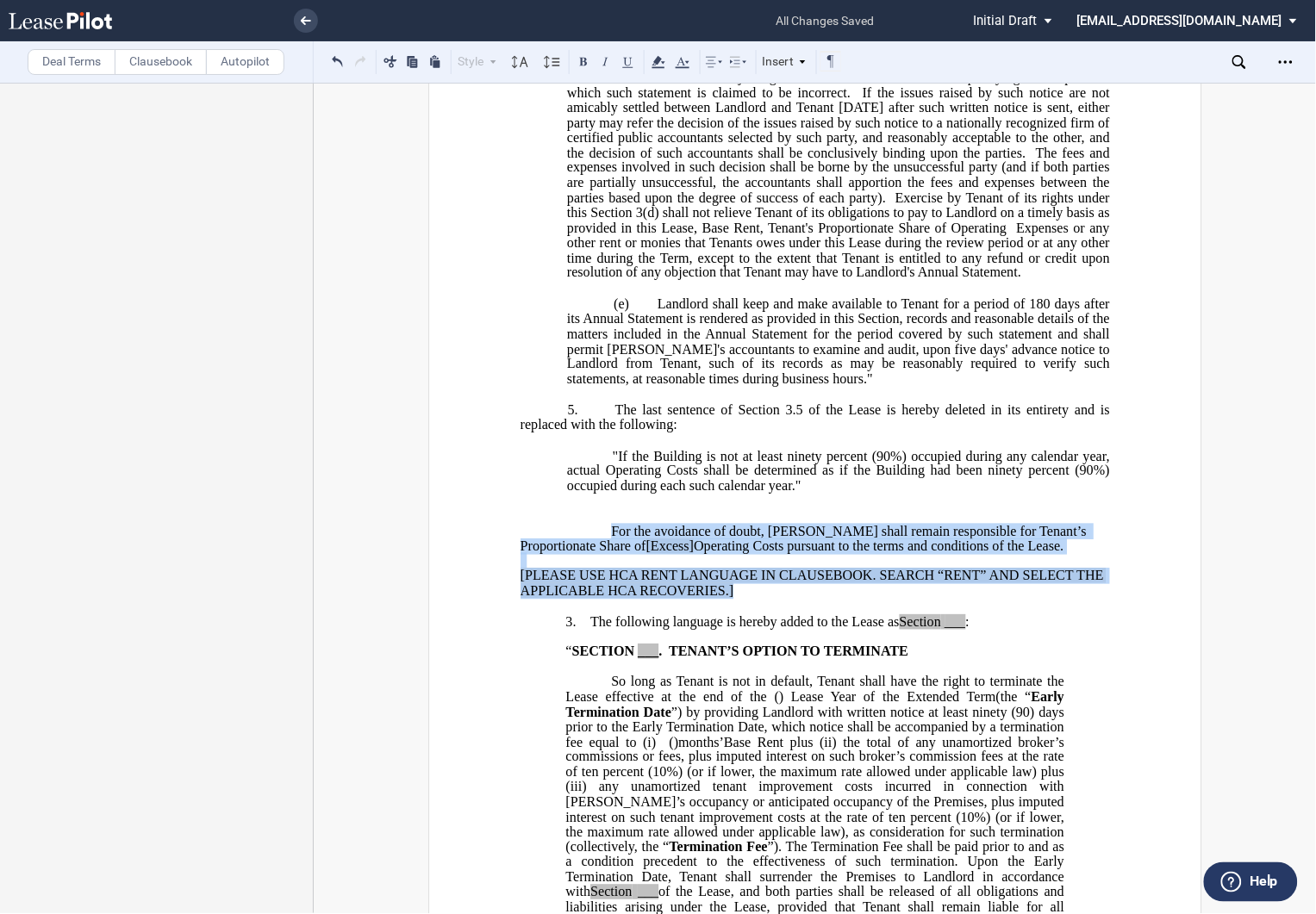
drag, startPoint x: 736, startPoint y: 677, endPoint x: 595, endPoint y: 608, distance: 157.0
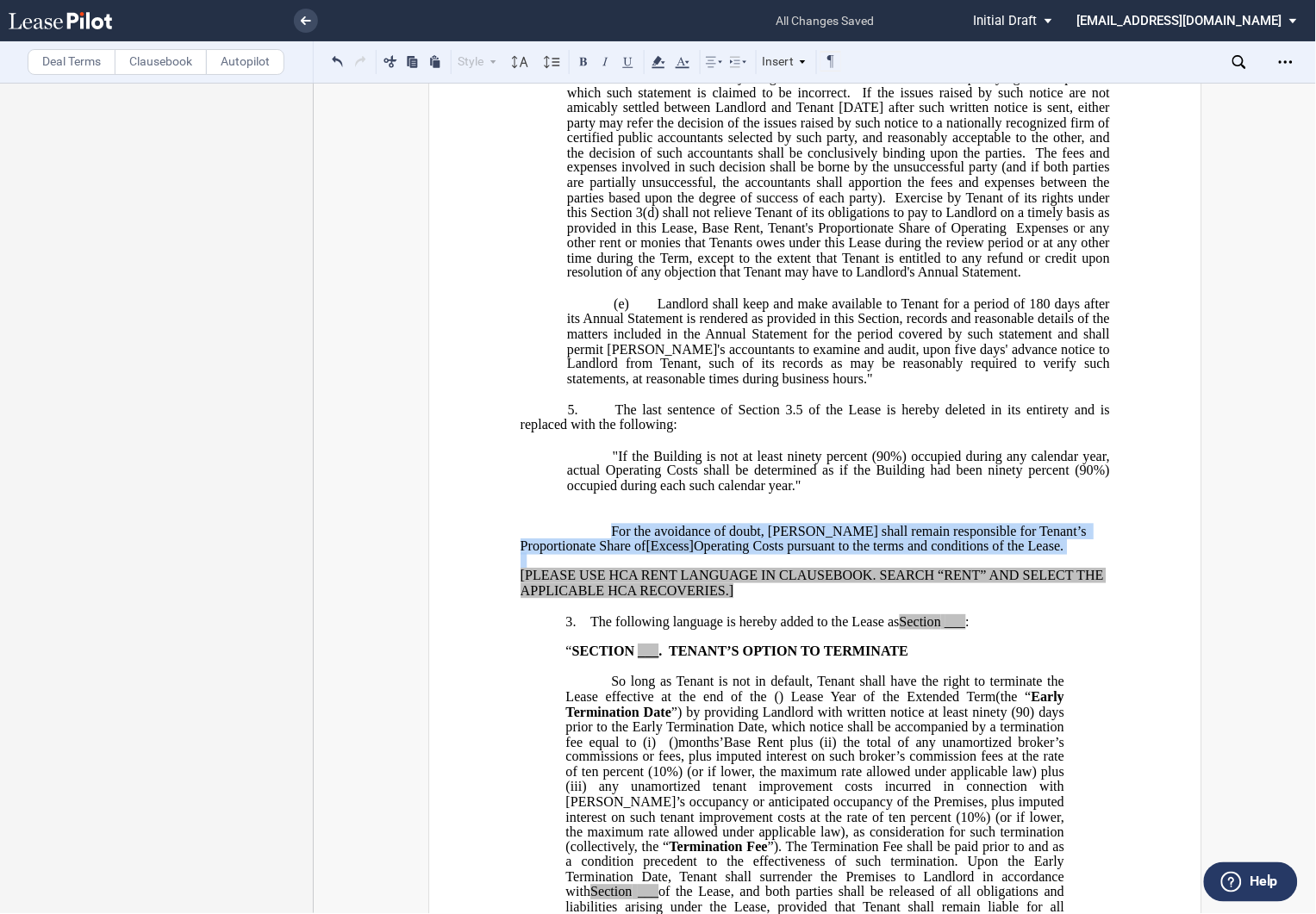
scroll to position [1884, 0]
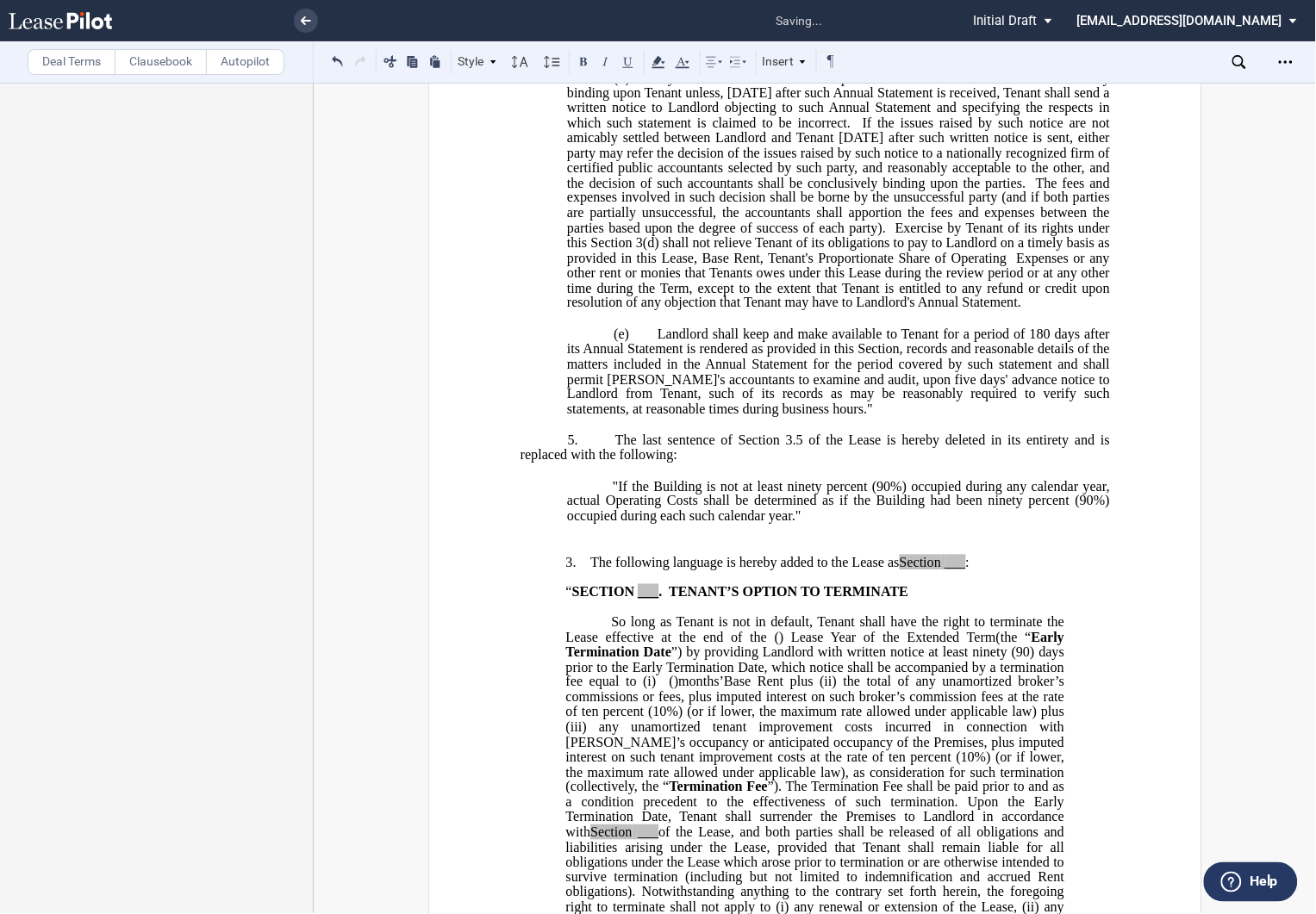
click at [558, 554] on p at bounding box center [815, 546] width 589 height 14
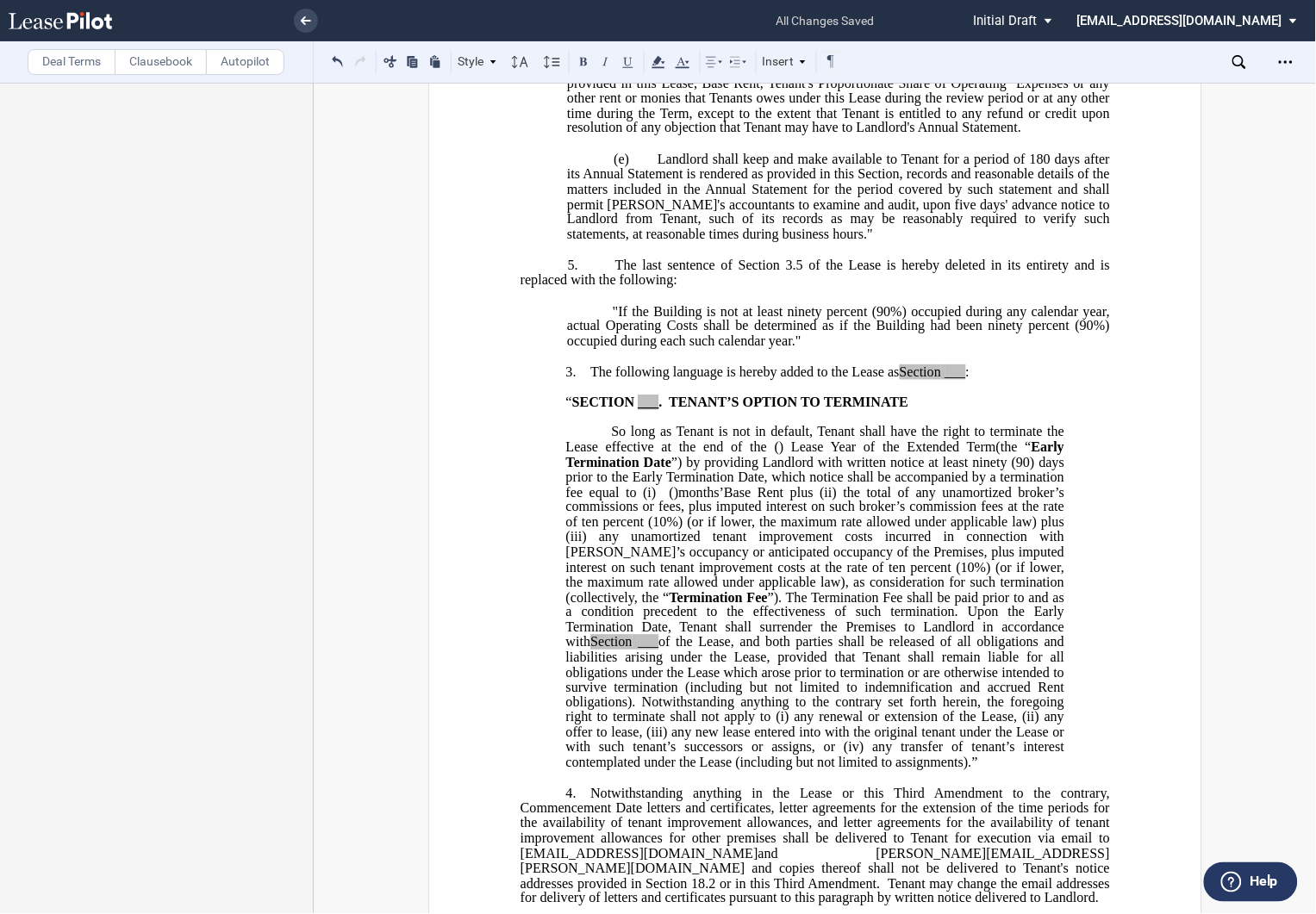
scroll to position [2076, 0]
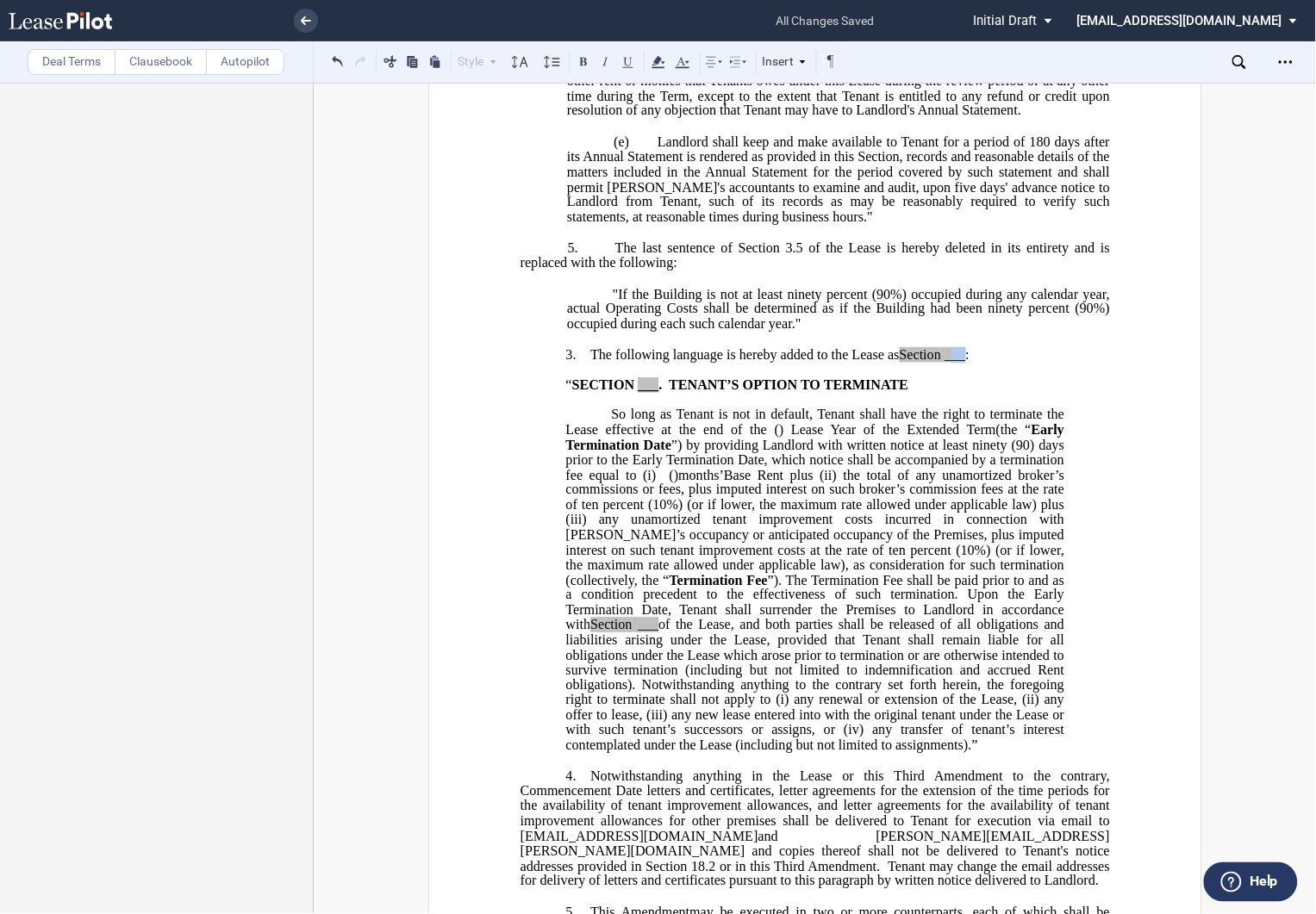
drag, startPoint x: 955, startPoint y: 441, endPoint x: 966, endPoint y: 443, distance: 11.2
click at [966, 363] on span "The following language is hereby added to the Lease as Section ___ :" at bounding box center [780, 354] width 379 height 15
drag, startPoint x: 632, startPoint y: 471, endPoint x: 654, endPoint y: 470, distance: 22.0
click at [654, 392] on span "“ SECTION ___ . TENANT’S OPTION TO TERMINATE" at bounding box center [738, 384] width 346 height 15
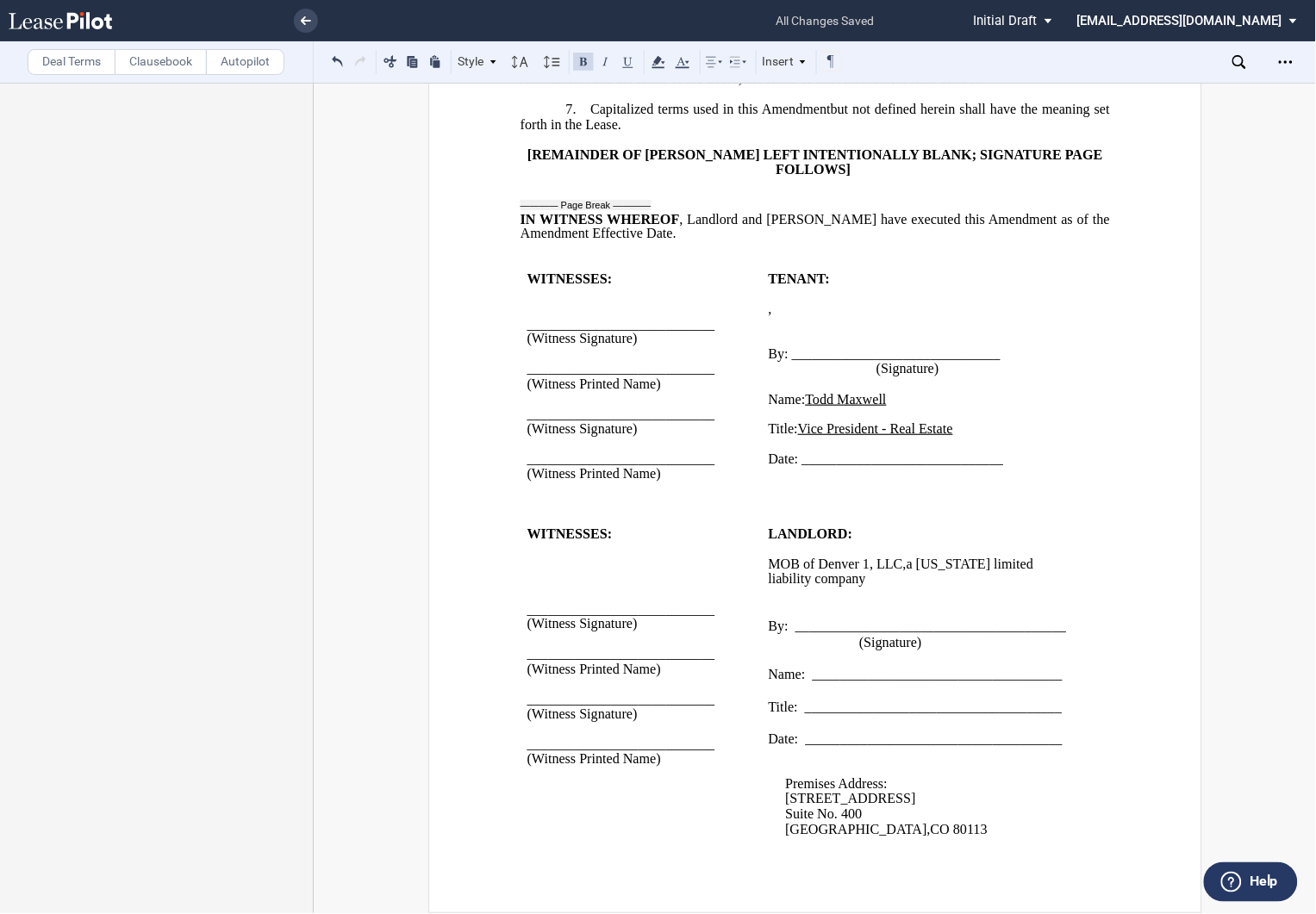
scroll to position [3126, 0]
click at [1278, 48] on div "Download Share Document Print Create a New Version Import Changes Compare Abstr…" at bounding box center [1286, 61] width 28 height 28
click at [1280, 61] on use "Open Lease options menu" at bounding box center [1285, 61] width 13 height 3
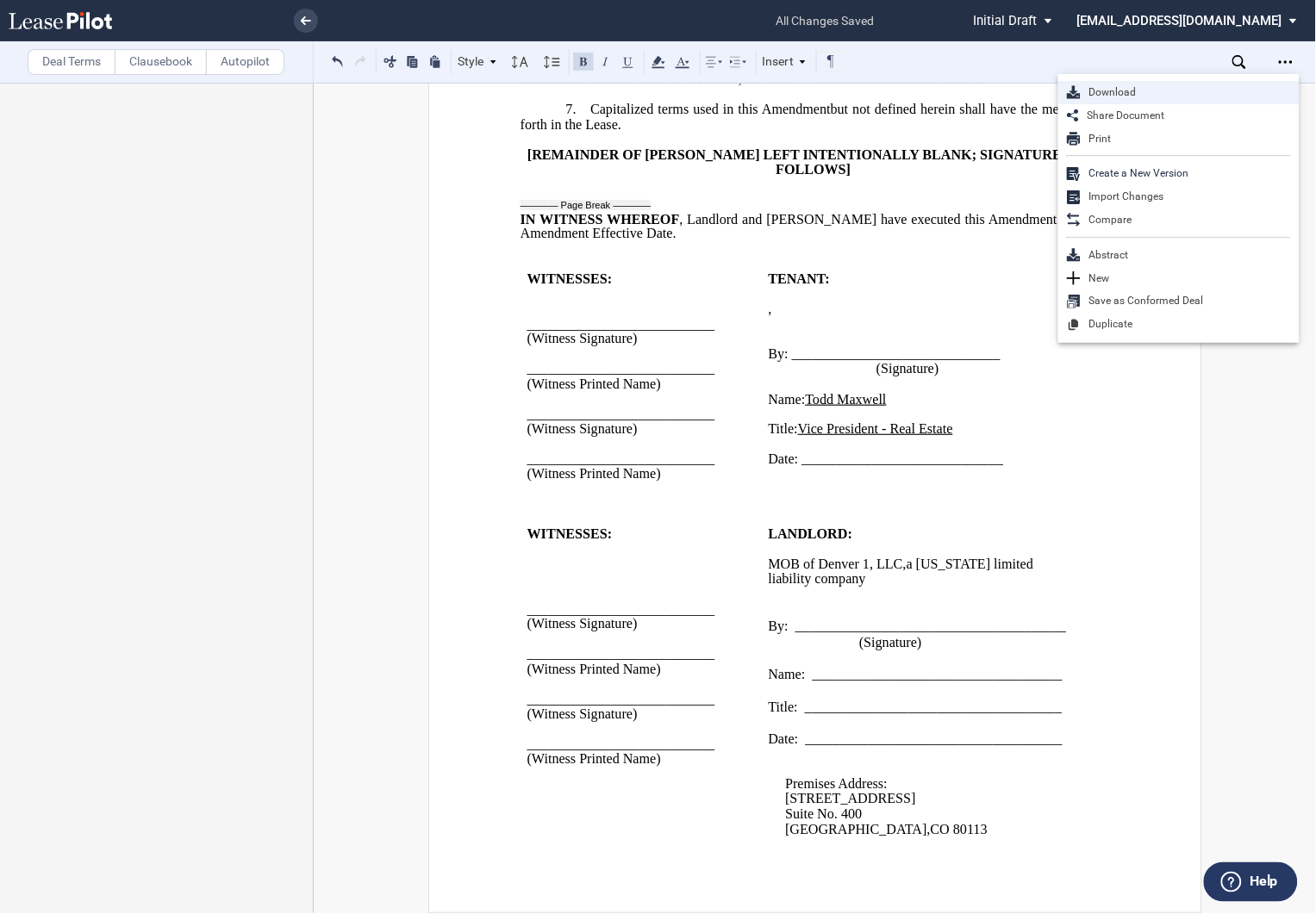
click at [1101, 98] on div "Download" at bounding box center [1186, 93] width 210 height 14
